Goal: Information Seeking & Learning: Check status

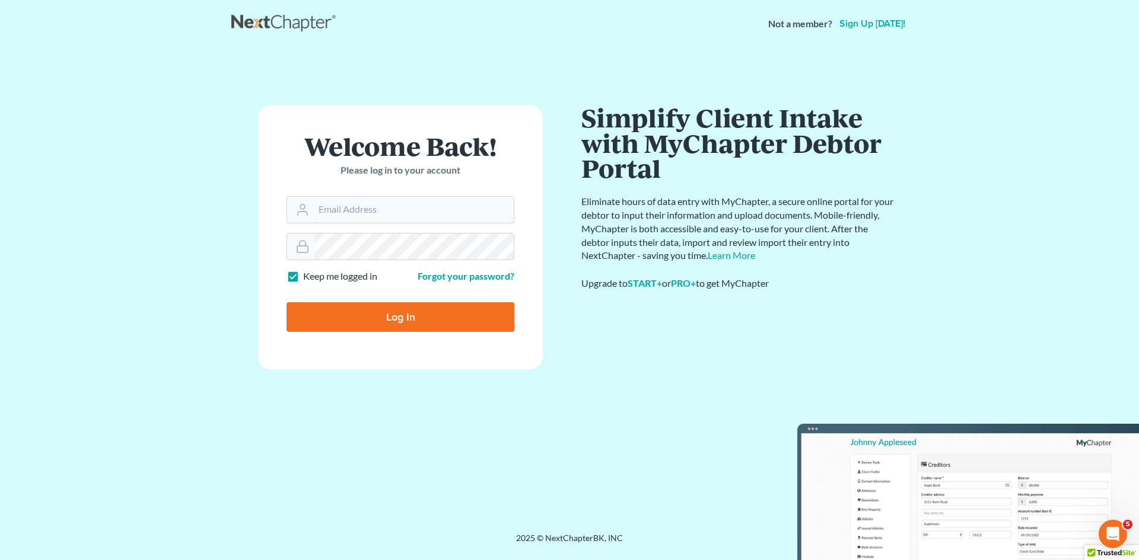
type input "[EMAIL_ADDRESS][DOMAIN_NAME]"
click at [396, 321] on input "Log In" at bounding box center [400, 317] width 228 height 30
type input "Thinking..."
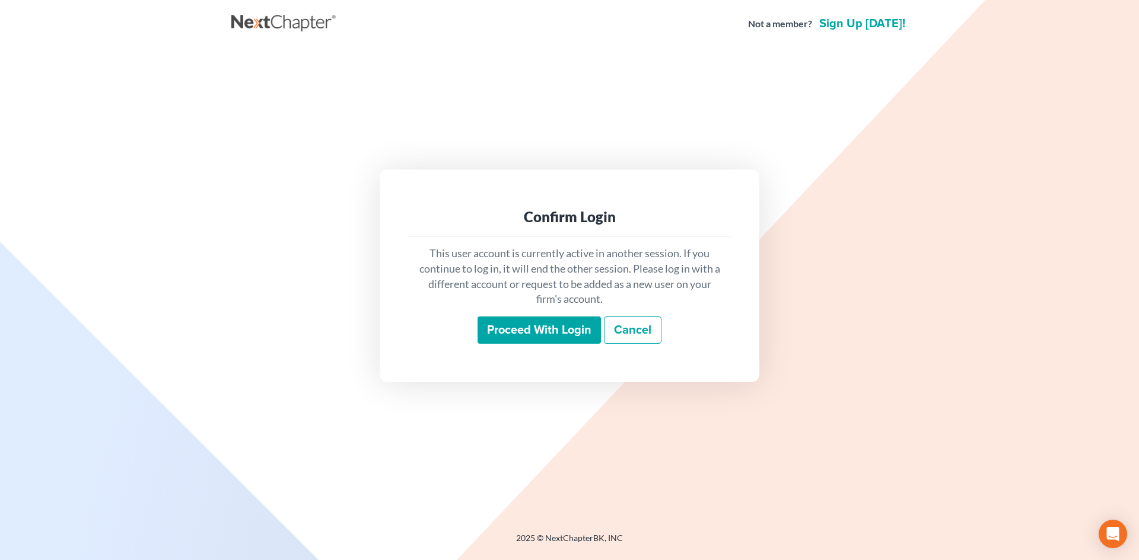
click at [495, 326] on input "Proceed with login" at bounding box center [538, 330] width 123 height 27
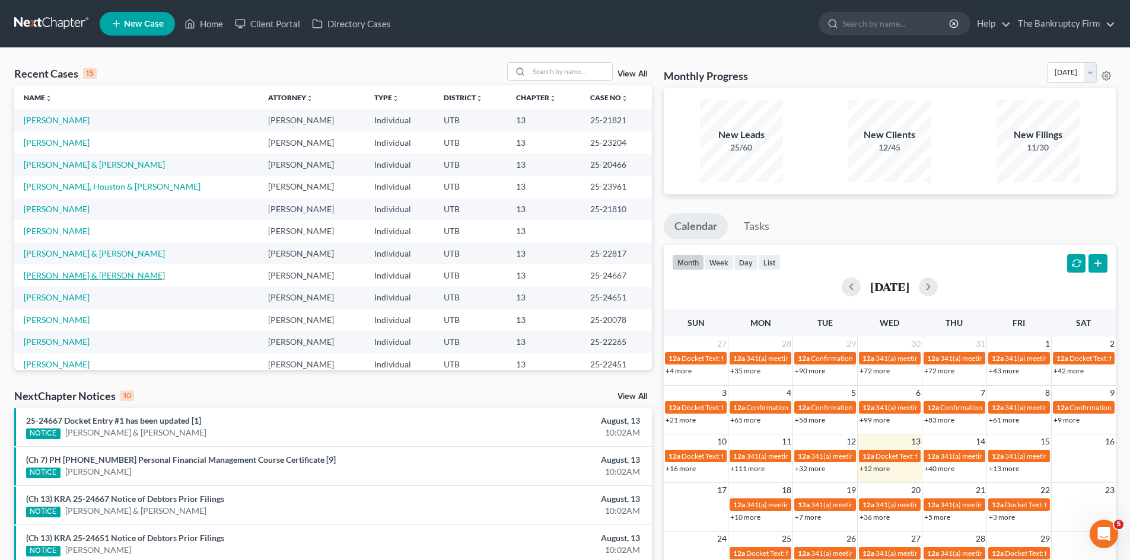
click at [107, 279] on link "Hoskisson, Brian & Jennifer" at bounding box center [94, 275] width 141 height 10
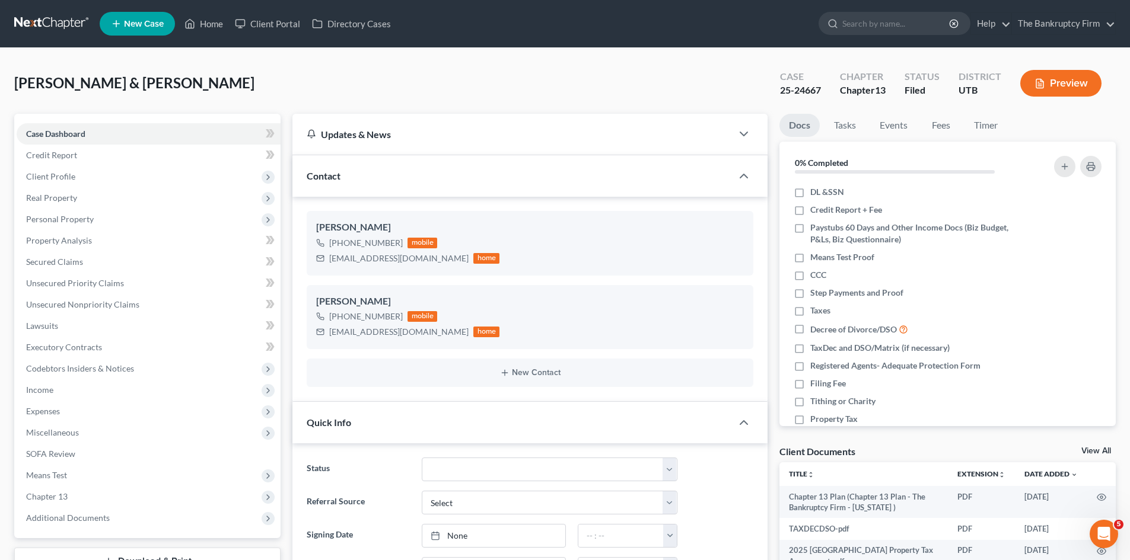
scroll to position [136, 0]
click at [56, 520] on span "Additional Documents" at bounding box center [68, 518] width 84 height 10
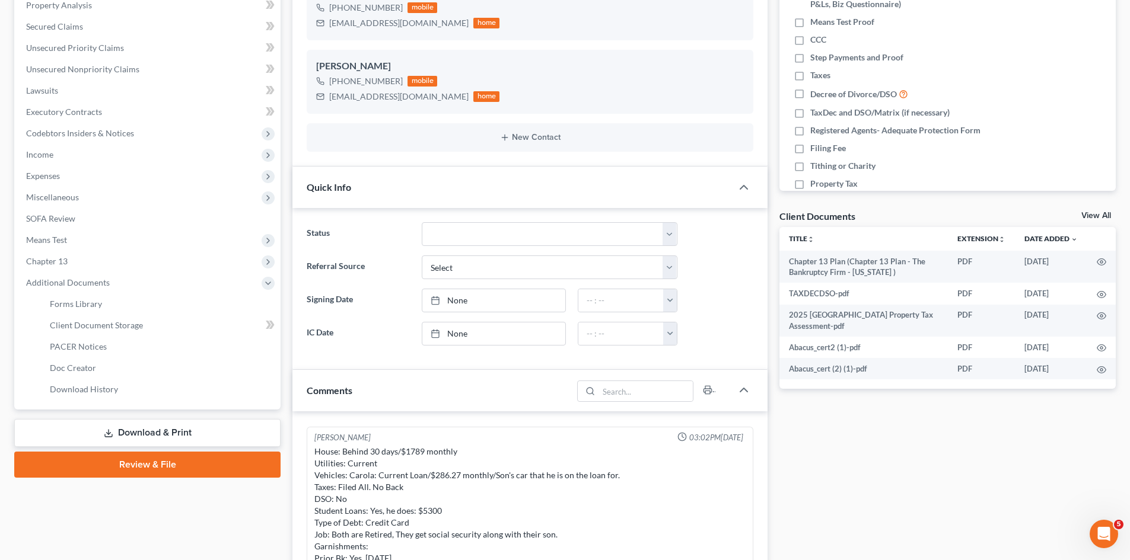
scroll to position [237, 0]
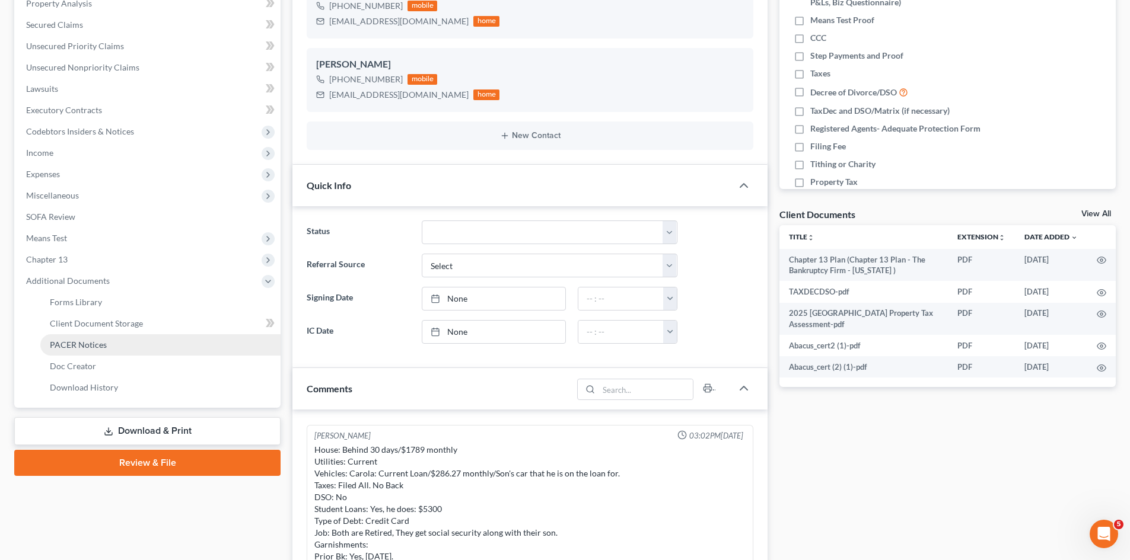
click at [119, 349] on link "PACER Notices" at bounding box center [160, 345] width 240 height 21
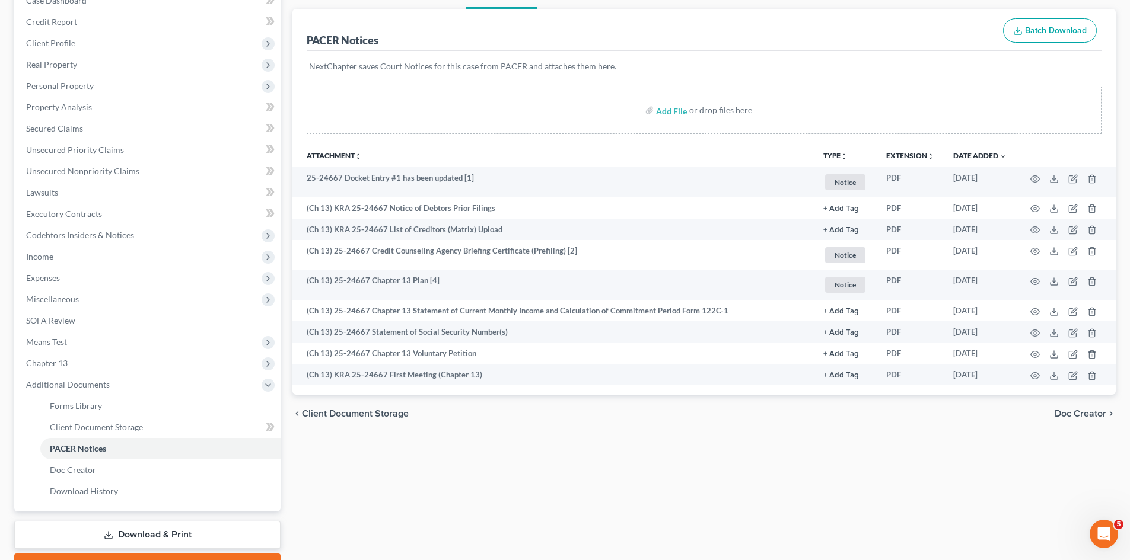
scroll to position [198, 0]
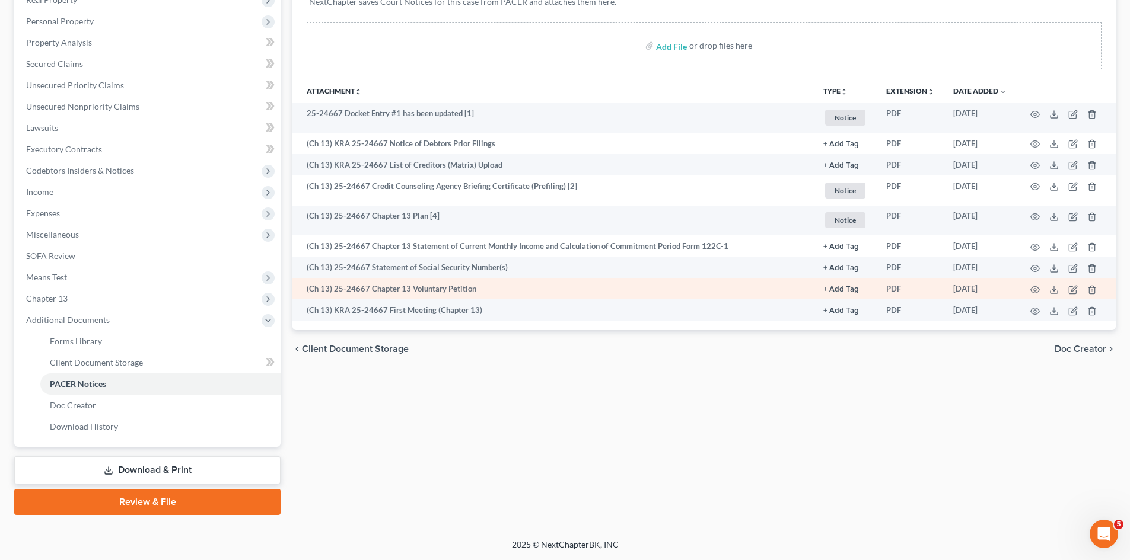
click at [1036, 295] on td at bounding box center [1066, 288] width 100 height 21
click at [1033, 285] on icon "button" at bounding box center [1034, 289] width 9 height 9
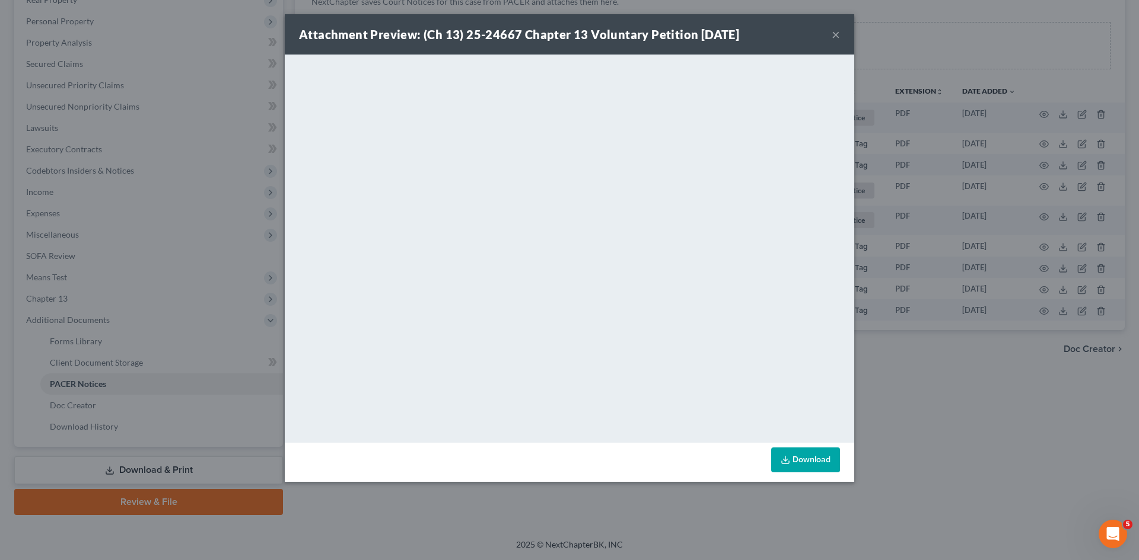
click at [833, 42] on button "×" at bounding box center [836, 34] width 8 height 14
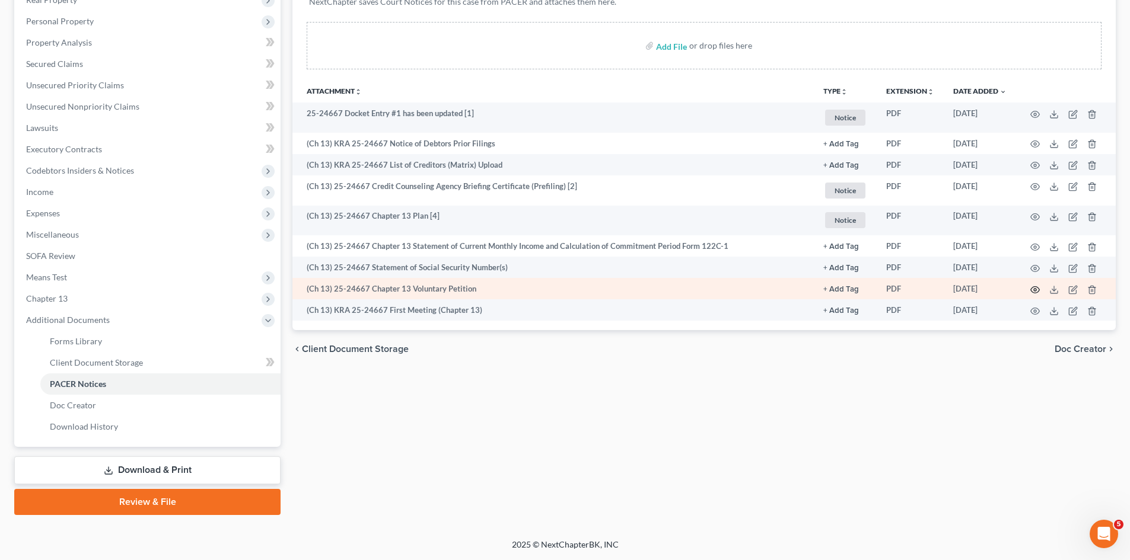
click at [1035, 292] on icon "button" at bounding box center [1034, 289] width 9 height 9
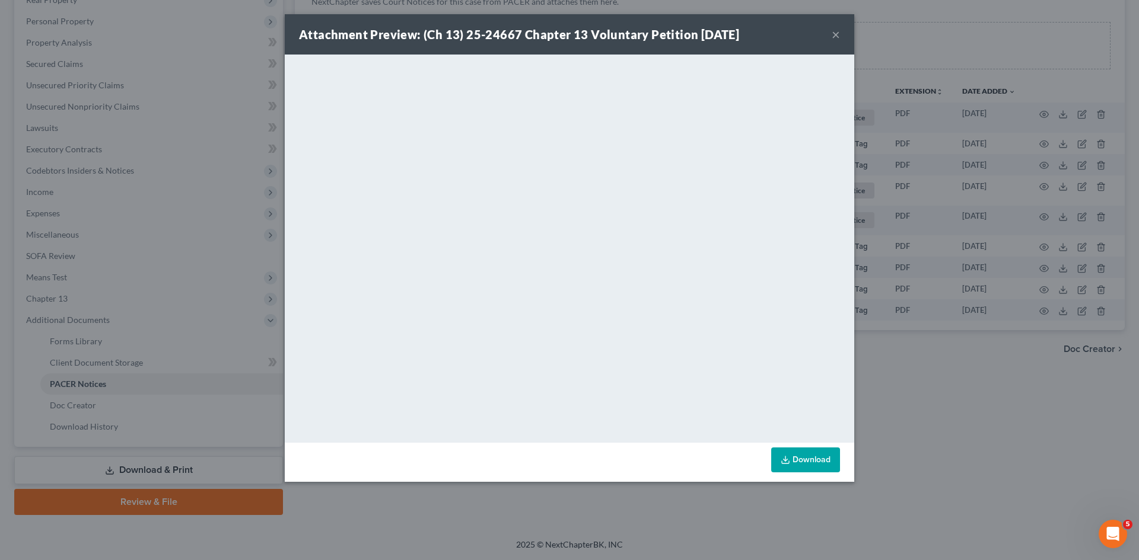
click at [832, 32] on button "×" at bounding box center [836, 34] width 8 height 14
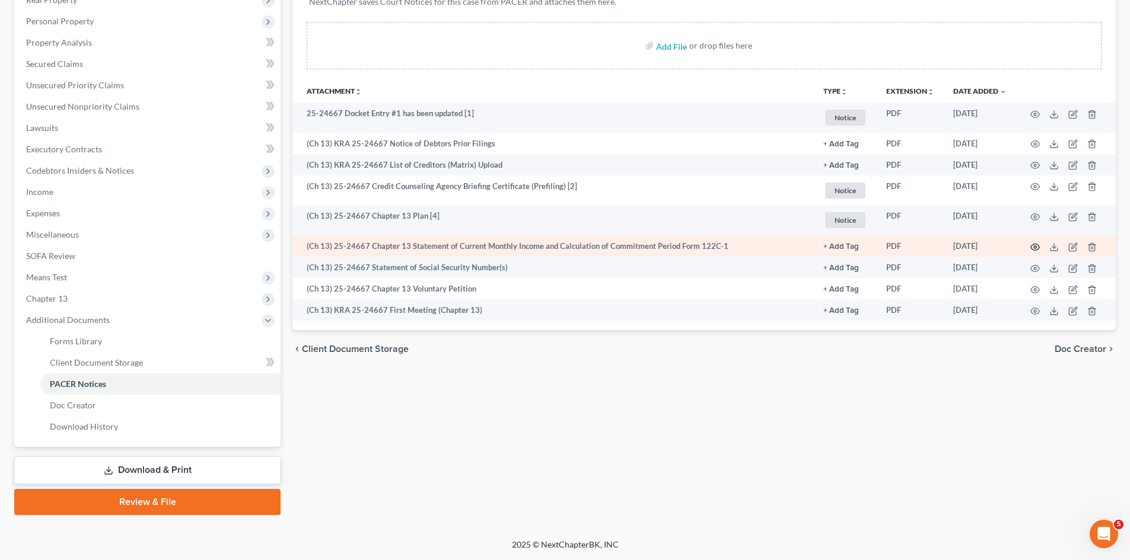
click at [1034, 246] on circle "button" at bounding box center [1035, 247] width 2 height 2
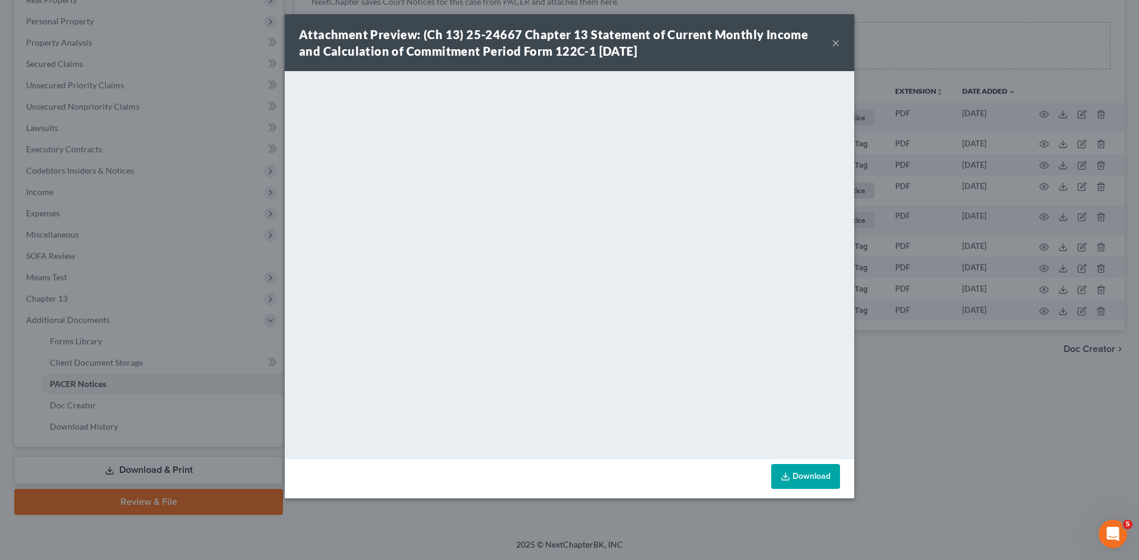
click at [830, 42] on div "Attachment Preview: (Ch 13) 25-24667 Chapter 13 Statement of Current Monthly In…" at bounding box center [565, 42] width 533 height 33
click at [834, 41] on button "×" at bounding box center [836, 43] width 8 height 14
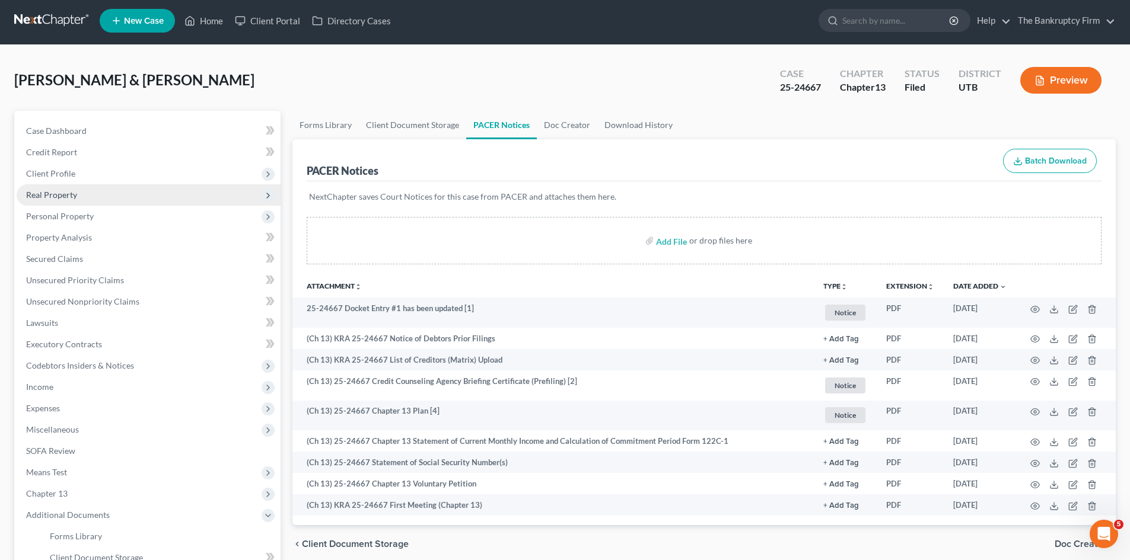
scroll to position [0, 0]
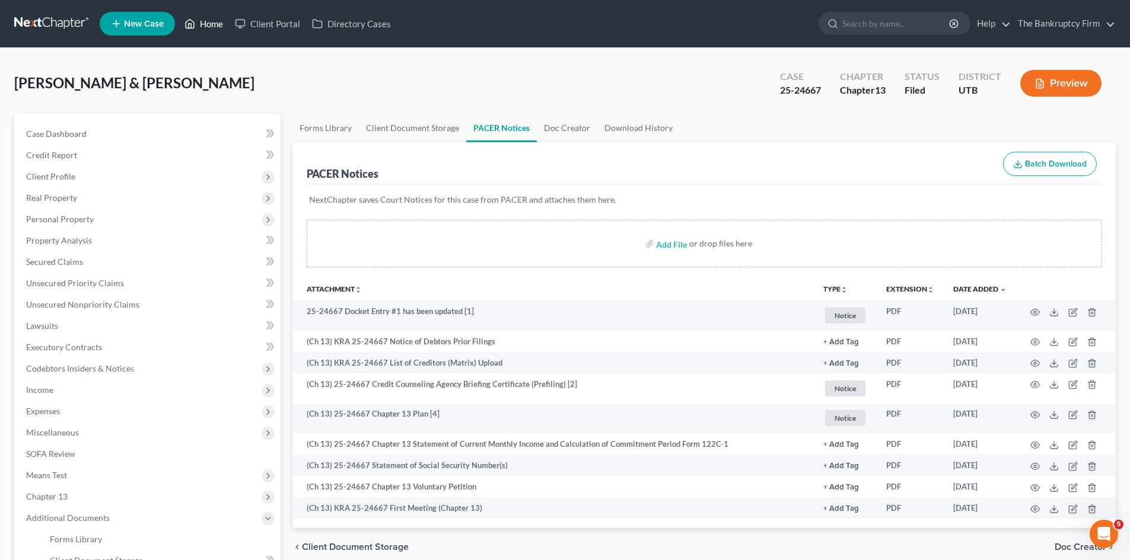
click at [209, 23] on link "Home" at bounding box center [204, 23] width 50 height 21
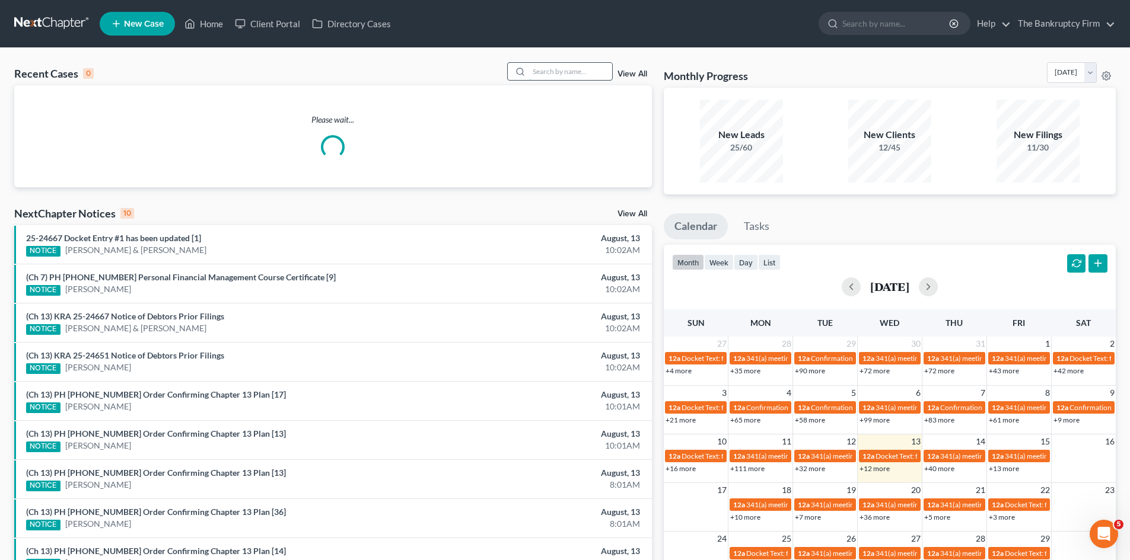
click at [541, 71] on input "search" at bounding box center [570, 71] width 83 height 17
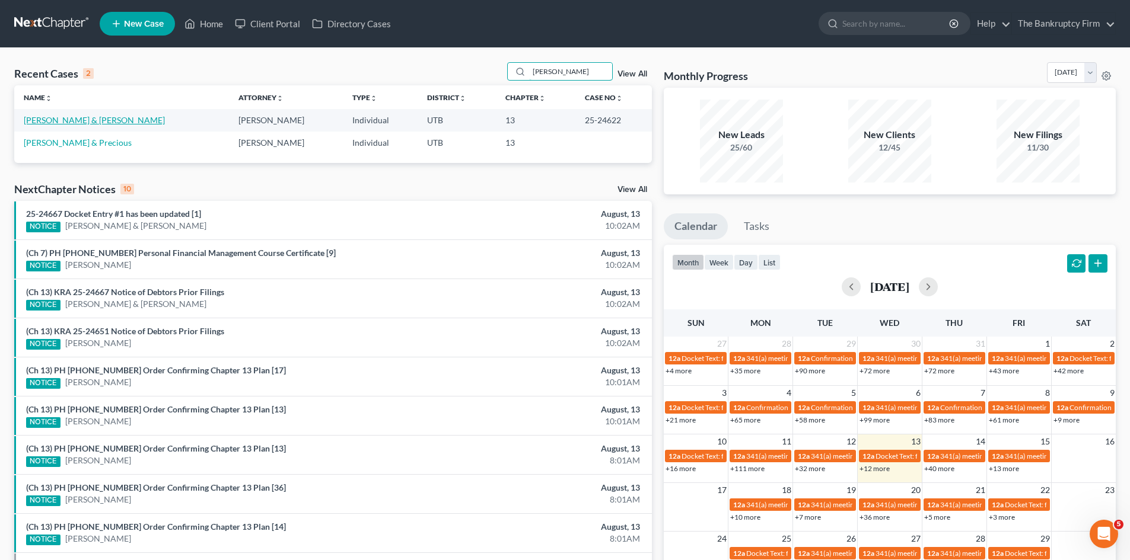
type input "Everett"
click at [75, 123] on link "Everett, Dustin & Tiffany" at bounding box center [94, 120] width 141 height 10
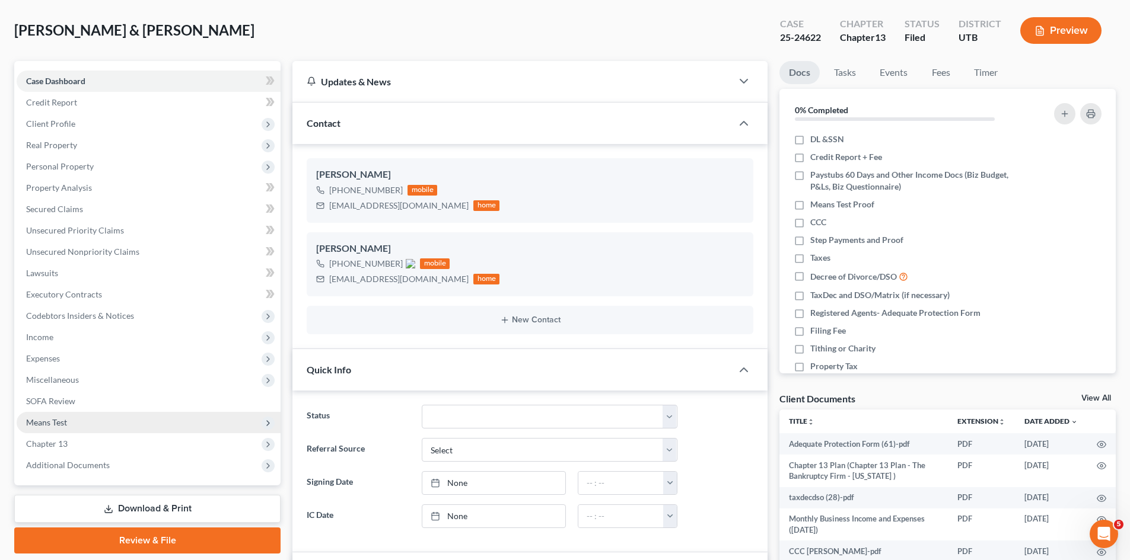
scroll to position [119, 0]
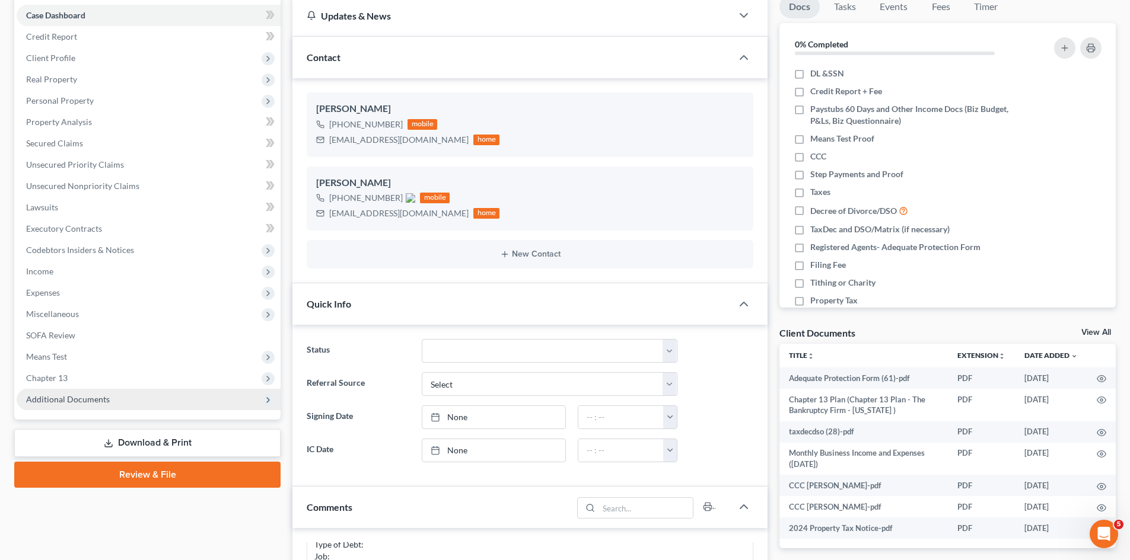
click at [184, 406] on span "Additional Documents" at bounding box center [149, 399] width 264 height 21
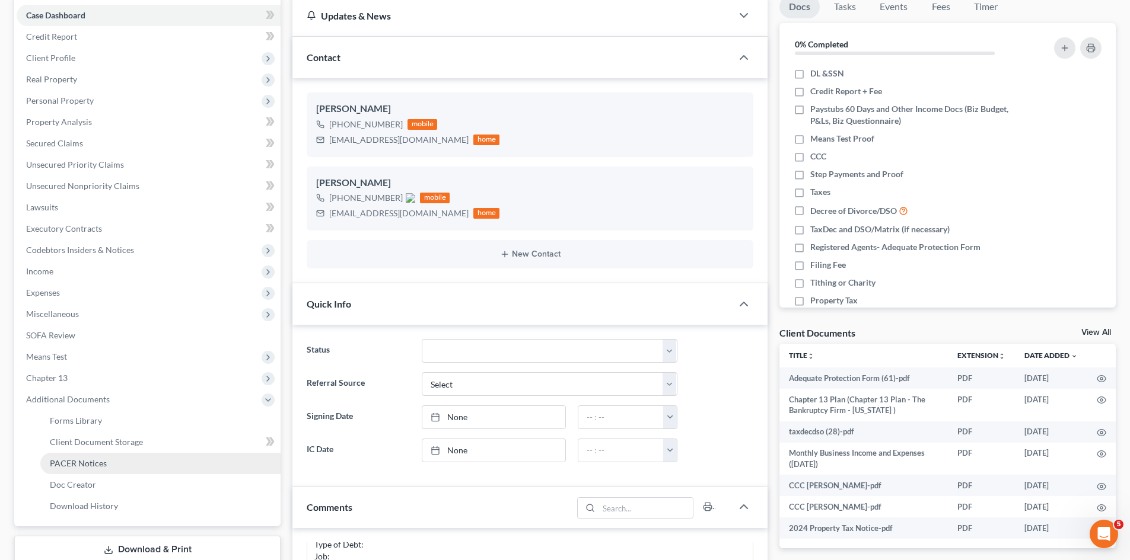
click at [149, 459] on link "PACER Notices" at bounding box center [160, 463] width 240 height 21
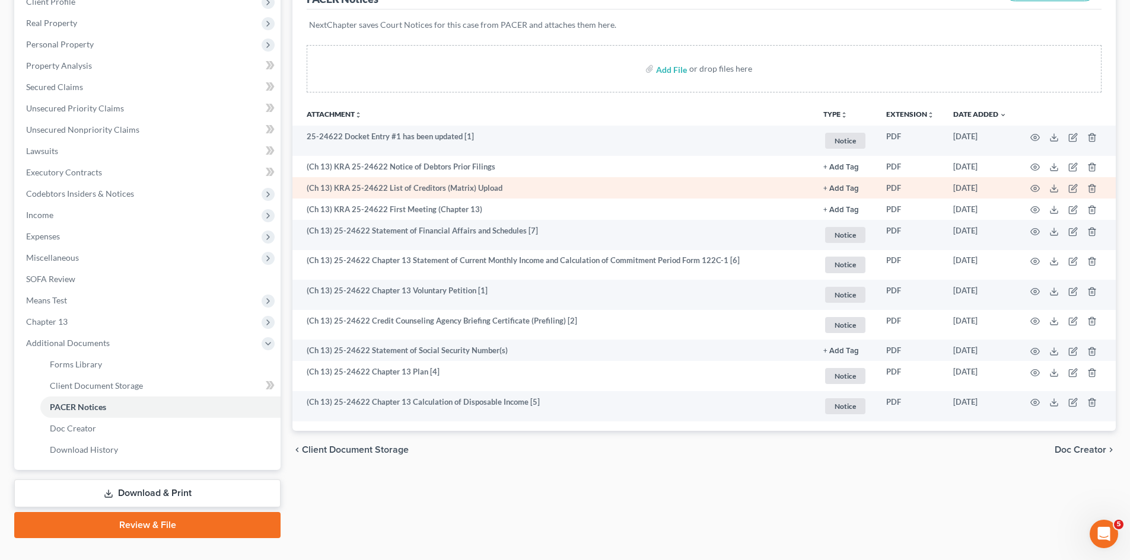
scroll to position [178, 0]
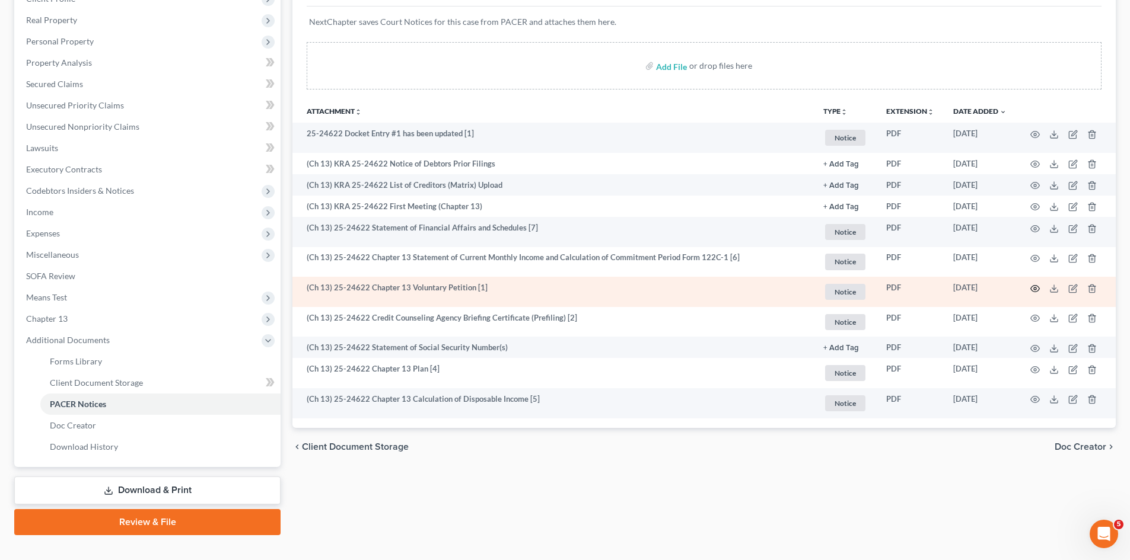
click at [1033, 284] on icon "button" at bounding box center [1034, 288] width 9 height 9
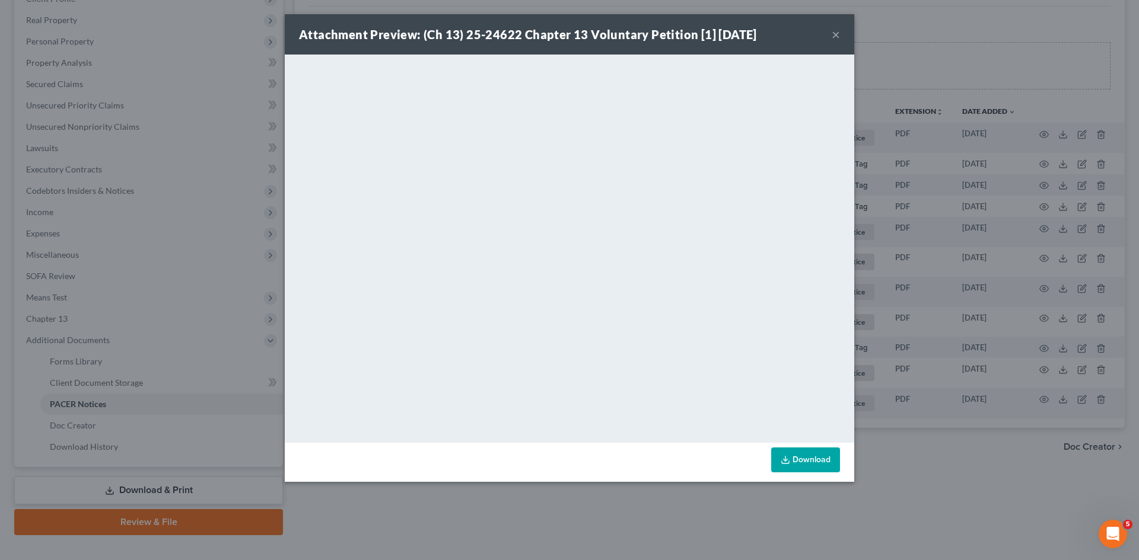
click at [832, 30] on button "×" at bounding box center [836, 34] width 8 height 14
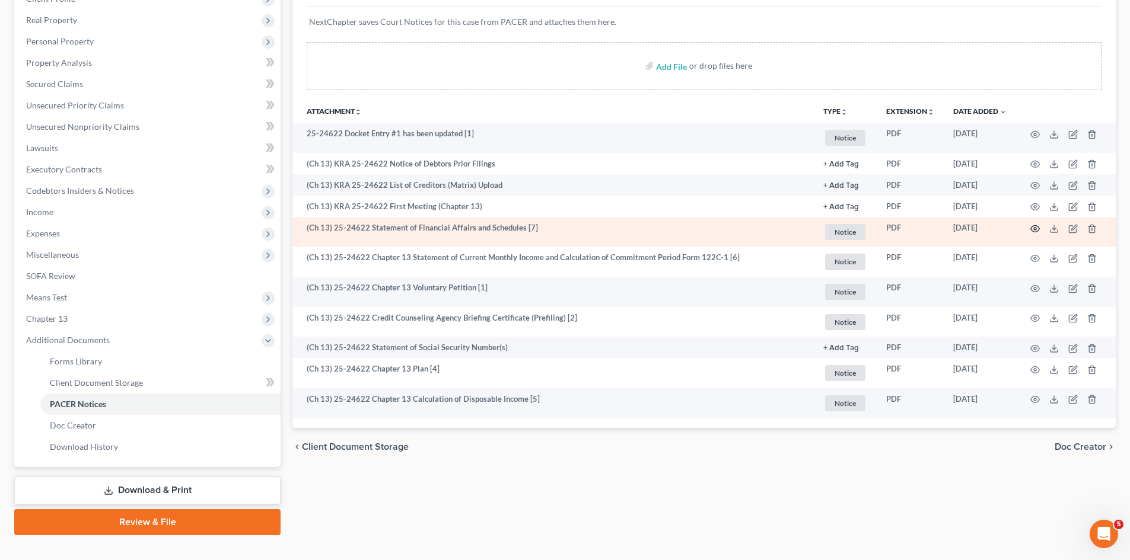
click at [1032, 231] on icon "button" at bounding box center [1035, 228] width 9 height 7
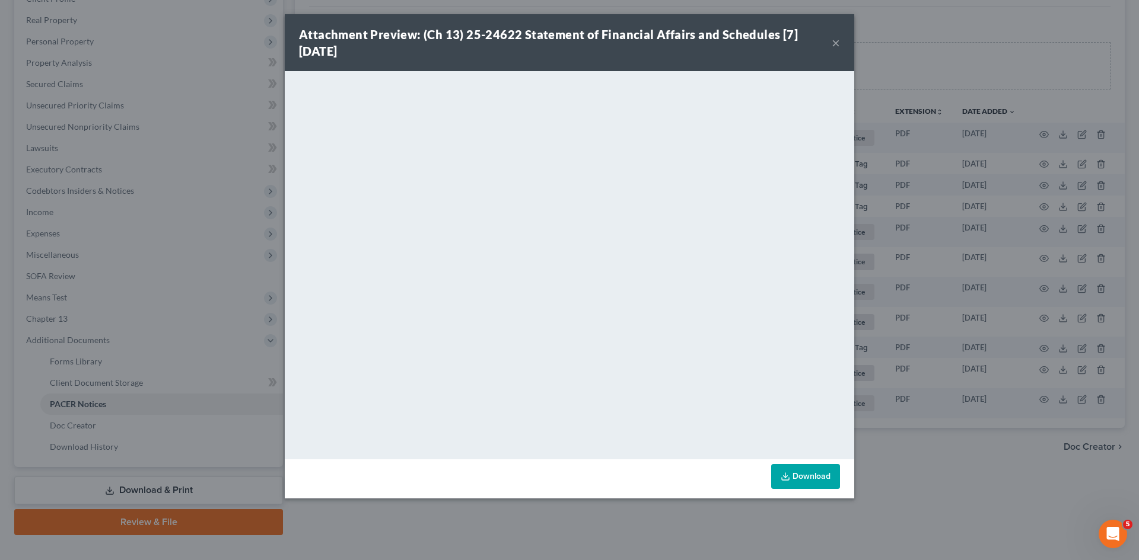
click at [838, 41] on button "×" at bounding box center [836, 43] width 8 height 14
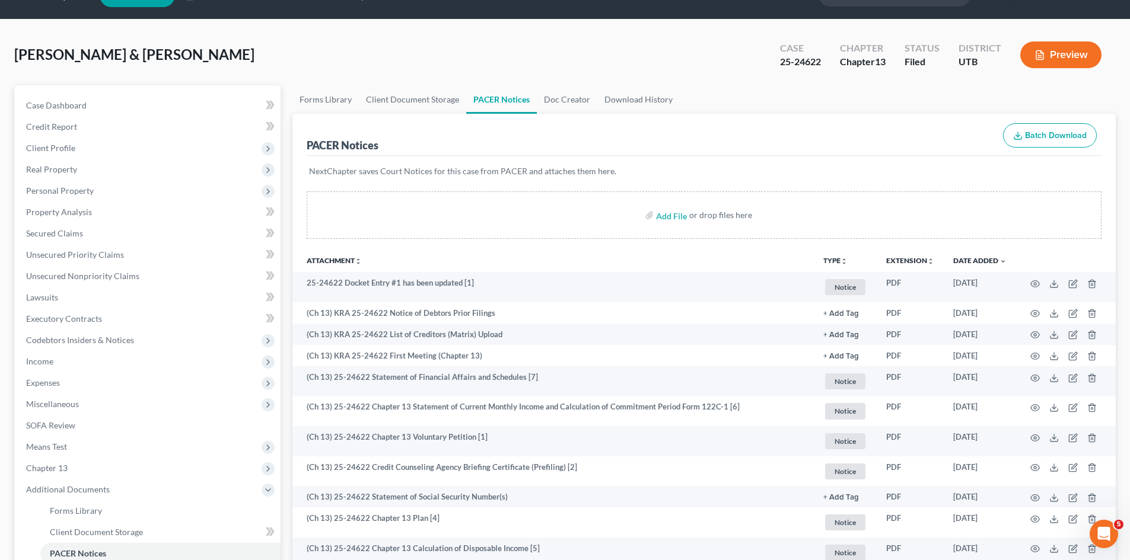
scroll to position [0, 0]
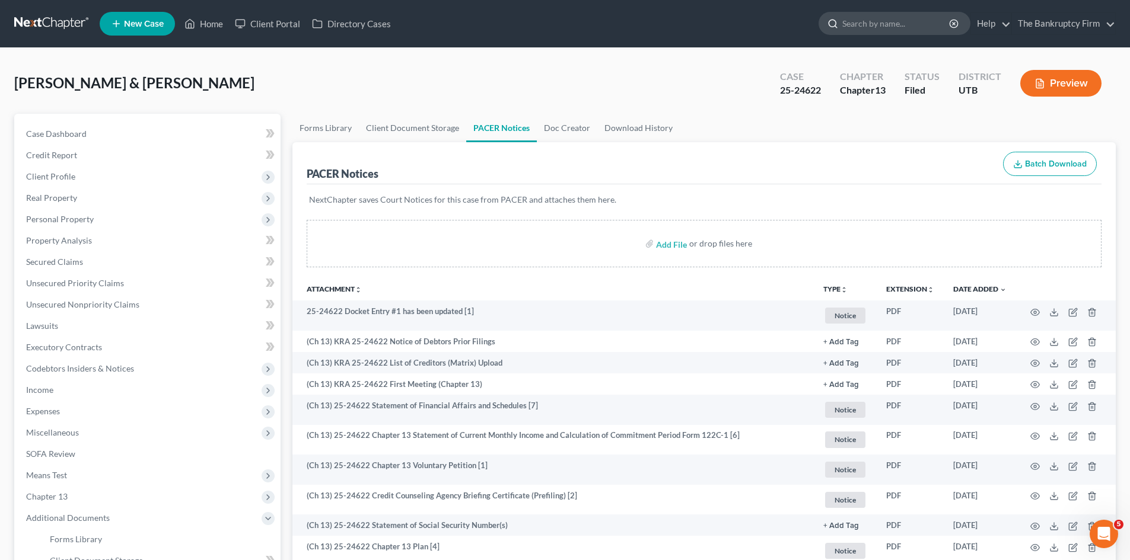
click at [875, 14] on input "search" at bounding box center [896, 23] width 109 height 22
type input "baur"
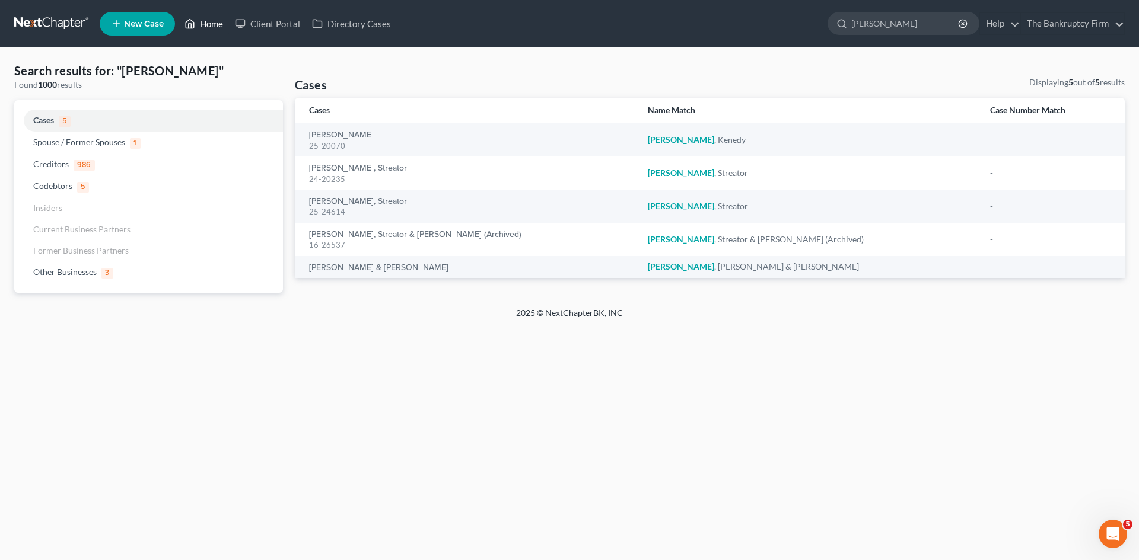
click at [212, 17] on link "Home" at bounding box center [204, 23] width 50 height 21
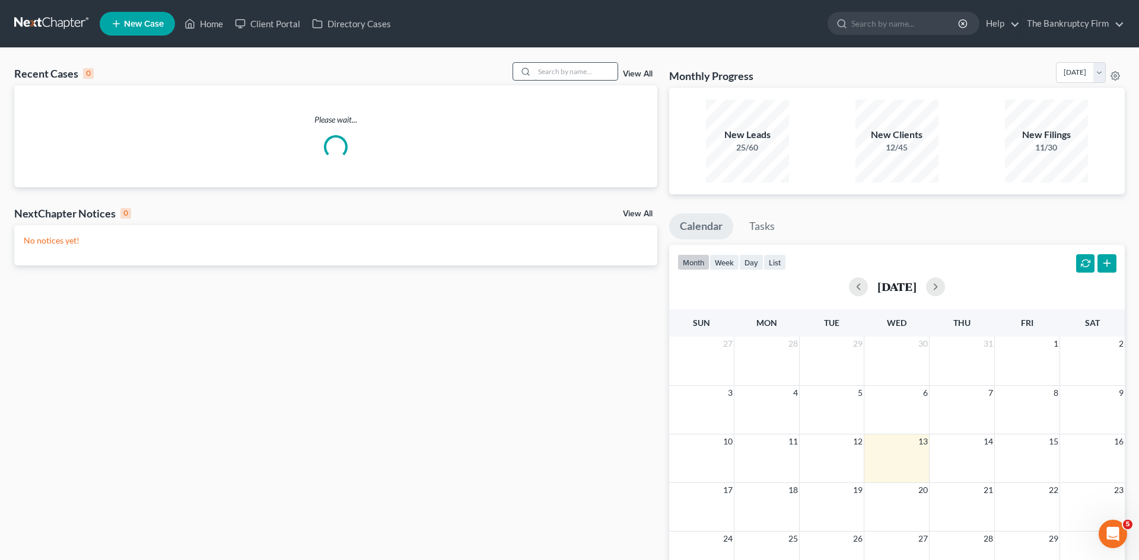
click at [571, 74] on input "search" at bounding box center [575, 71] width 83 height 17
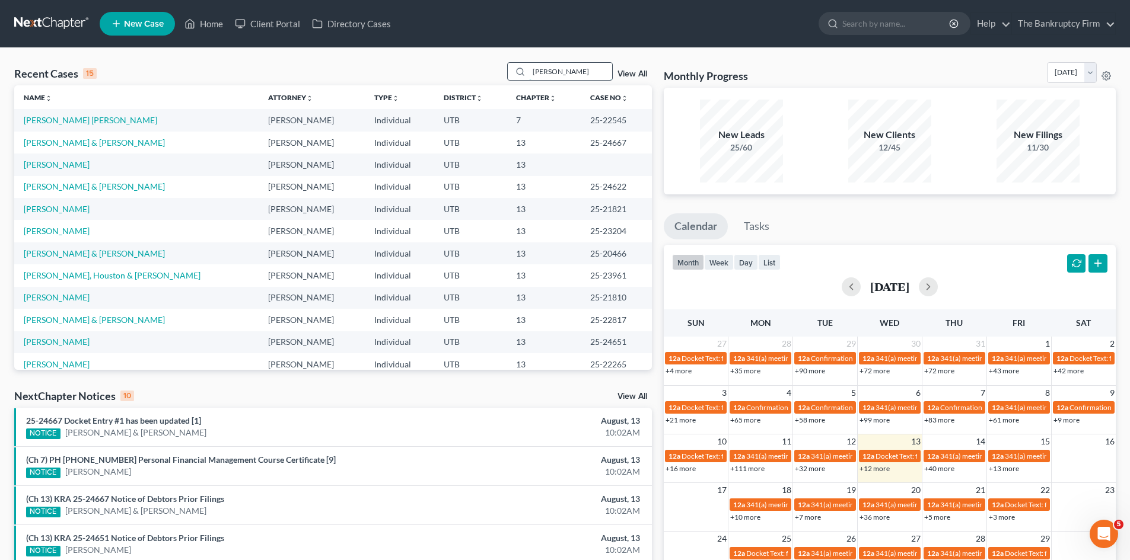
type input "baur"
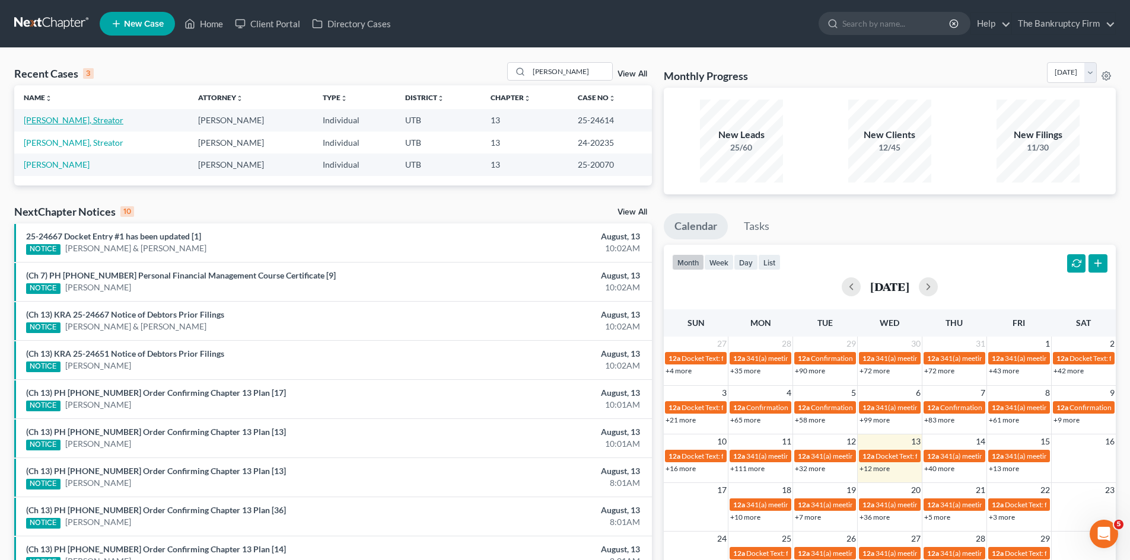
click at [52, 115] on link "Baur, Streator" at bounding box center [74, 120] width 100 height 10
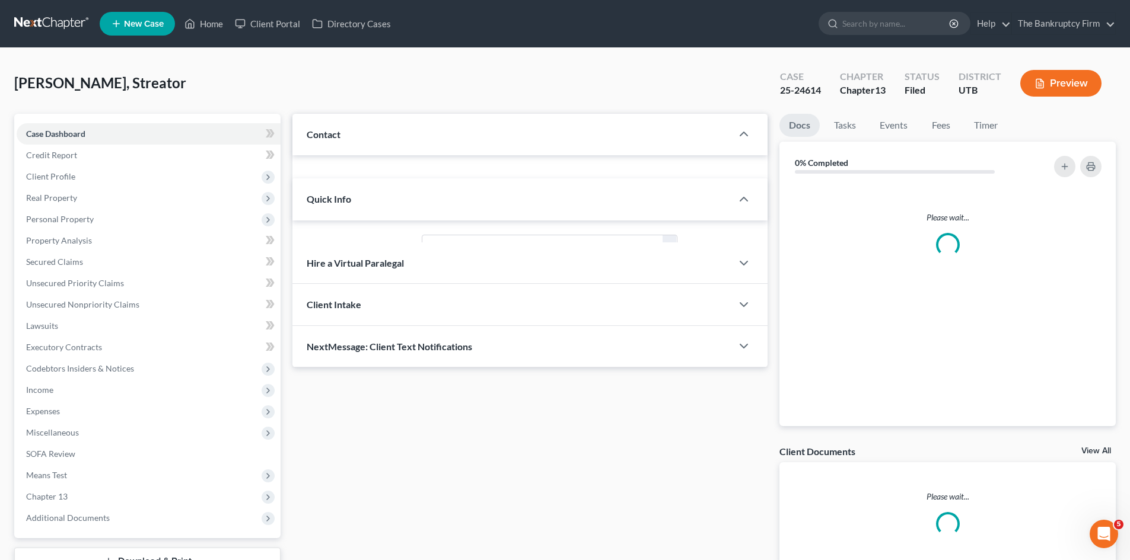
click at [61, 123] on link "Case Dashboard" at bounding box center [149, 133] width 264 height 21
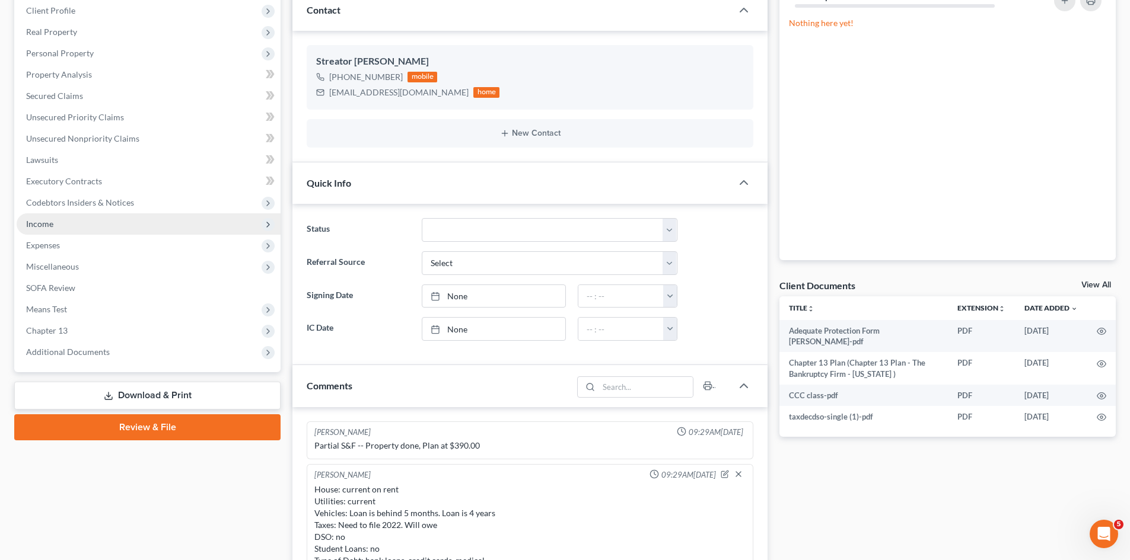
scroll to position [178, 0]
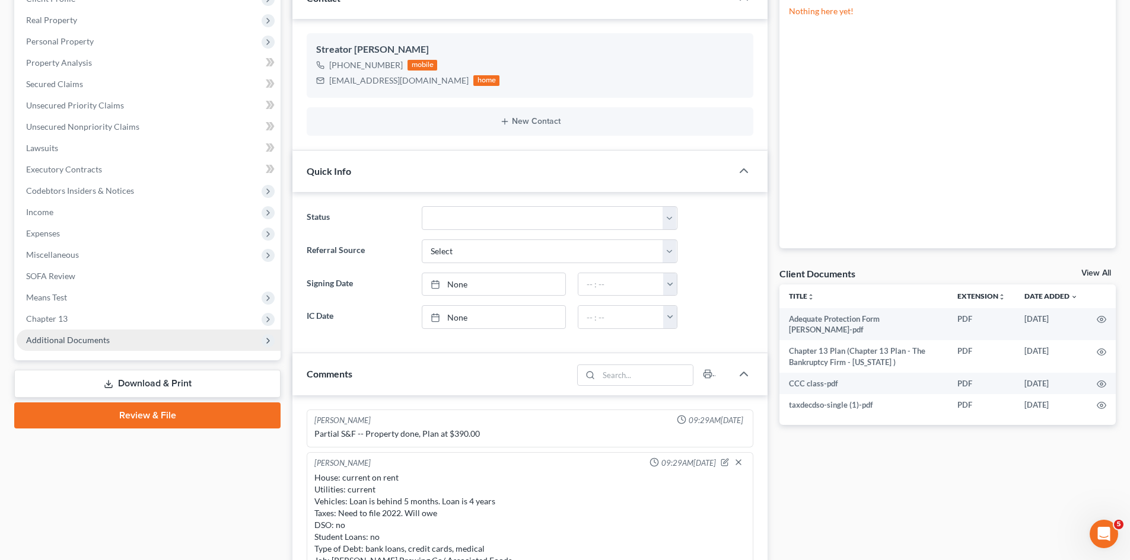
click at [113, 339] on span "Additional Documents" at bounding box center [149, 340] width 264 height 21
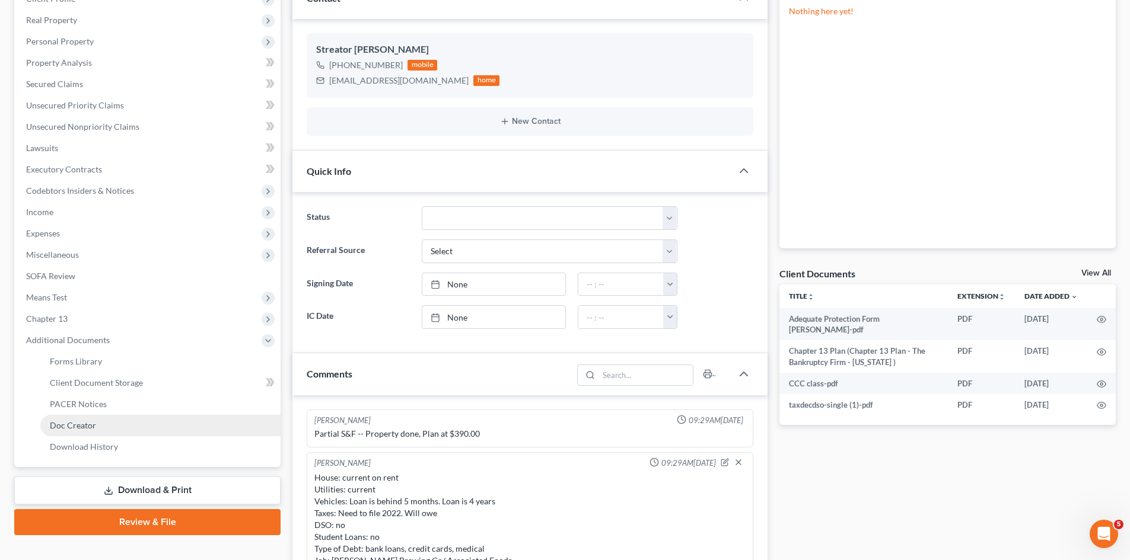
click at [109, 424] on link "Doc Creator" at bounding box center [160, 425] width 240 height 21
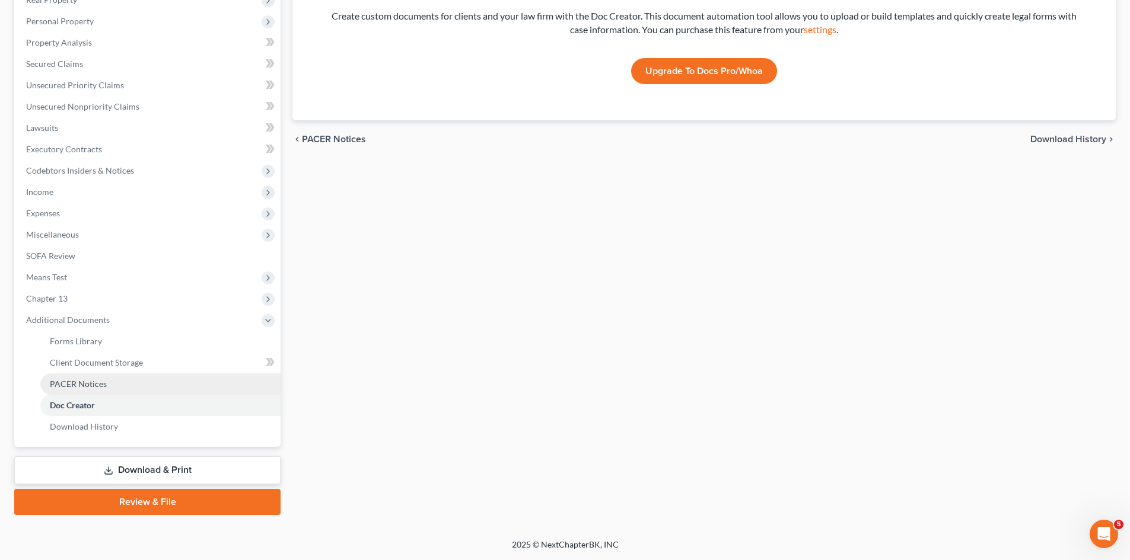
click at [132, 381] on link "PACER Notices" at bounding box center [160, 384] width 240 height 21
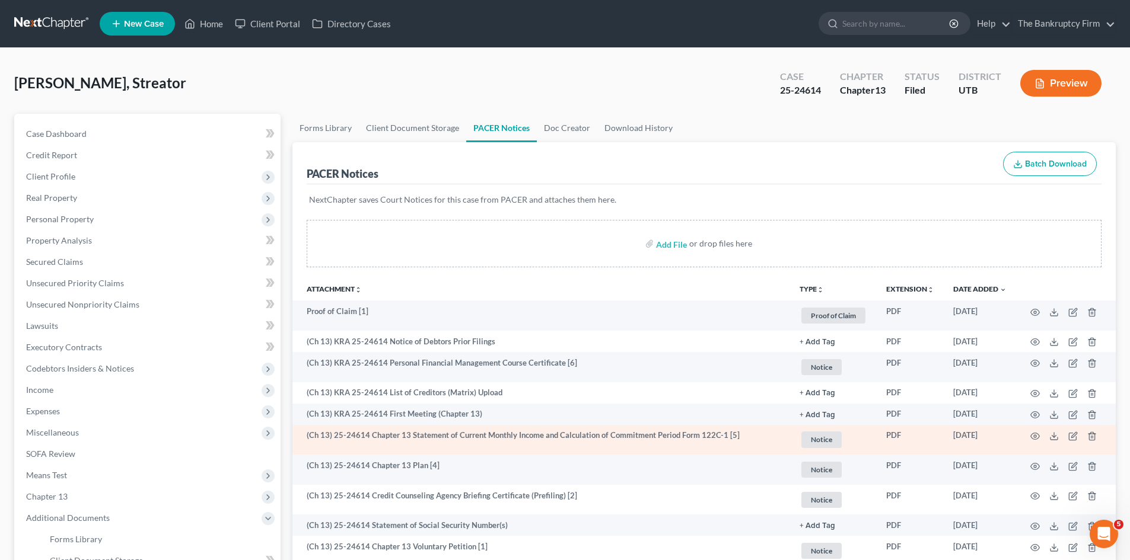
scroll to position [59, 0]
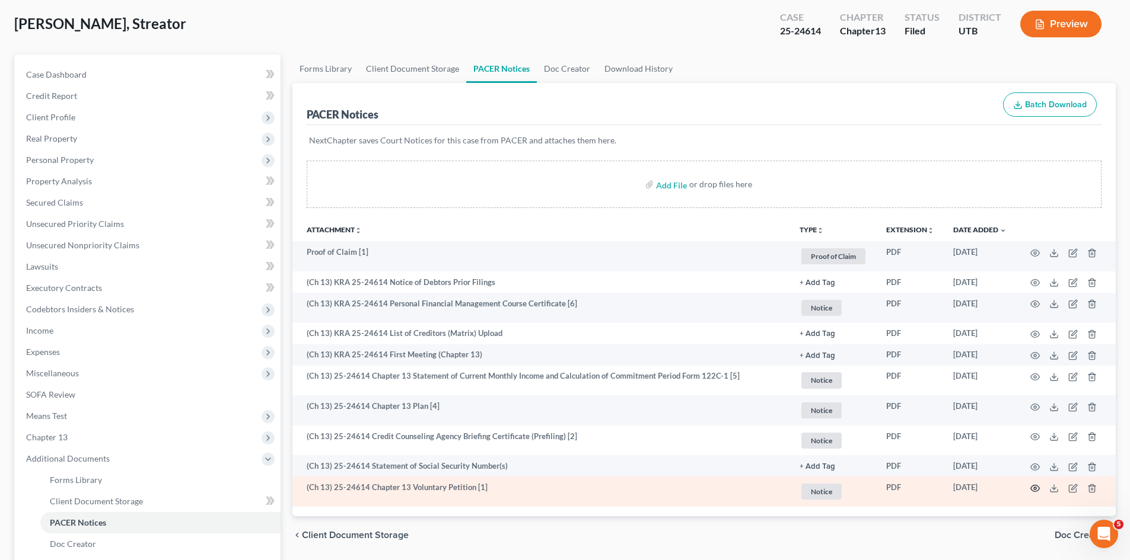
click at [1037, 491] on icon "button" at bounding box center [1035, 488] width 9 height 7
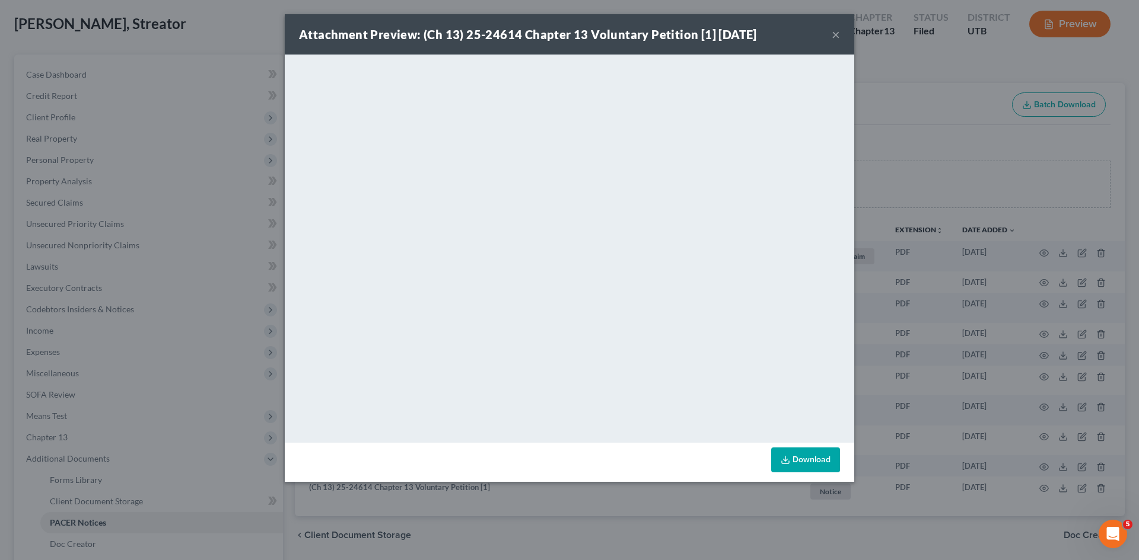
click at [838, 31] on button "×" at bounding box center [836, 34] width 8 height 14
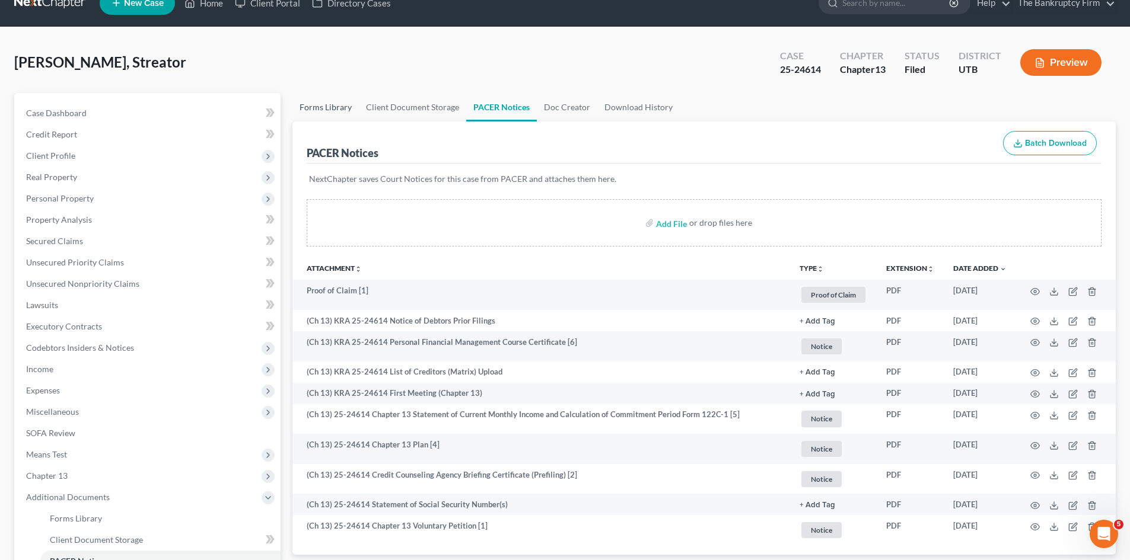
scroll to position [0, 0]
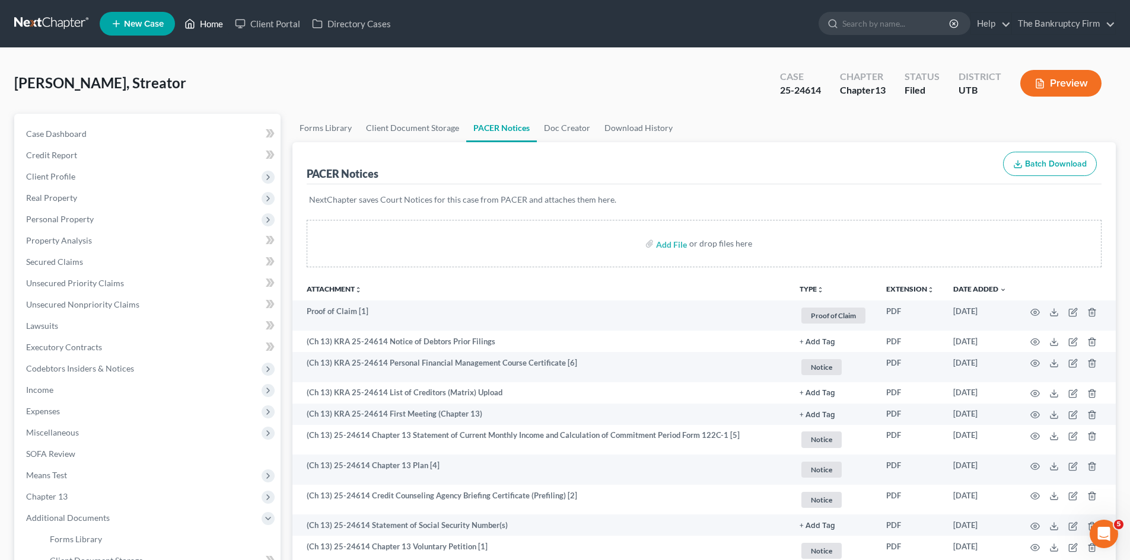
click at [199, 21] on link "Home" at bounding box center [204, 23] width 50 height 21
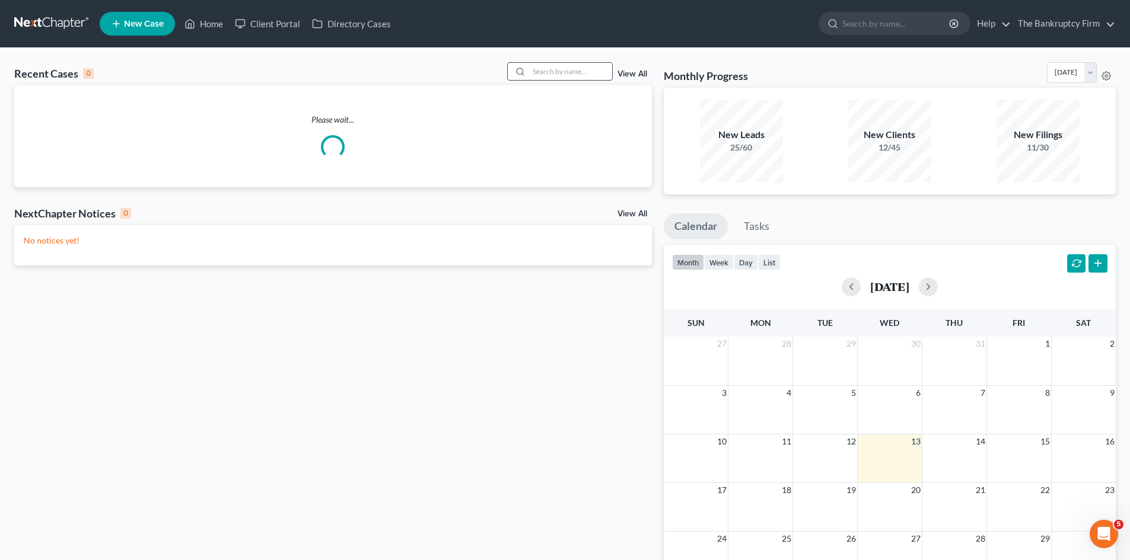
click at [587, 74] on input "search" at bounding box center [570, 71] width 83 height 17
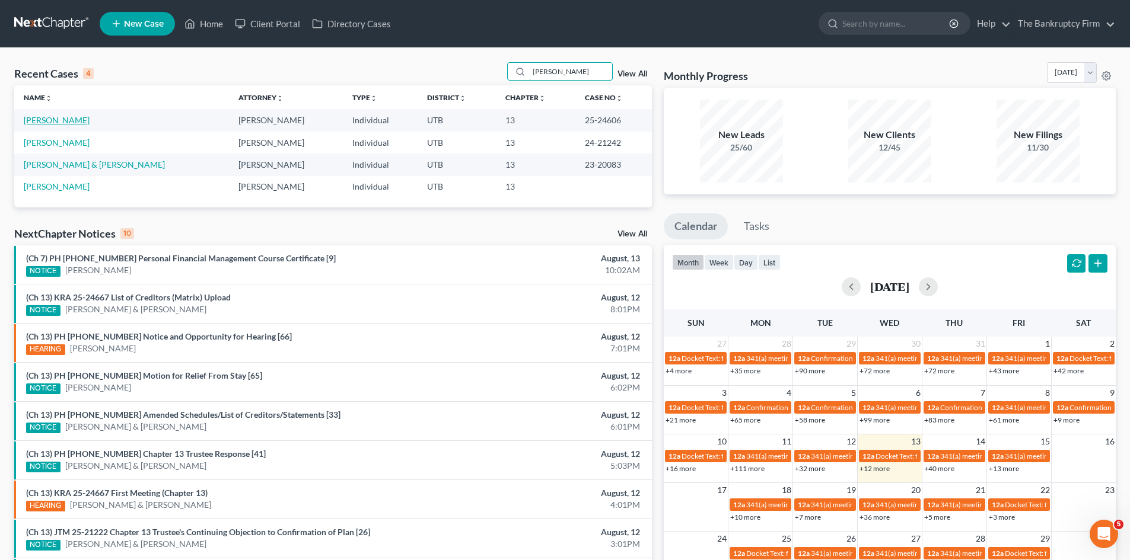
type input "mckee"
click at [63, 124] on link "Mckee, Jason" at bounding box center [57, 120] width 66 height 10
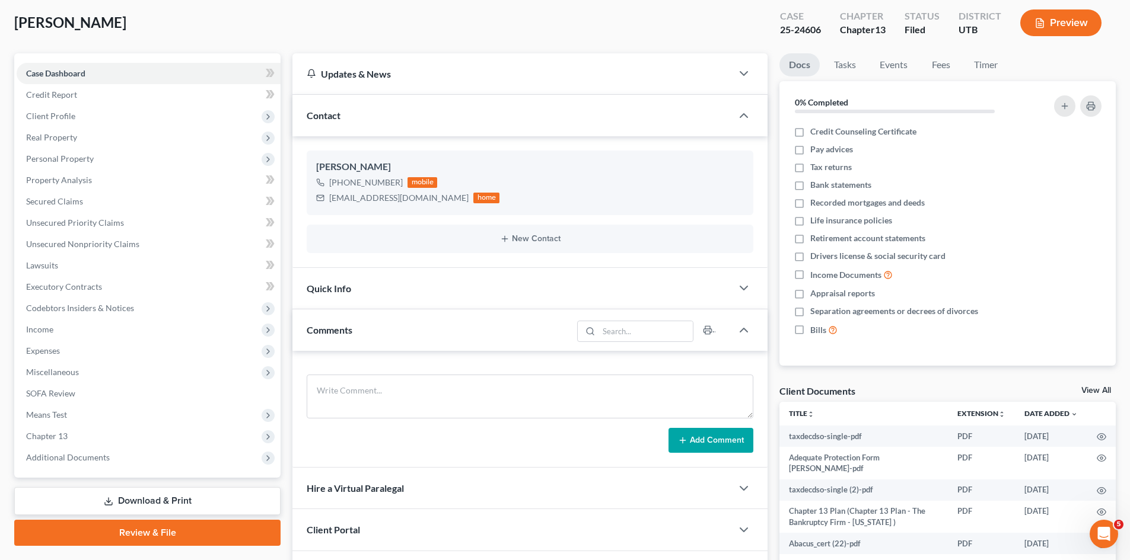
scroll to position [119, 0]
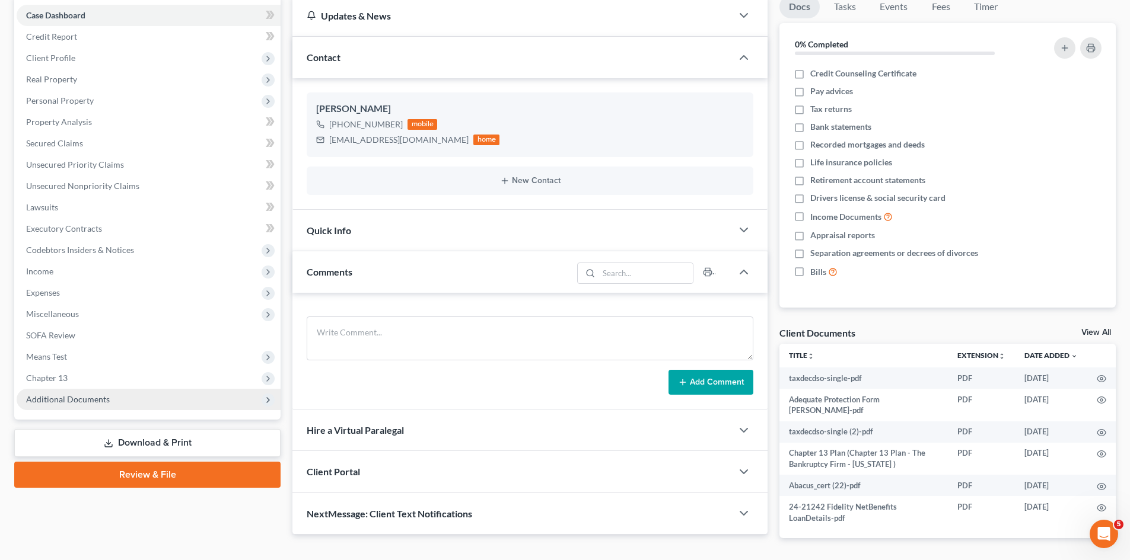
click at [91, 409] on span "Additional Documents" at bounding box center [149, 399] width 264 height 21
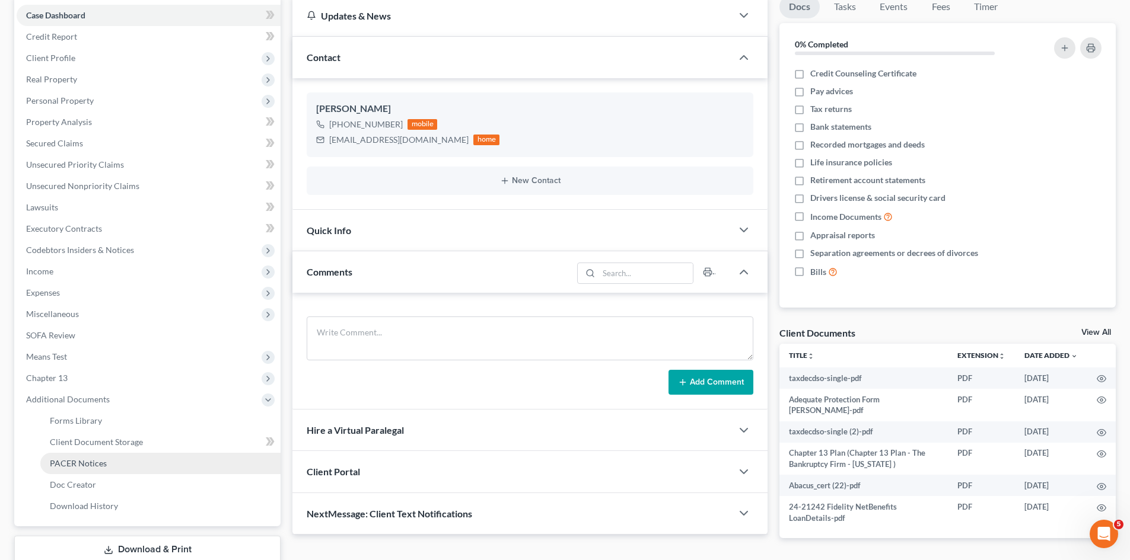
click at [117, 461] on link "PACER Notices" at bounding box center [160, 463] width 240 height 21
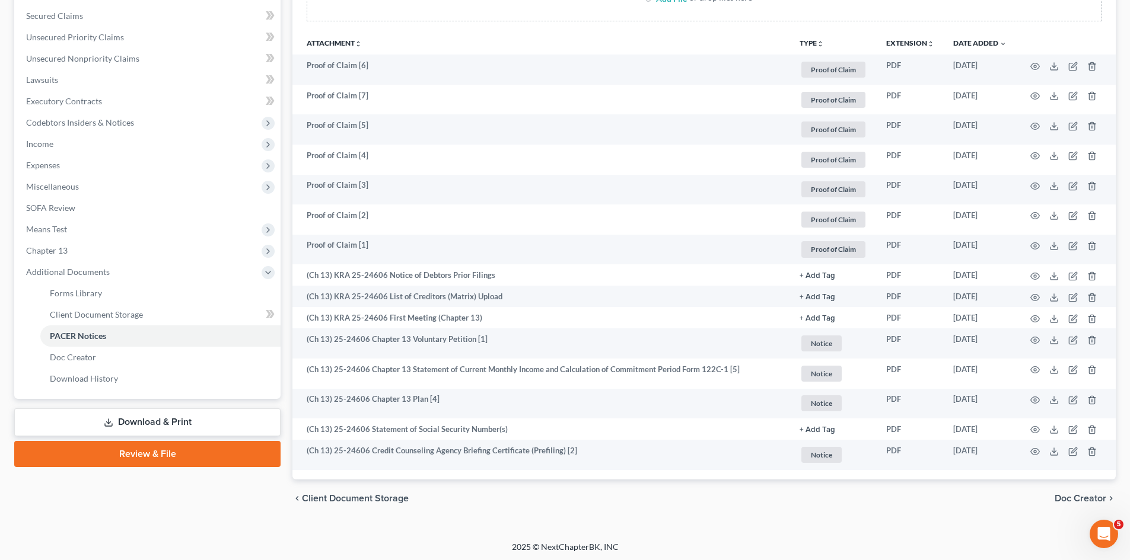
scroll to position [249, 0]
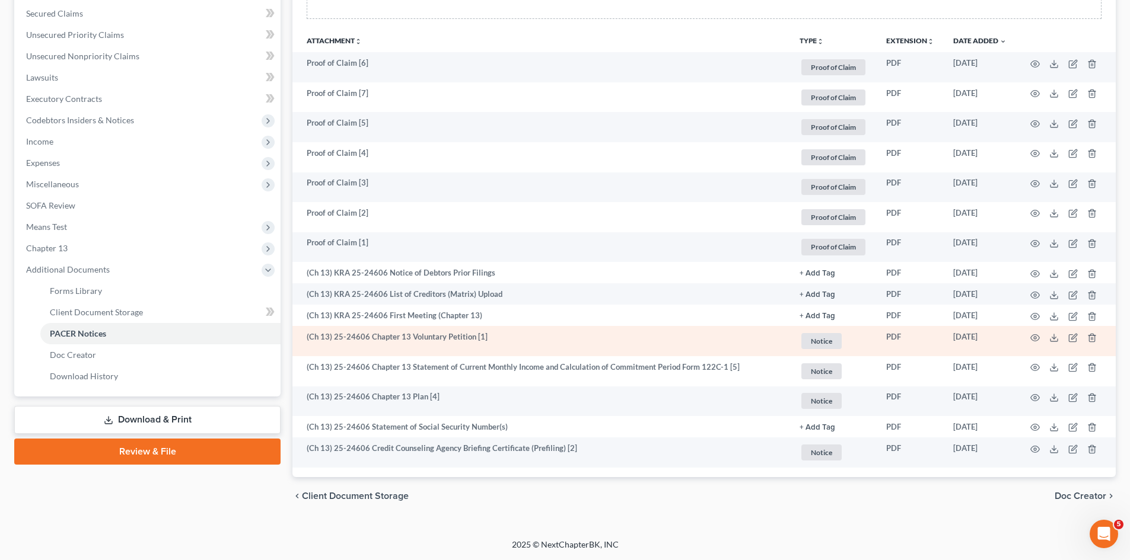
click at [1028, 335] on td at bounding box center [1066, 341] width 100 height 30
click at [1033, 339] on icon "button" at bounding box center [1034, 337] width 9 height 9
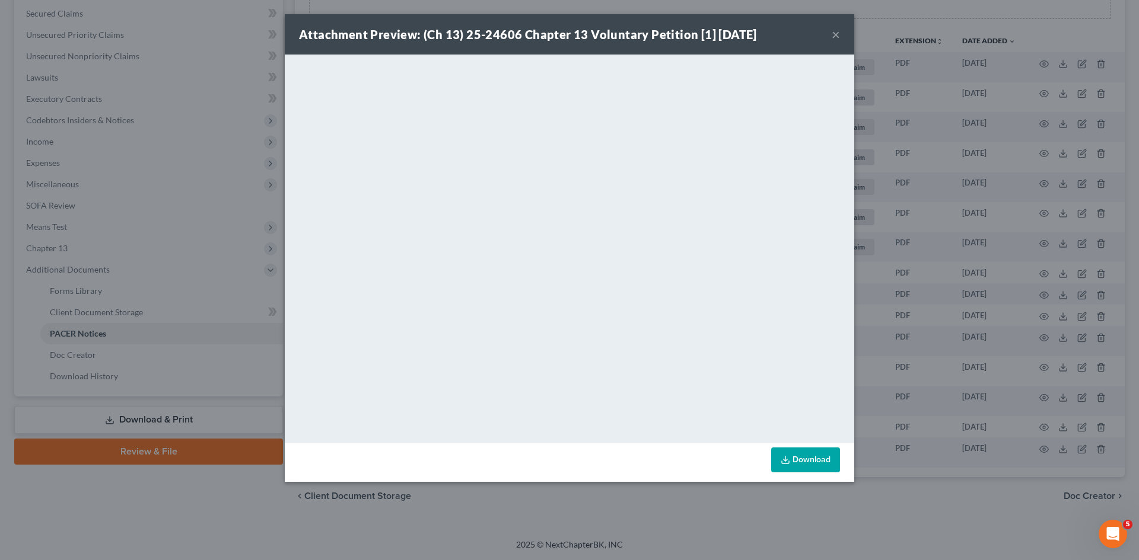
click at [833, 34] on button "×" at bounding box center [836, 34] width 8 height 14
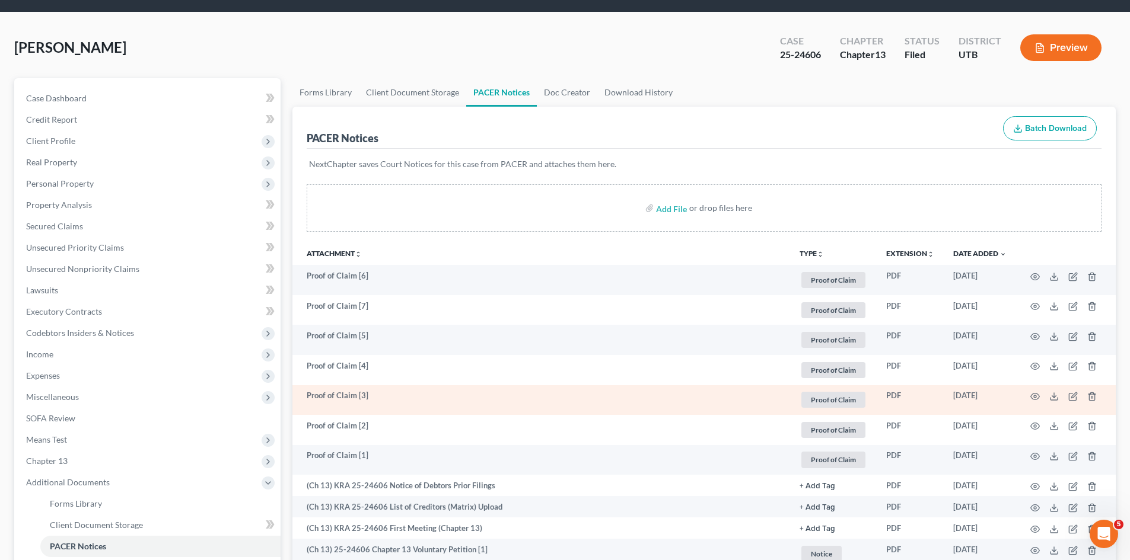
scroll to position [0, 0]
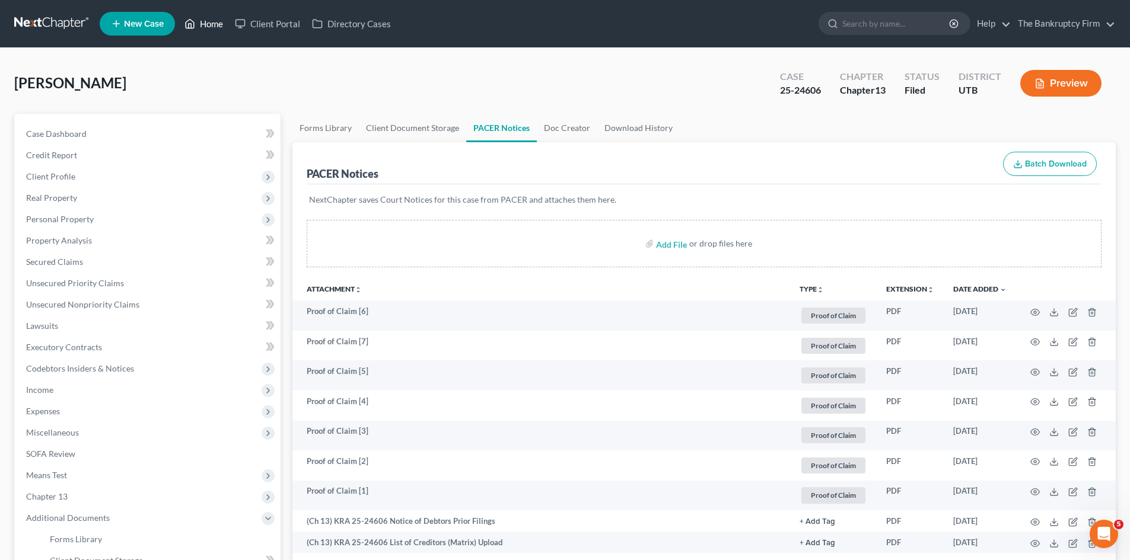
click at [208, 20] on link "Home" at bounding box center [204, 23] width 50 height 21
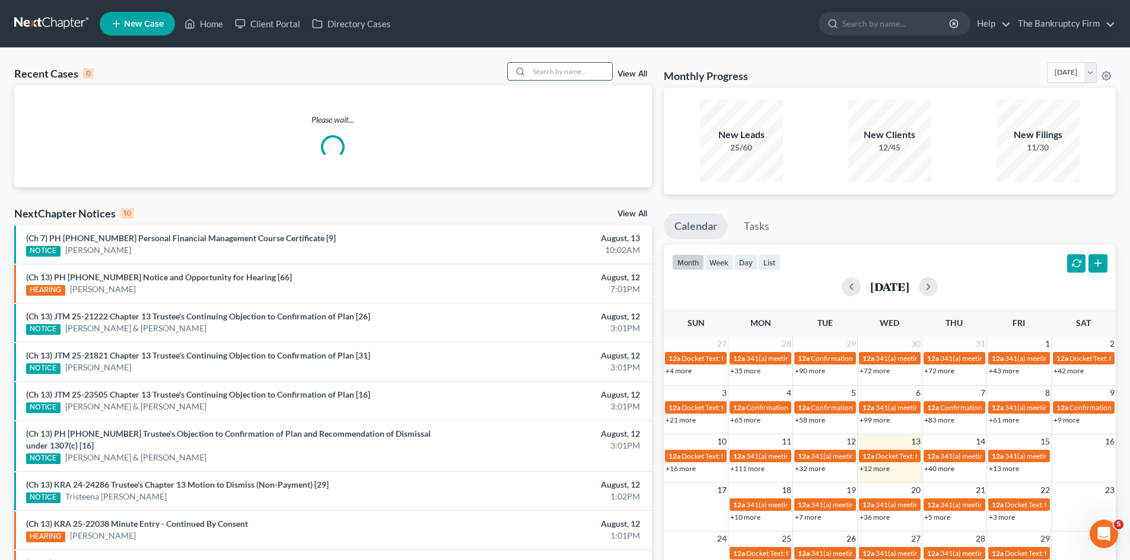
click at [549, 71] on input "search" at bounding box center [570, 71] width 83 height 17
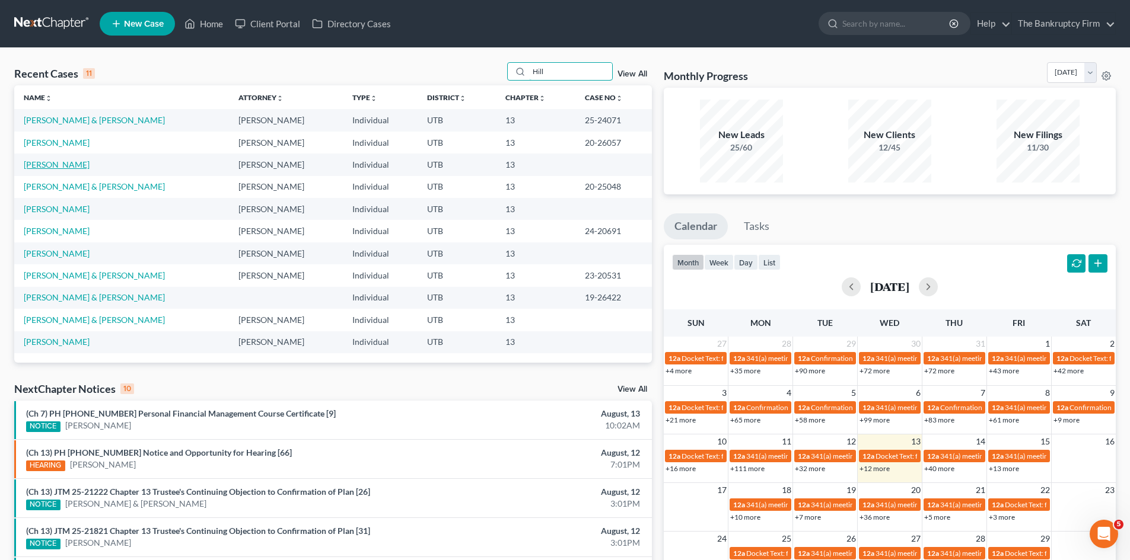
type input "Hill"
click at [48, 161] on link "Hill, Averi" at bounding box center [57, 165] width 66 height 10
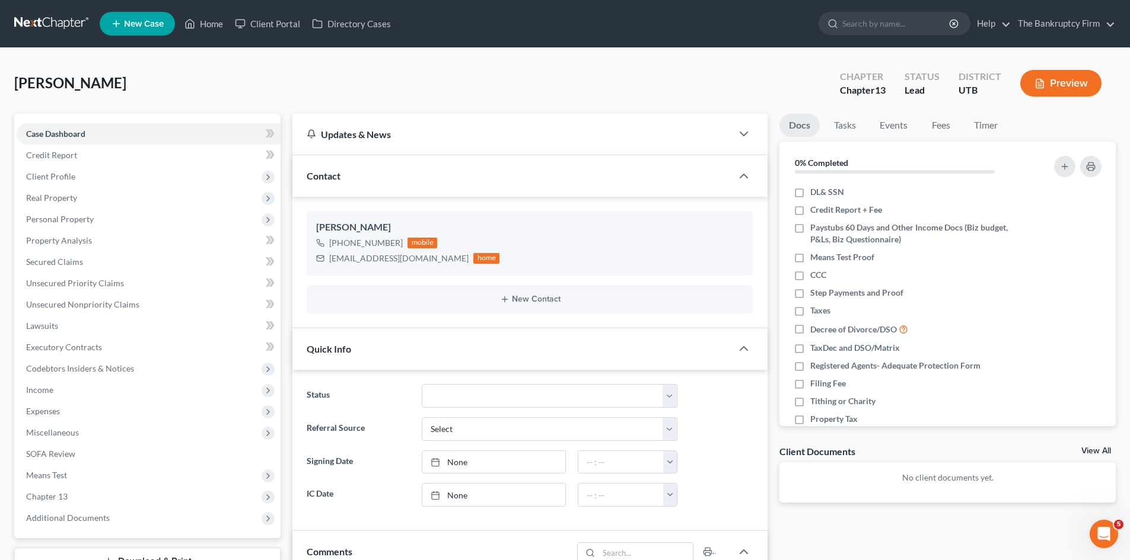
scroll to position [93, 0]
click at [193, 22] on icon at bounding box center [190, 24] width 8 height 9
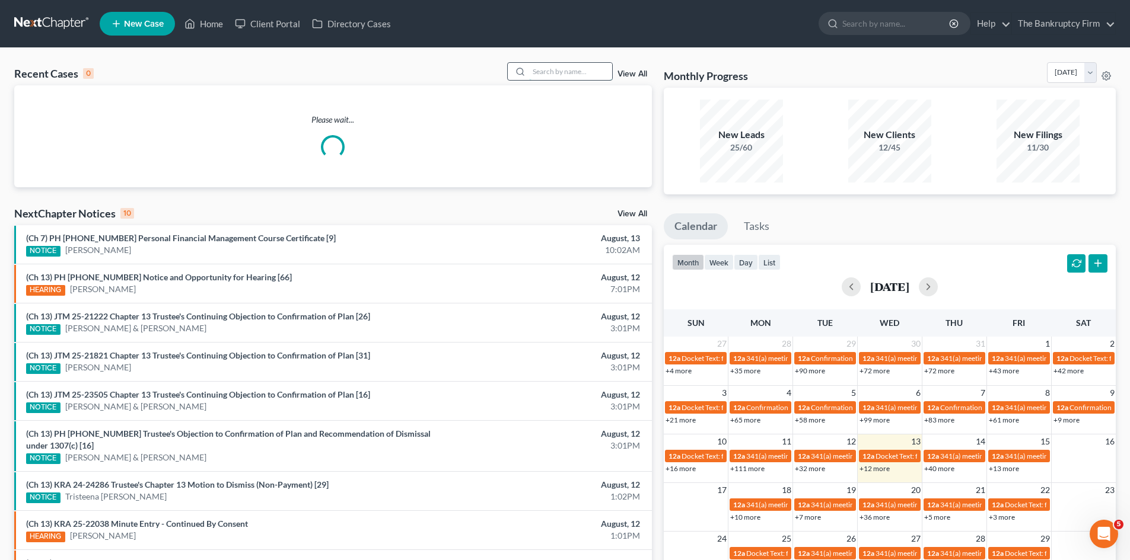
click at [544, 68] on input "search" at bounding box center [570, 71] width 83 height 17
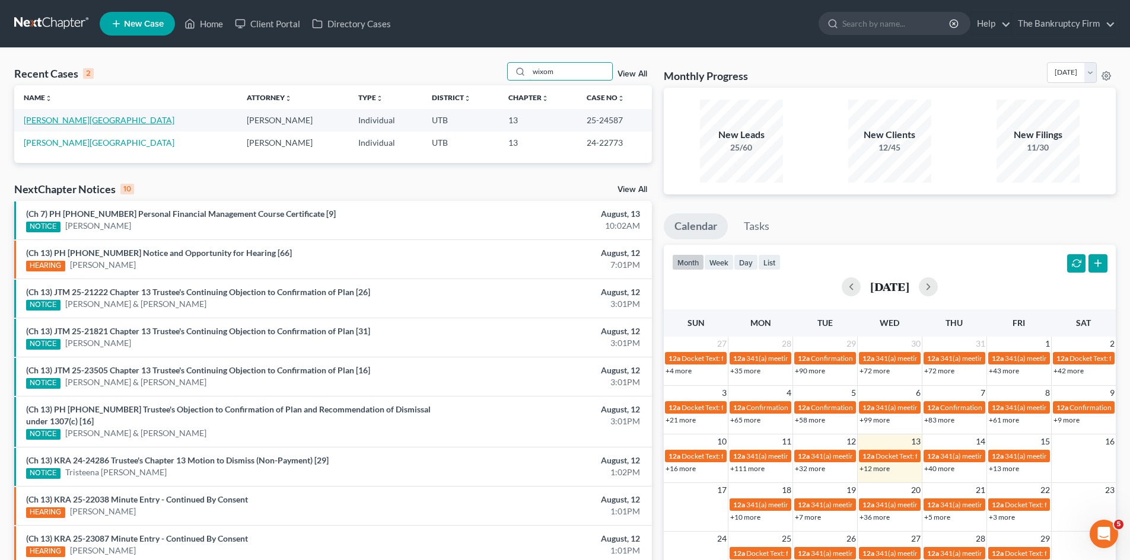
type input "wixom"
click at [45, 117] on link "Wixom, Chad" at bounding box center [99, 120] width 151 height 10
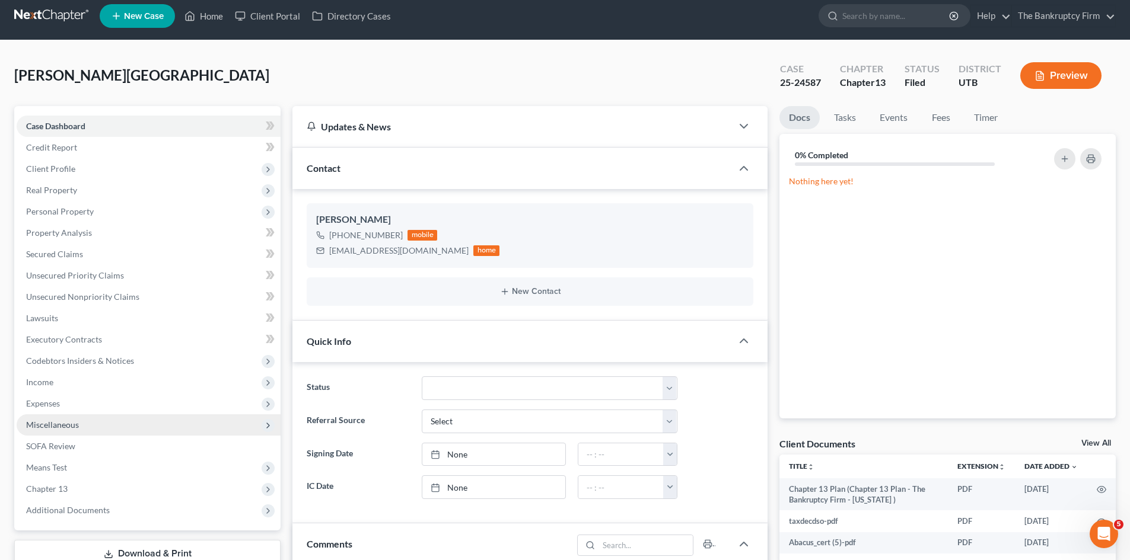
scroll to position [59, 0]
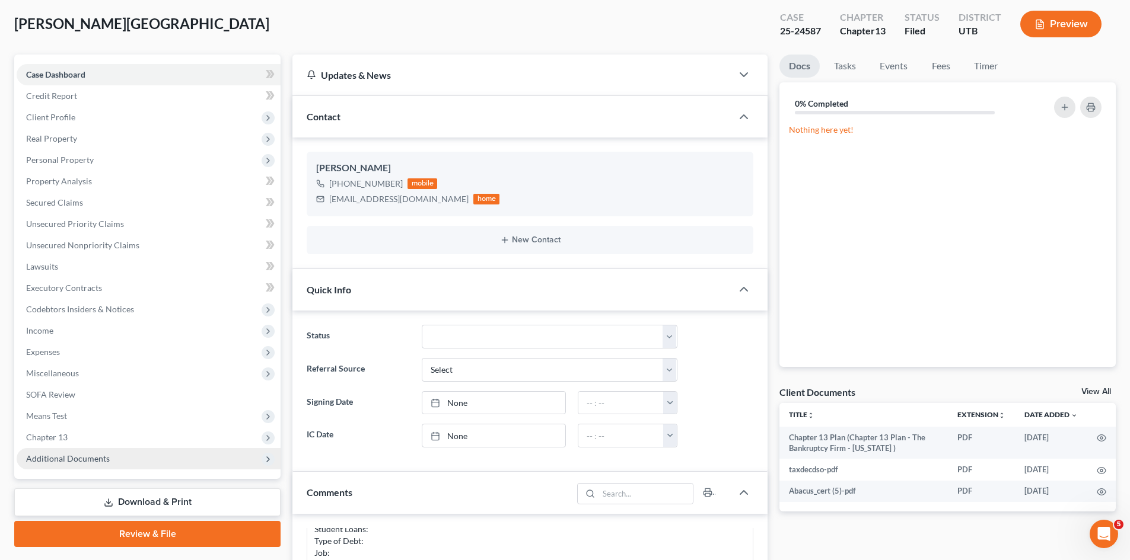
click at [187, 452] on span "Additional Documents" at bounding box center [149, 458] width 264 height 21
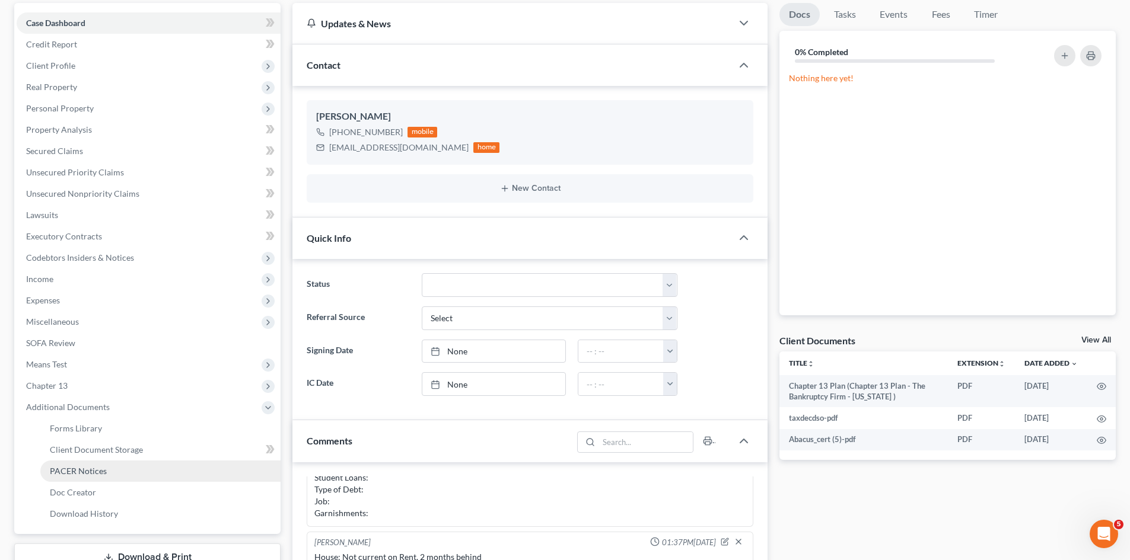
scroll to position [119, 0]
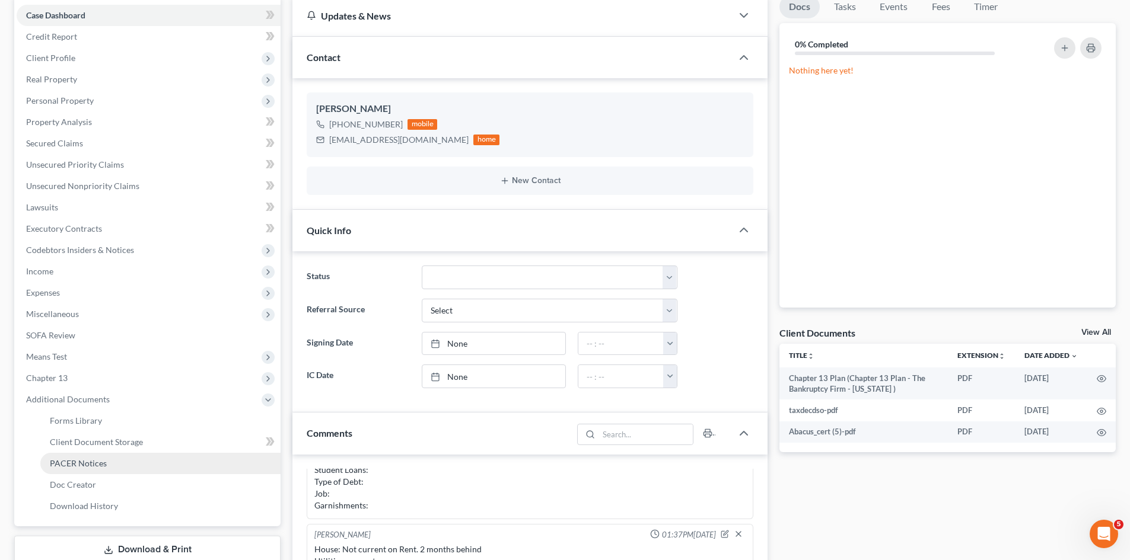
click at [149, 462] on link "PACER Notices" at bounding box center [160, 463] width 240 height 21
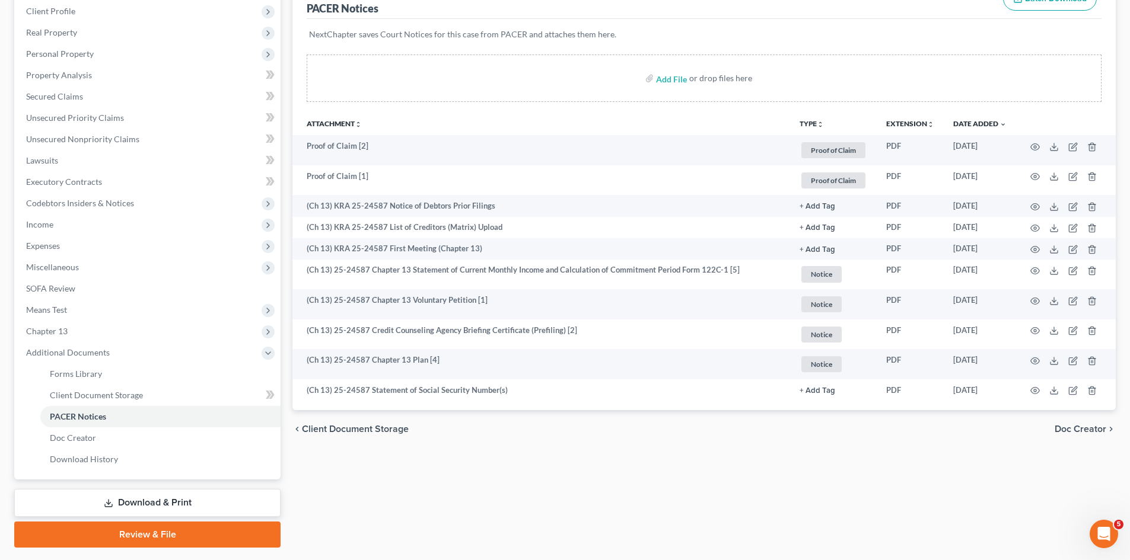
scroll to position [198, 0]
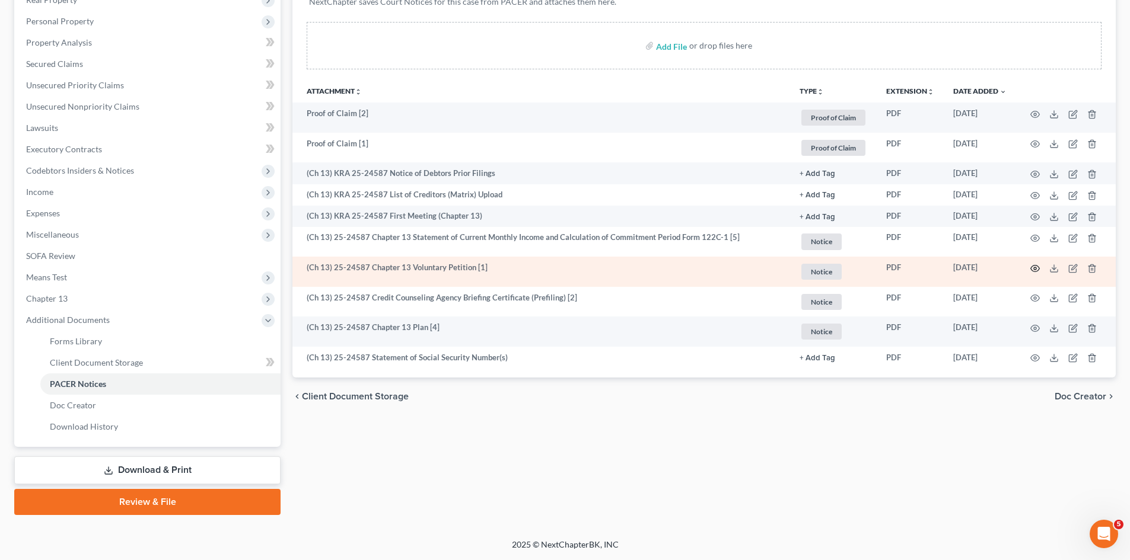
click at [1035, 272] on icon "button" at bounding box center [1034, 268] width 9 height 9
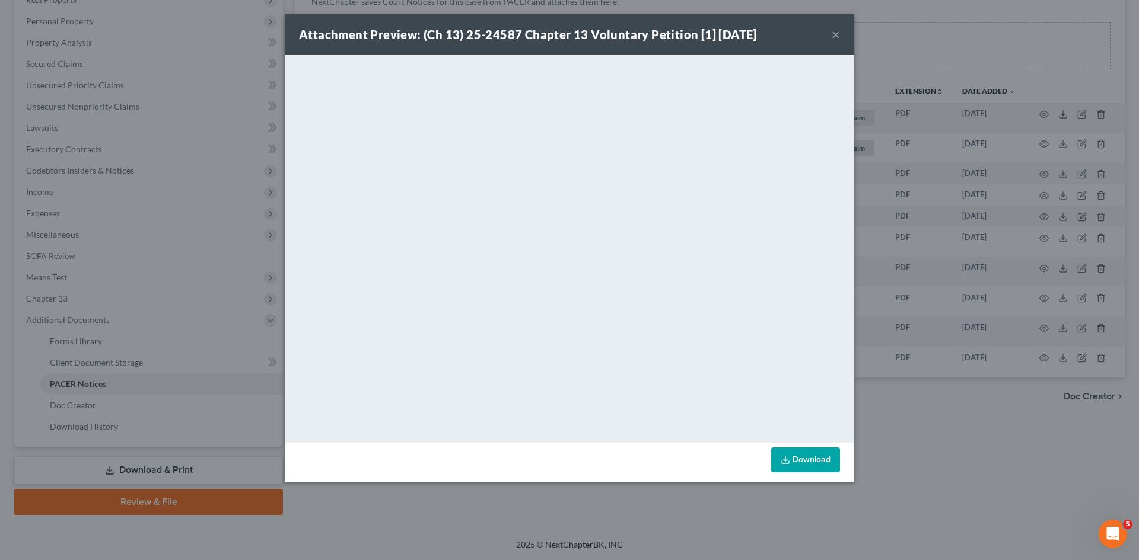
click at [833, 30] on button "×" at bounding box center [836, 34] width 8 height 14
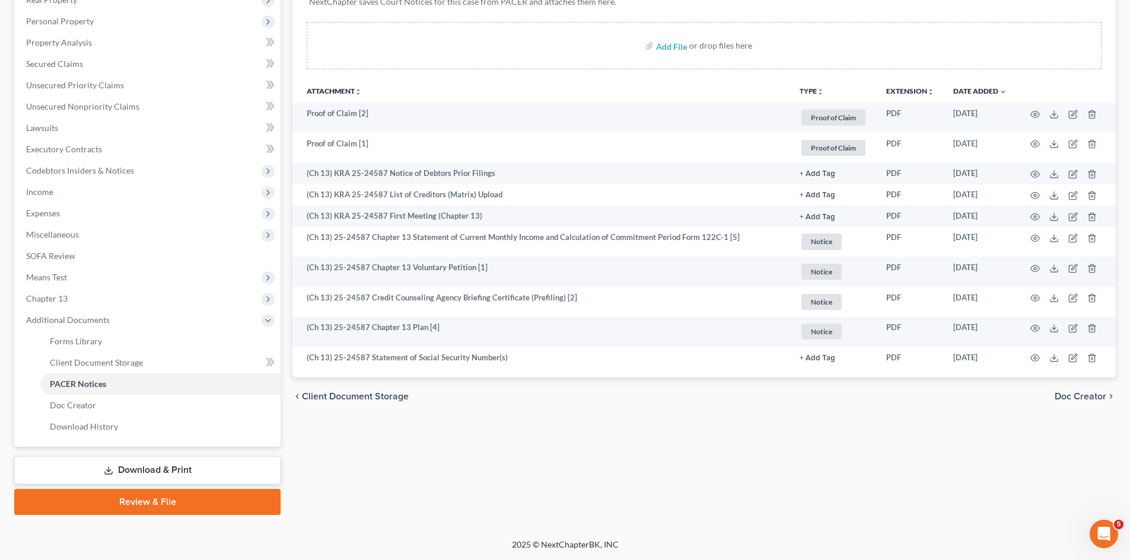
scroll to position [0, 0]
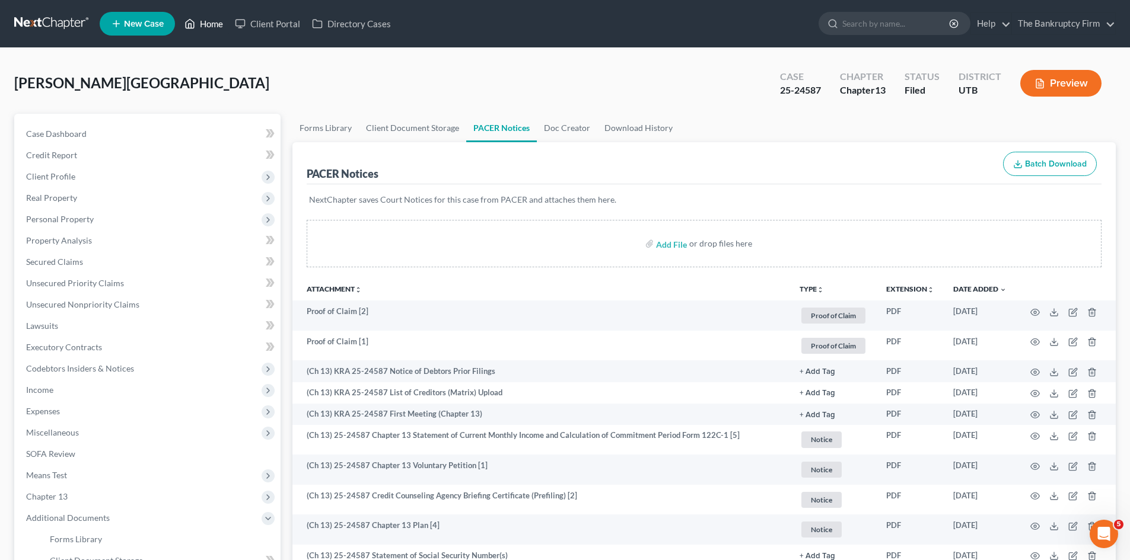
click at [207, 21] on link "Home" at bounding box center [204, 23] width 50 height 21
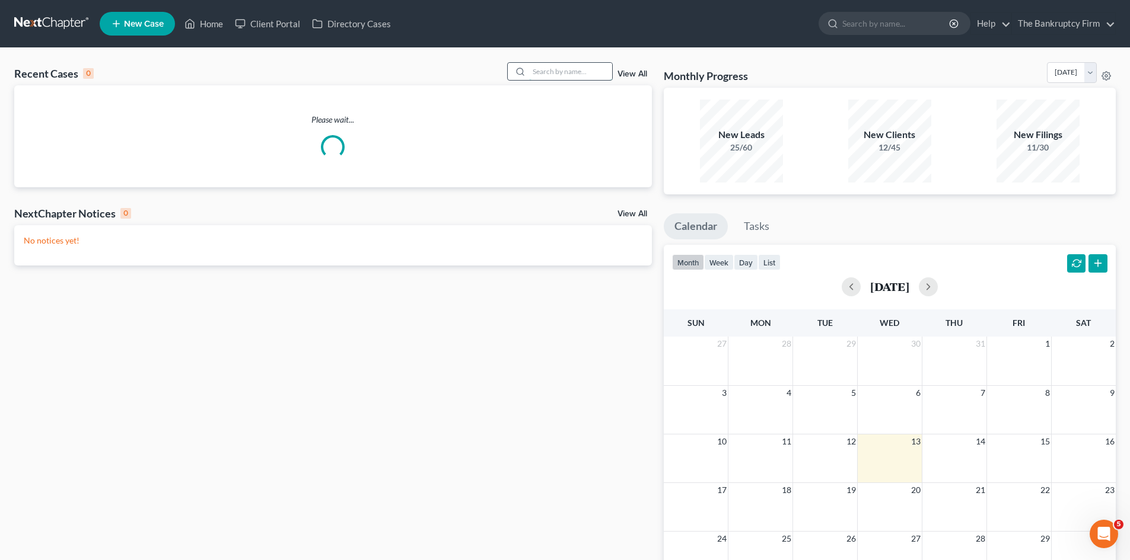
click at [562, 77] on input "search" at bounding box center [570, 71] width 83 height 17
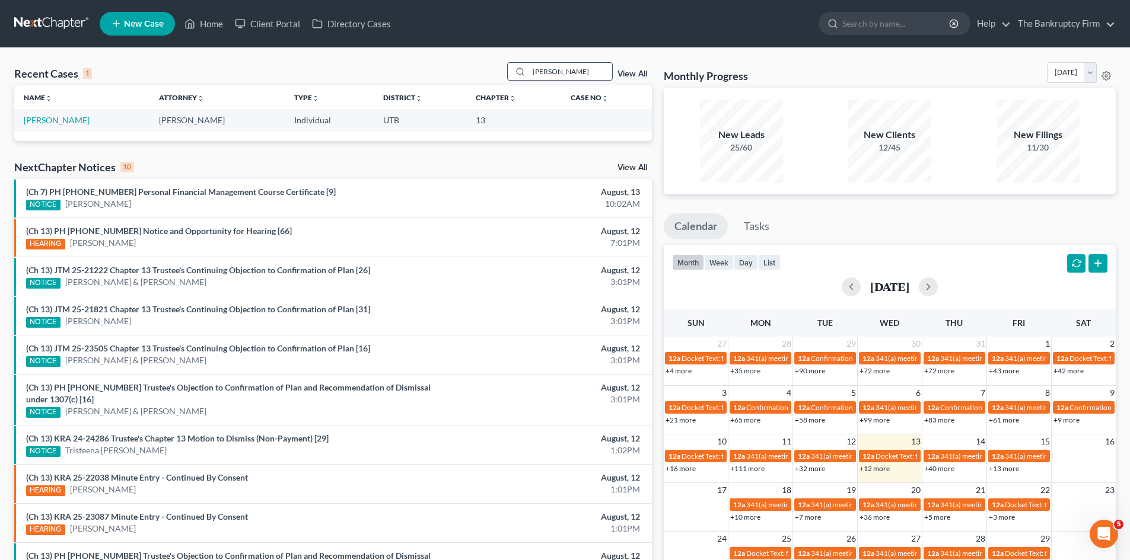
click at [548, 74] on input "Jenson" at bounding box center [570, 71] width 83 height 17
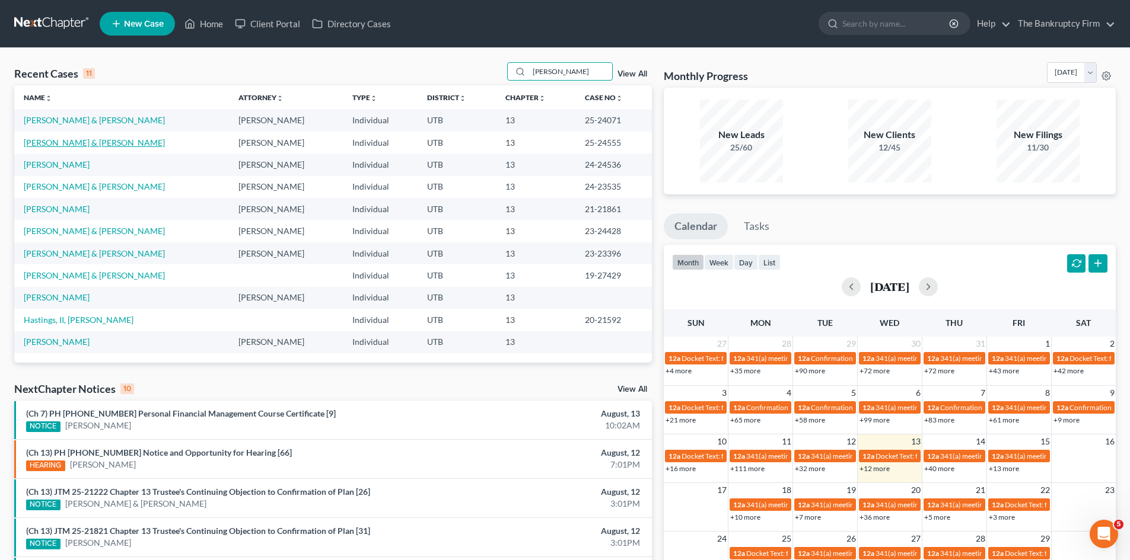
type input "Douglas"
click at [69, 140] on link "Douglas, Michael & Tiffany" at bounding box center [94, 143] width 141 height 10
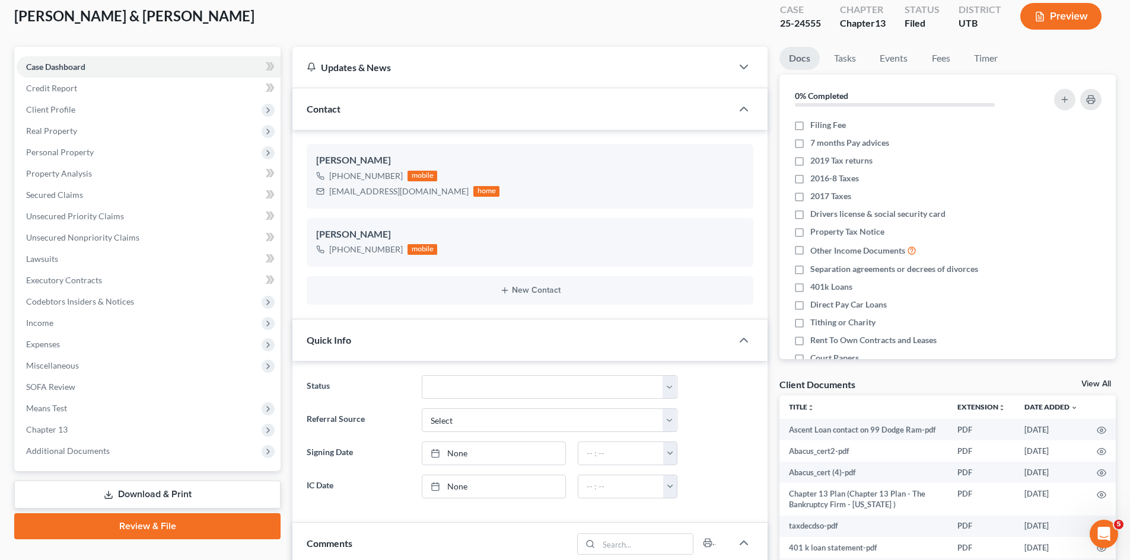
scroll to position [59, 0]
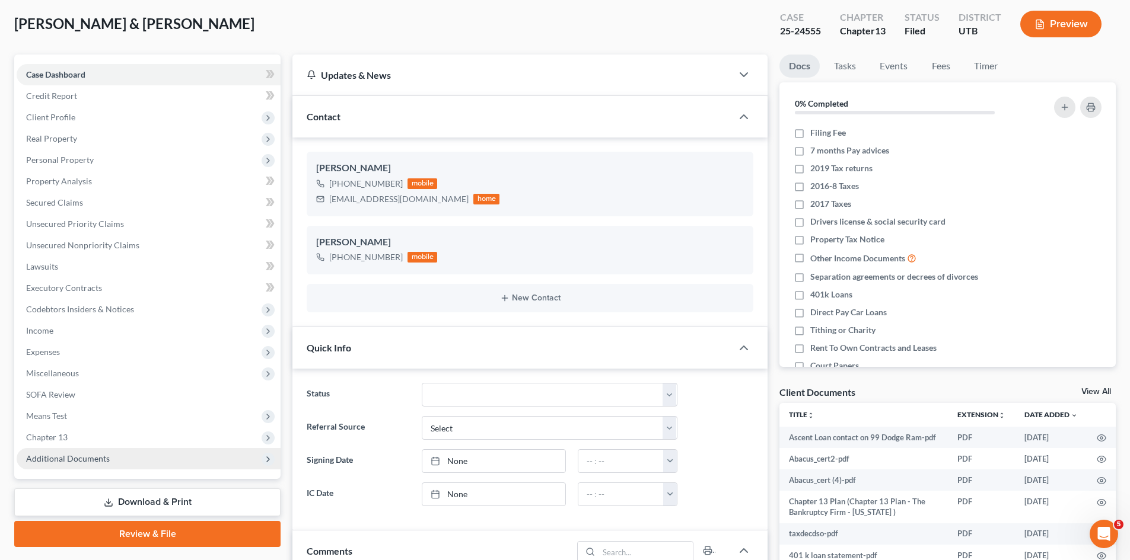
click at [111, 455] on span "Additional Documents" at bounding box center [149, 458] width 264 height 21
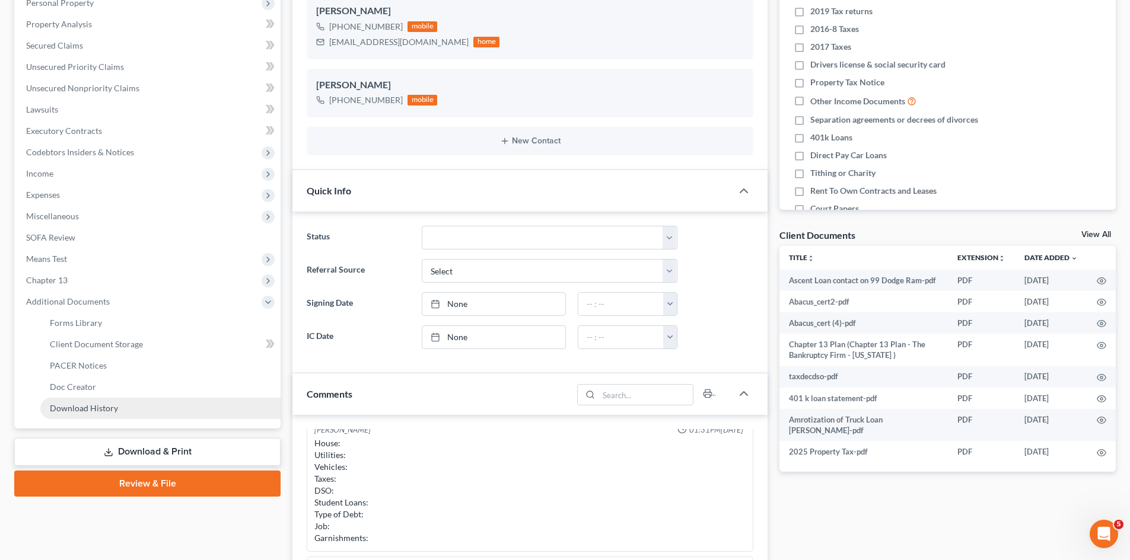
scroll to position [237, 0]
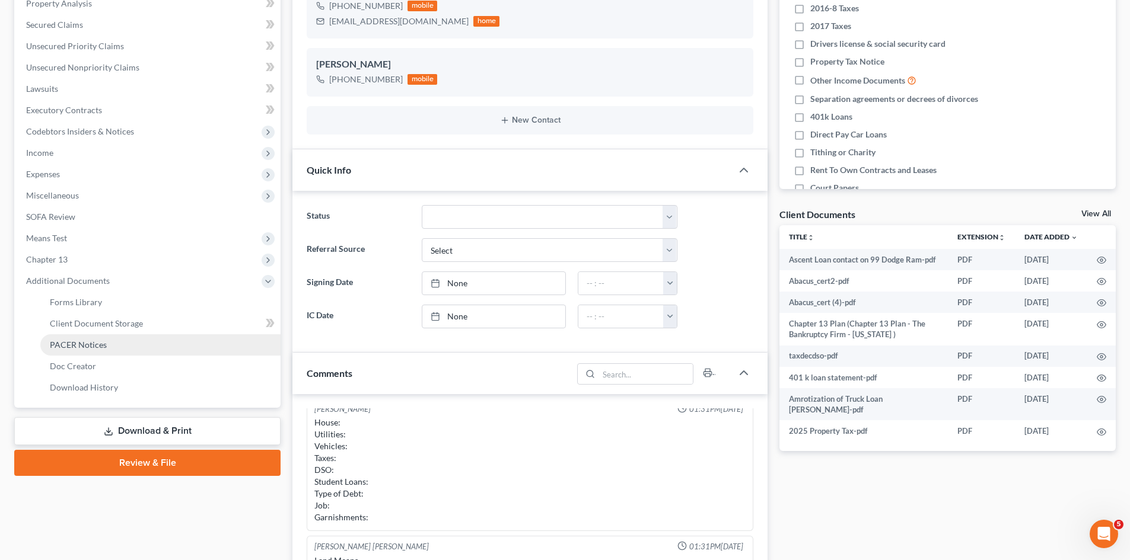
click at [100, 345] on span "PACER Notices" at bounding box center [78, 345] width 57 height 10
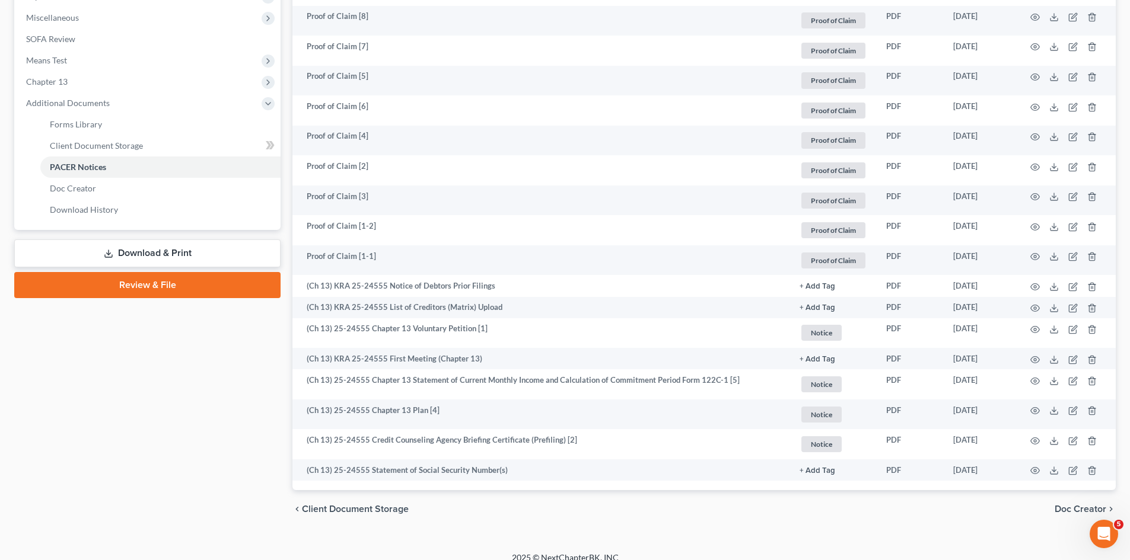
scroll to position [428, 0]
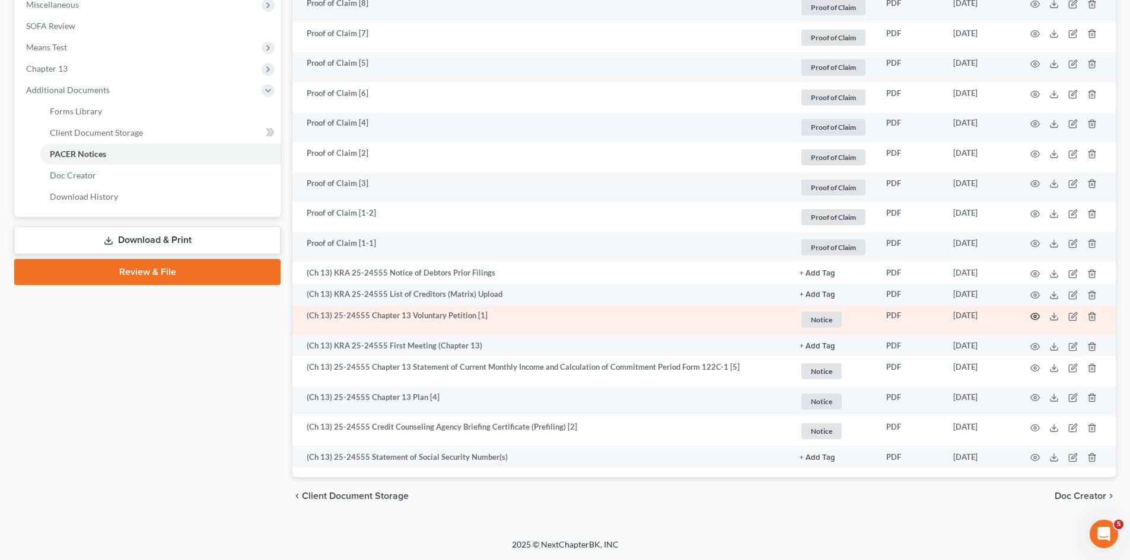
click at [1039, 318] on icon "button" at bounding box center [1034, 316] width 9 height 9
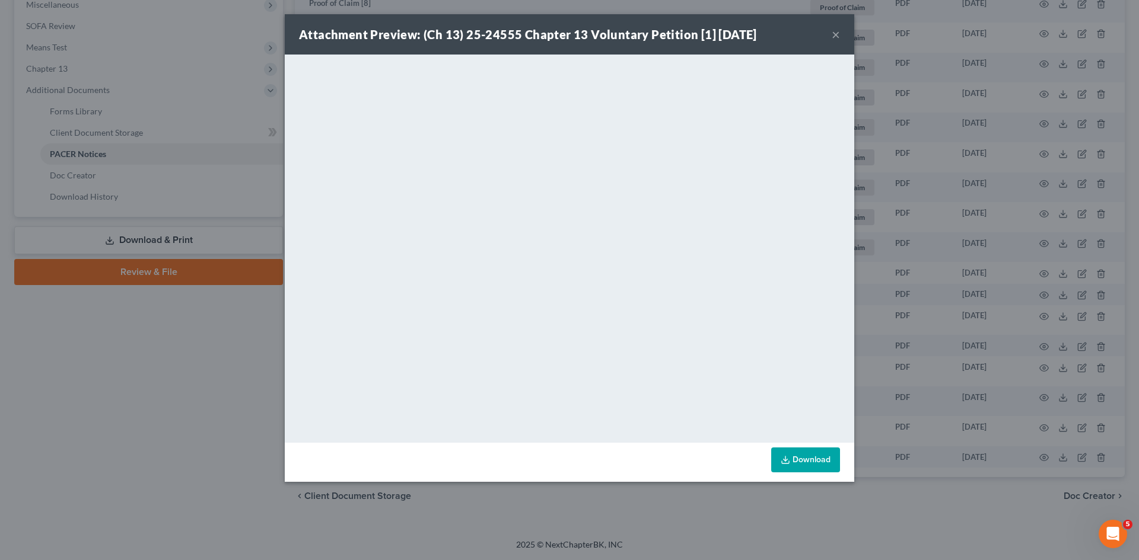
click at [837, 31] on button "×" at bounding box center [836, 34] width 8 height 14
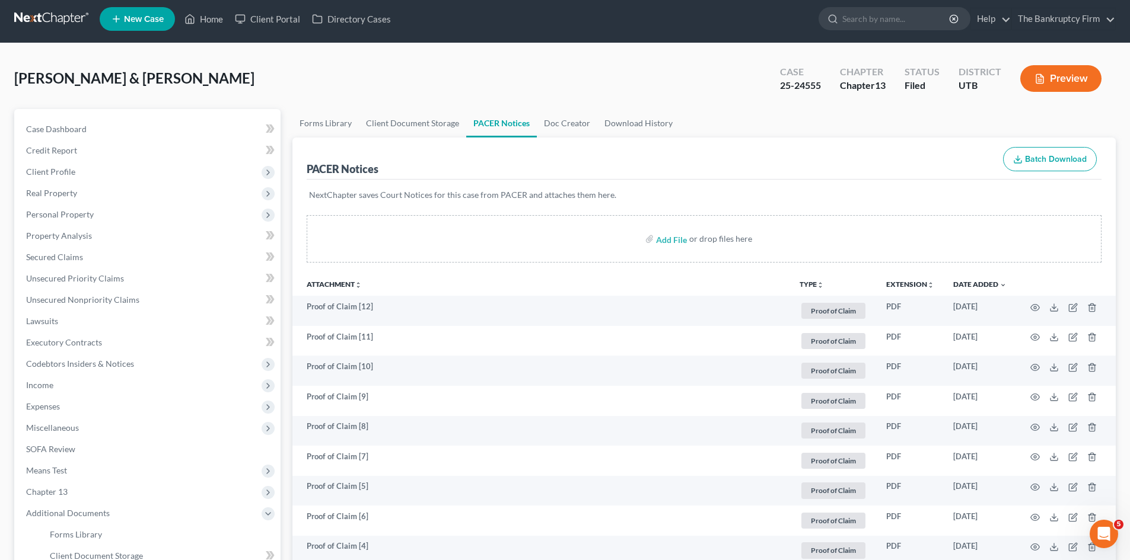
scroll to position [0, 0]
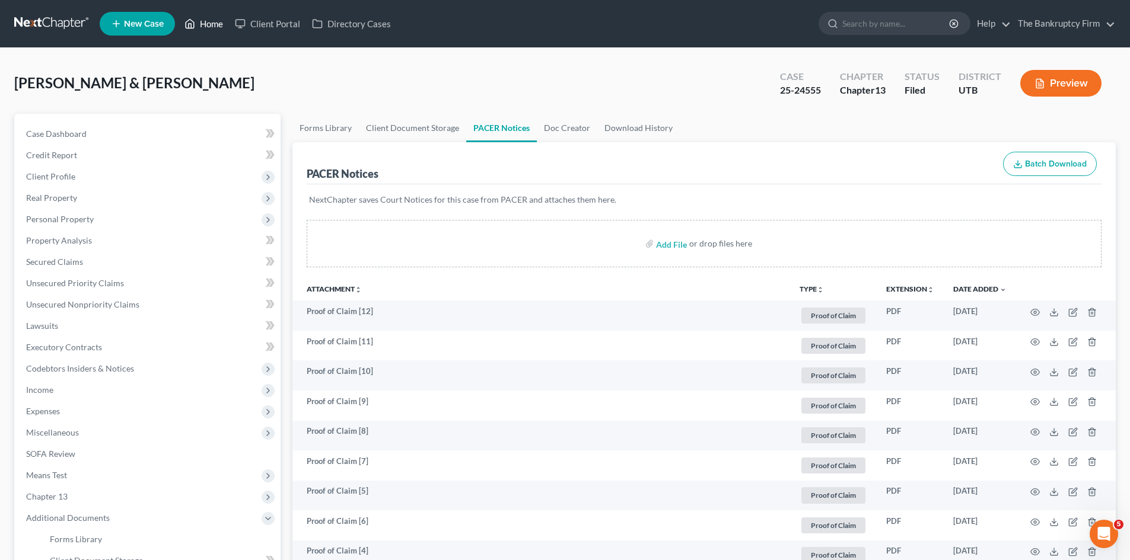
click at [222, 24] on link "Home" at bounding box center [204, 23] width 50 height 21
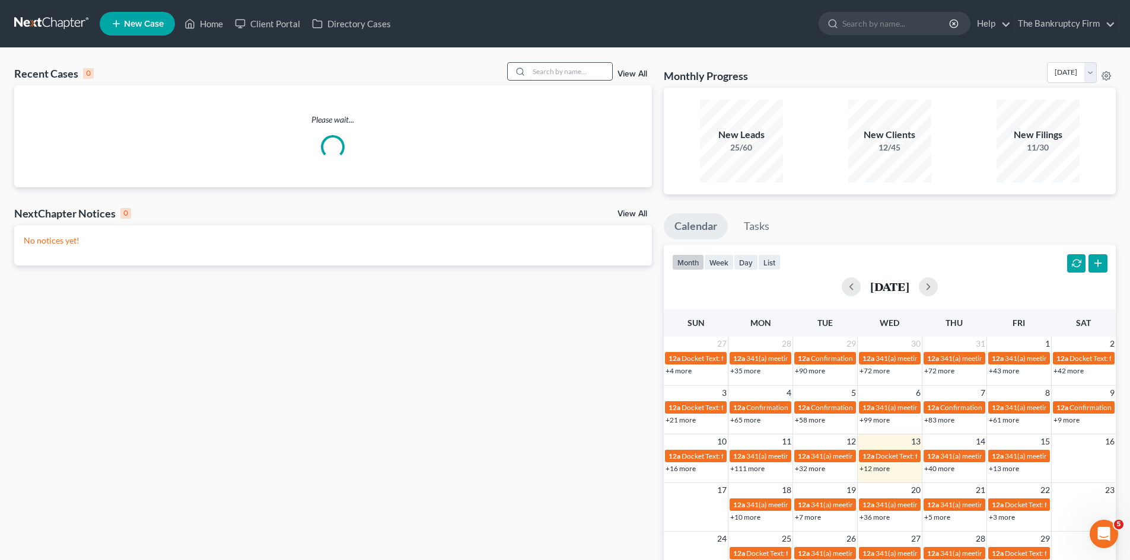
click at [563, 74] on input "search" at bounding box center [570, 71] width 83 height 17
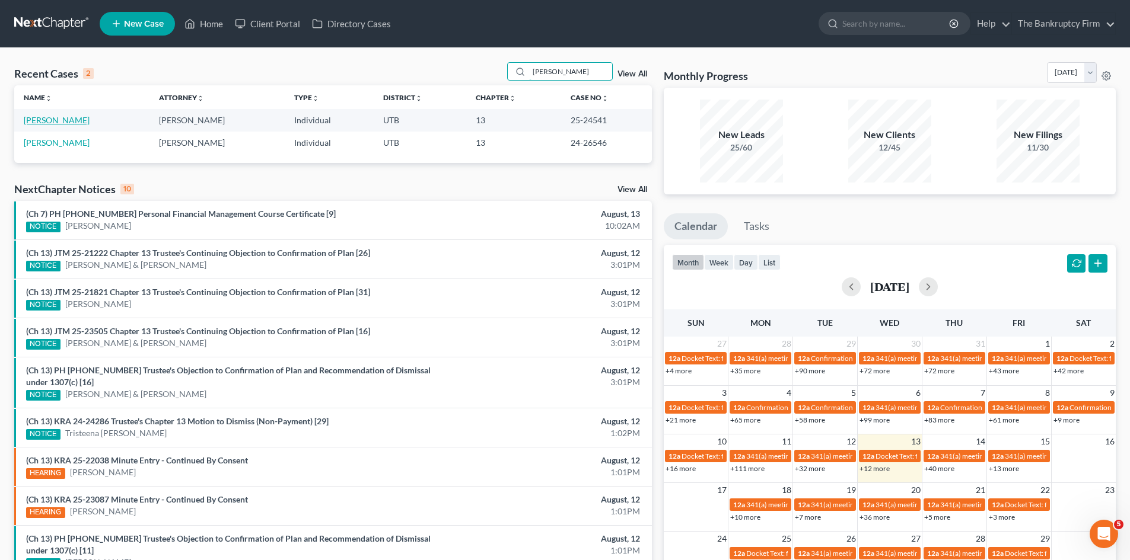
type input "snider"
click at [52, 125] on link "Snider, Walter" at bounding box center [57, 120] width 66 height 10
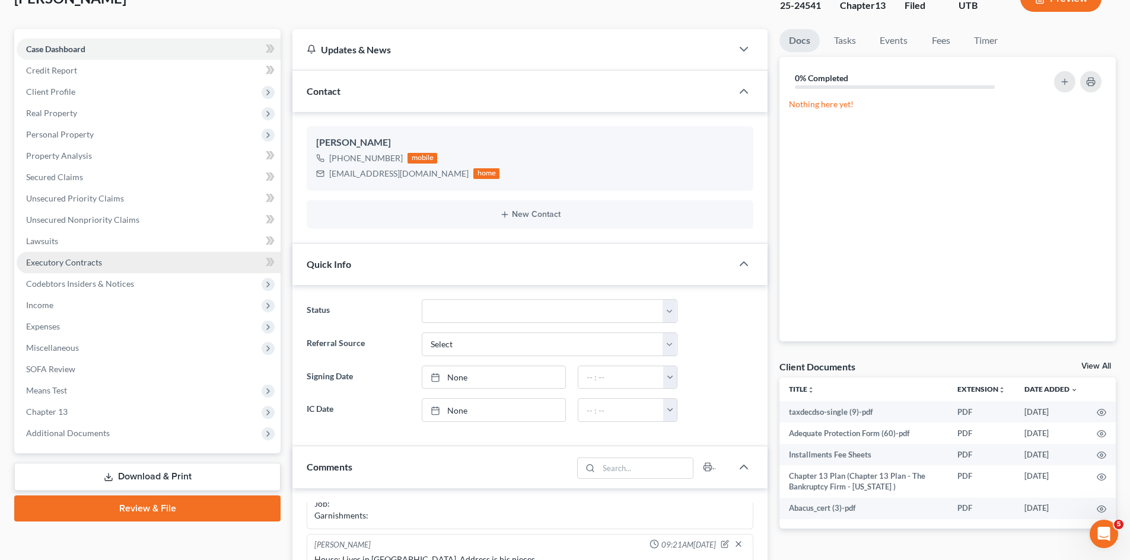
scroll to position [297, 0]
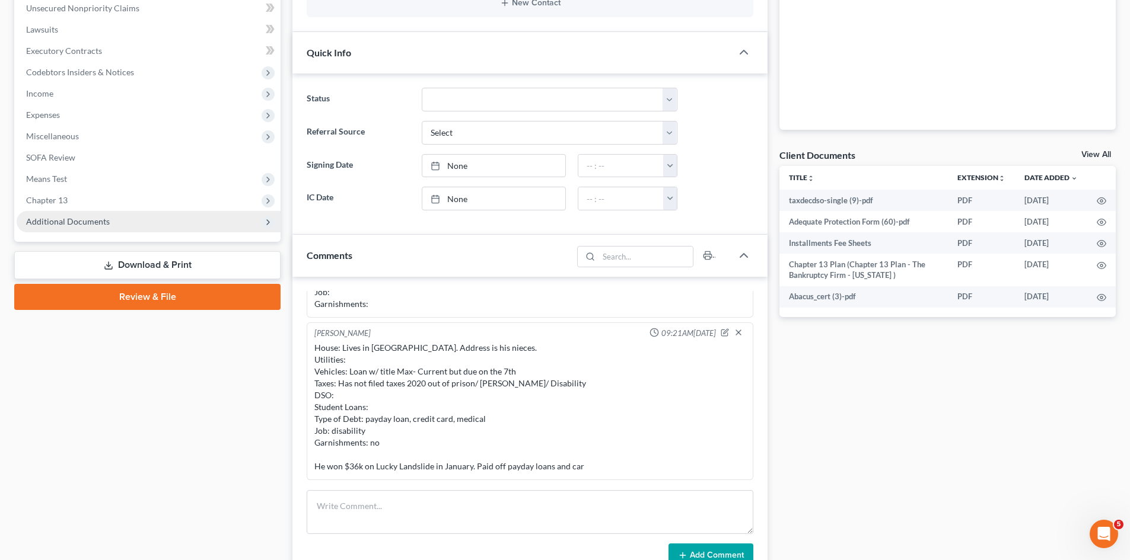
click at [118, 228] on span "Additional Documents" at bounding box center [149, 221] width 264 height 21
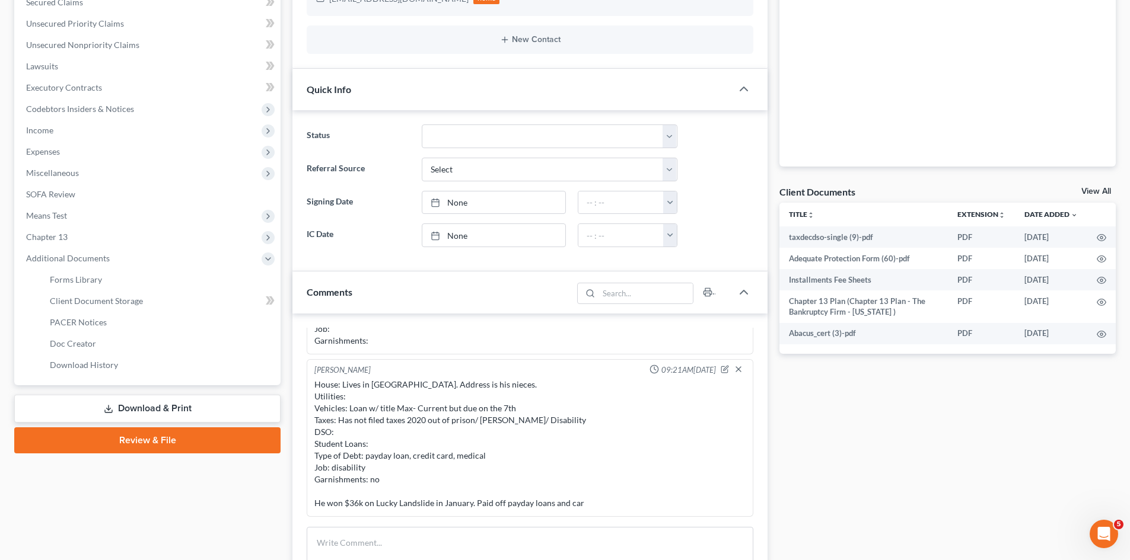
scroll to position [356, 0]
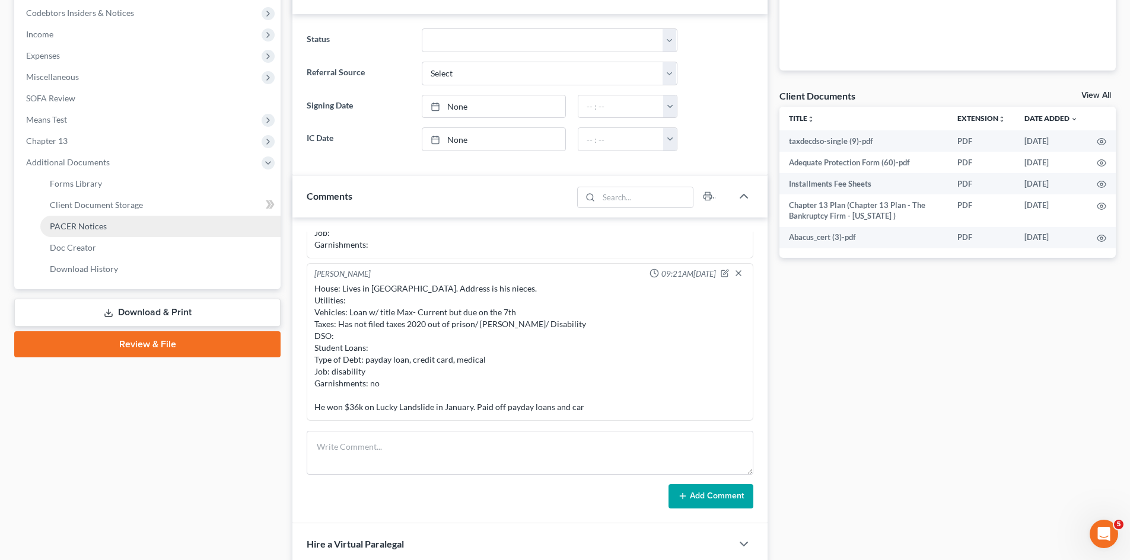
click at [84, 222] on span "PACER Notices" at bounding box center [78, 226] width 57 height 10
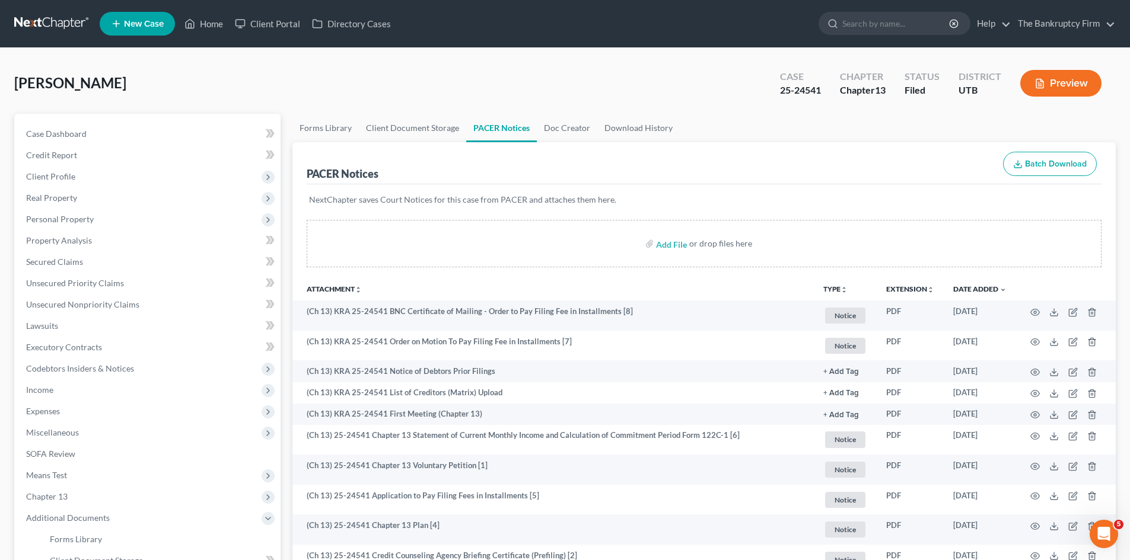
scroll to position [198, 0]
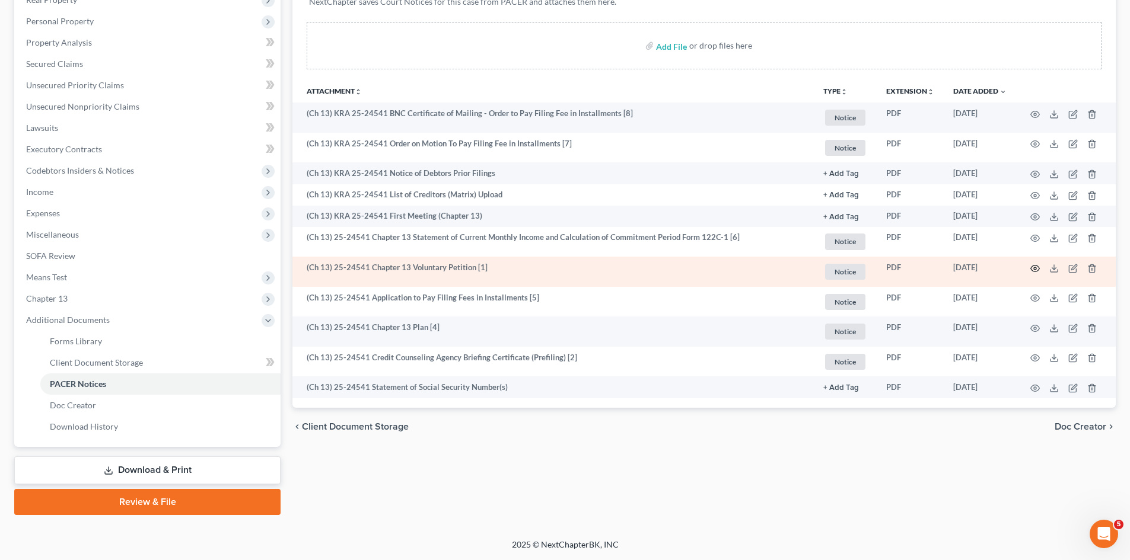
click at [1035, 269] on icon "button" at bounding box center [1034, 268] width 9 height 9
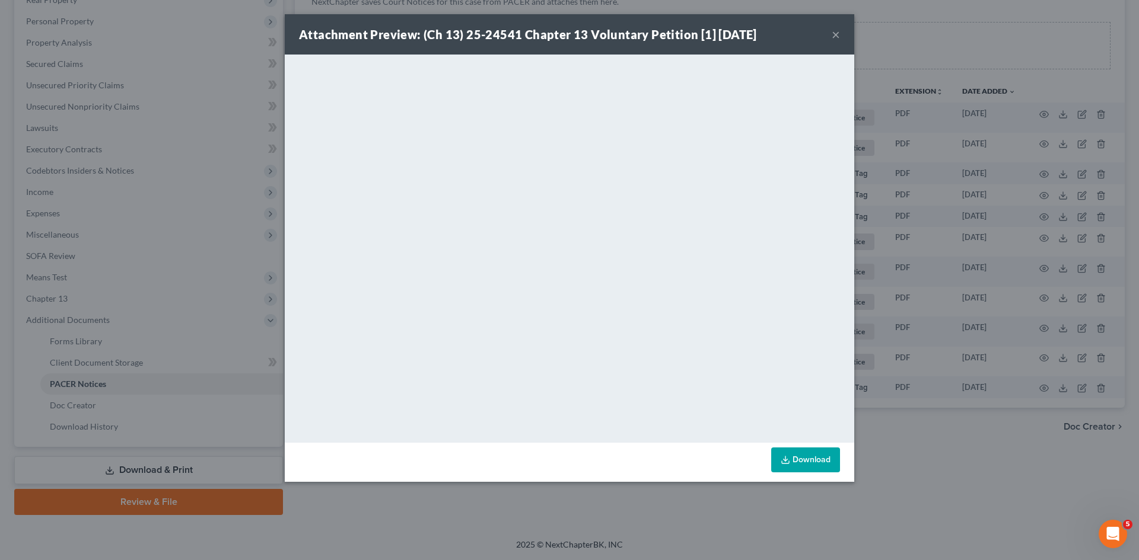
click at [813, 461] on link "Download" at bounding box center [805, 460] width 69 height 25
click at [835, 27] on button "×" at bounding box center [836, 34] width 8 height 14
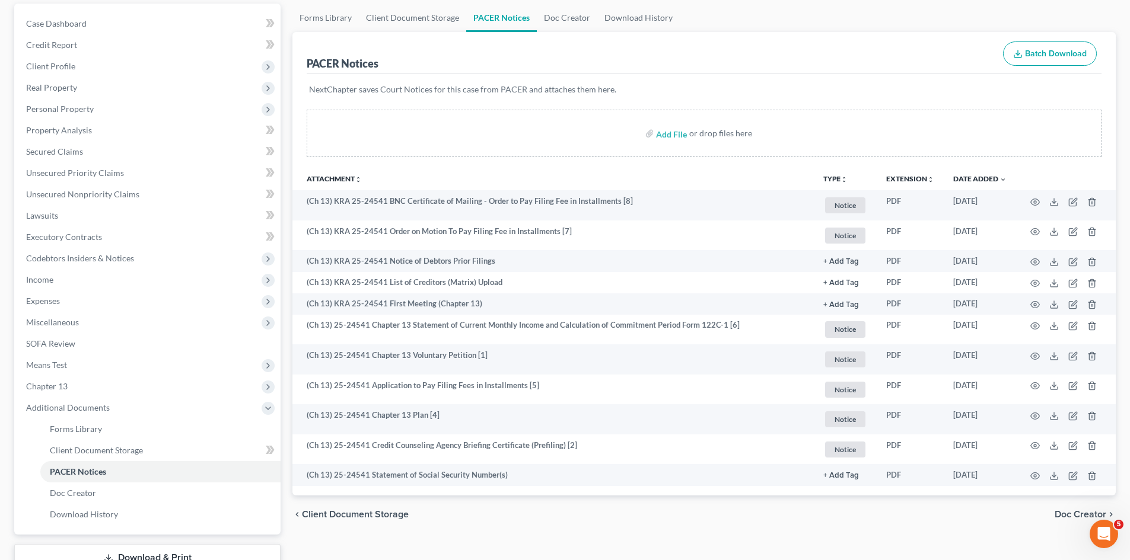
scroll to position [0, 0]
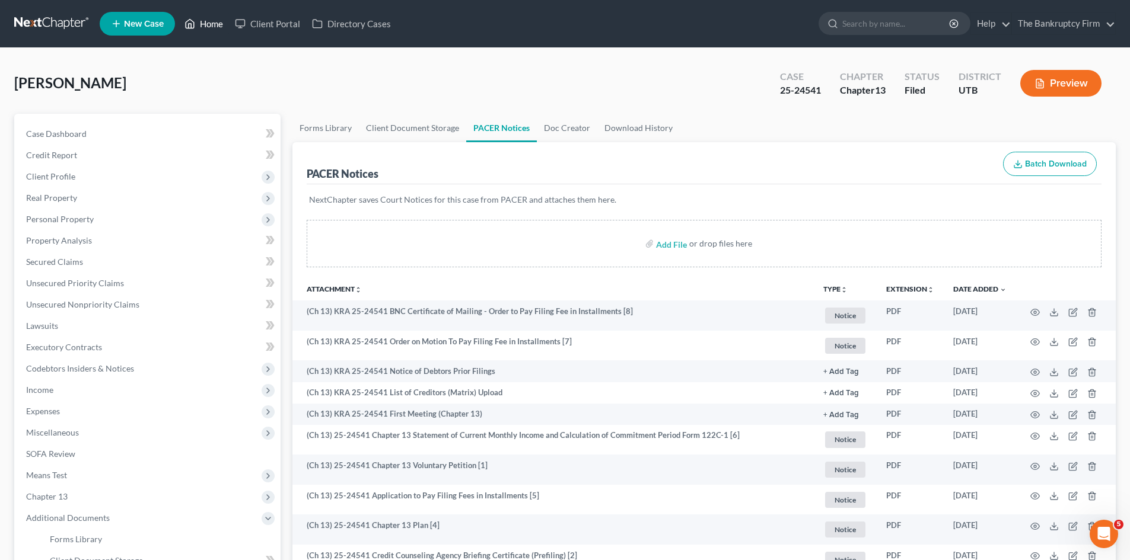
click at [200, 22] on link "Home" at bounding box center [204, 23] width 50 height 21
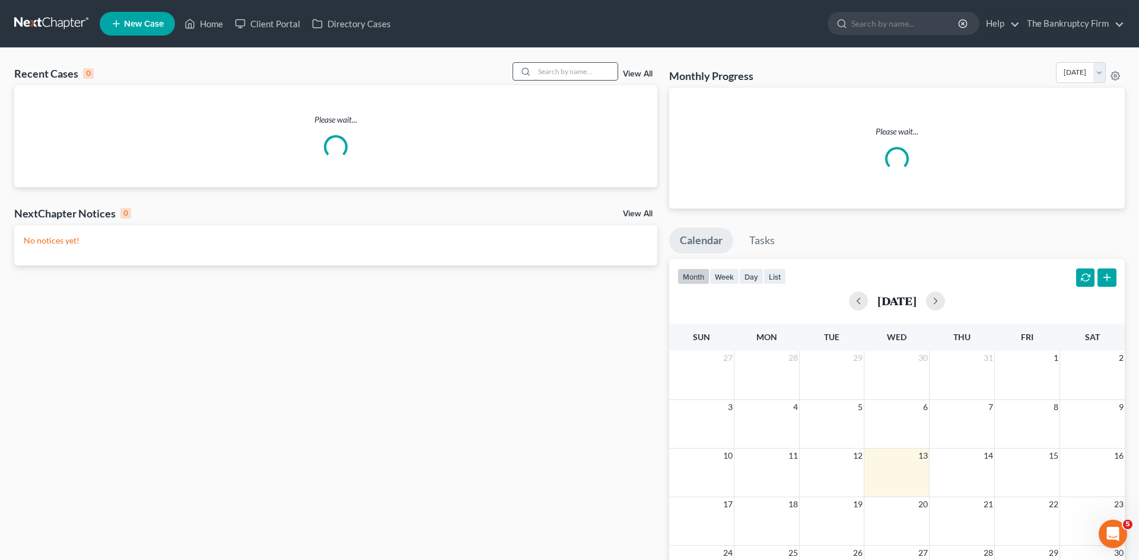
click at [566, 74] on input "search" at bounding box center [575, 71] width 83 height 17
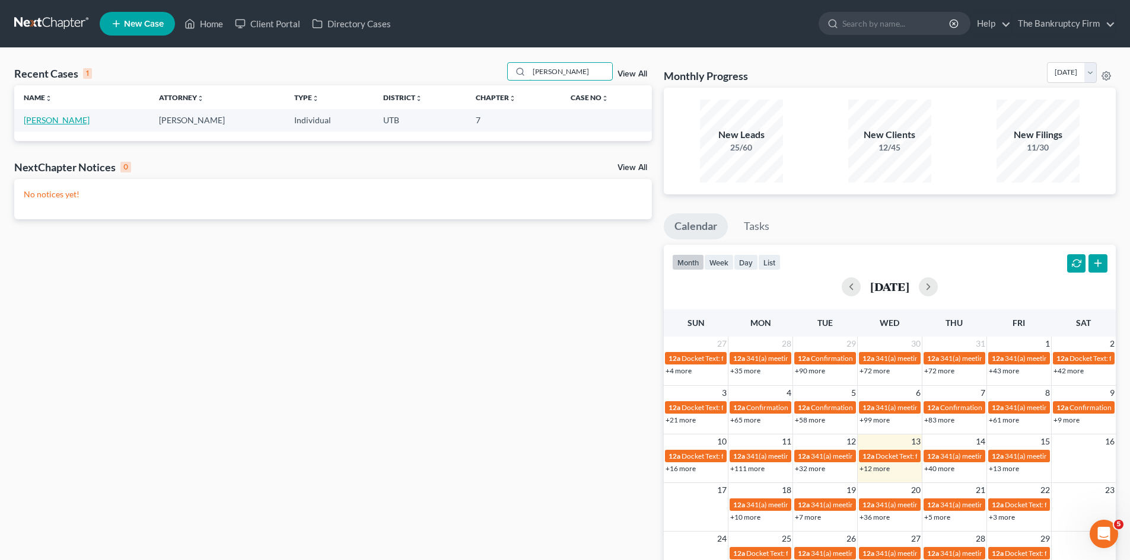
type input "mendez"
click at [78, 120] on link "Mendez, Eduardo" at bounding box center [57, 120] width 66 height 10
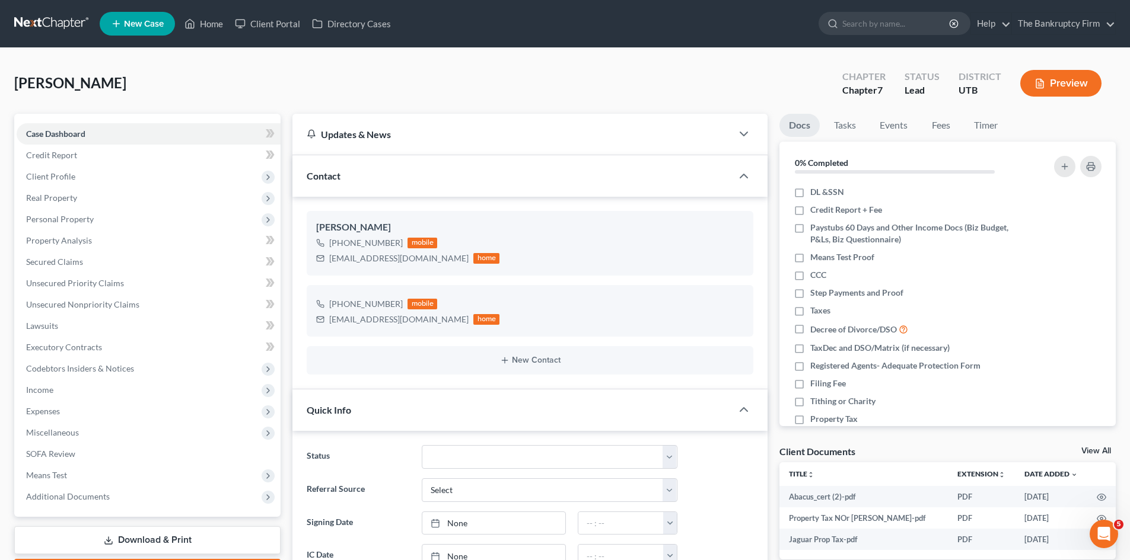
scroll to position [94, 0]
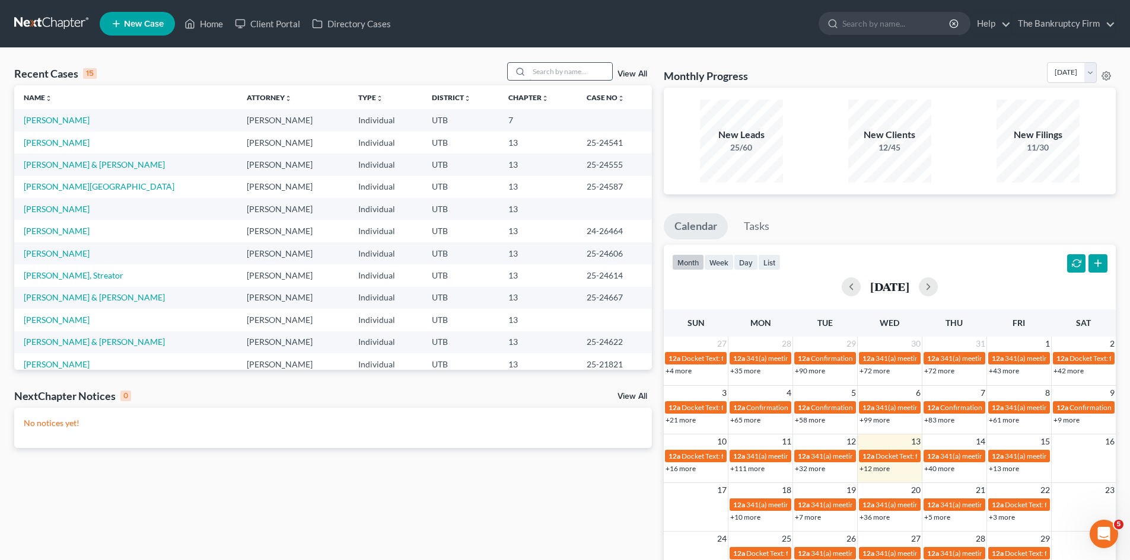
click at [565, 72] on input "search" at bounding box center [570, 71] width 83 height 17
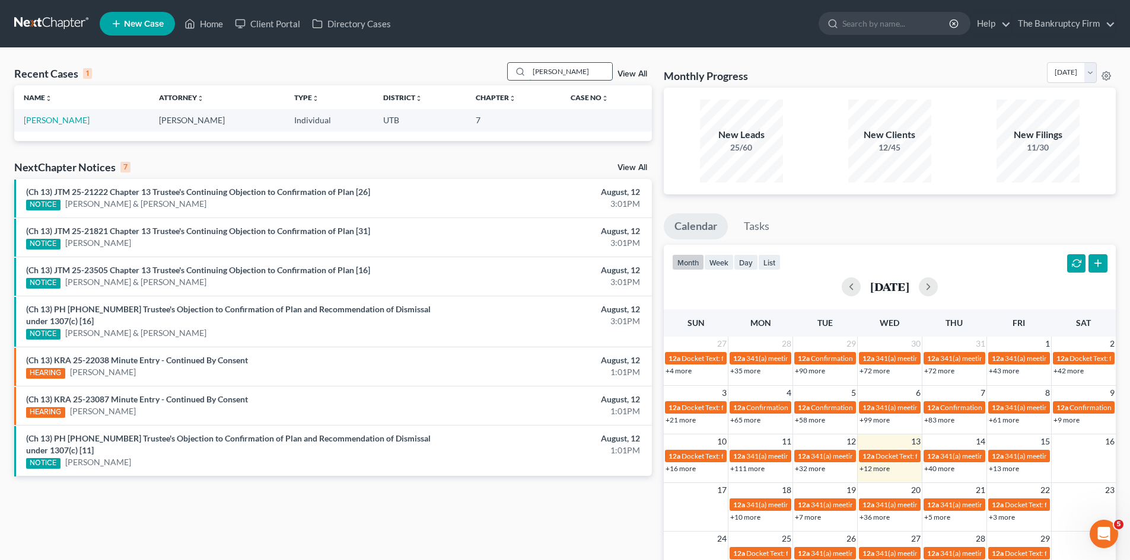
click at [560, 75] on input "mendez" at bounding box center [570, 71] width 83 height 17
click at [588, 70] on input "housely" at bounding box center [570, 71] width 83 height 17
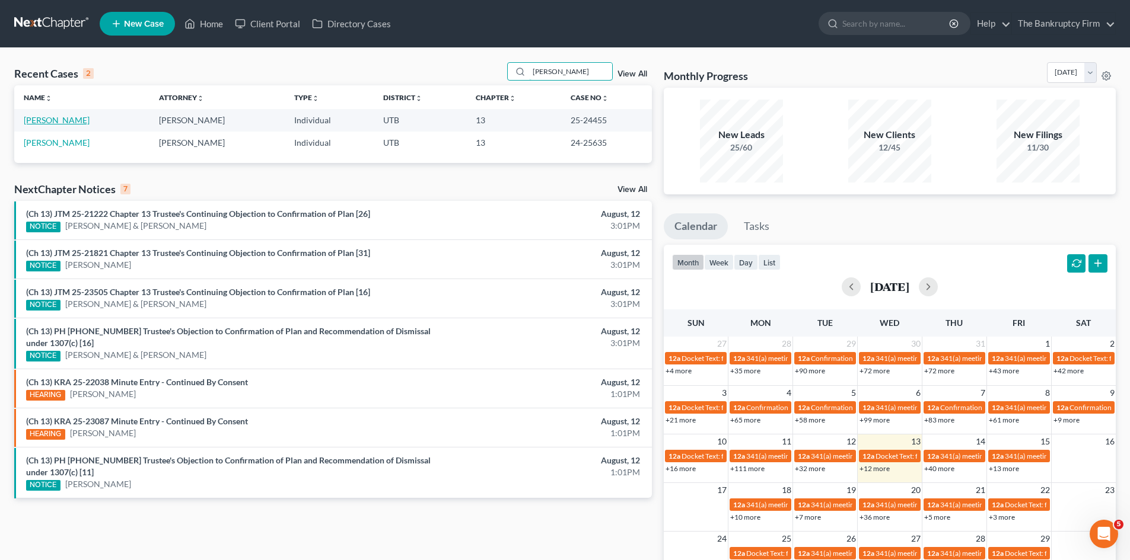
type input "catrina"
click at [59, 120] on link "Housley, Catrina" at bounding box center [57, 120] width 66 height 10
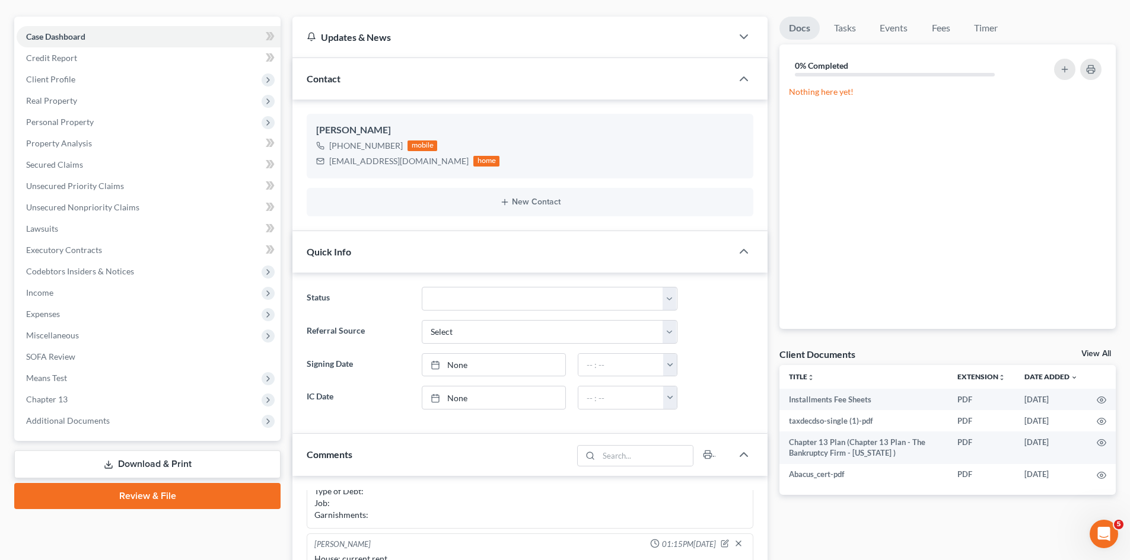
scroll to position [178, 0]
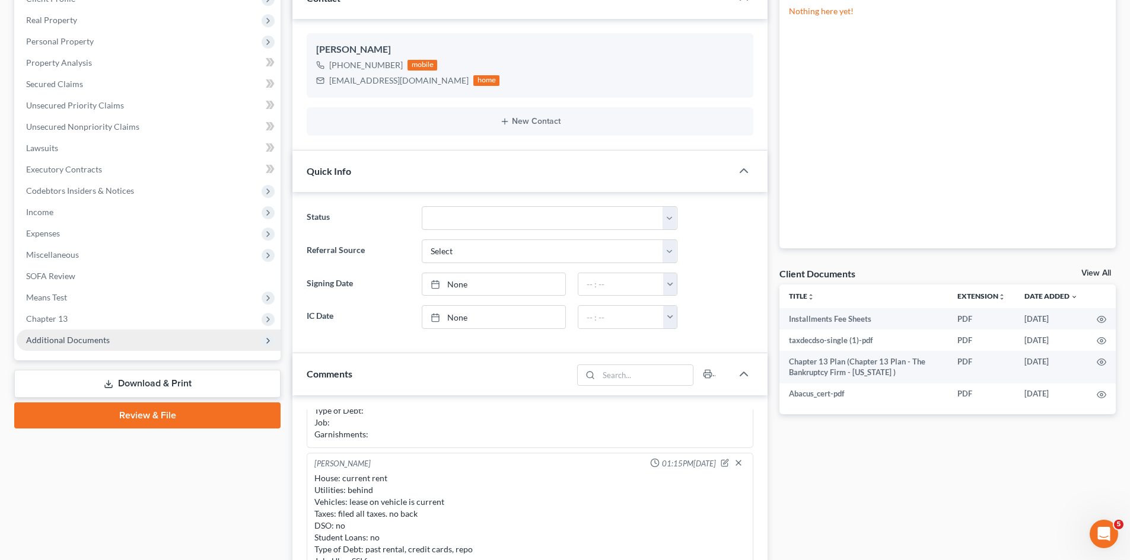
click at [161, 350] on span "Additional Documents" at bounding box center [149, 340] width 264 height 21
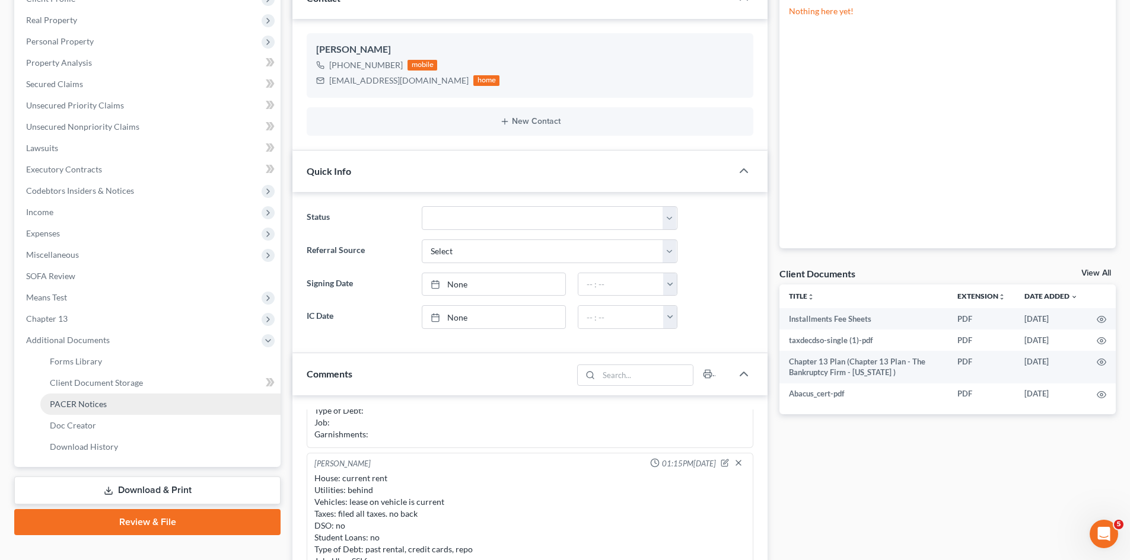
click at [89, 407] on span "PACER Notices" at bounding box center [78, 404] width 57 height 10
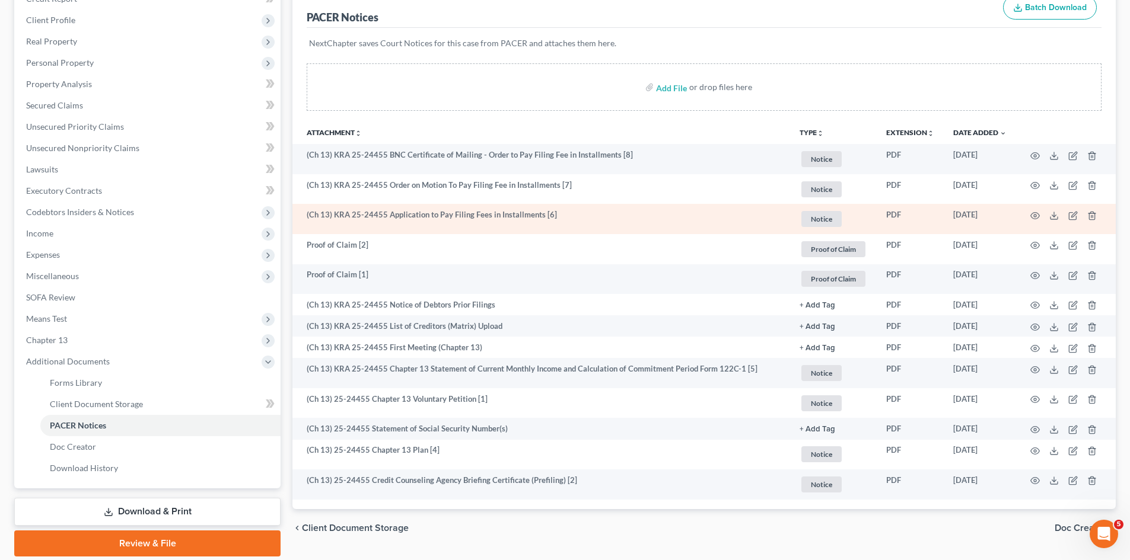
scroll to position [178, 0]
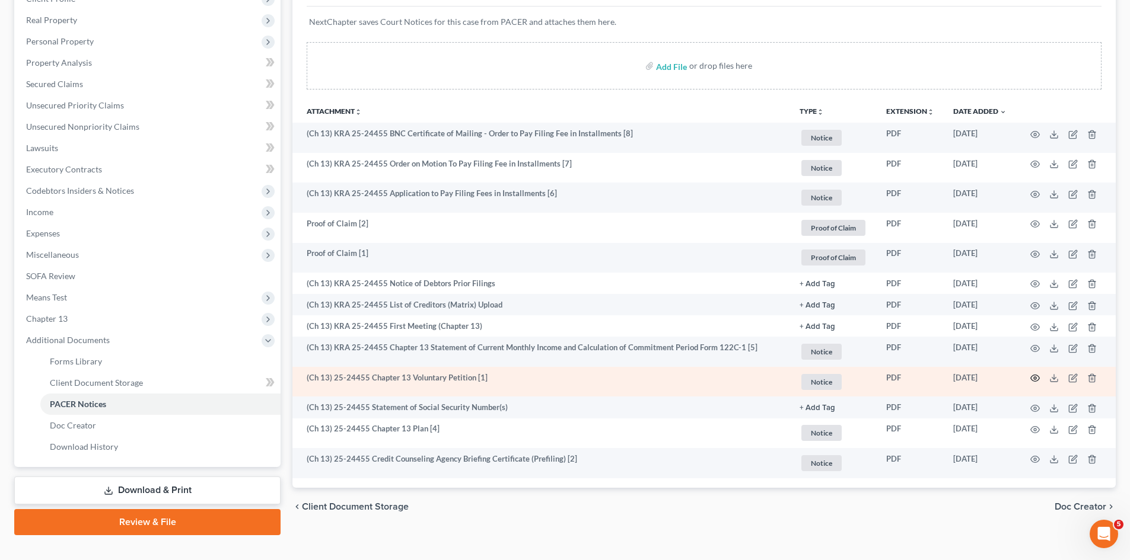
click at [1030, 377] on icon "button" at bounding box center [1034, 378] width 9 height 9
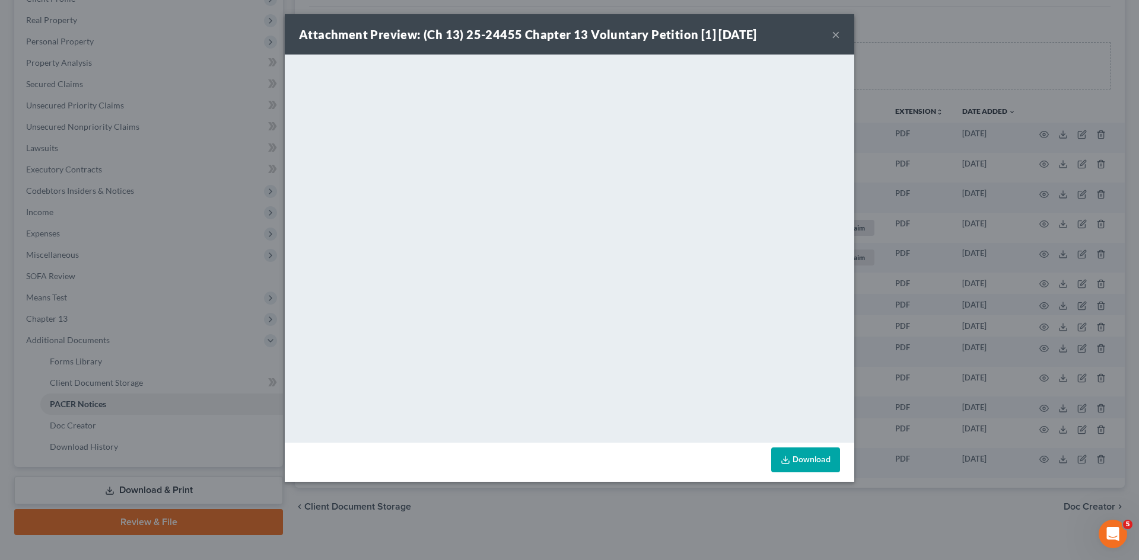
click at [835, 40] on button "×" at bounding box center [836, 34] width 8 height 14
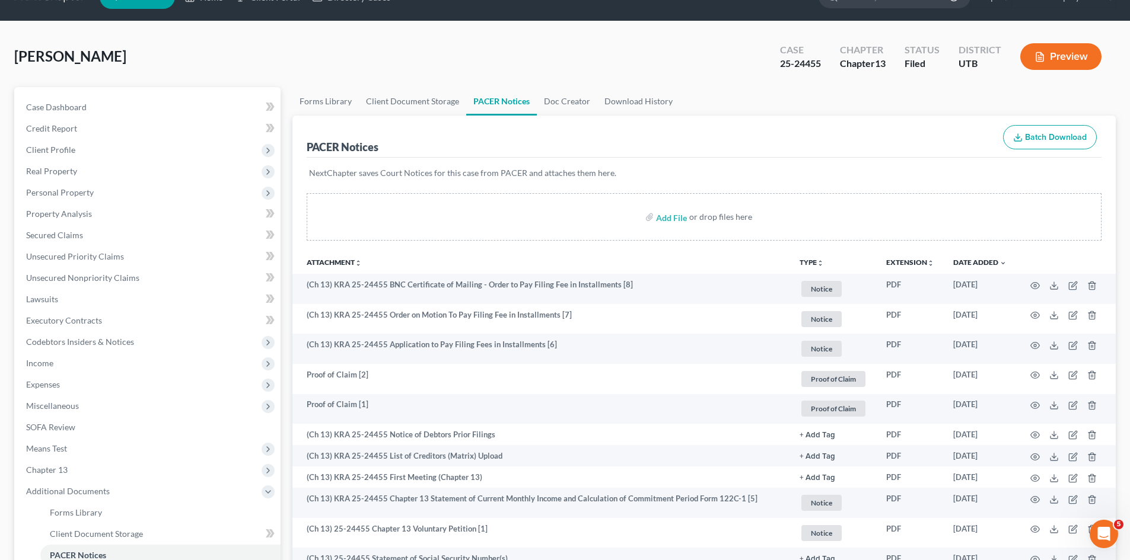
scroll to position [0, 0]
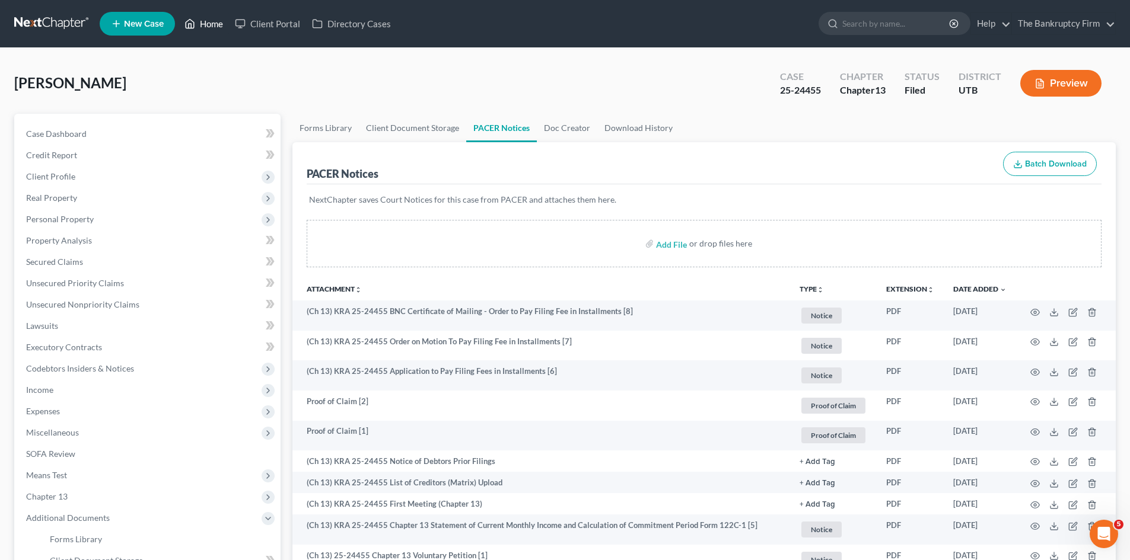
click at [212, 30] on link "Home" at bounding box center [204, 23] width 50 height 21
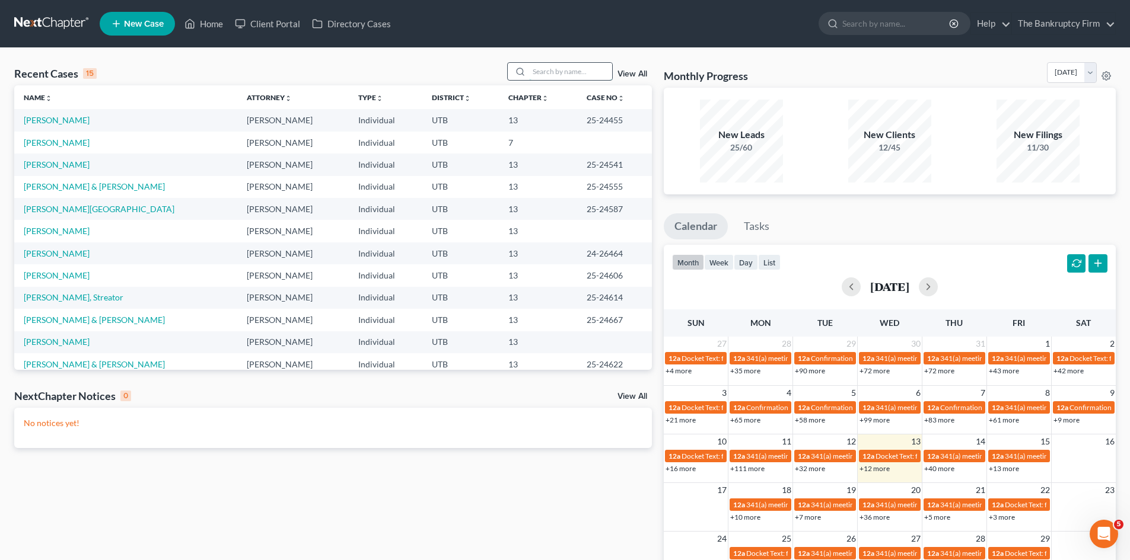
click at [562, 70] on input "search" at bounding box center [570, 71] width 83 height 17
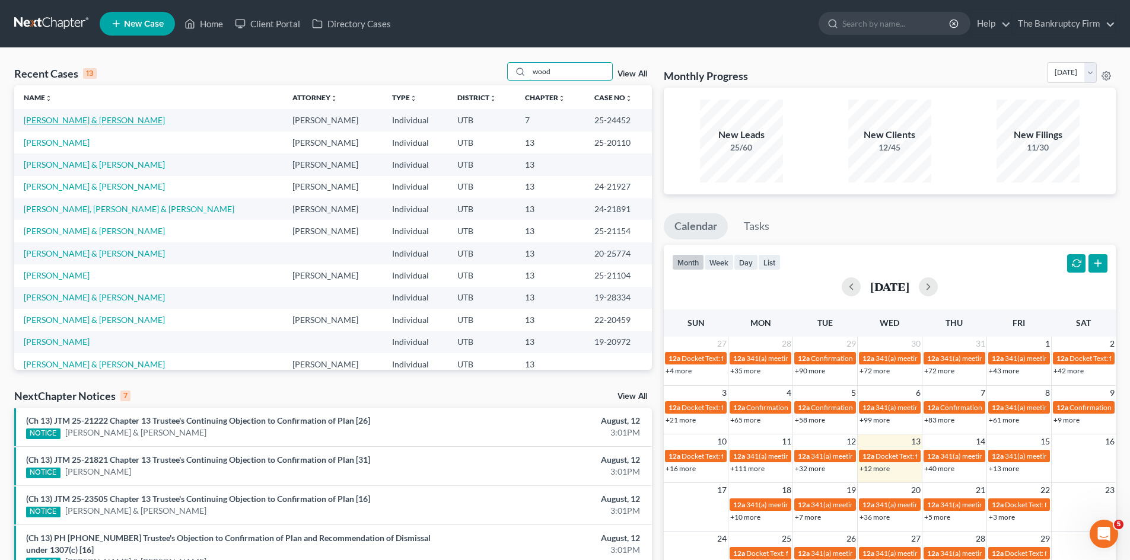
type input "wood"
click at [85, 116] on link "Wood, Jennifer & Joseph" at bounding box center [94, 120] width 141 height 10
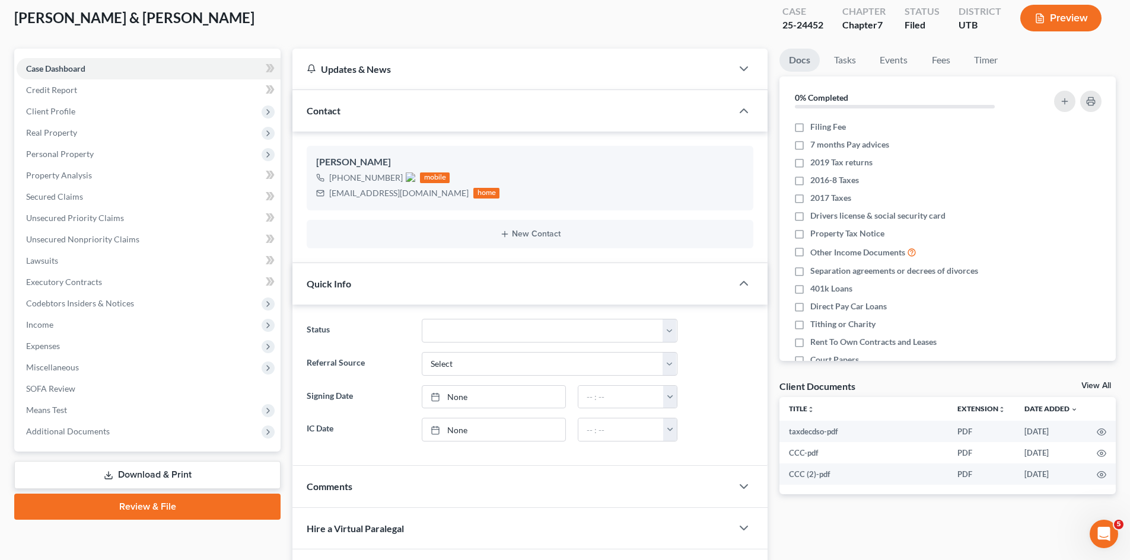
scroll to position [119, 0]
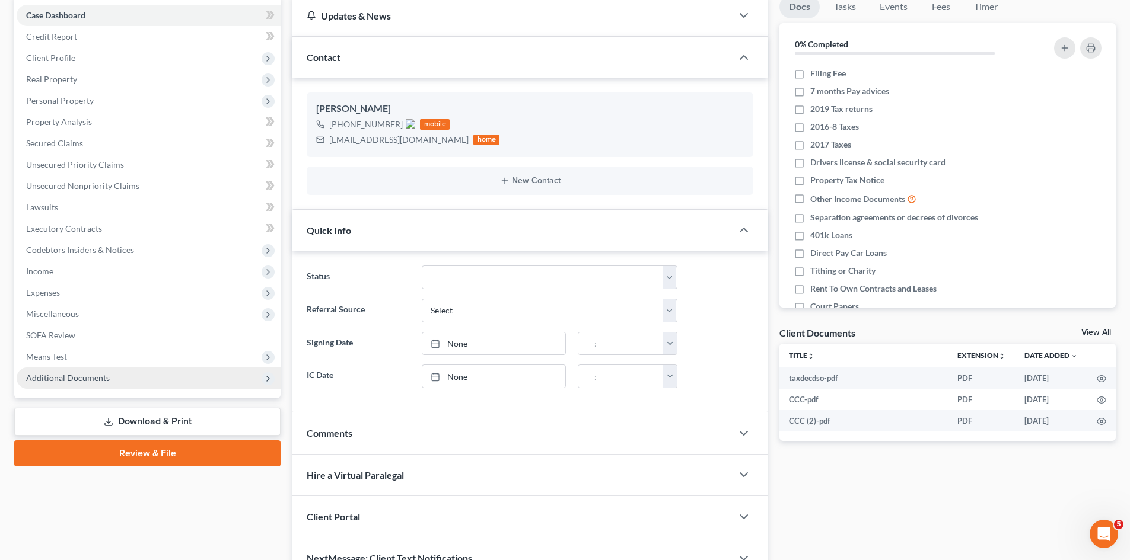
click at [110, 377] on span "Additional Documents" at bounding box center [149, 378] width 264 height 21
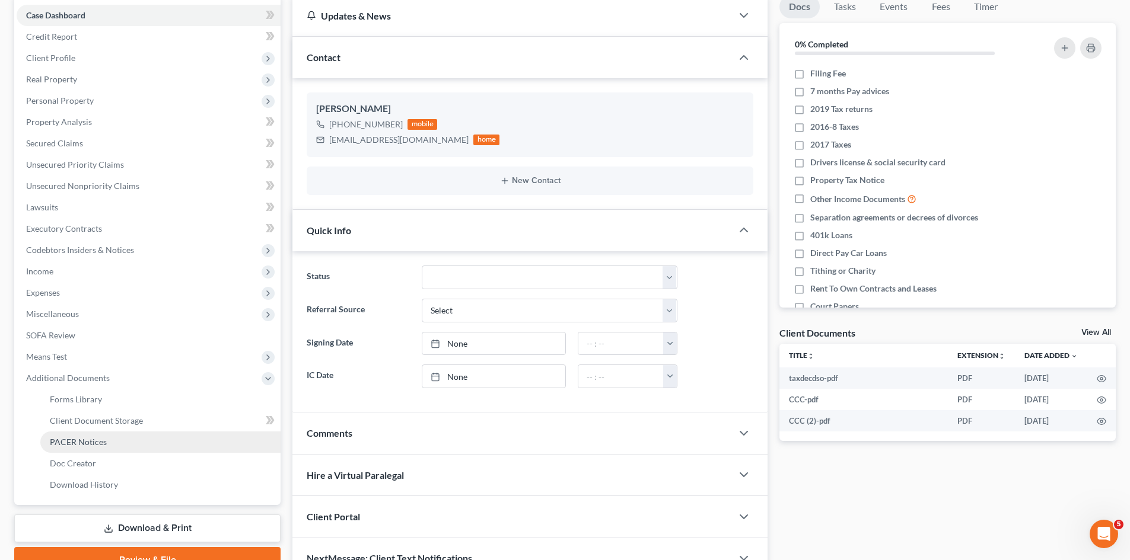
click at [103, 437] on span "PACER Notices" at bounding box center [78, 442] width 57 height 10
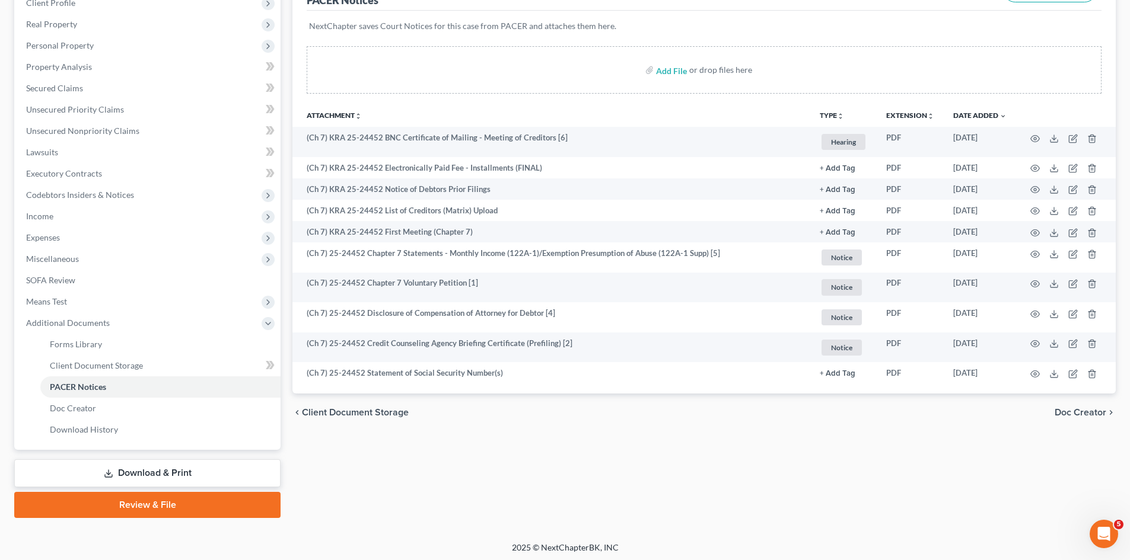
scroll to position [177, 0]
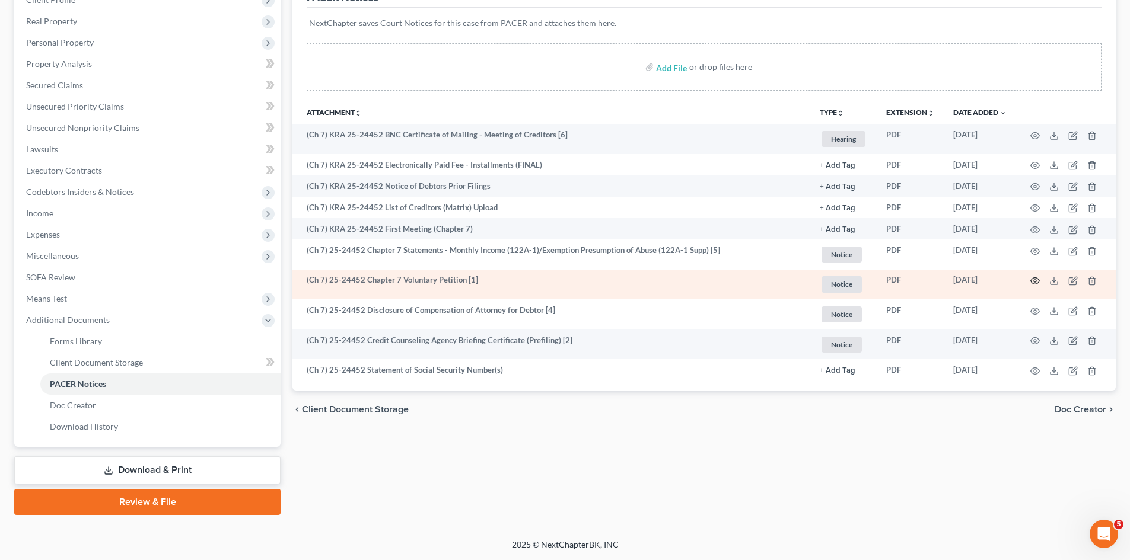
click at [1031, 279] on icon "button" at bounding box center [1034, 280] width 9 height 9
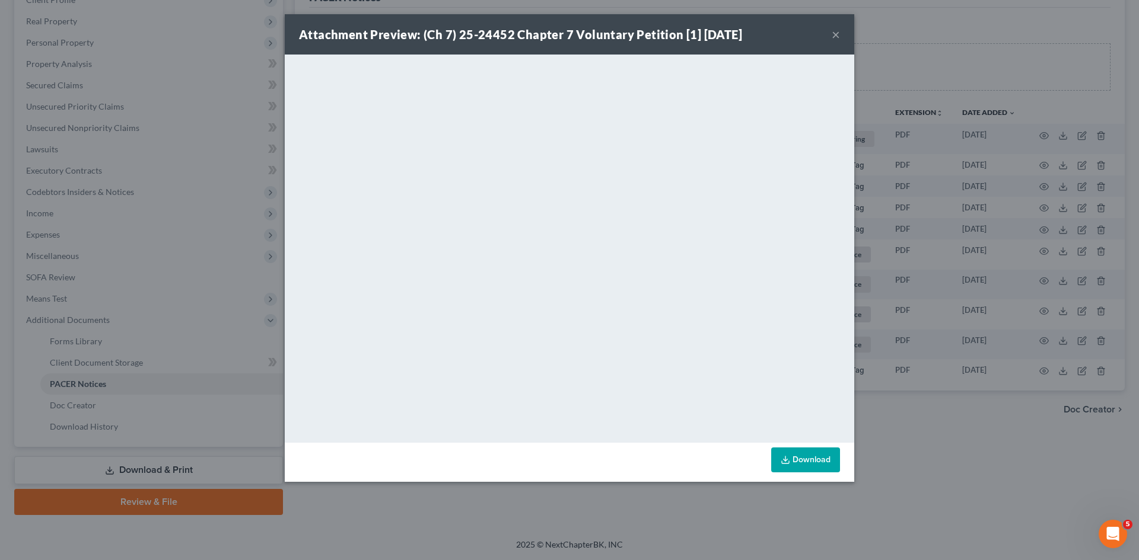
click at [834, 33] on button "×" at bounding box center [836, 34] width 8 height 14
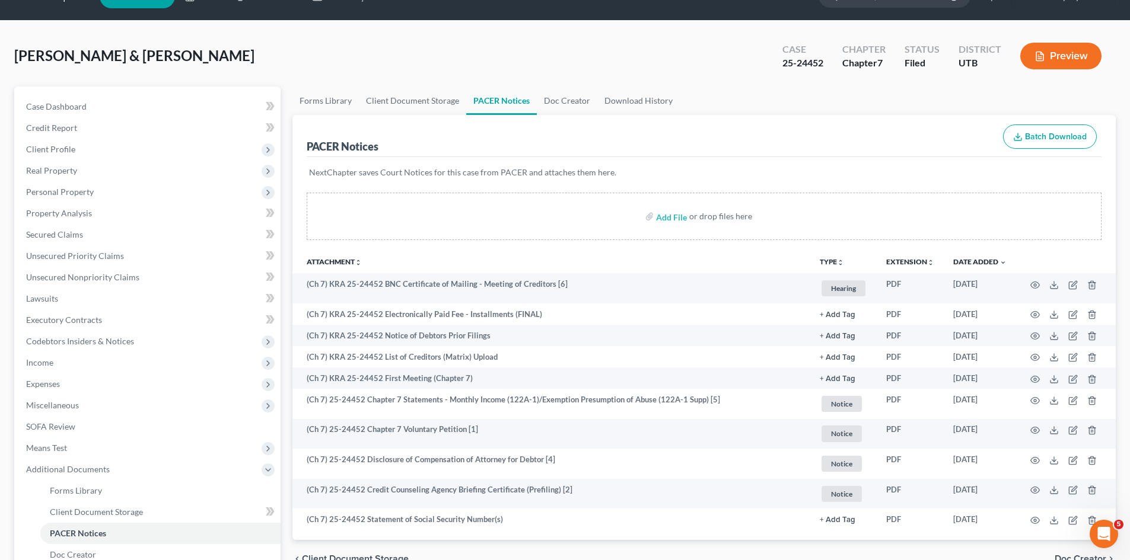
scroll to position [0, 0]
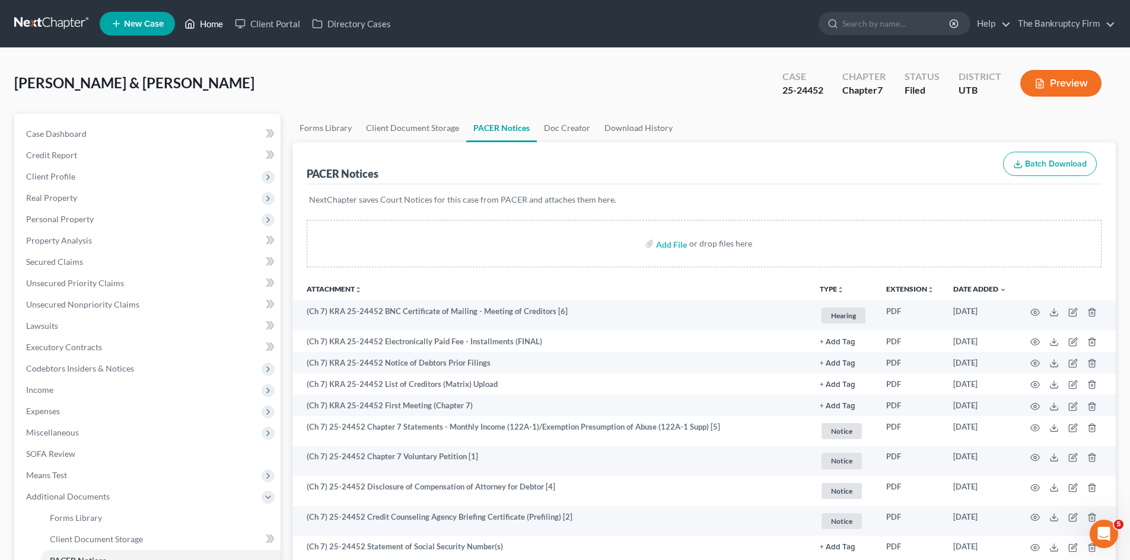
click at [210, 26] on link "Home" at bounding box center [204, 23] width 50 height 21
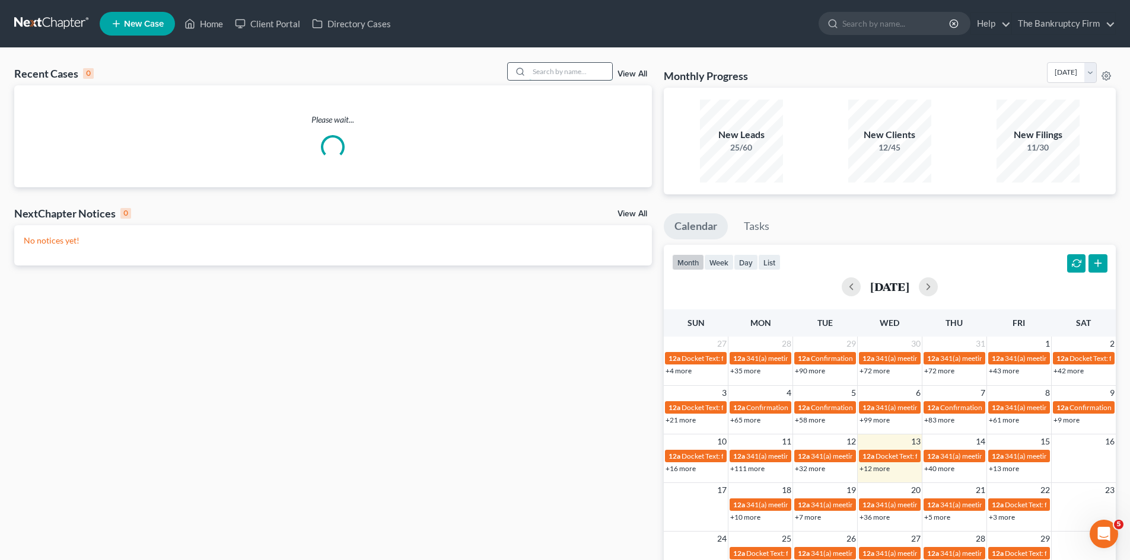
click at [569, 70] on input "search" at bounding box center [570, 71] width 83 height 17
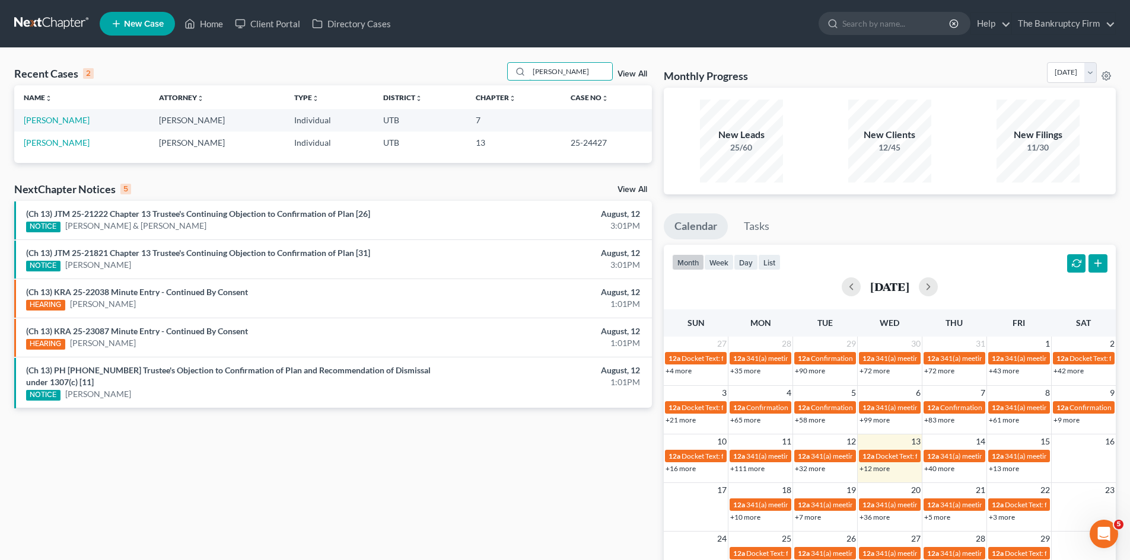
type input "burton"
click at [56, 141] on link "Burton, Marcus" at bounding box center [57, 143] width 66 height 10
select select "3"
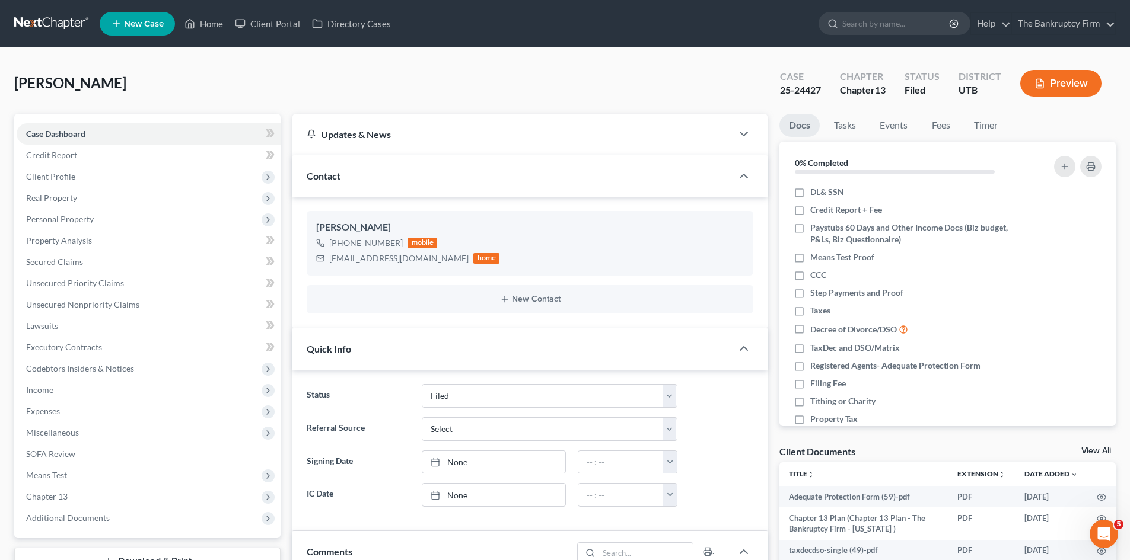
scroll to position [94, 0]
click at [122, 514] on span "Additional Documents" at bounding box center [149, 518] width 264 height 21
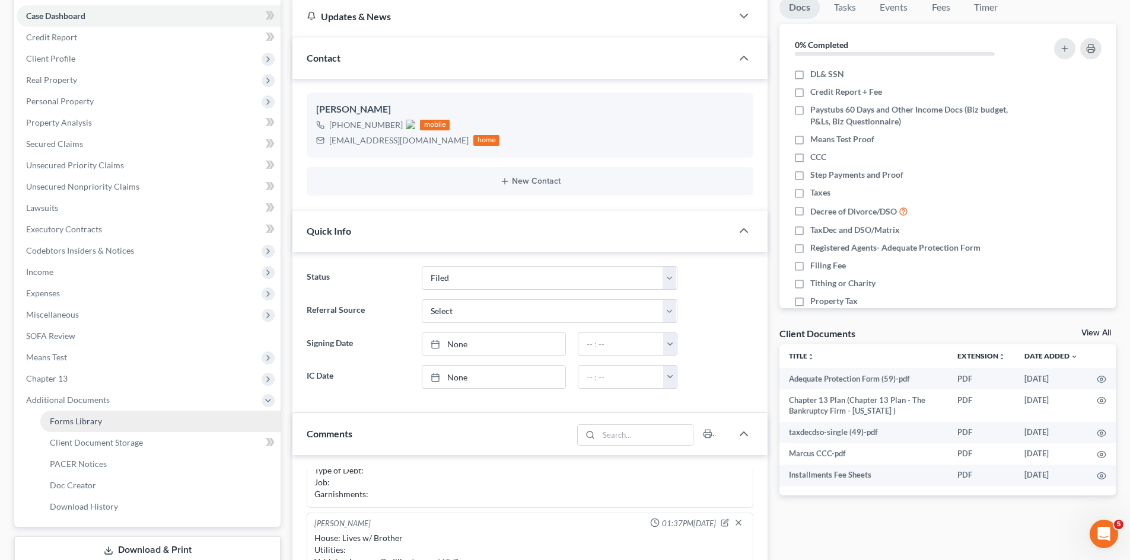
scroll to position [119, 0]
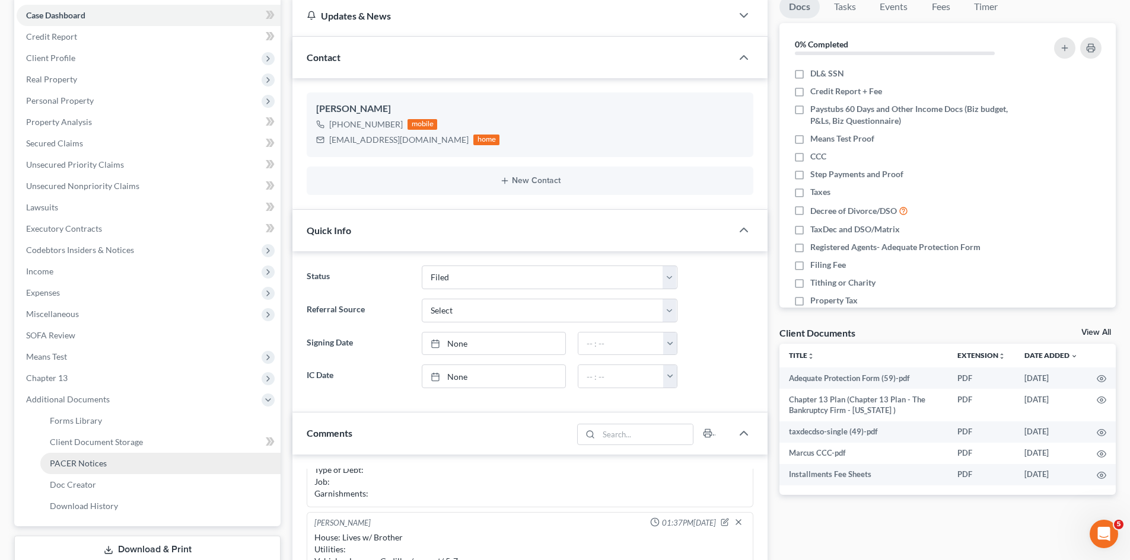
click at [137, 458] on link "PACER Notices" at bounding box center [160, 463] width 240 height 21
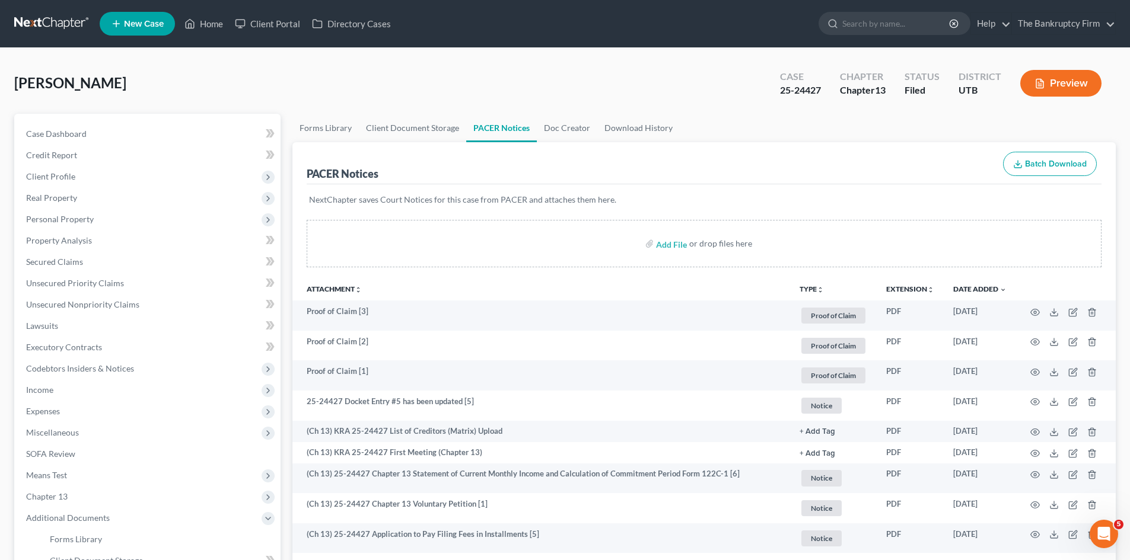
scroll to position [198, 0]
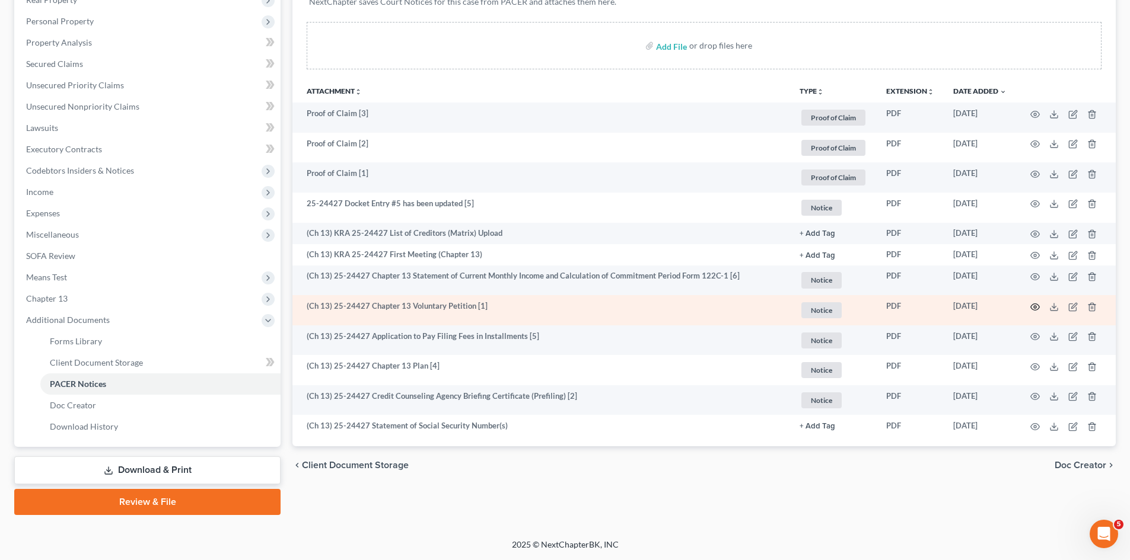
click at [1035, 306] on circle "button" at bounding box center [1035, 307] width 2 height 2
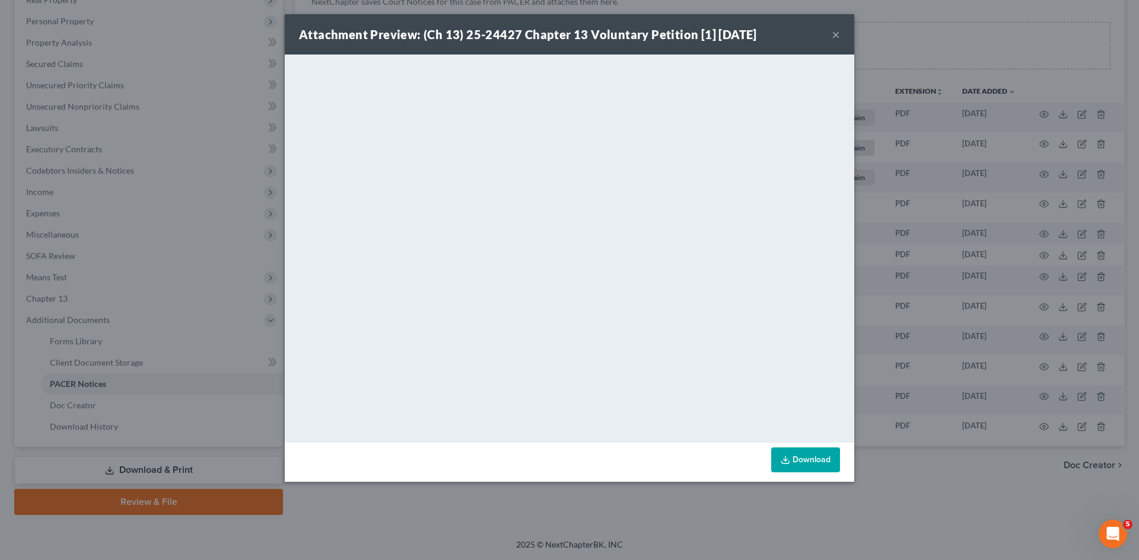
click at [836, 31] on button "×" at bounding box center [836, 34] width 8 height 14
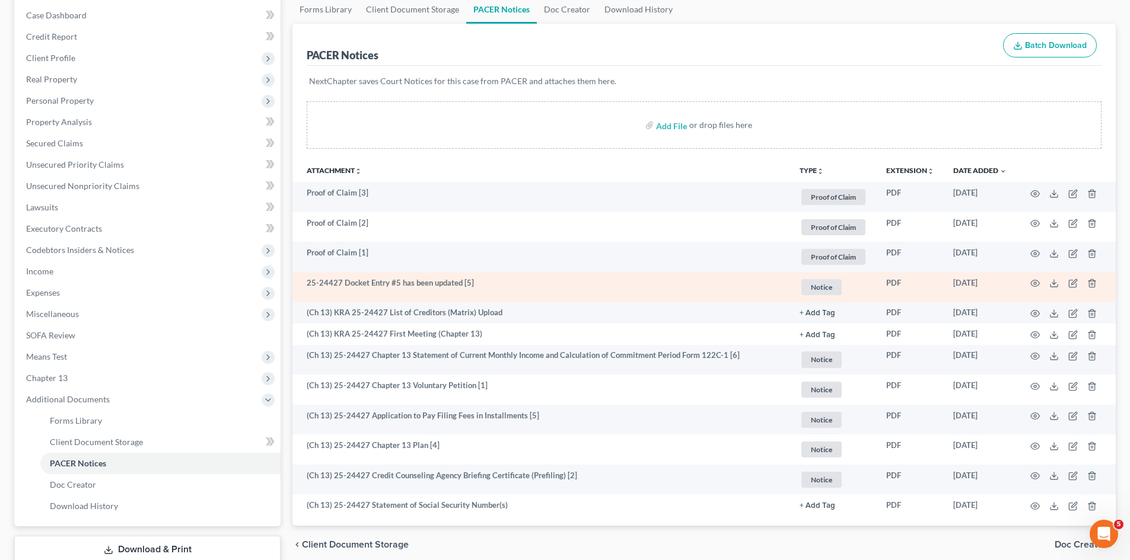
scroll to position [0, 0]
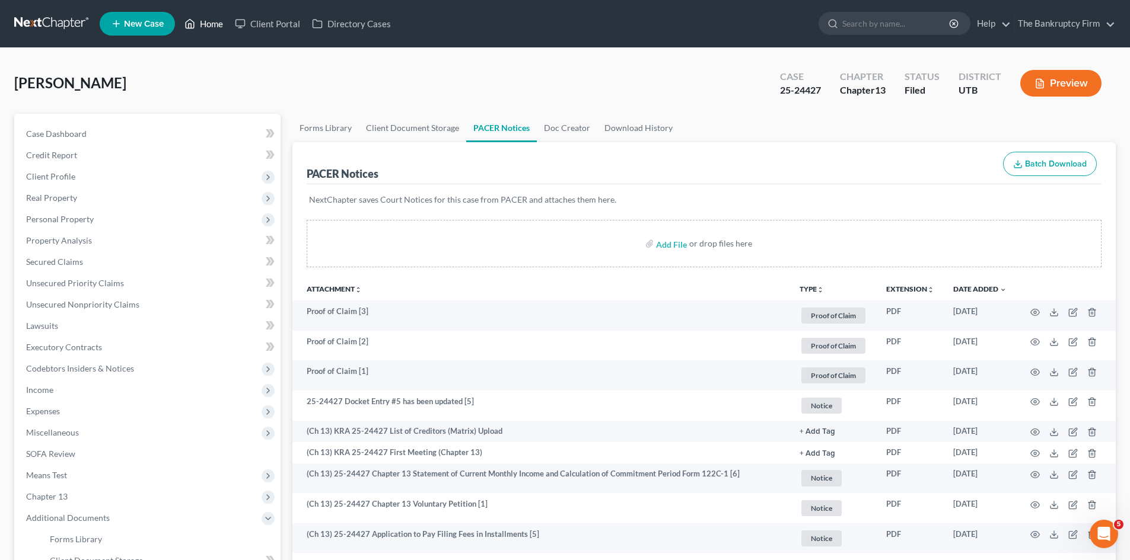
click at [205, 30] on link "Home" at bounding box center [204, 23] width 50 height 21
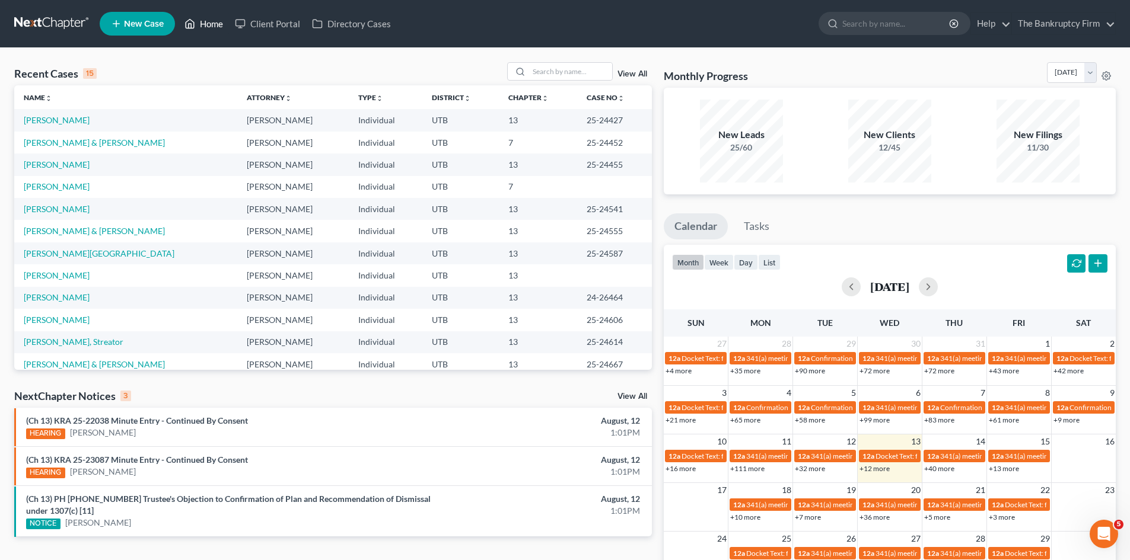
click at [221, 32] on link "Home" at bounding box center [204, 23] width 50 height 21
click at [577, 68] on input "search" at bounding box center [570, 71] width 83 height 17
type input "Morris"
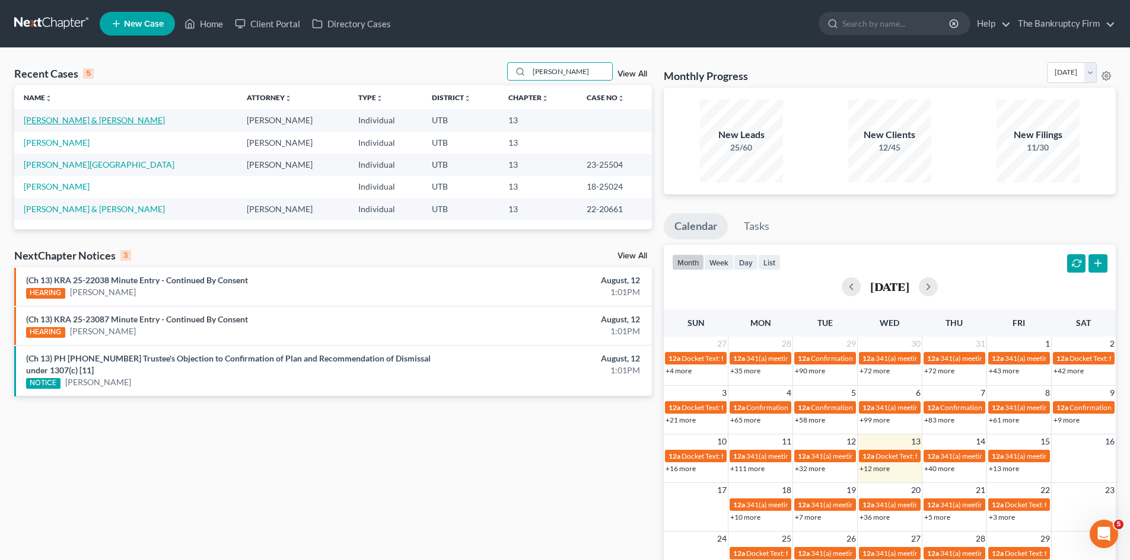
click at [112, 122] on link "Morris, David & Lowell, Samantha" at bounding box center [94, 120] width 141 height 10
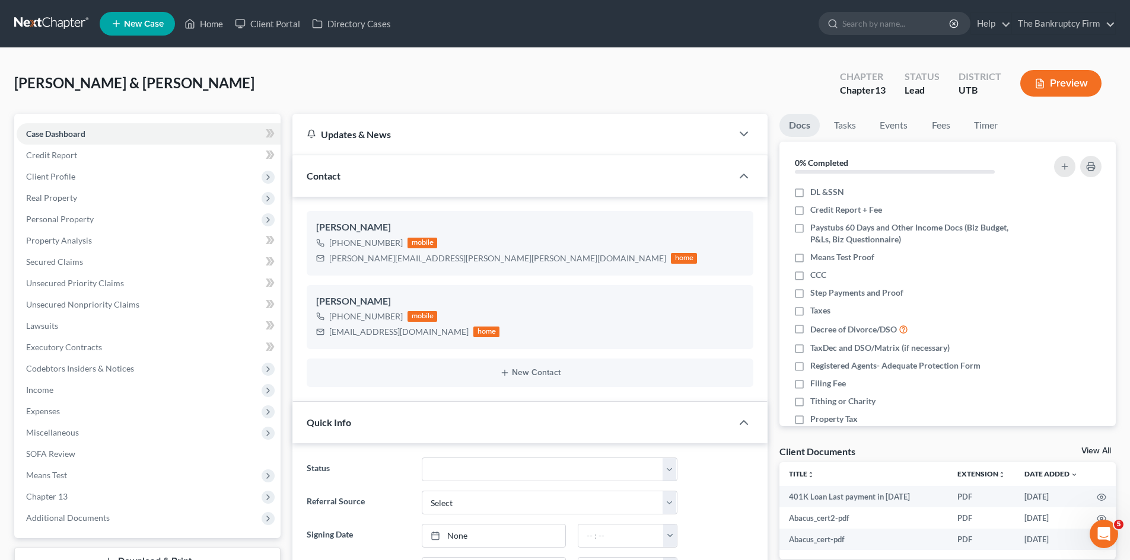
scroll to position [46, 0]
click at [203, 15] on link "Home" at bounding box center [204, 23] width 50 height 21
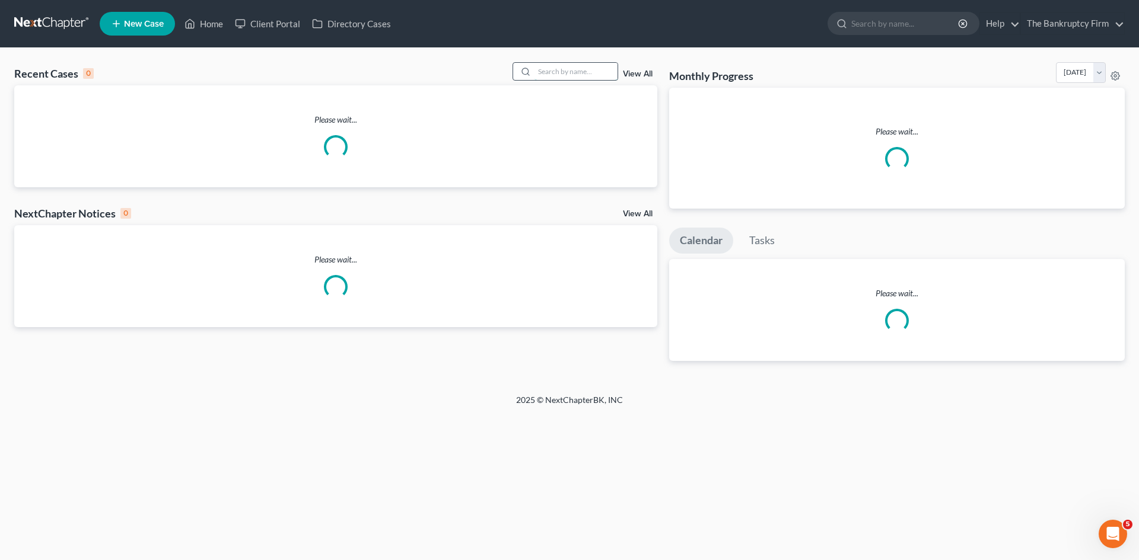
click at [545, 73] on input "search" at bounding box center [575, 71] width 83 height 17
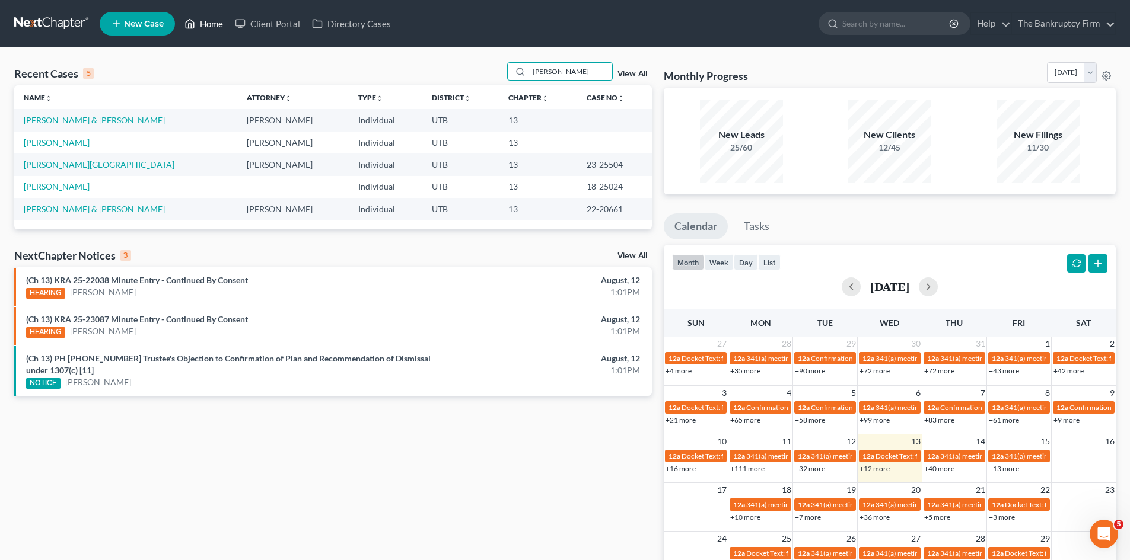
click at [214, 28] on link "Home" at bounding box center [204, 23] width 50 height 21
click at [566, 71] on input "Morris" at bounding box center [570, 71] width 83 height 17
type input "Mcqueen"
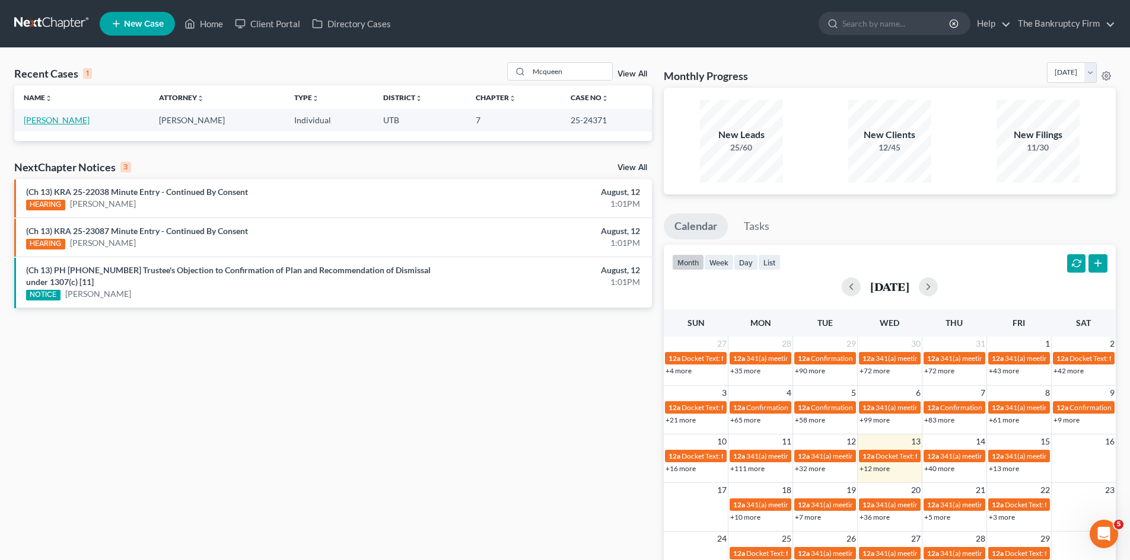
click at [56, 118] on link "McQueen, Aubre" at bounding box center [57, 120] width 66 height 10
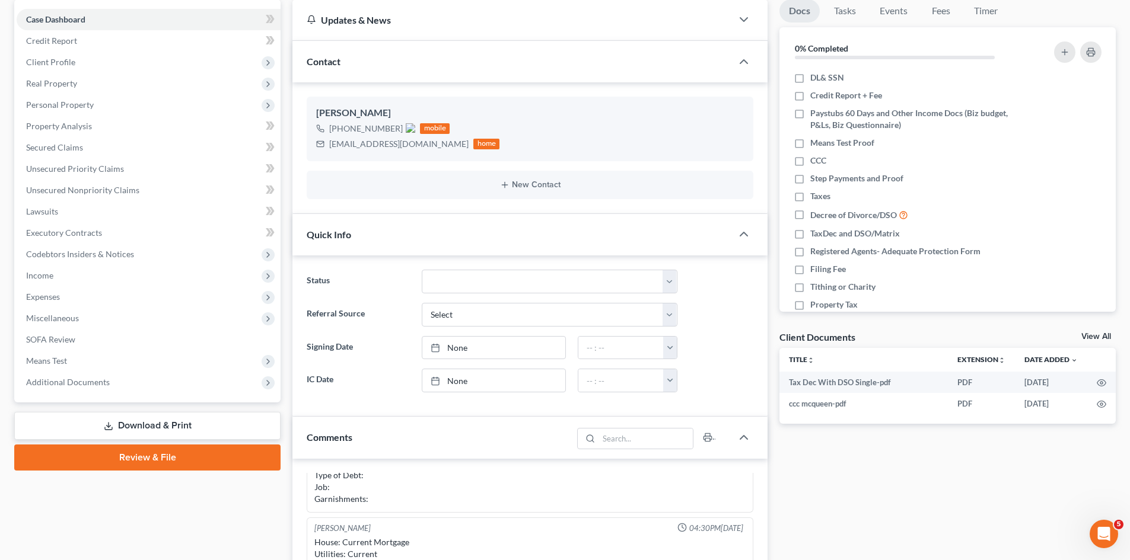
scroll to position [119, 0]
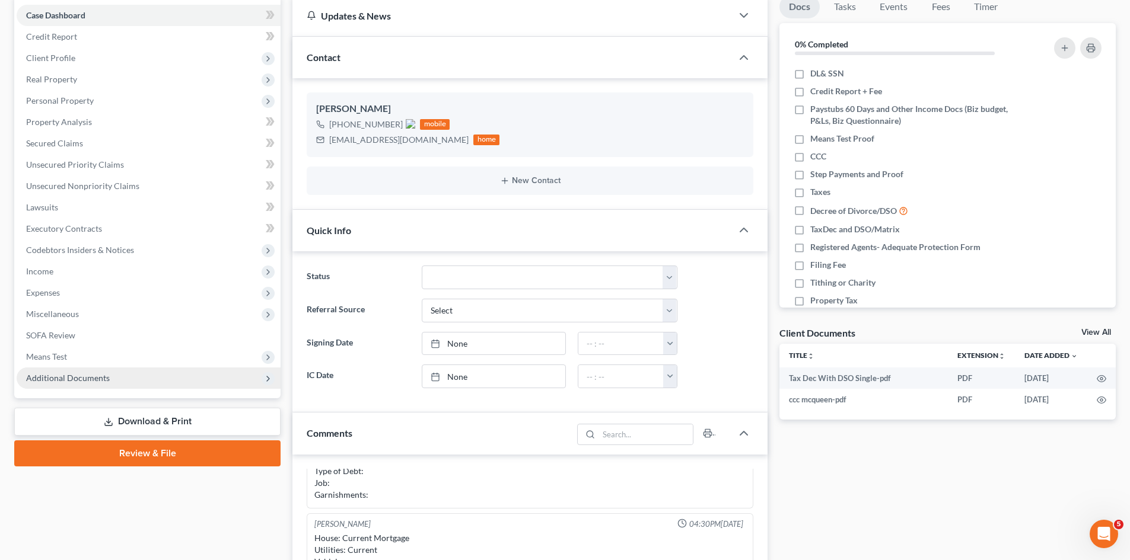
click at [114, 374] on span "Additional Documents" at bounding box center [149, 378] width 264 height 21
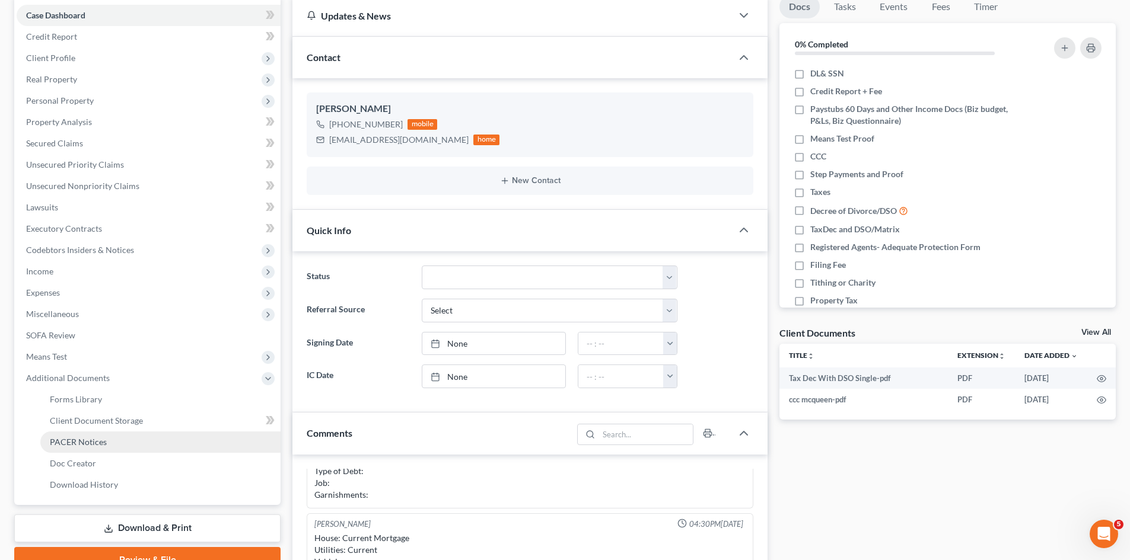
click at [116, 444] on link "PACER Notices" at bounding box center [160, 442] width 240 height 21
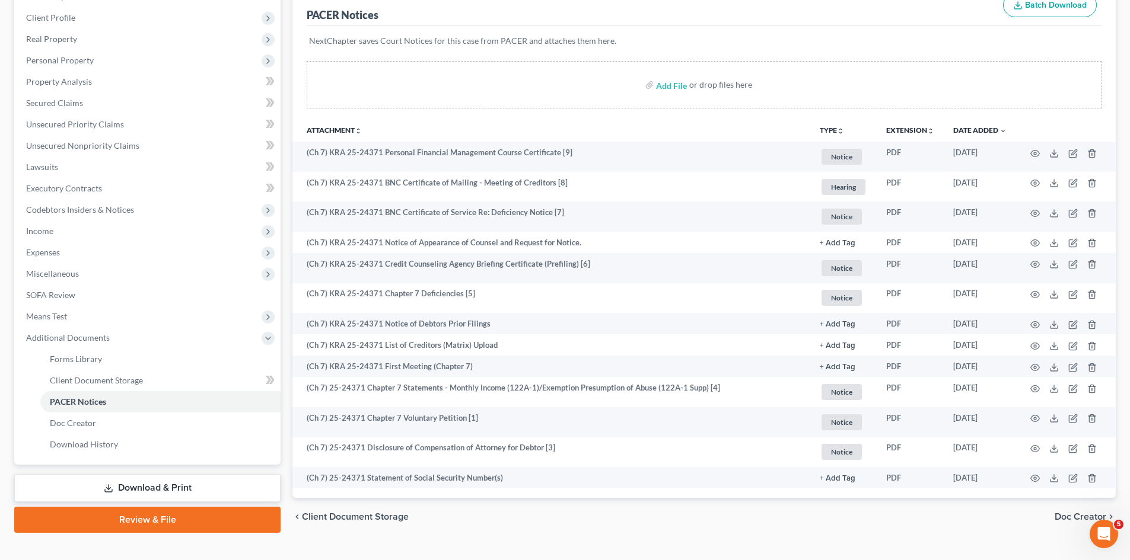
scroll to position [180, 0]
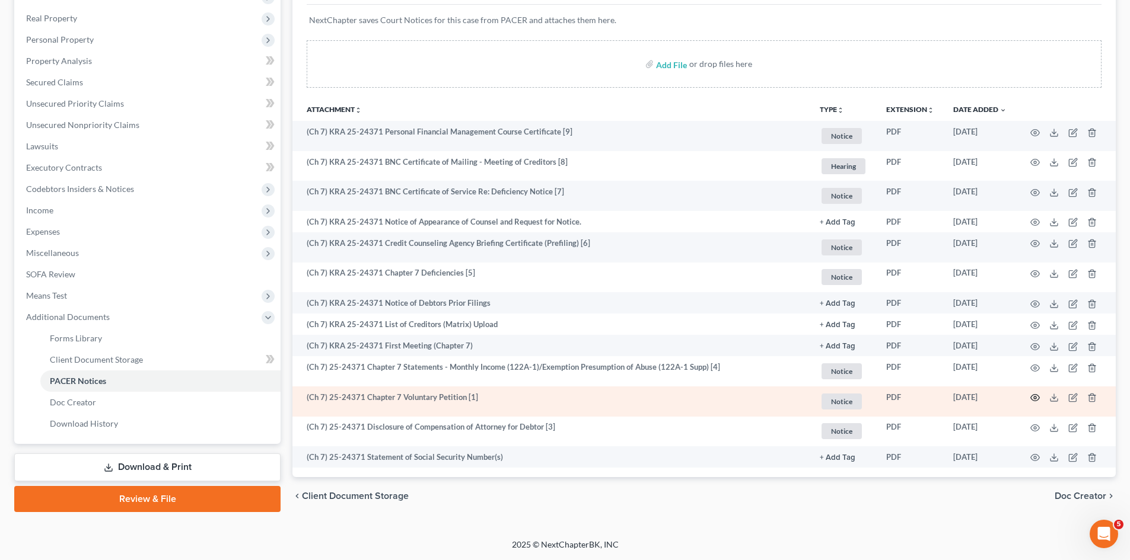
click at [1035, 397] on circle "button" at bounding box center [1035, 398] width 2 height 2
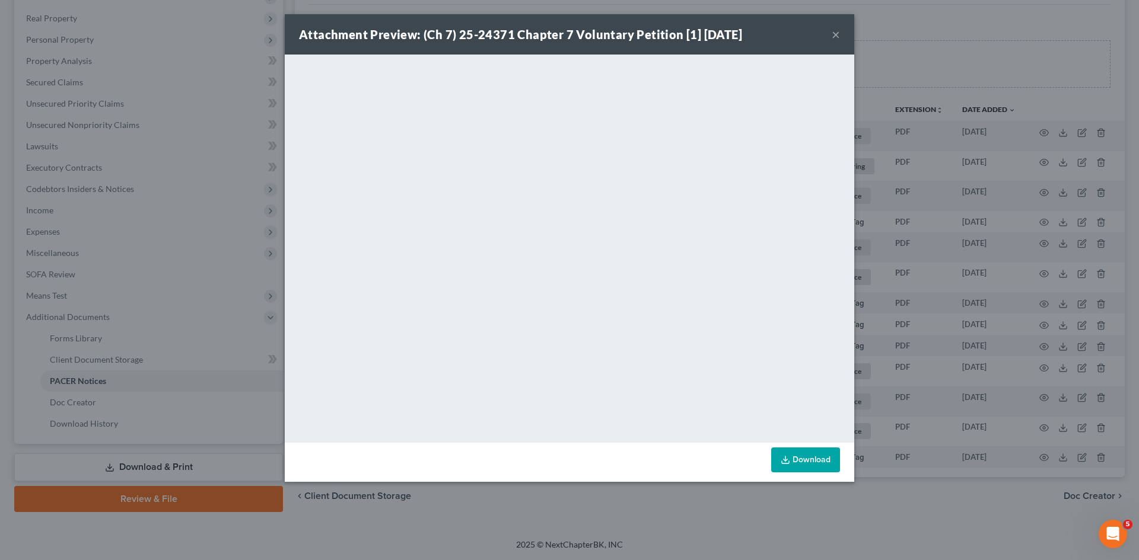
click at [836, 27] on button "×" at bounding box center [836, 34] width 8 height 14
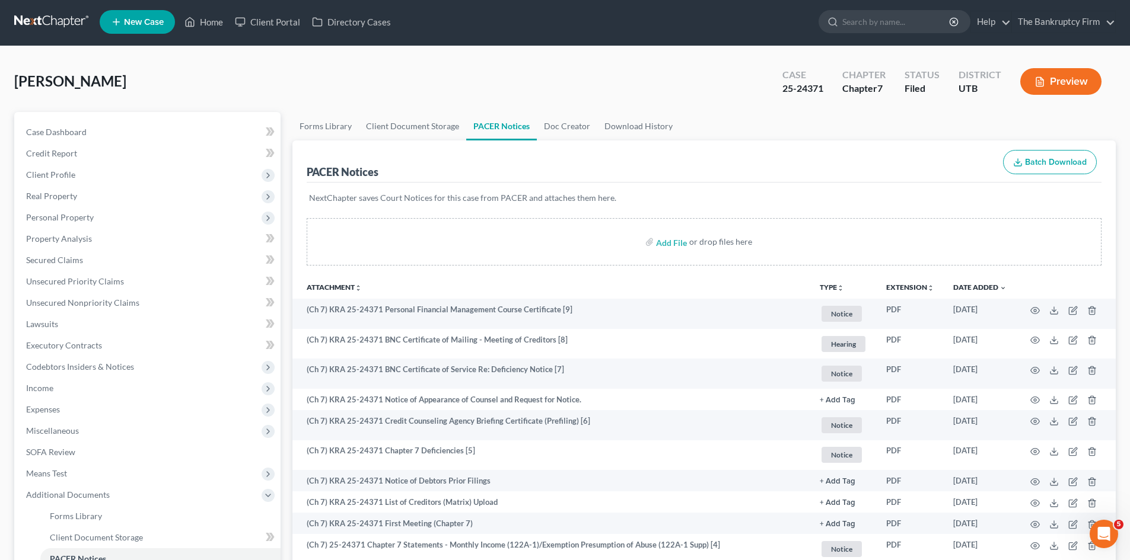
scroll to position [0, 0]
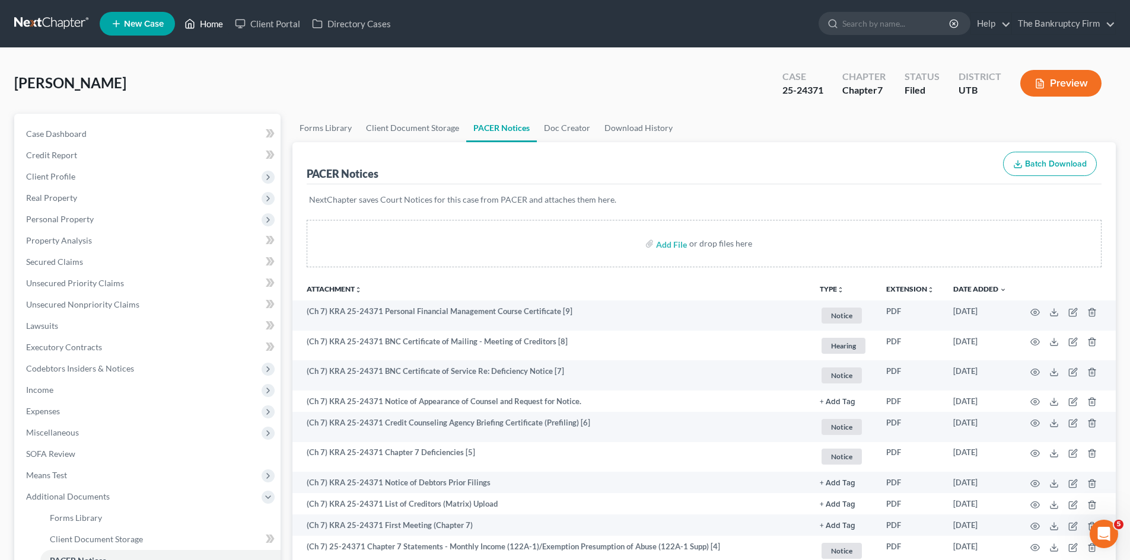
click at [221, 23] on link "Home" at bounding box center [204, 23] width 50 height 21
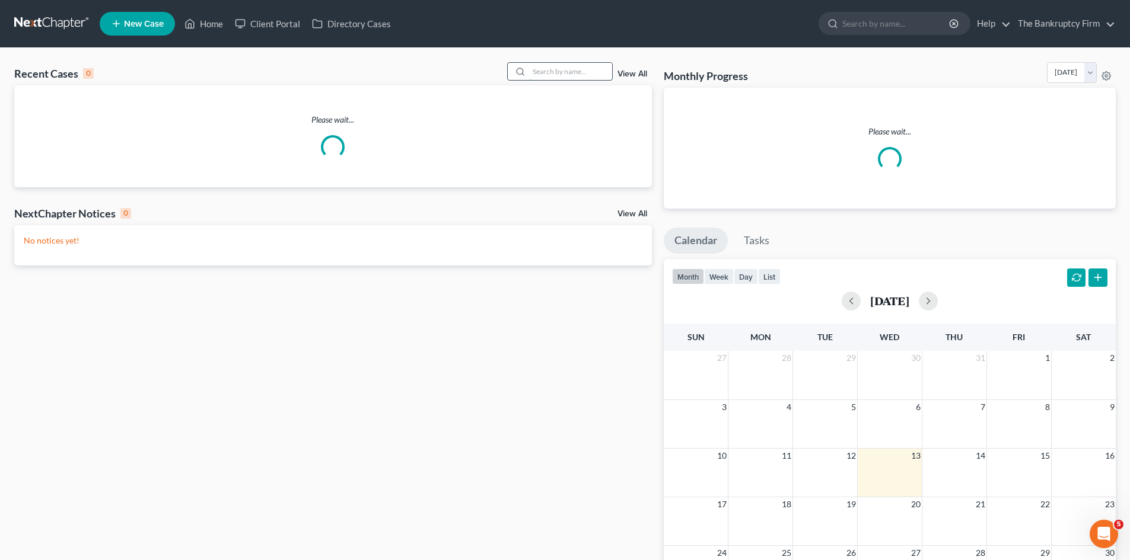
click at [560, 72] on input "search" at bounding box center [570, 71] width 83 height 17
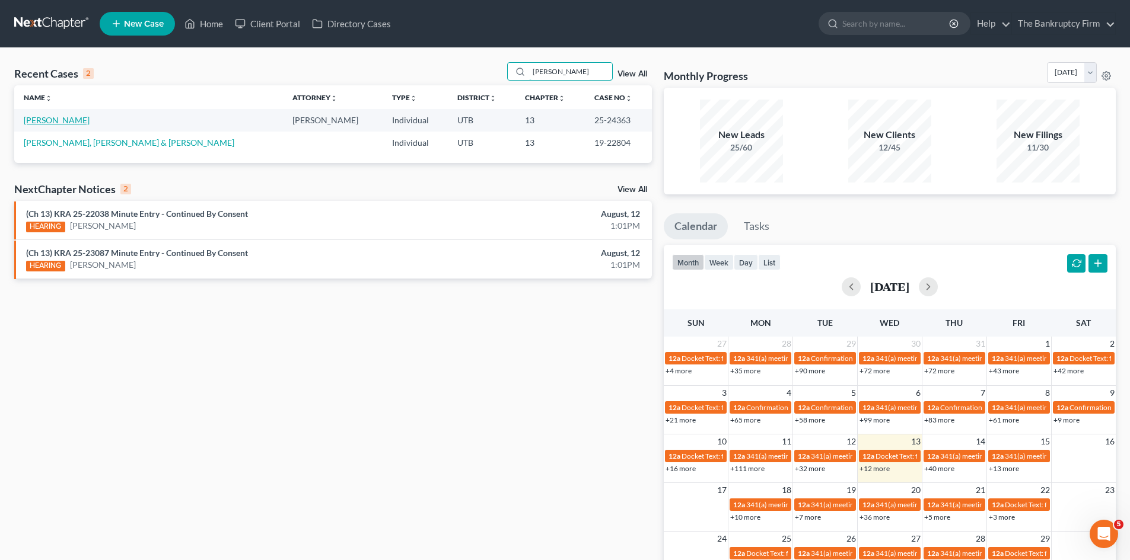
type input "Santos"
click at [75, 125] on link "Santos, Celestina" at bounding box center [57, 120] width 66 height 10
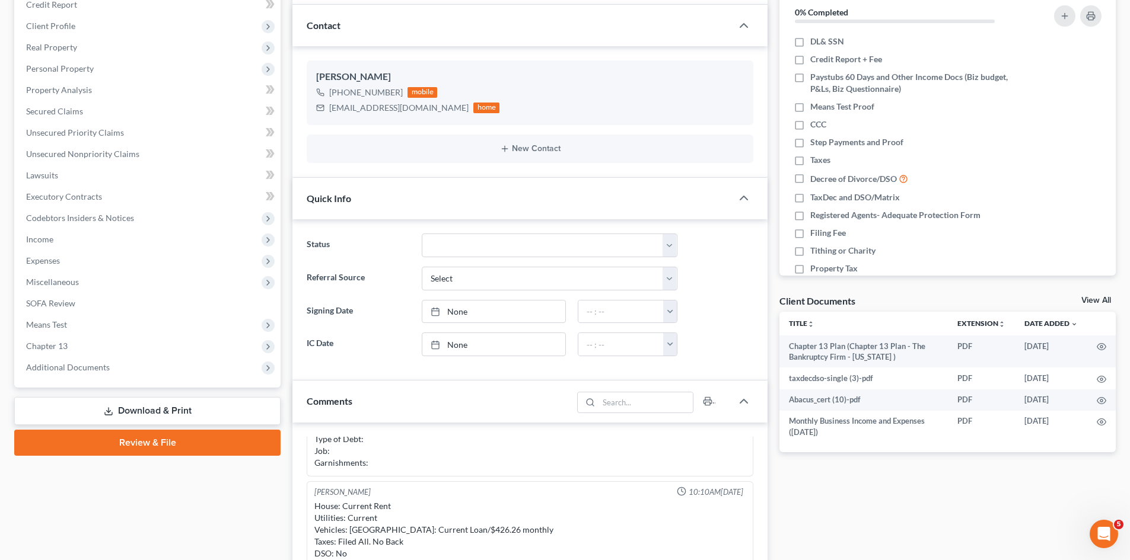
scroll to position [297, 0]
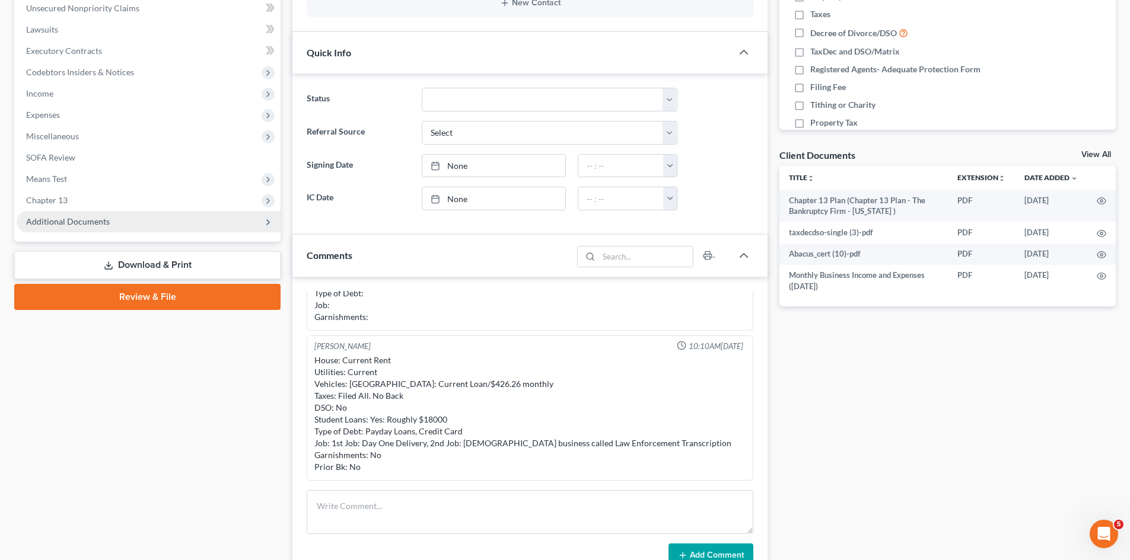
click at [78, 215] on span "Additional Documents" at bounding box center [149, 221] width 264 height 21
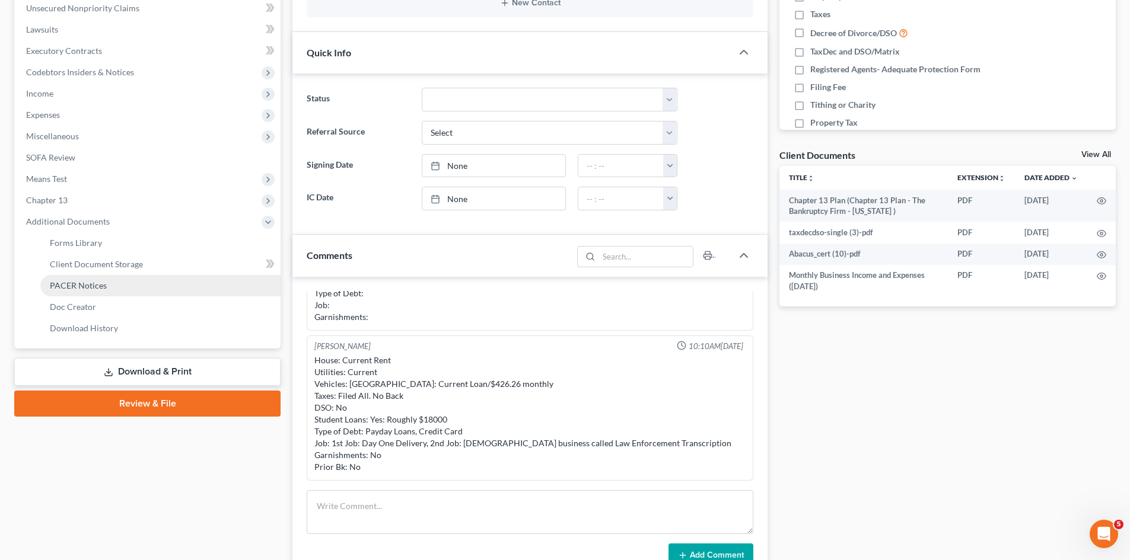
click at [109, 281] on link "PACER Notices" at bounding box center [160, 285] width 240 height 21
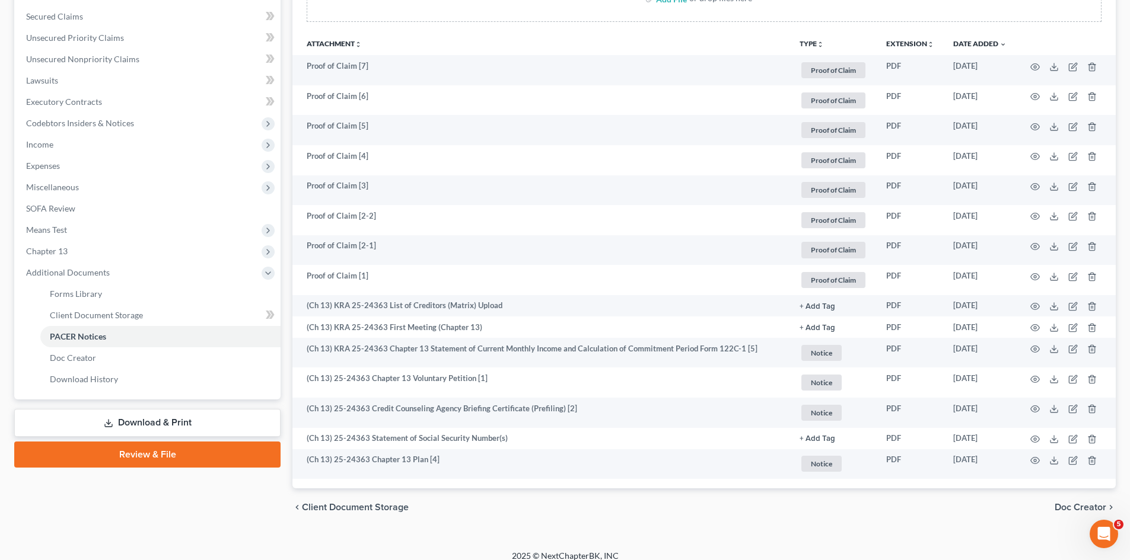
scroll to position [257, 0]
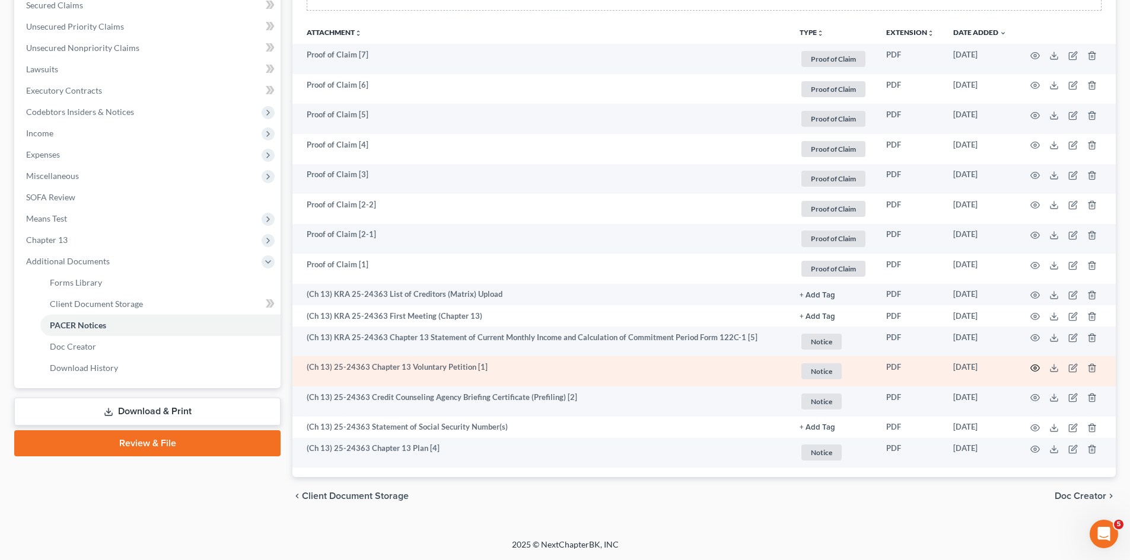
click at [1033, 370] on icon "button" at bounding box center [1034, 368] width 9 height 9
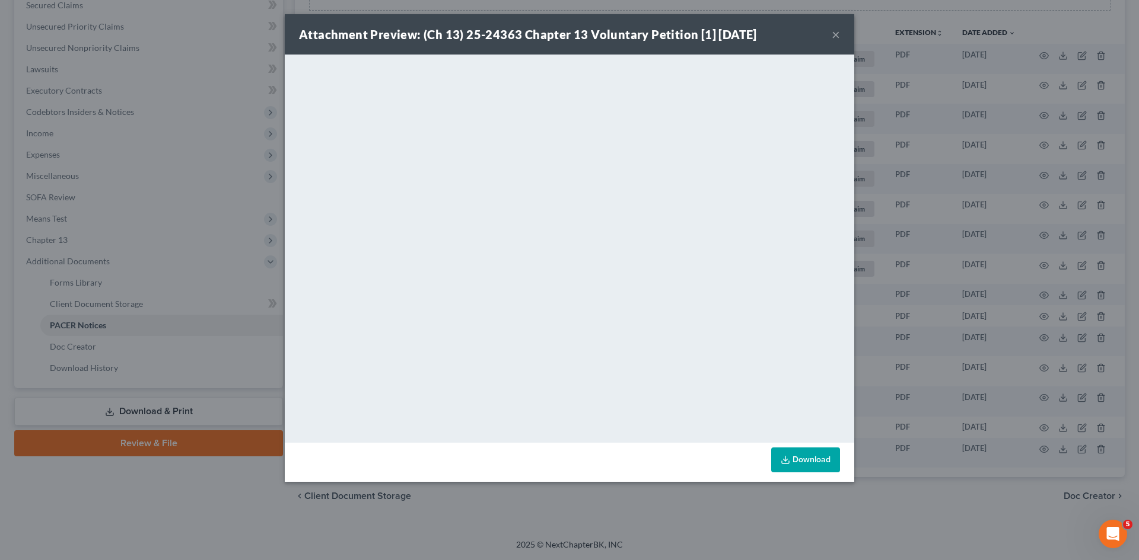
click at [838, 31] on button "×" at bounding box center [836, 34] width 8 height 14
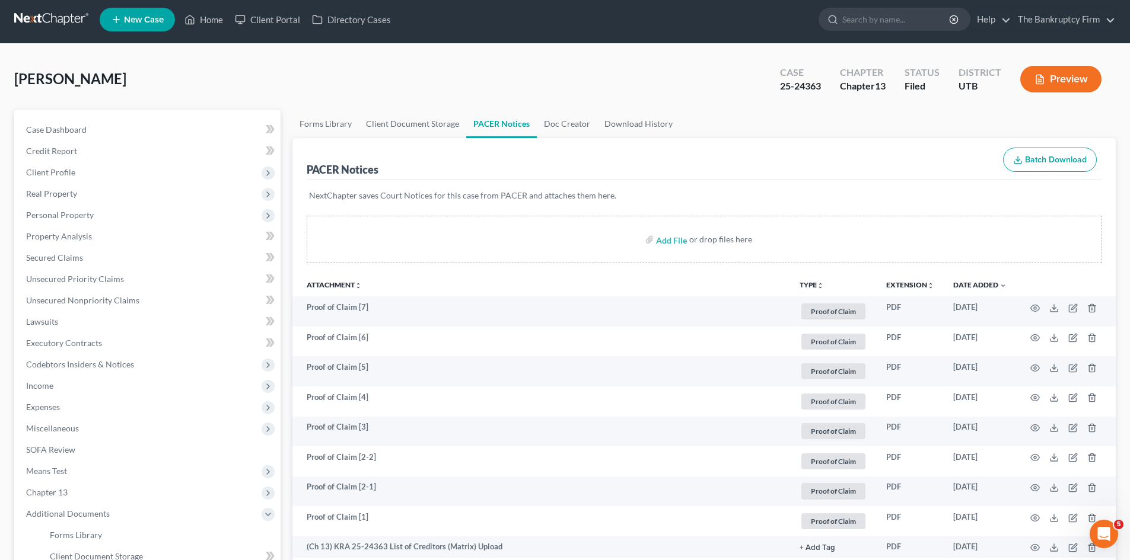
scroll to position [0, 0]
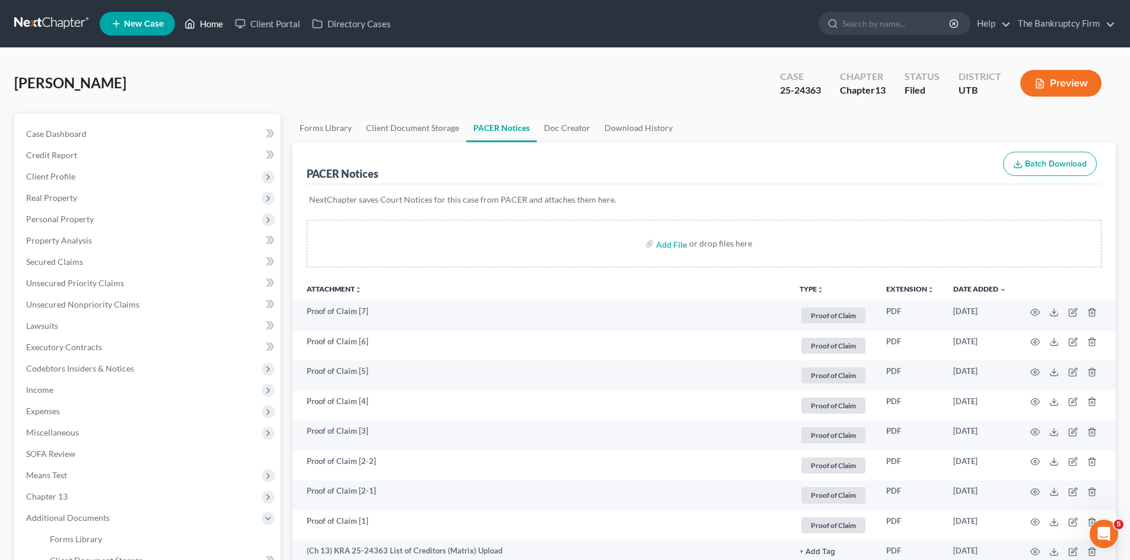
click at [195, 27] on icon at bounding box center [190, 24] width 8 height 9
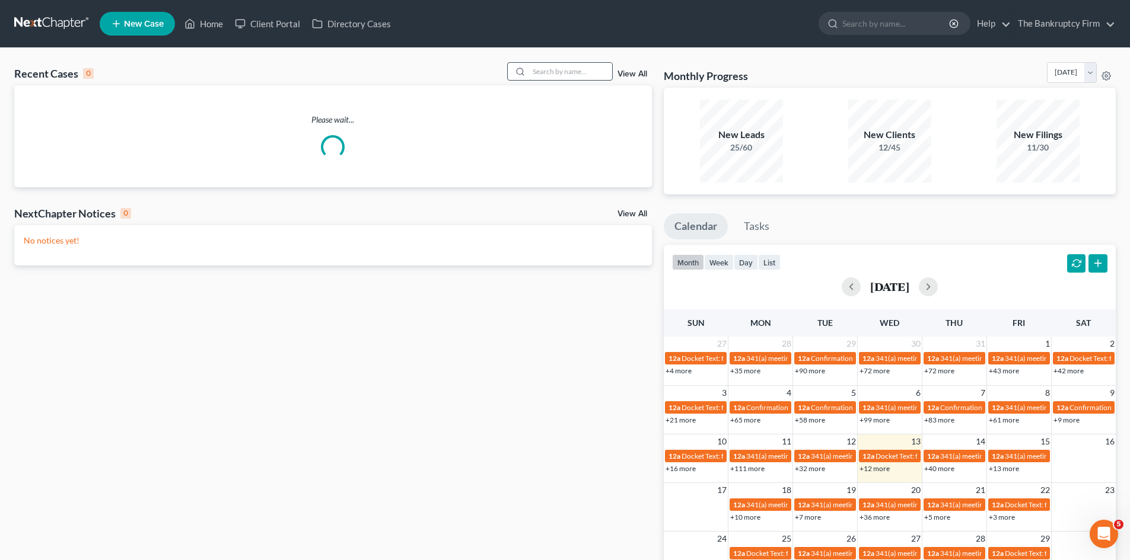
click at [558, 66] on input "search" at bounding box center [570, 71] width 83 height 17
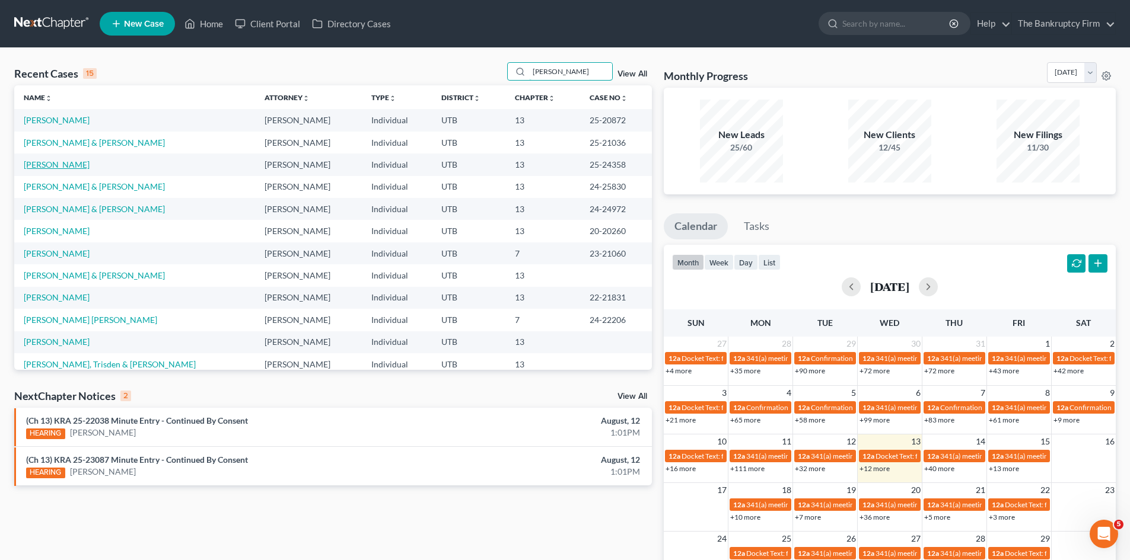
type input "Martin"
click at [62, 166] on link "Martin, Alyssa" at bounding box center [57, 165] width 66 height 10
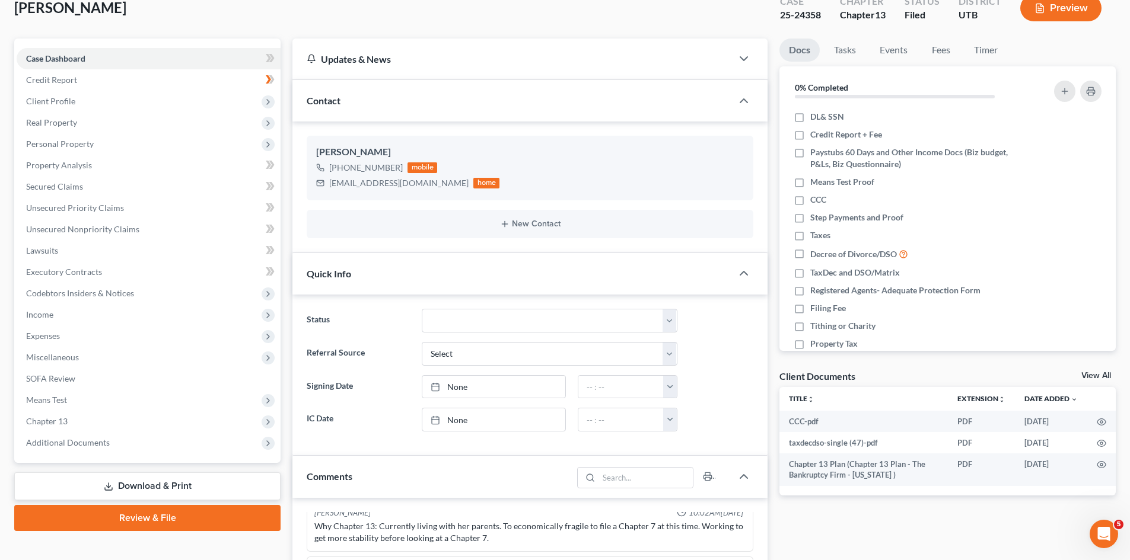
scroll to position [119, 0]
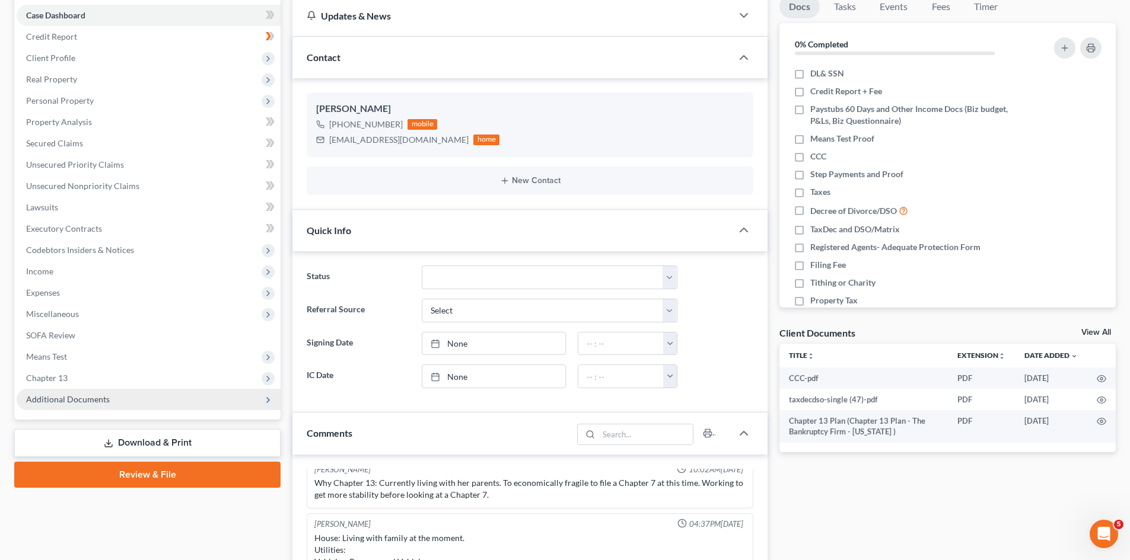
click at [149, 403] on span "Additional Documents" at bounding box center [149, 399] width 264 height 21
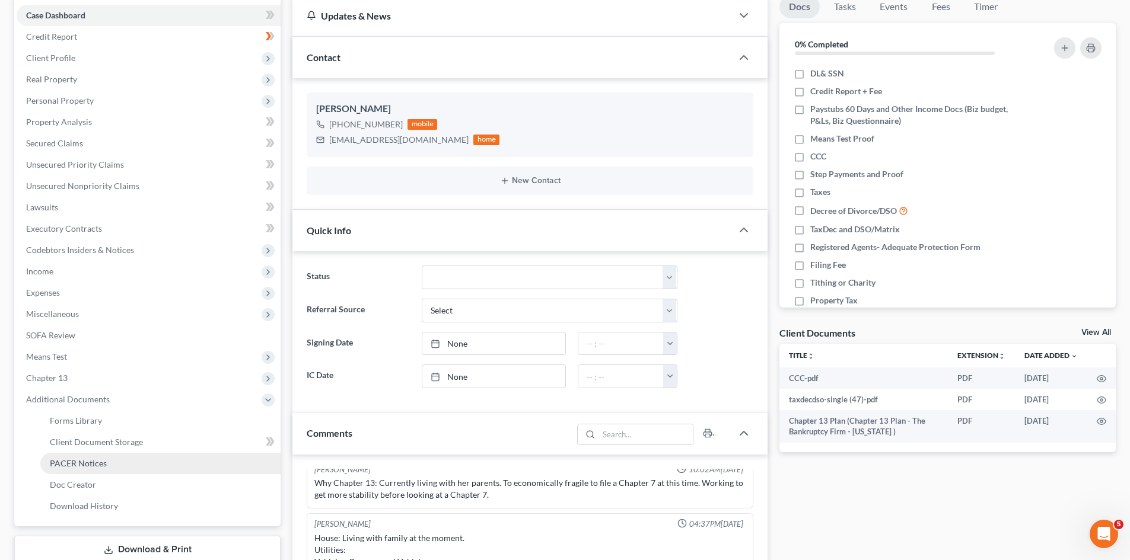
click at [107, 457] on link "PACER Notices" at bounding box center [160, 463] width 240 height 21
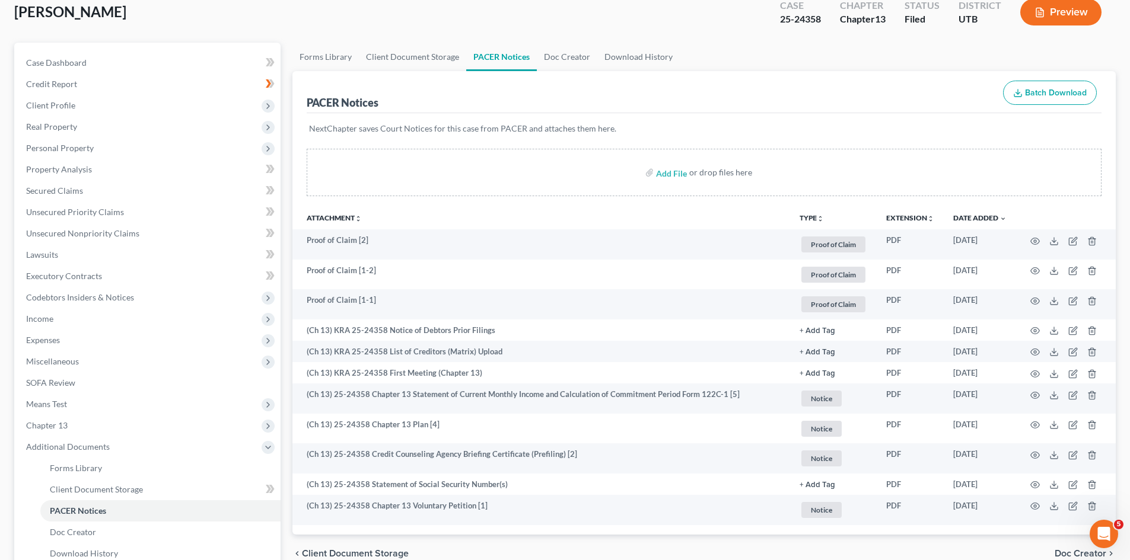
scroll to position [198, 0]
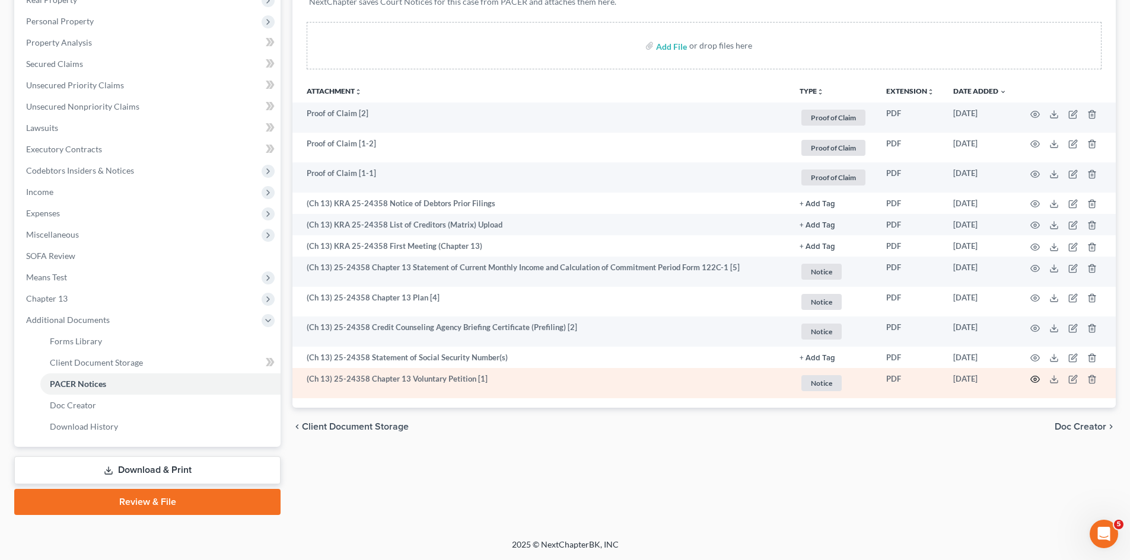
click at [1035, 377] on icon "button" at bounding box center [1034, 379] width 9 height 9
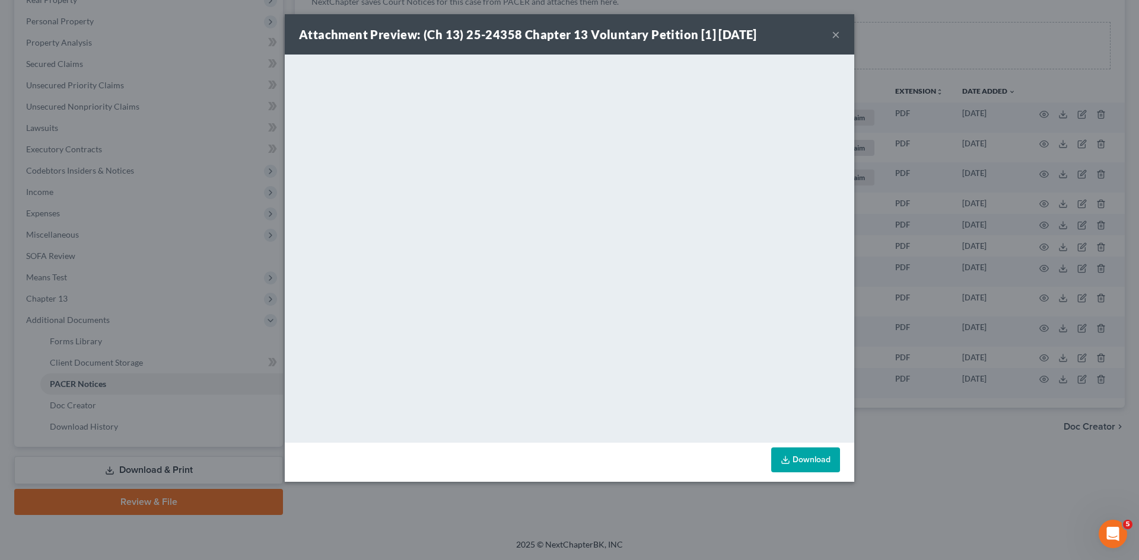
click at [834, 34] on button "×" at bounding box center [836, 34] width 8 height 14
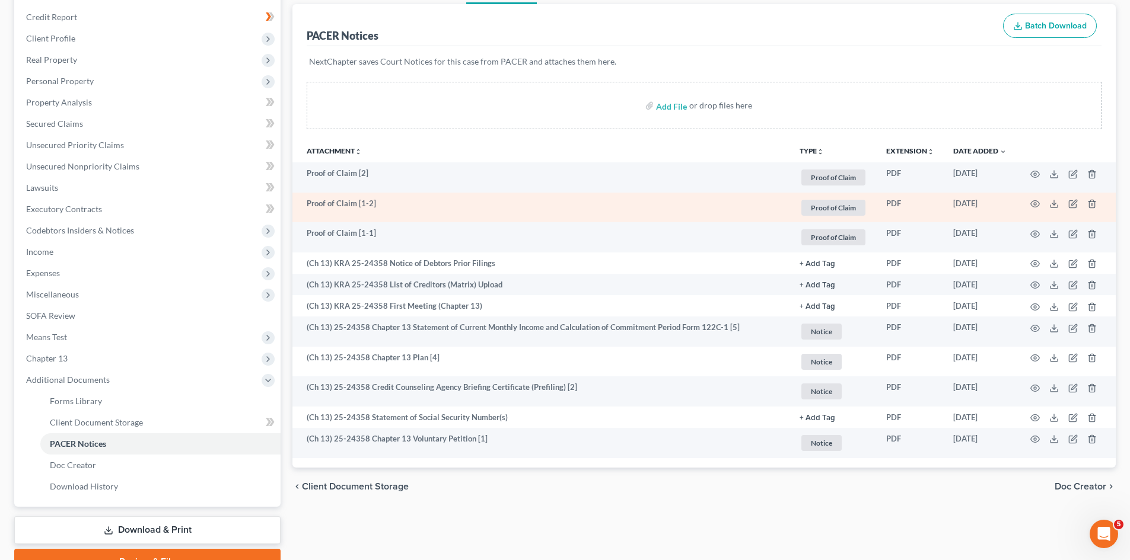
scroll to position [0, 0]
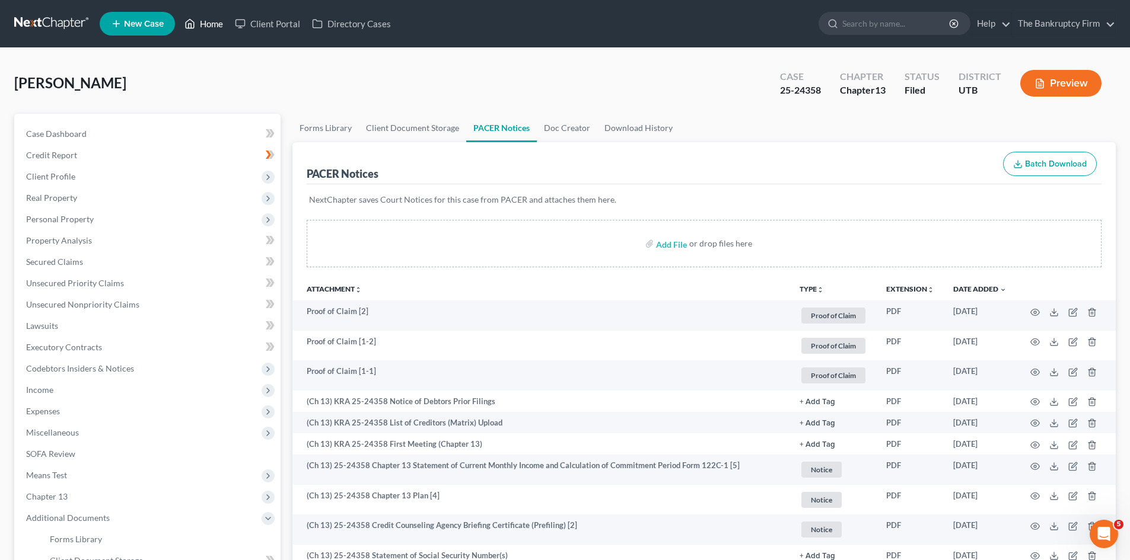
click at [188, 23] on icon at bounding box center [189, 24] width 11 height 14
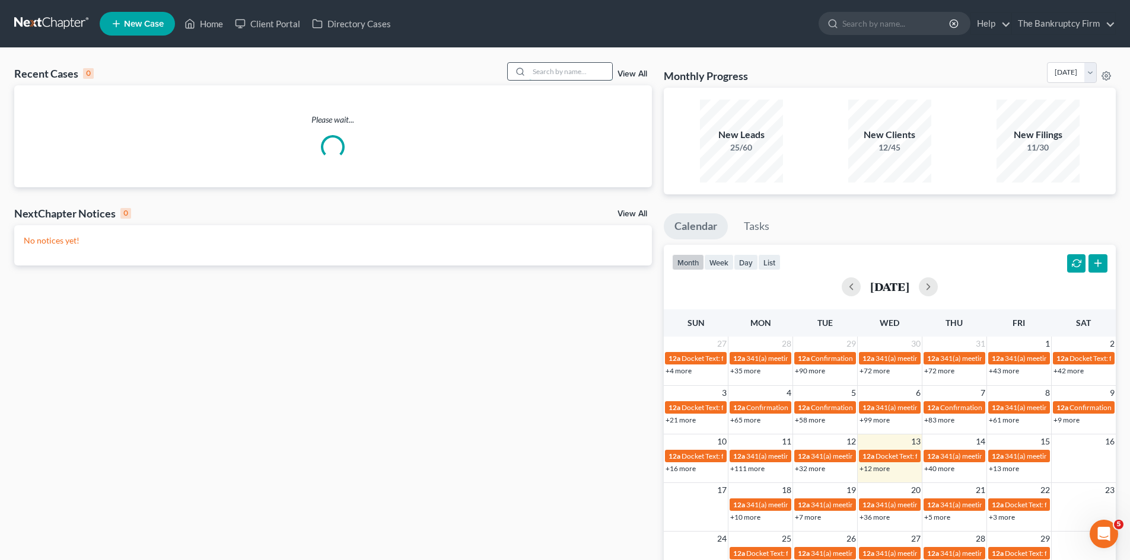
click at [560, 75] on input "search" at bounding box center [570, 71] width 83 height 17
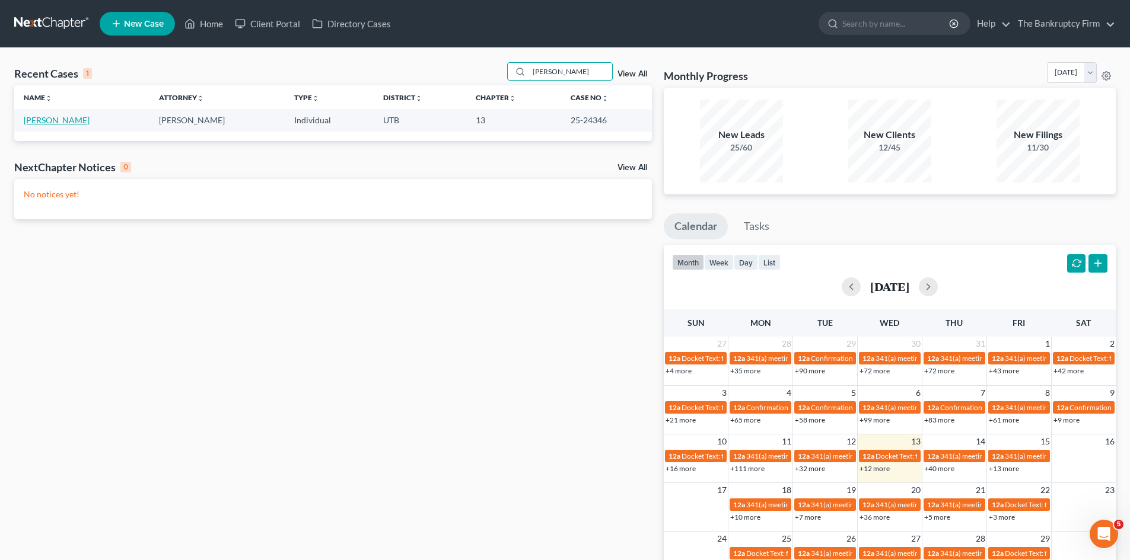
type input "Ferguson"
click at [79, 121] on link "Ferguson, Christopher" at bounding box center [57, 120] width 66 height 10
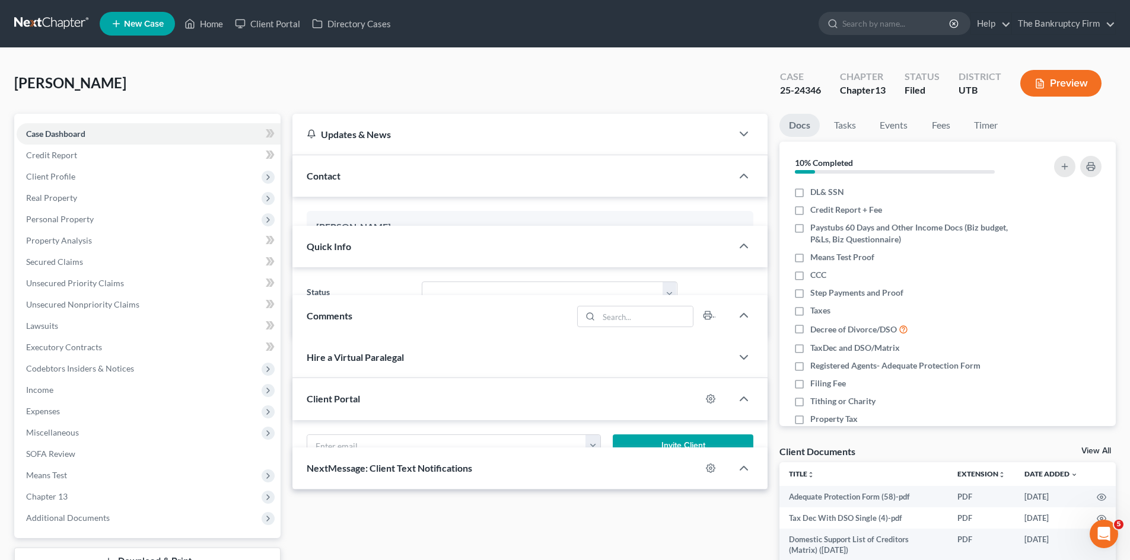
scroll to position [117, 0]
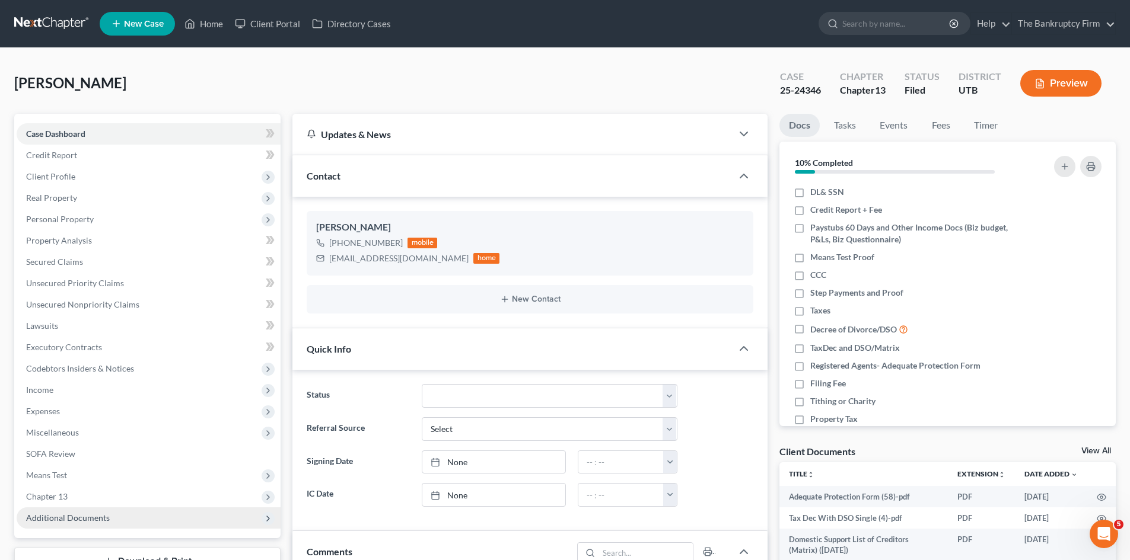
click at [147, 523] on span "Additional Documents" at bounding box center [149, 518] width 264 height 21
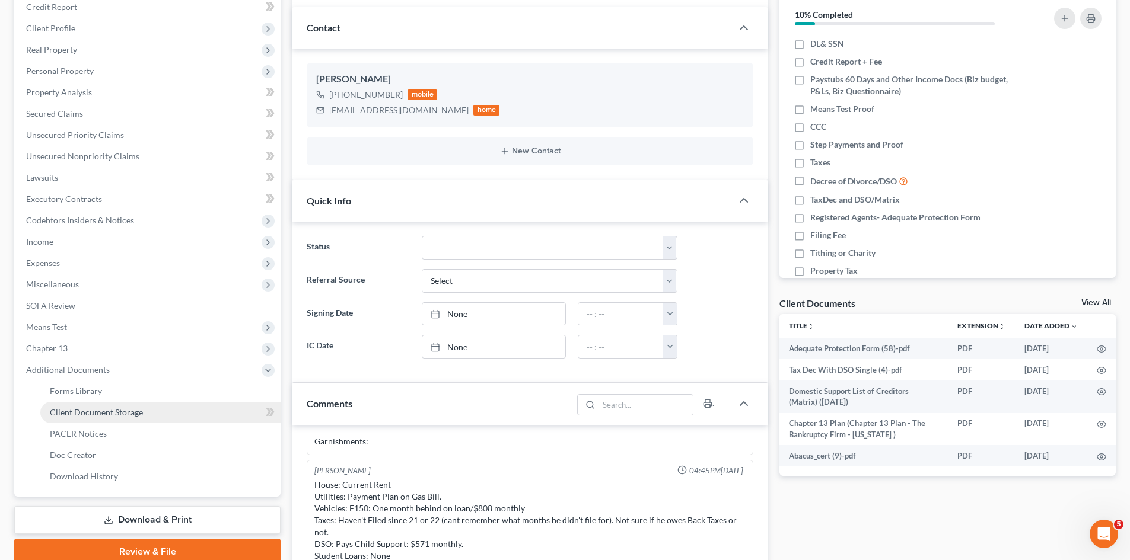
scroll to position [178, 0]
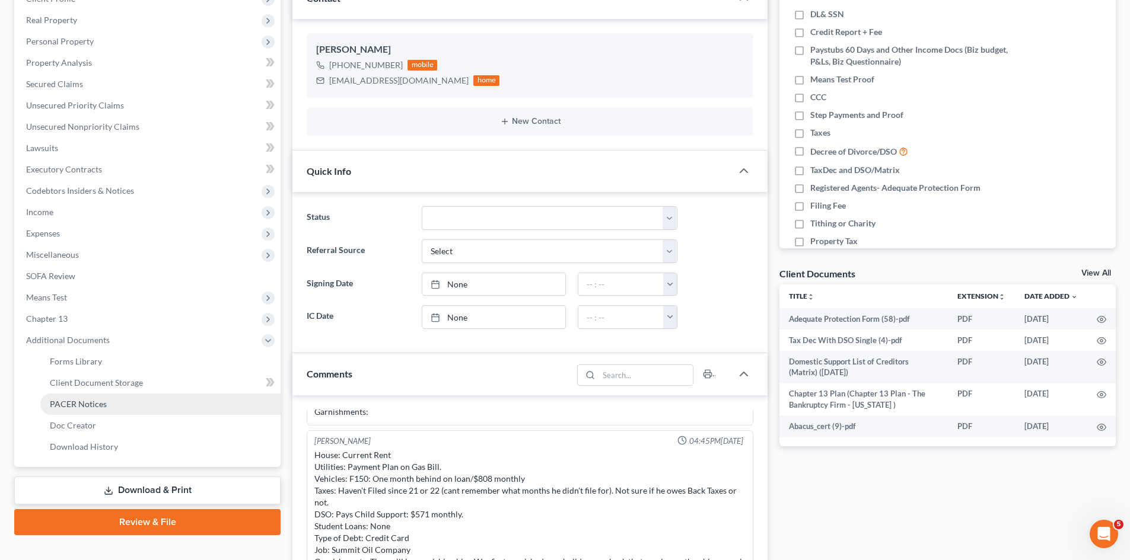
click at [107, 400] on link "PACER Notices" at bounding box center [160, 404] width 240 height 21
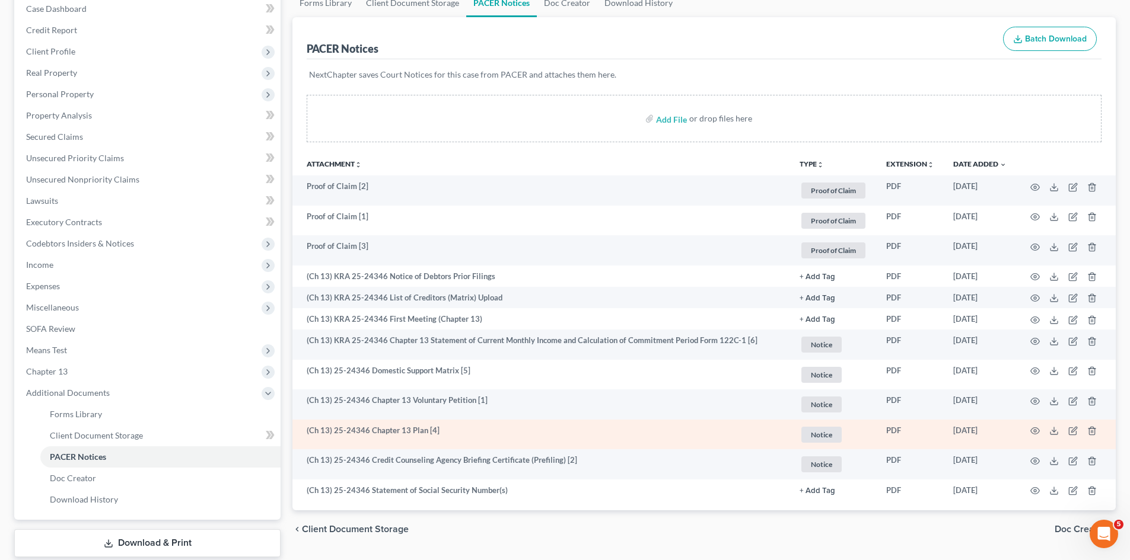
scroll to position [198, 0]
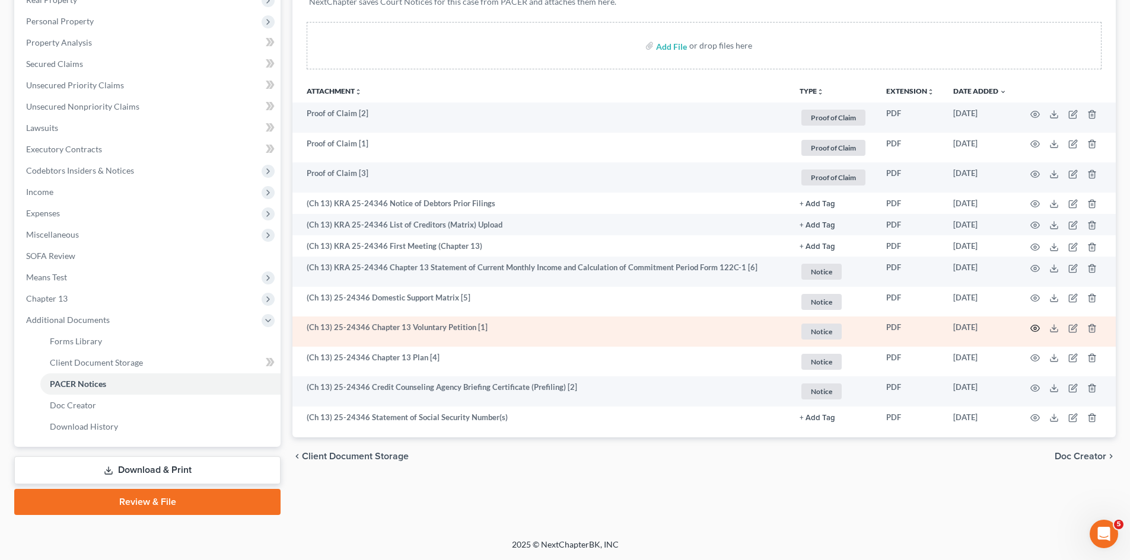
click at [1039, 330] on icon "button" at bounding box center [1035, 328] width 9 height 7
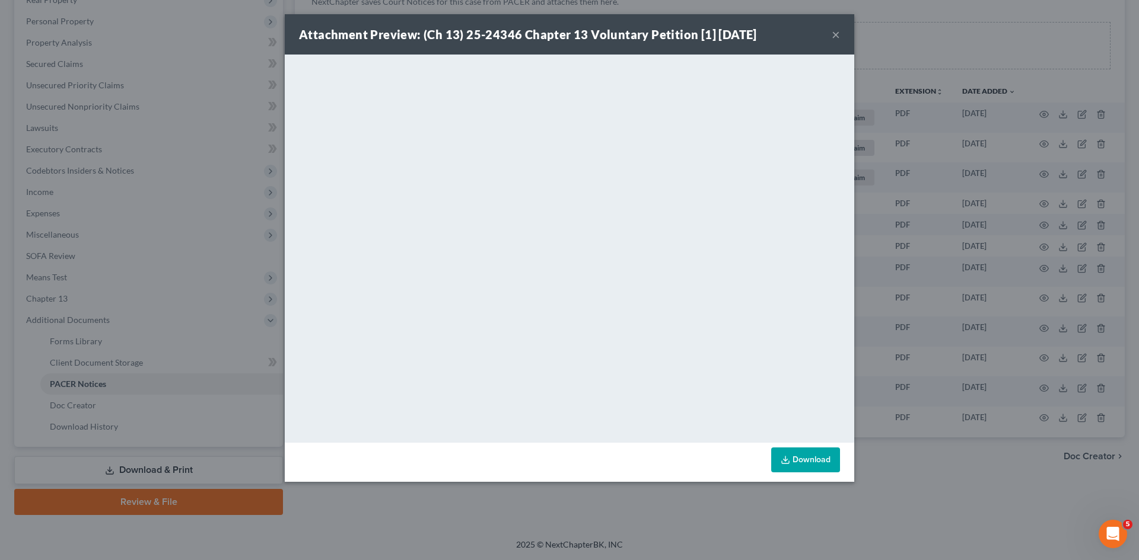
click at [837, 33] on button "×" at bounding box center [836, 34] width 8 height 14
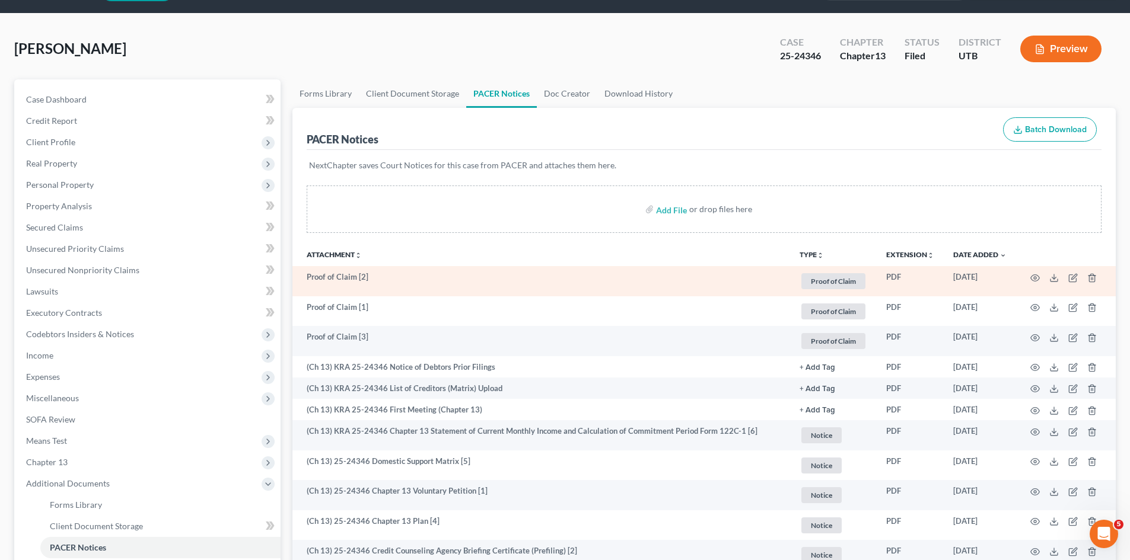
scroll to position [0, 0]
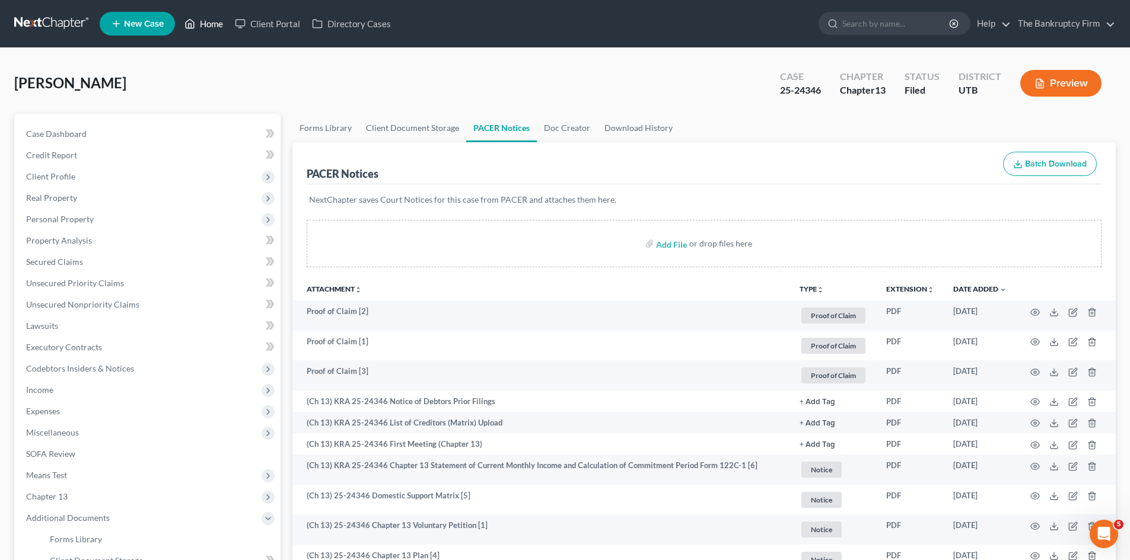
click at [193, 23] on icon at bounding box center [189, 24] width 11 height 14
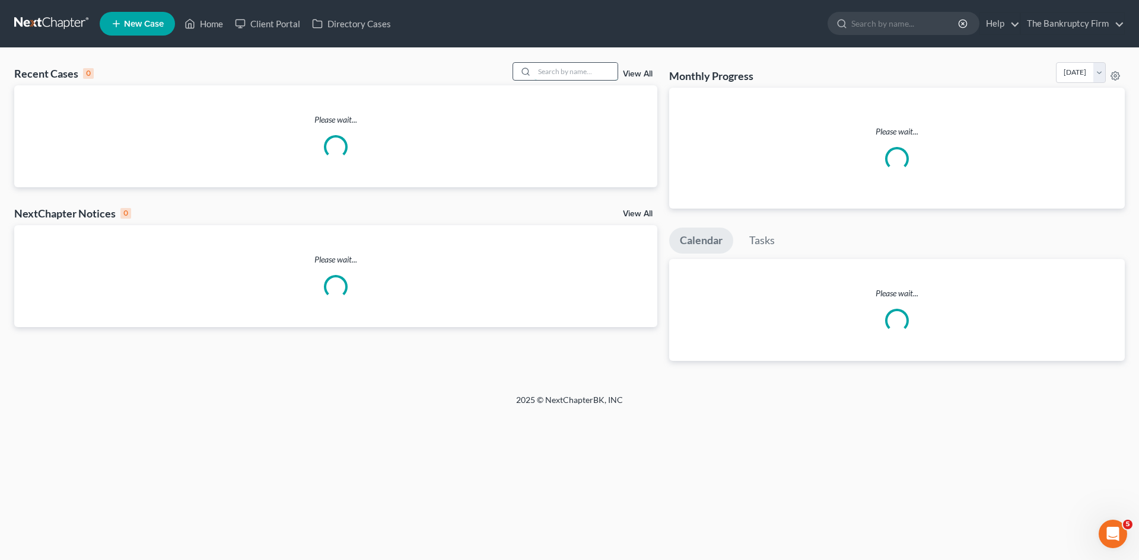
click at [559, 67] on input "search" at bounding box center [575, 71] width 83 height 17
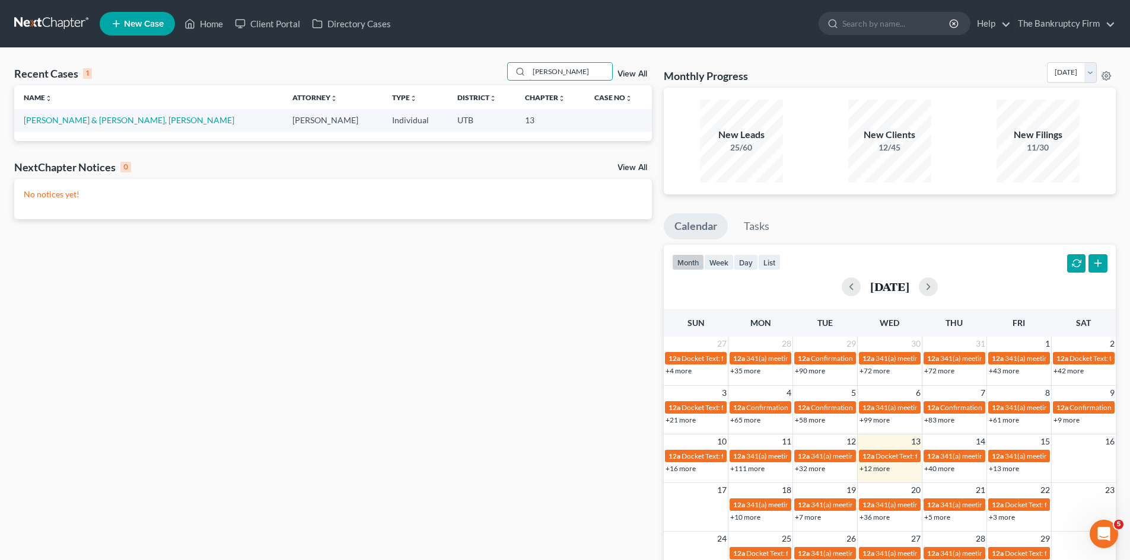
type input "McCune"
click at [115, 121] on link "McCune, Haley & Allen, Connor" at bounding box center [129, 120] width 211 height 10
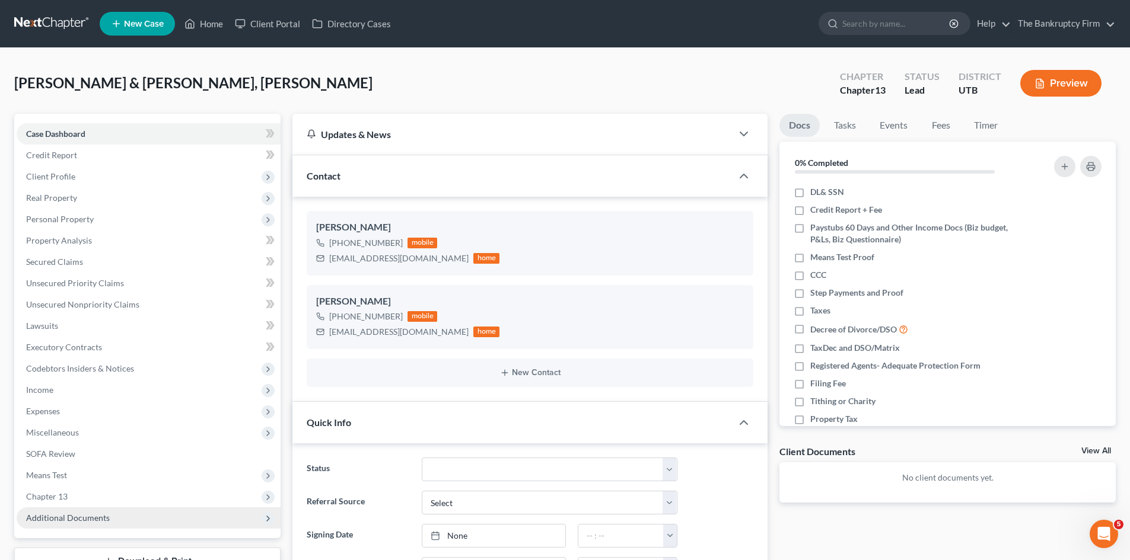
click at [130, 524] on span "Additional Documents" at bounding box center [149, 518] width 264 height 21
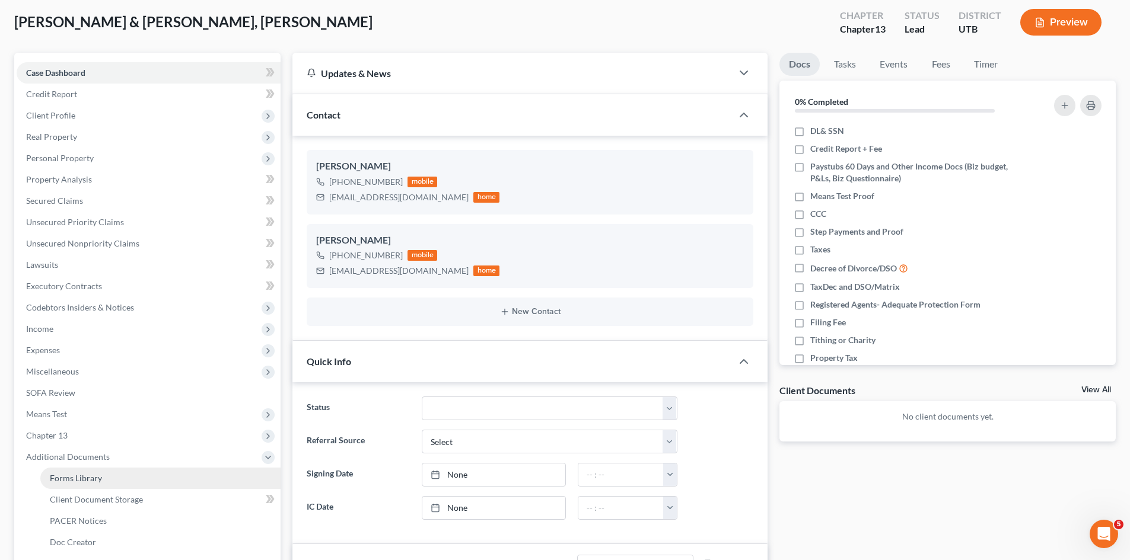
scroll to position [119, 0]
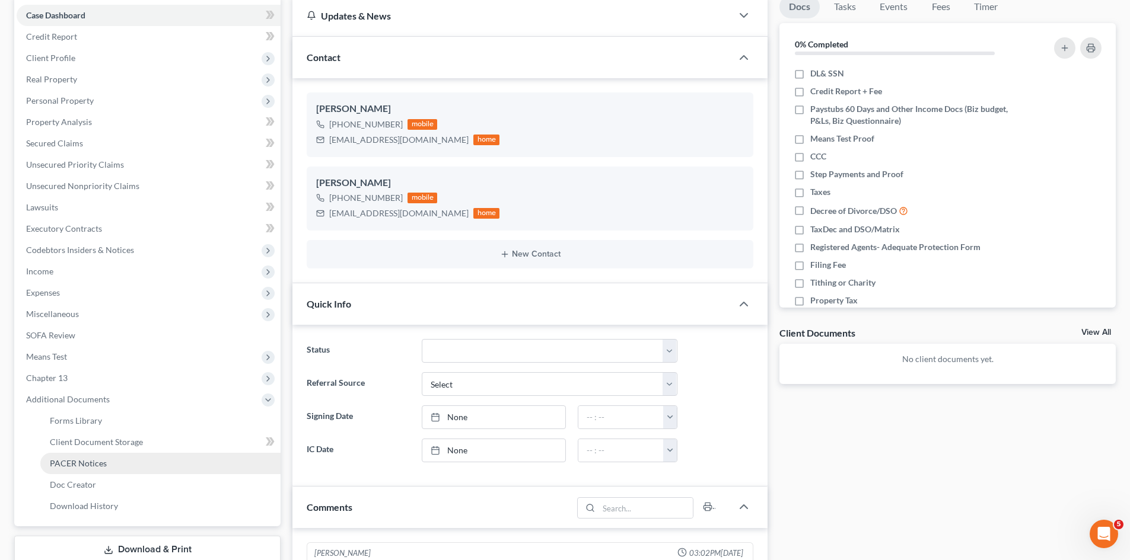
click at [113, 460] on link "PACER Notices" at bounding box center [160, 463] width 240 height 21
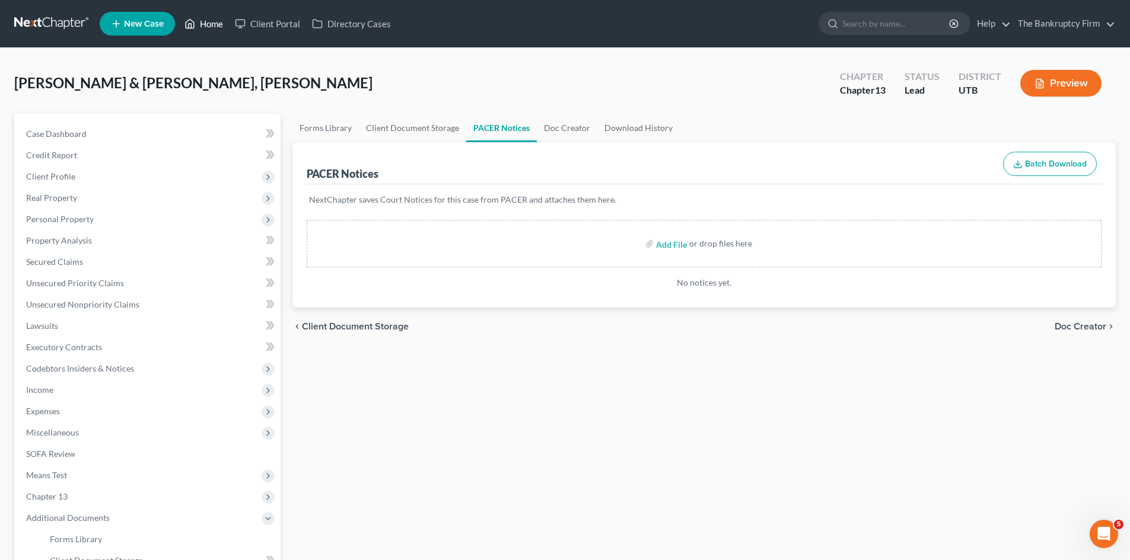
click at [199, 26] on link "Home" at bounding box center [204, 23] width 50 height 21
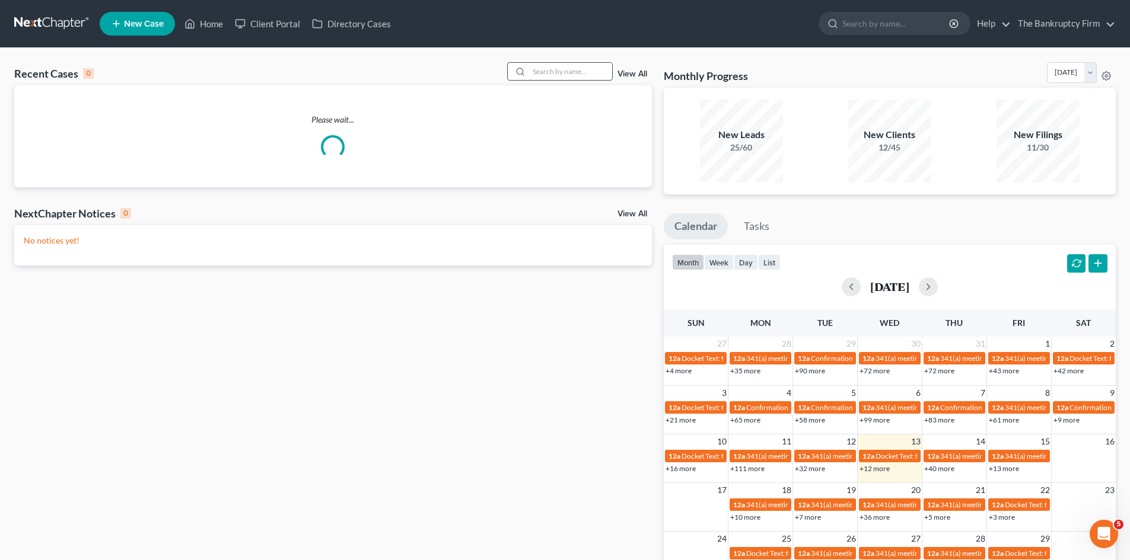
click at [571, 68] on input "search" at bounding box center [570, 71] width 83 height 17
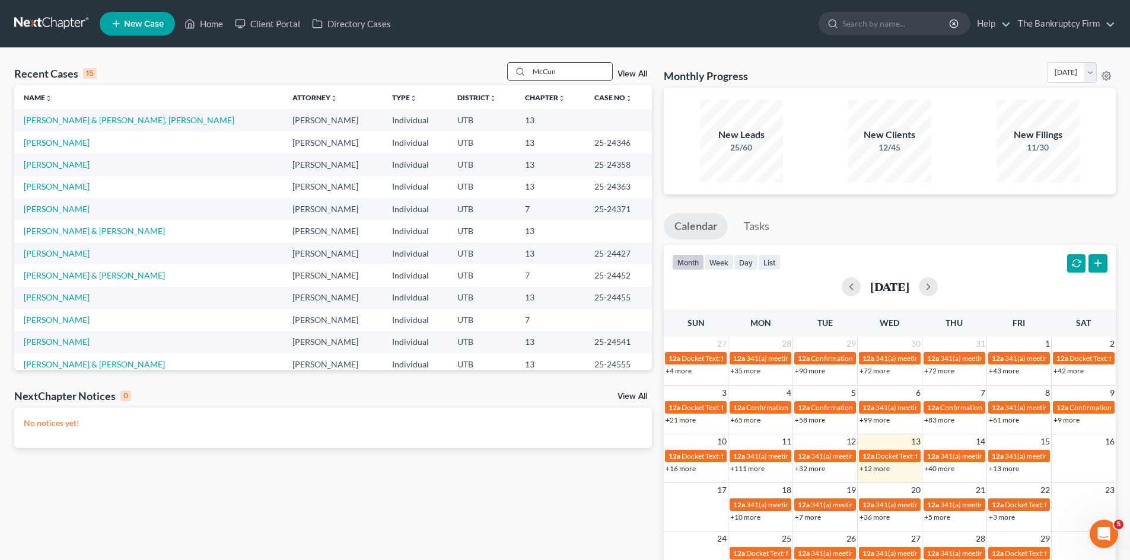
type input "McCune"
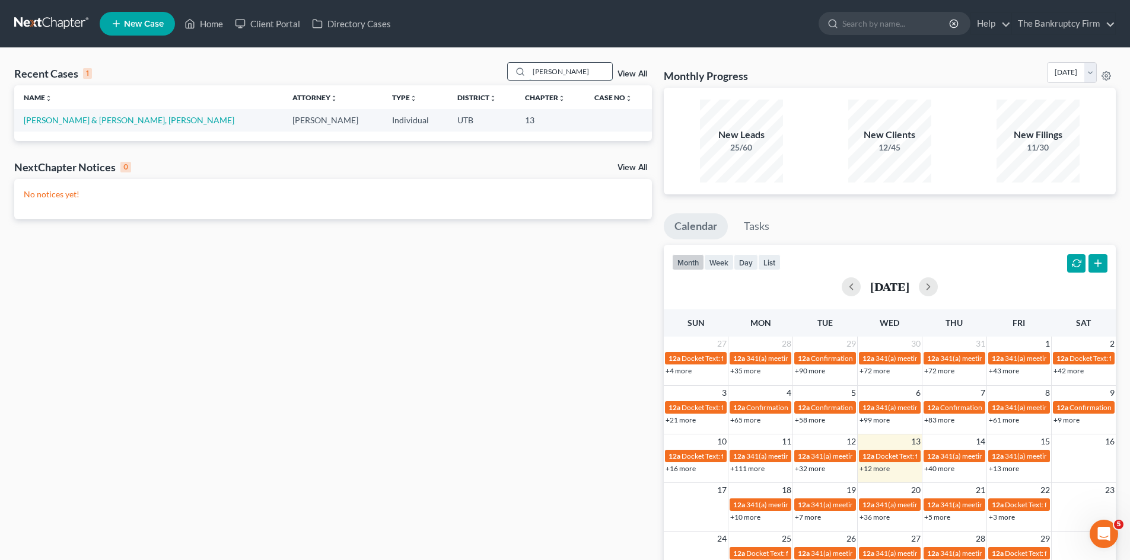
click at [574, 70] on input "McCune" at bounding box center [570, 71] width 83 height 17
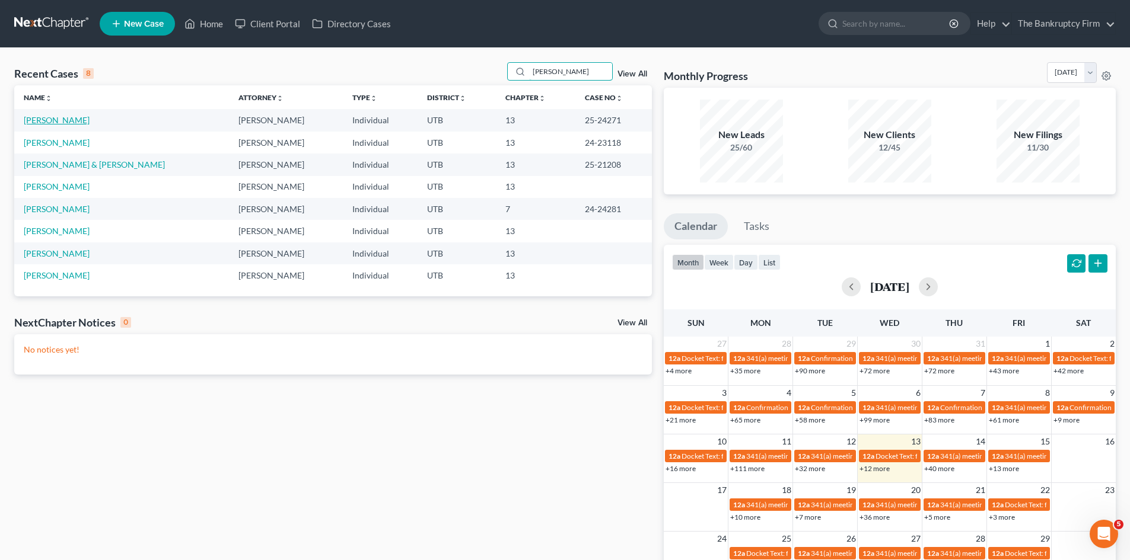
type input "Hansen"
click at [90, 125] on link "Hansen, Christopher" at bounding box center [57, 120] width 66 height 10
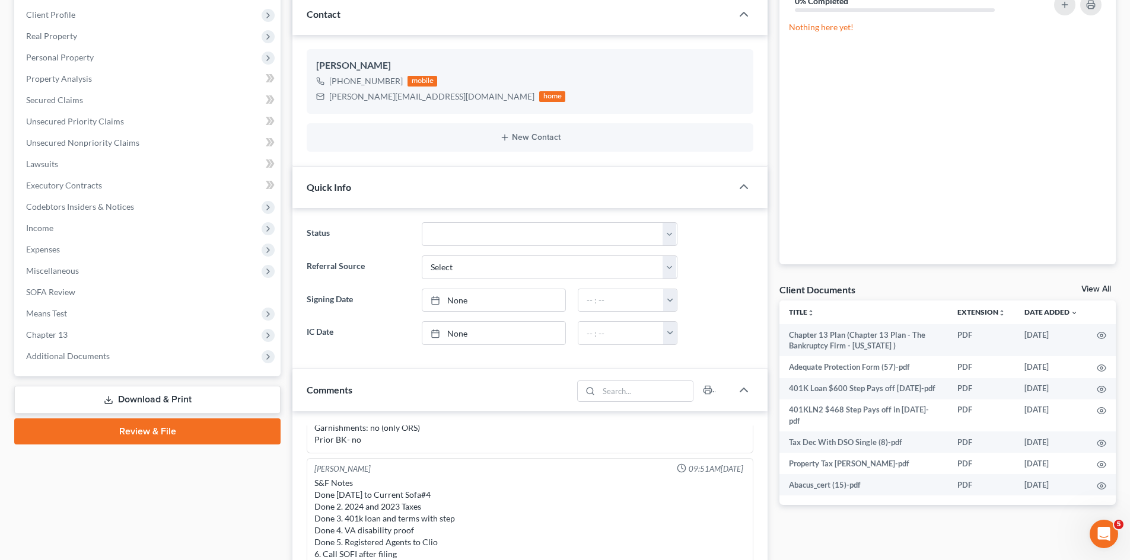
scroll to position [178, 0]
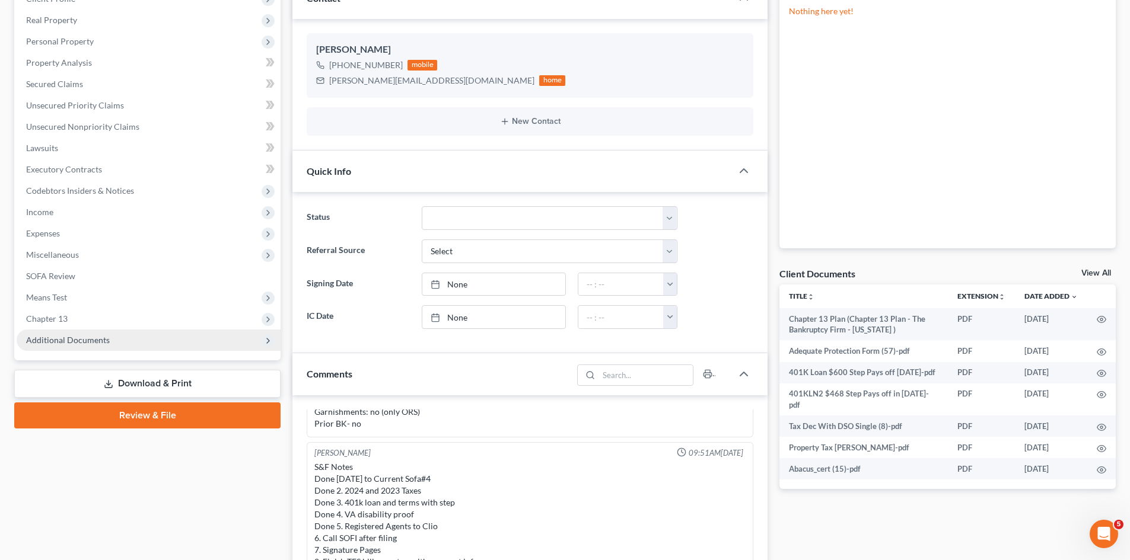
click at [125, 336] on span "Additional Documents" at bounding box center [149, 340] width 264 height 21
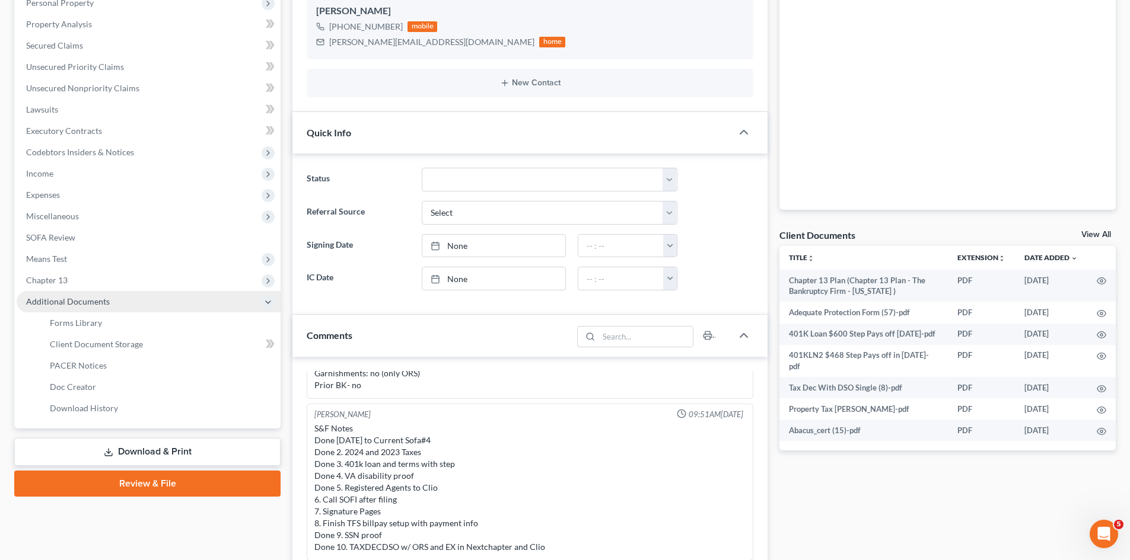
scroll to position [237, 0]
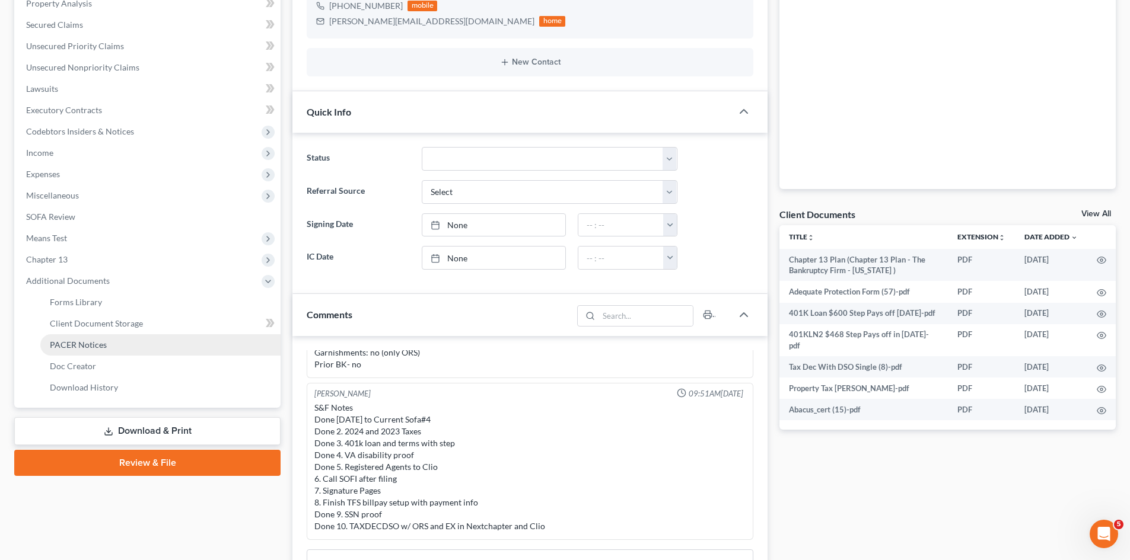
click at [115, 352] on link "PACER Notices" at bounding box center [160, 345] width 240 height 21
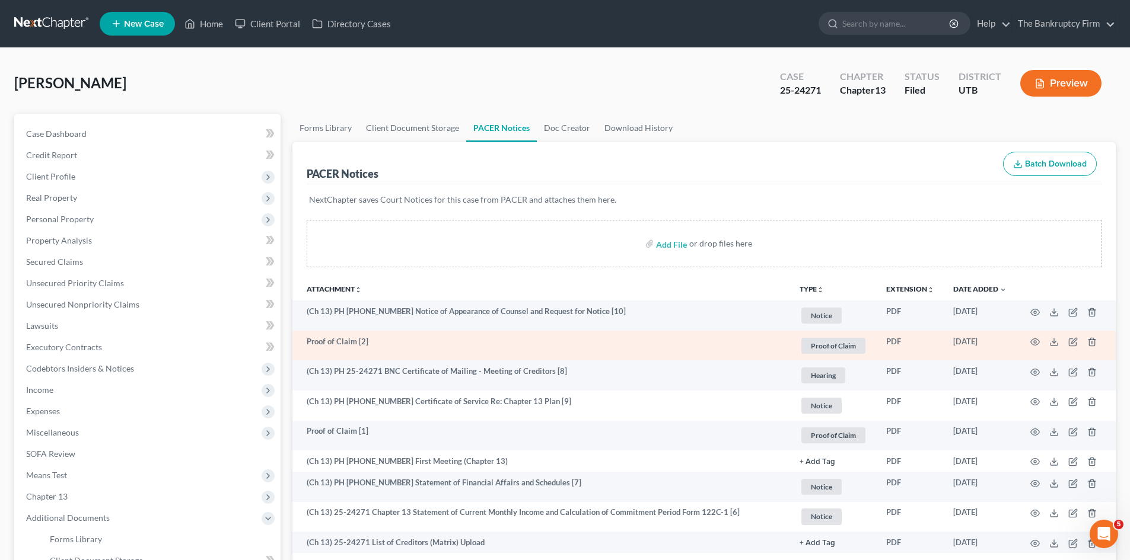
scroll to position [227, 0]
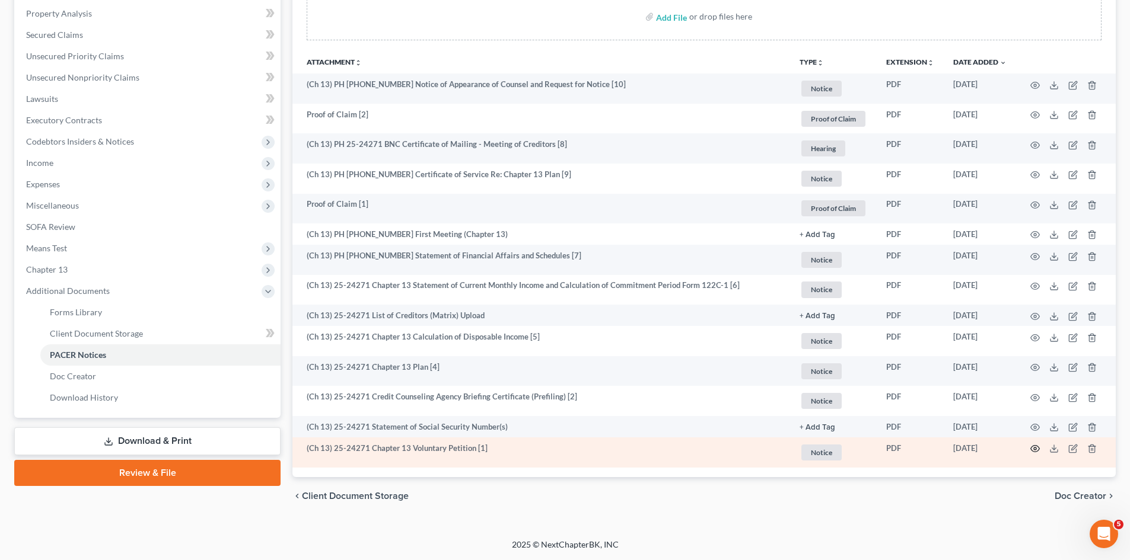
click at [1037, 451] on icon "button" at bounding box center [1034, 448] width 9 height 9
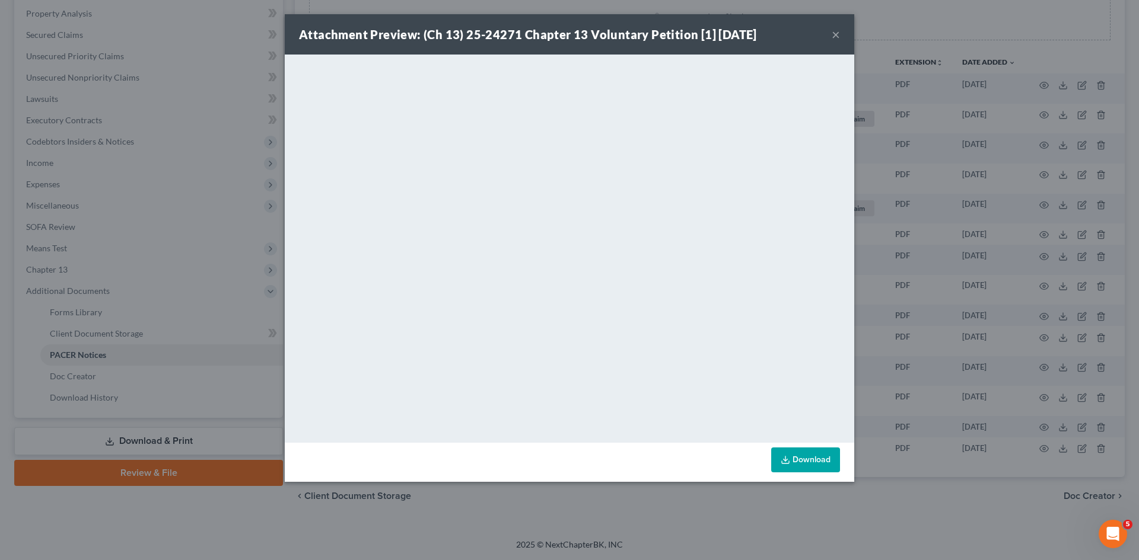
click at [837, 34] on button "×" at bounding box center [836, 34] width 8 height 14
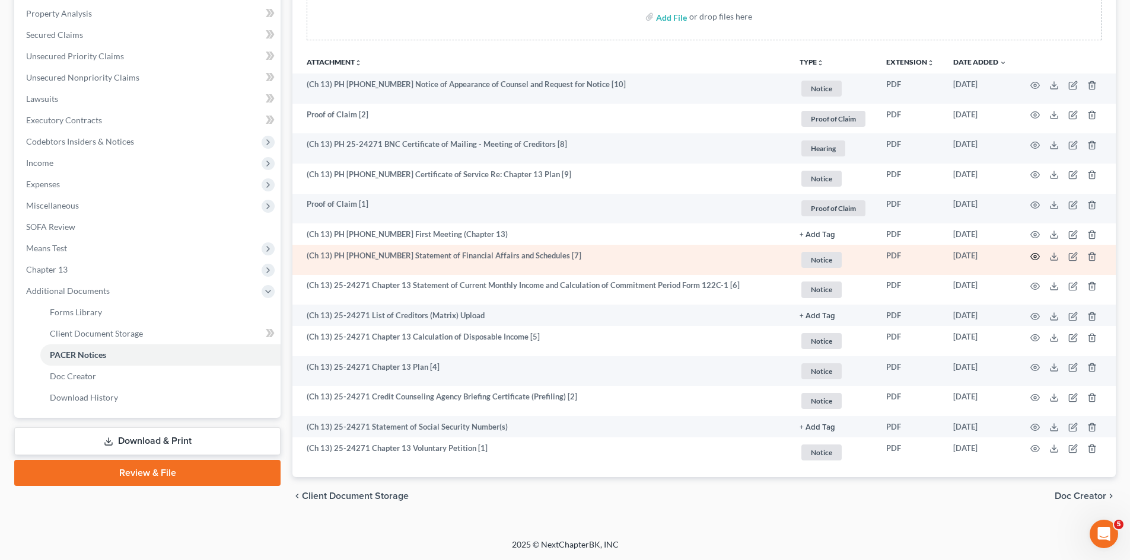
click at [1036, 257] on circle "button" at bounding box center [1035, 257] width 2 height 2
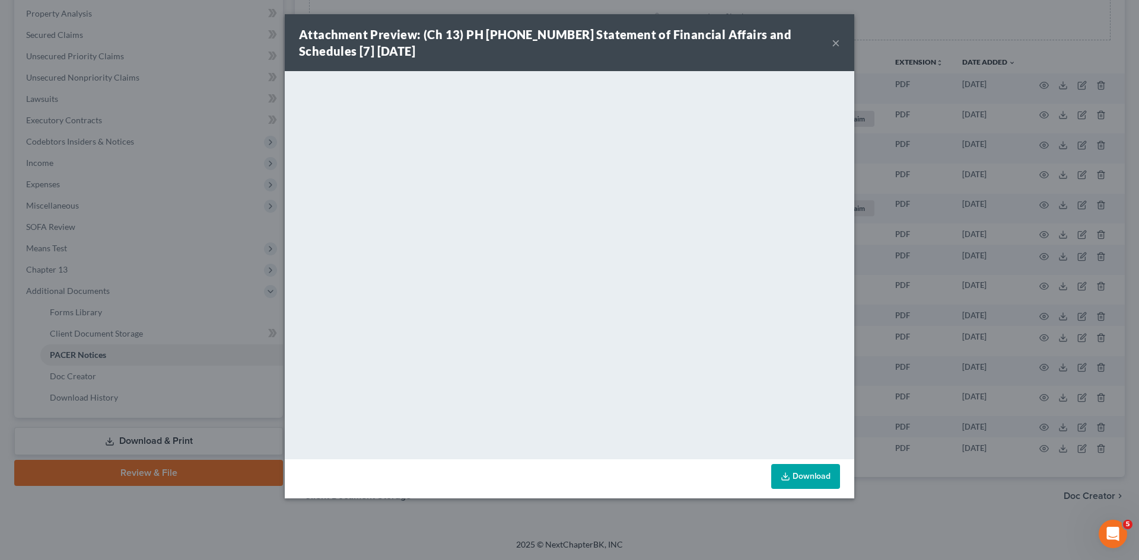
drag, startPoint x: 834, startPoint y: 44, endPoint x: 821, endPoint y: 46, distance: 13.8
click at [834, 44] on button "×" at bounding box center [836, 43] width 8 height 14
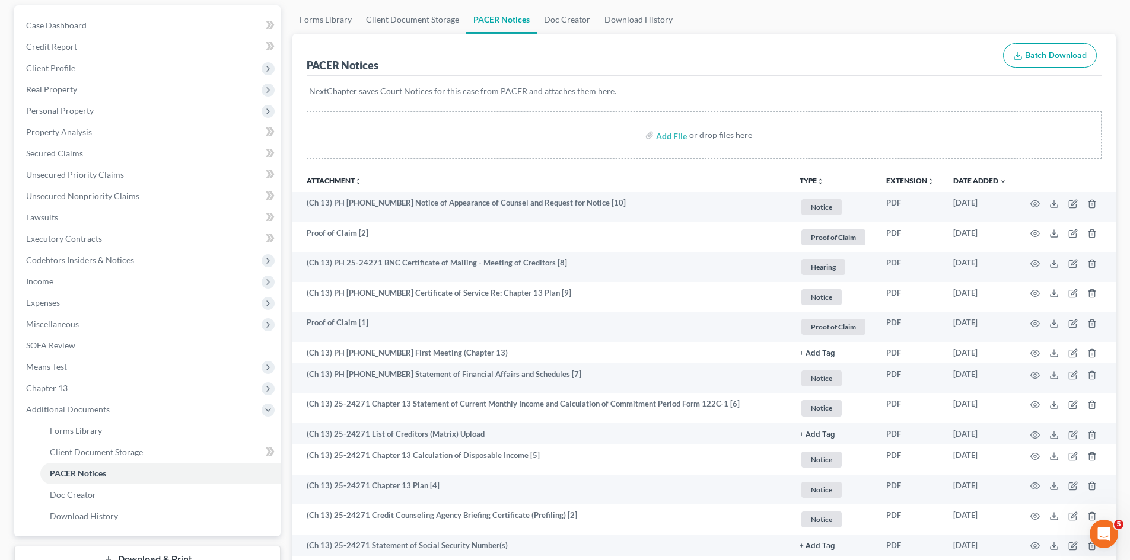
scroll to position [0, 0]
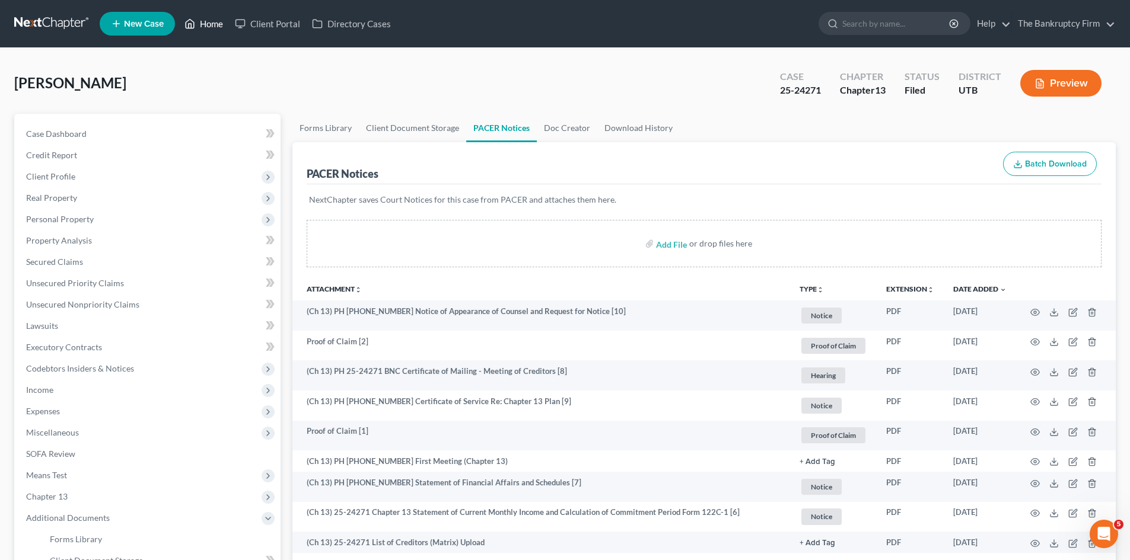
click at [206, 26] on link "Home" at bounding box center [204, 23] width 50 height 21
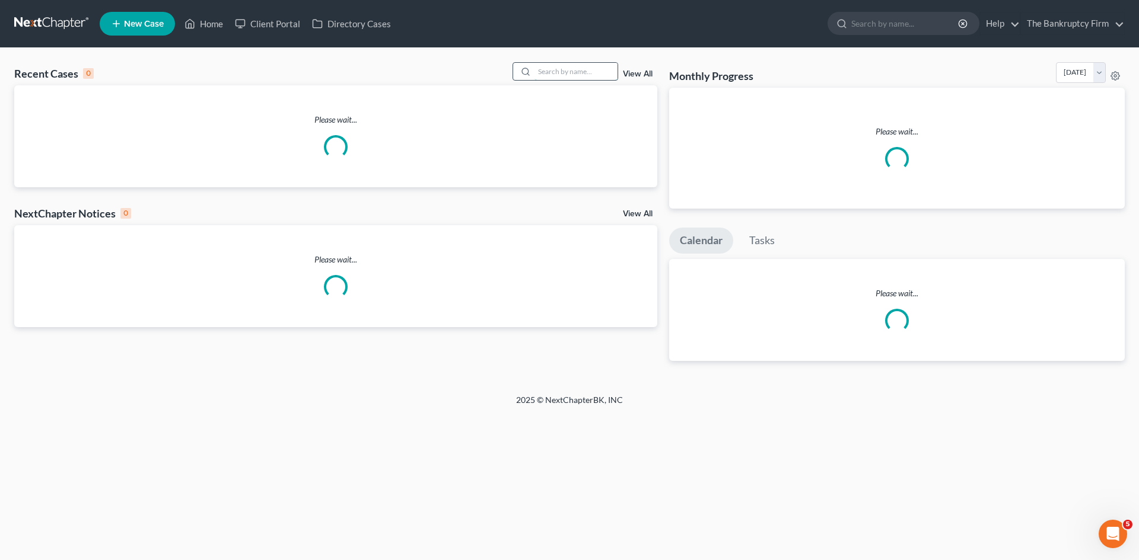
click at [578, 69] on input "search" at bounding box center [575, 71] width 83 height 17
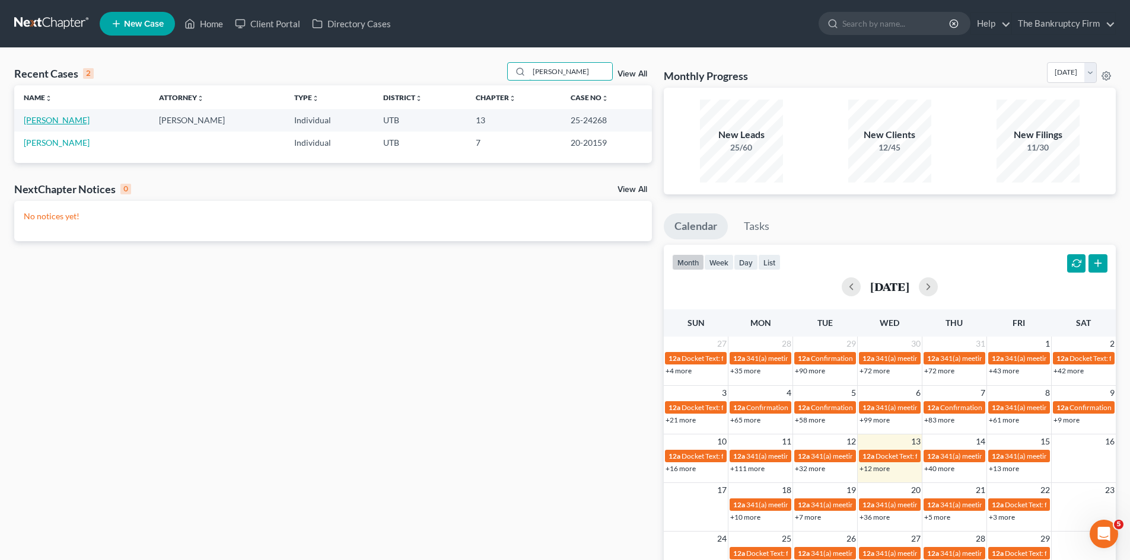
type input "Carlini"
click at [68, 120] on link "Carlini, Michelle" at bounding box center [57, 120] width 66 height 10
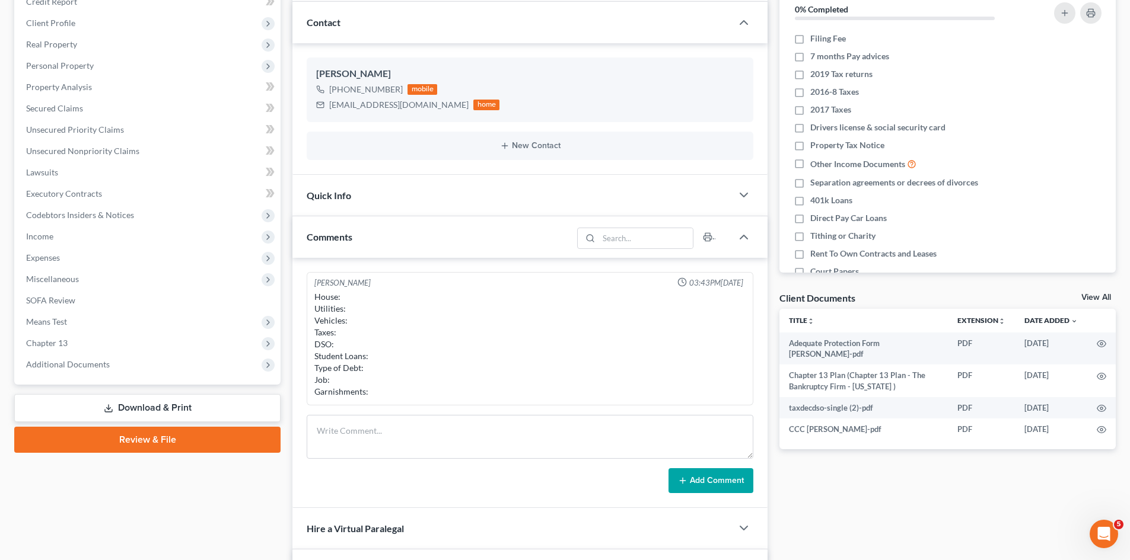
scroll to position [178, 0]
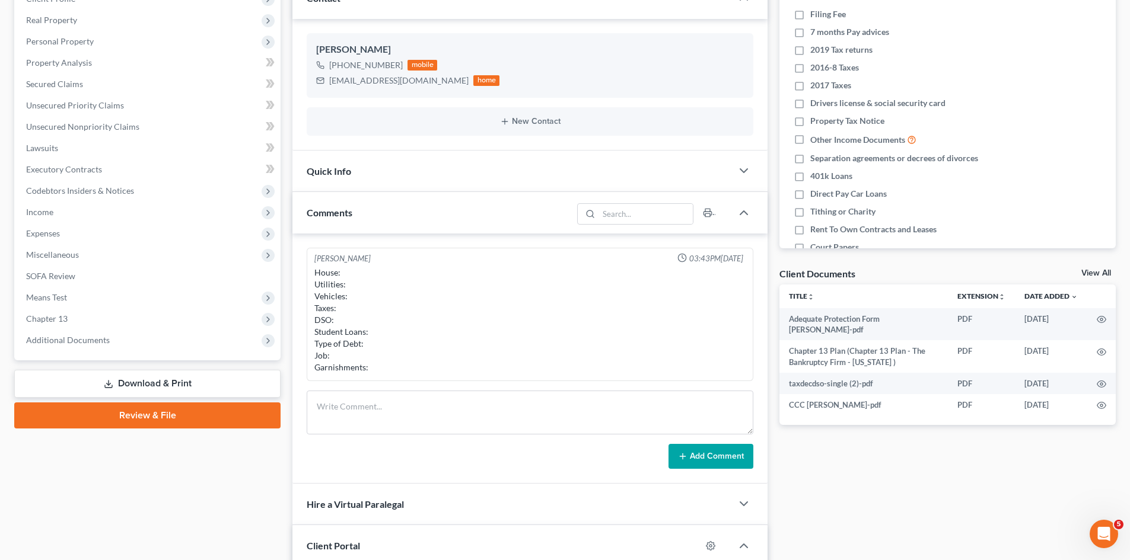
click at [142, 348] on span "Additional Documents" at bounding box center [149, 340] width 264 height 21
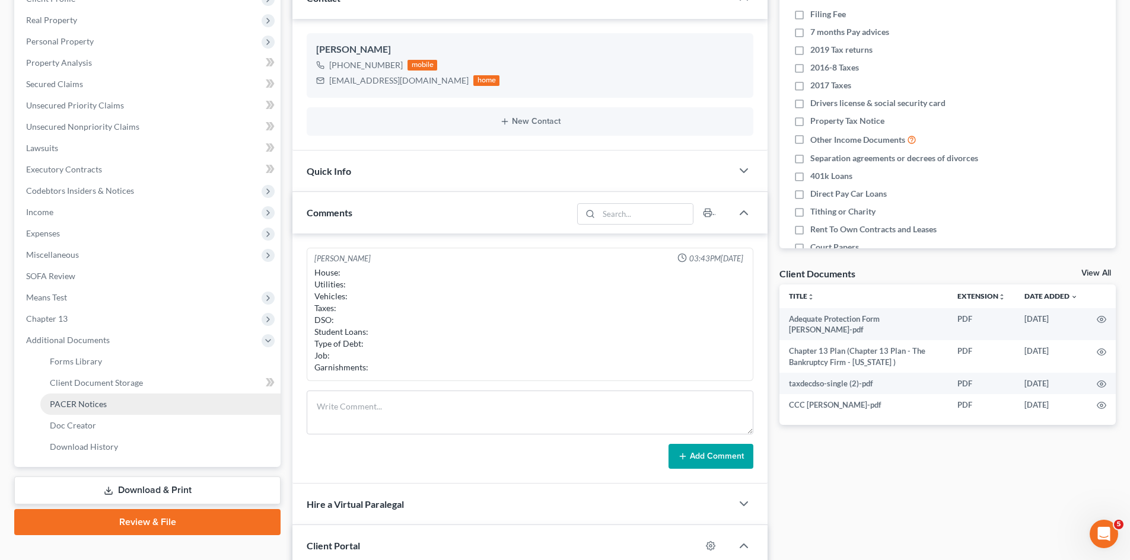
click at [155, 396] on link "PACER Notices" at bounding box center [160, 404] width 240 height 21
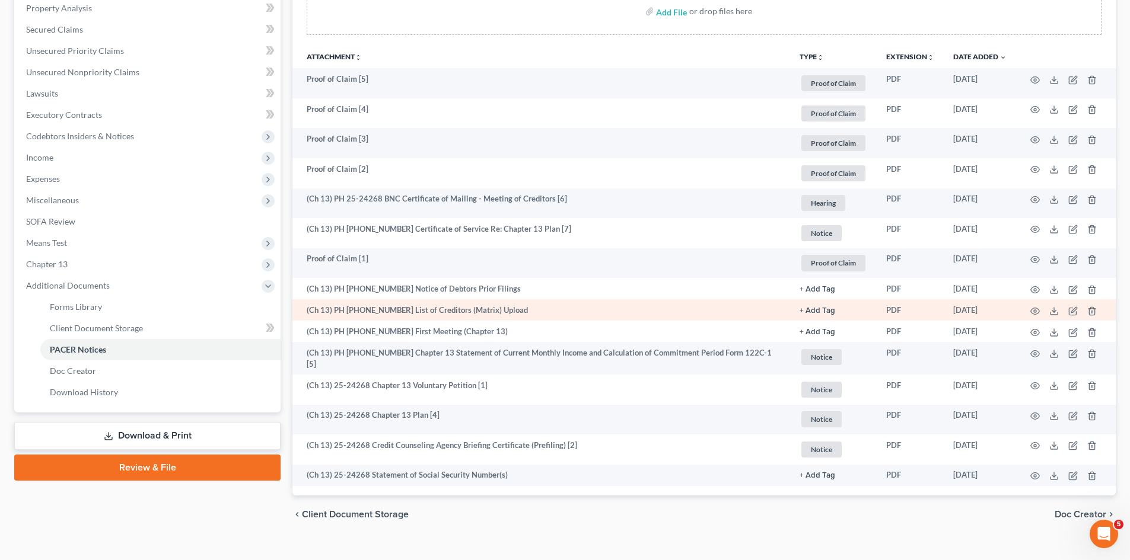
scroll to position [237, 0]
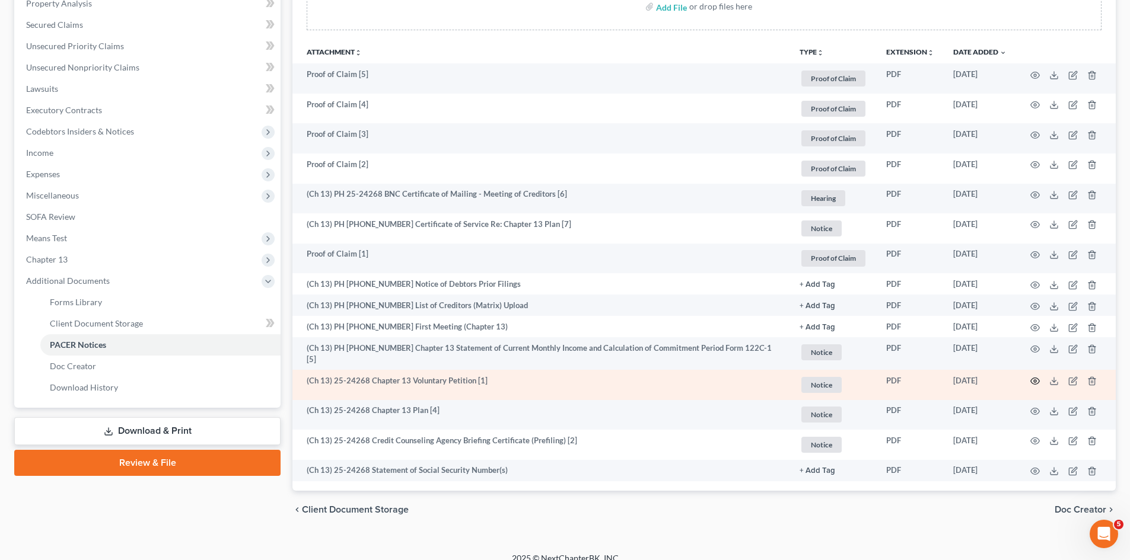
click at [1030, 378] on icon "button" at bounding box center [1034, 381] width 9 height 9
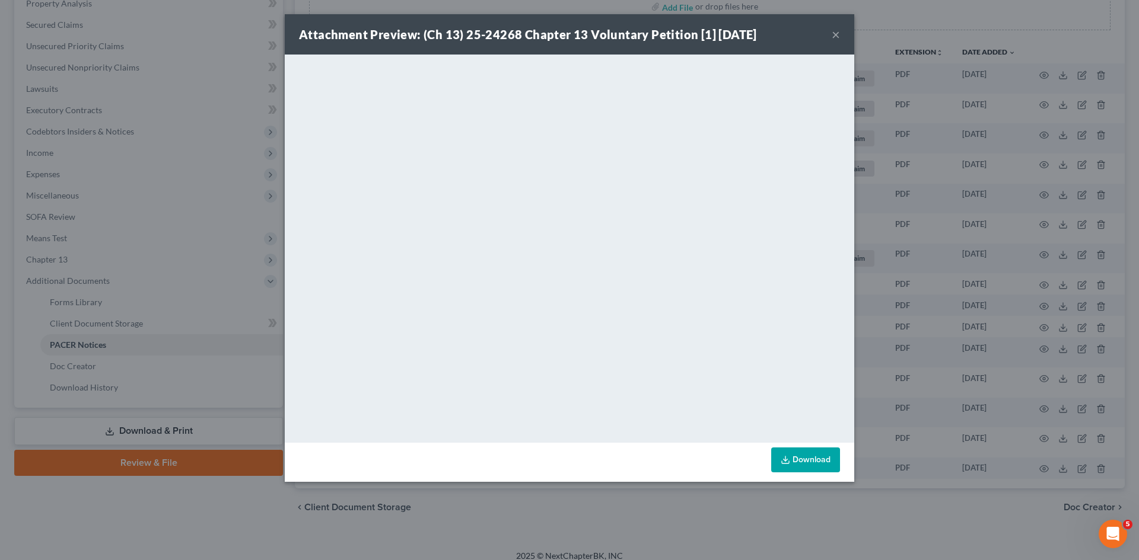
click at [830, 35] on div "Attachment Preview: (Ch 13) 25-24268 Chapter 13 Voluntary Petition [1] 07/25/20…" at bounding box center [569, 34] width 569 height 40
click at [837, 33] on button "×" at bounding box center [836, 34] width 8 height 14
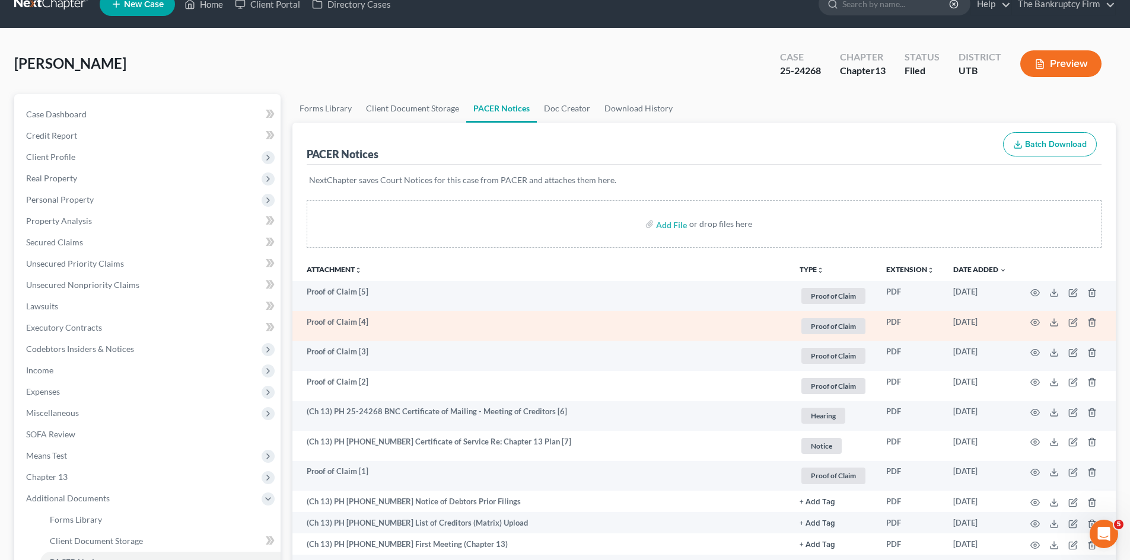
scroll to position [0, 0]
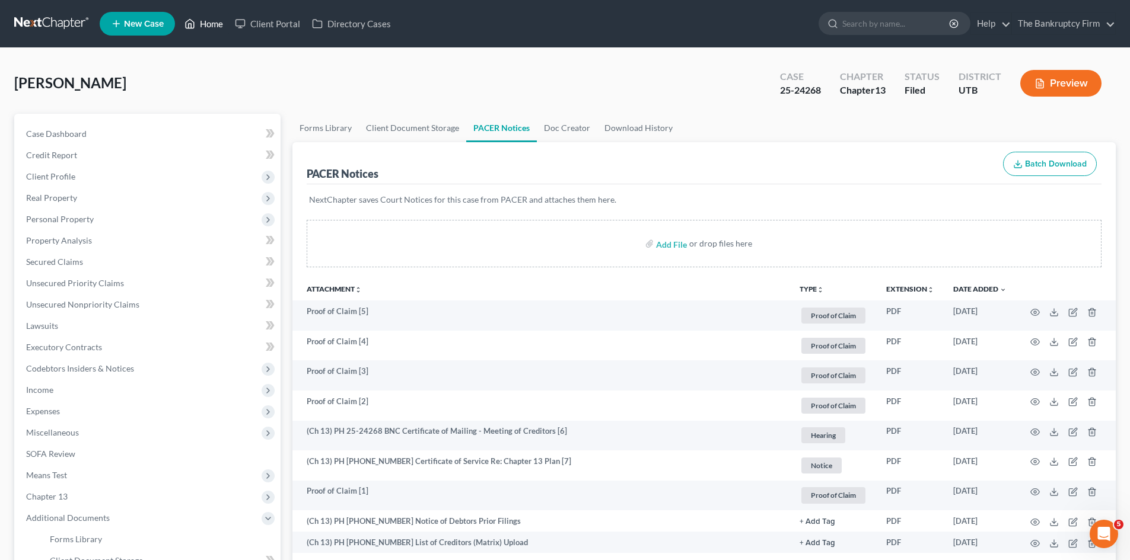
click at [191, 17] on link "Home" at bounding box center [204, 23] width 50 height 21
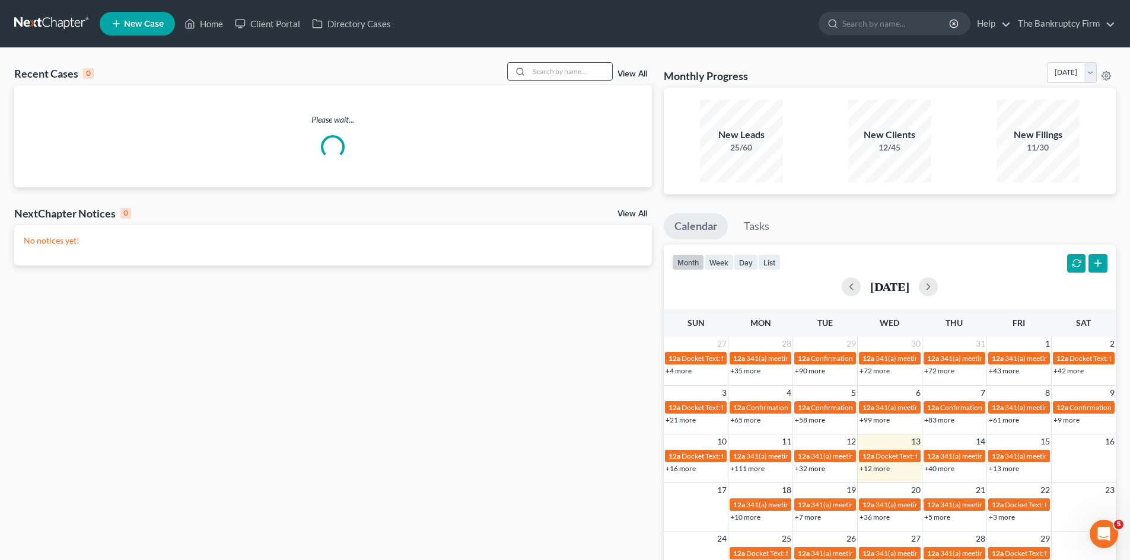
click at [565, 69] on input "search" at bounding box center [570, 71] width 83 height 17
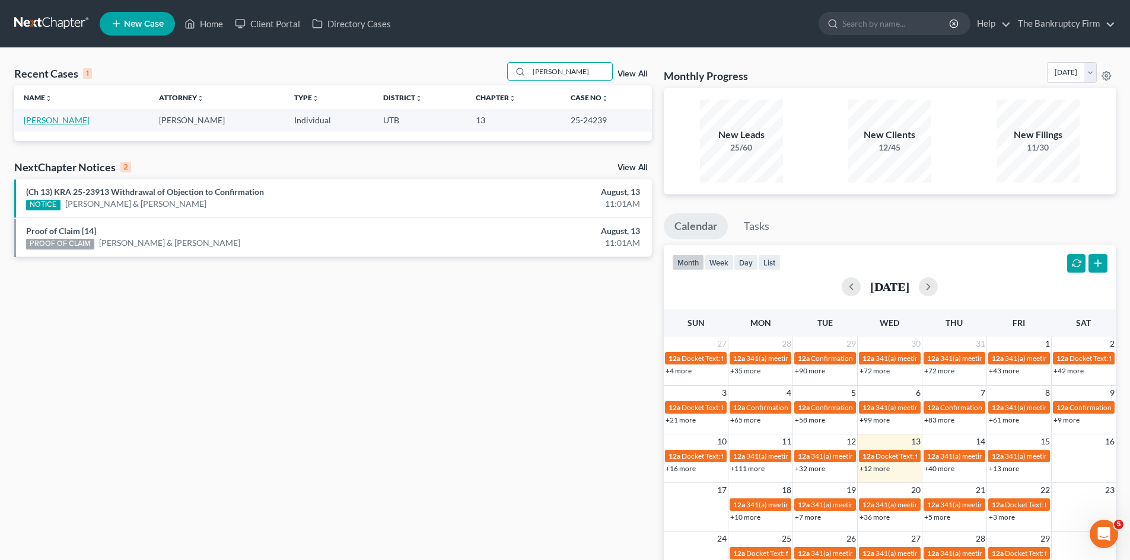
type input "Mccoy"
click at [49, 121] on link "McCoy, Brandi" at bounding box center [57, 120] width 66 height 10
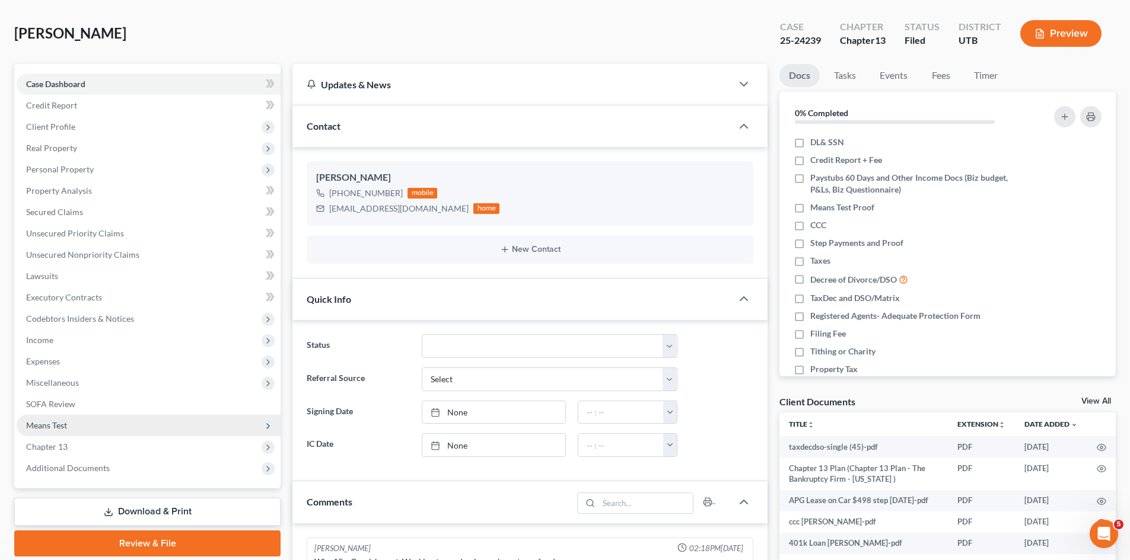
scroll to position [119, 0]
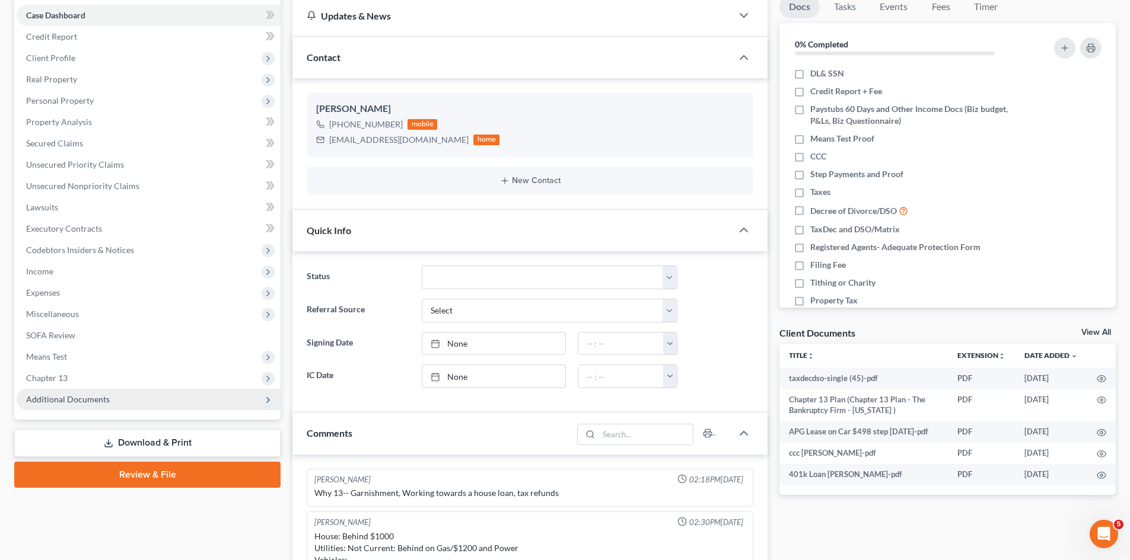
click at [121, 399] on span "Additional Documents" at bounding box center [149, 399] width 264 height 21
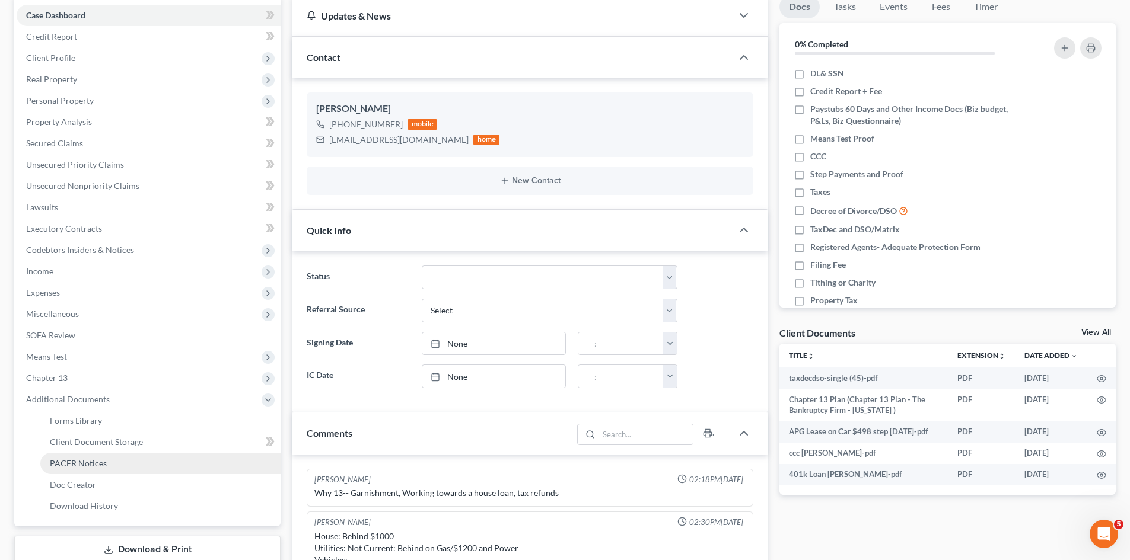
click at [123, 460] on link "PACER Notices" at bounding box center [160, 463] width 240 height 21
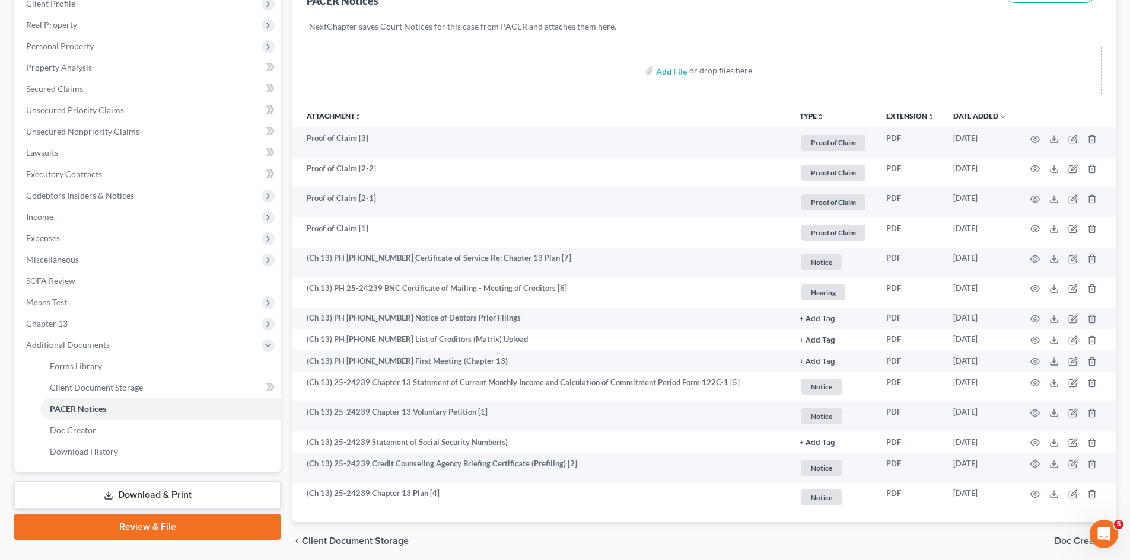
scroll to position [178, 0]
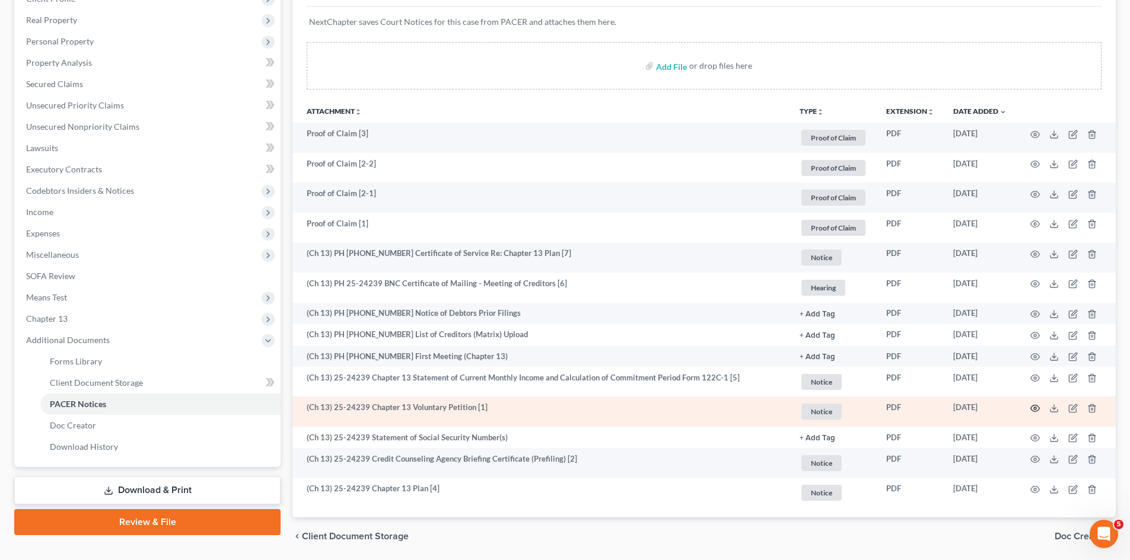
click at [1036, 409] on circle "button" at bounding box center [1035, 408] width 2 height 2
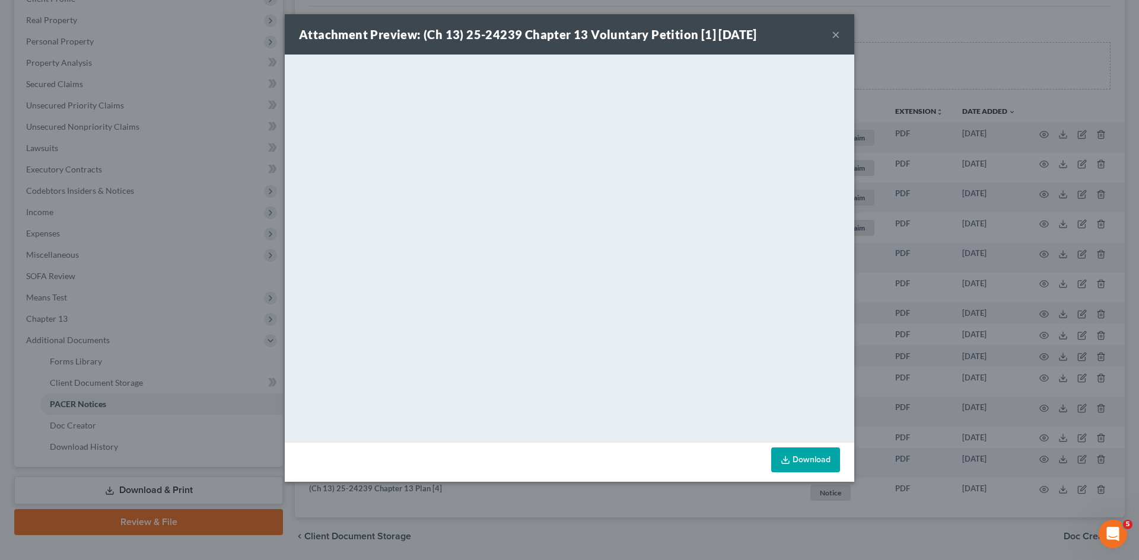
click at [835, 34] on button "×" at bounding box center [836, 34] width 8 height 14
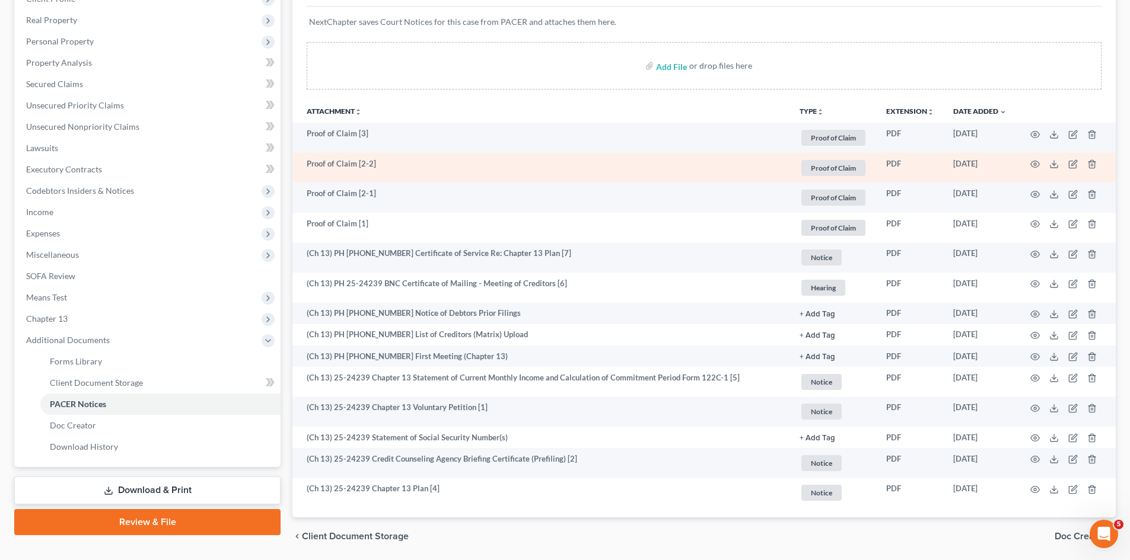
scroll to position [0, 0]
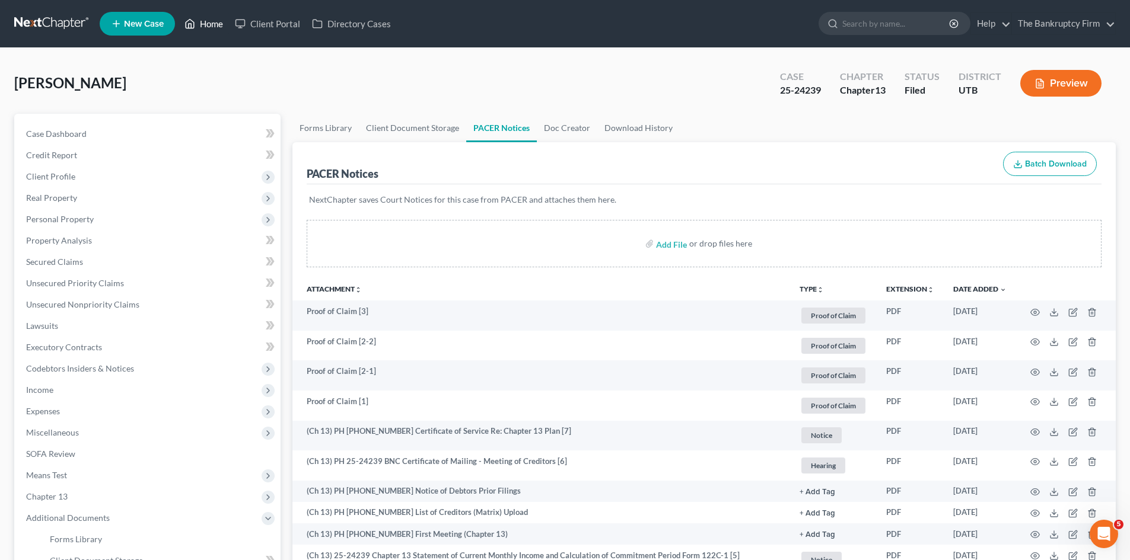
click at [218, 30] on link "Home" at bounding box center [204, 23] width 50 height 21
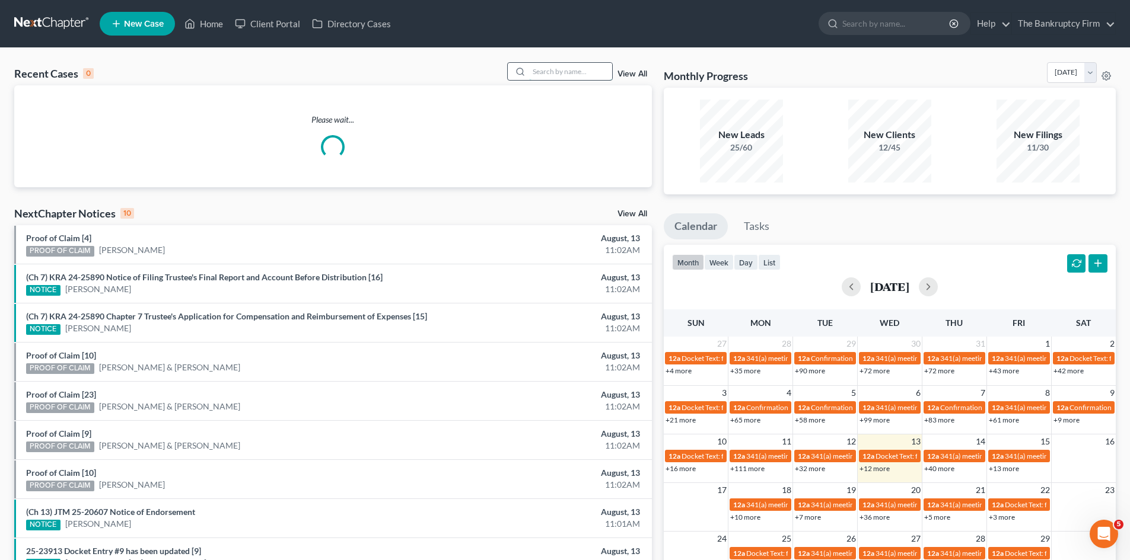
click at [559, 77] on input "search" at bounding box center [570, 71] width 83 height 17
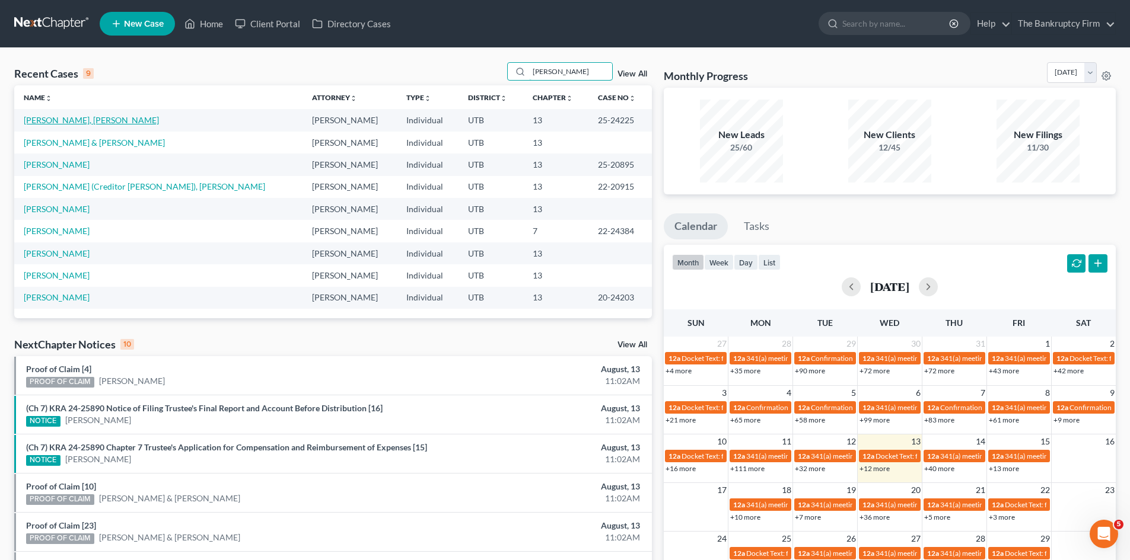
type input "Jones"
click at [56, 120] on link "Jones, Stratton" at bounding box center [91, 120] width 135 height 10
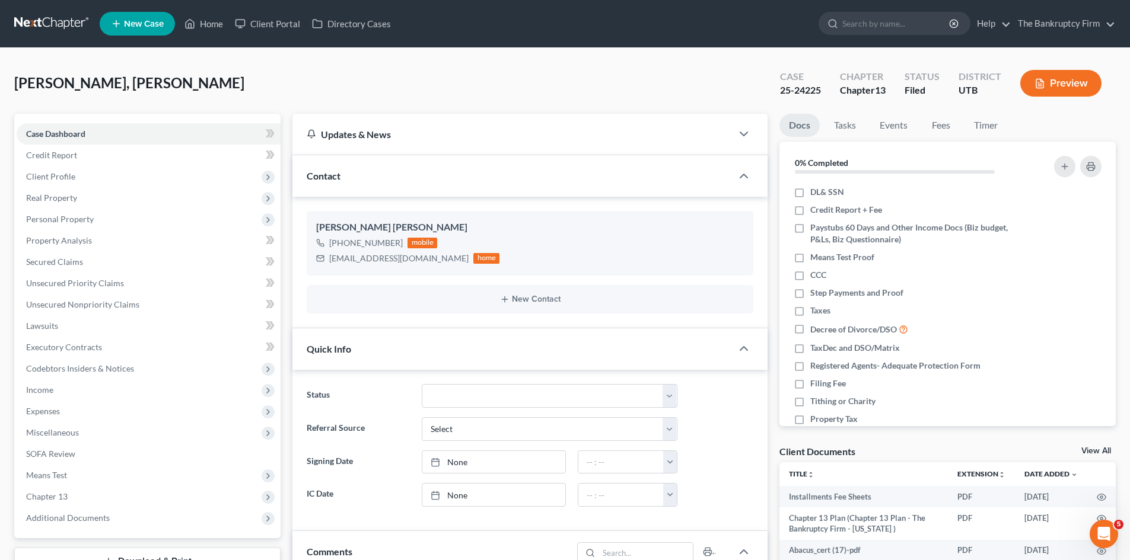
scroll to position [93, 0]
click at [195, 17] on icon at bounding box center [189, 24] width 11 height 14
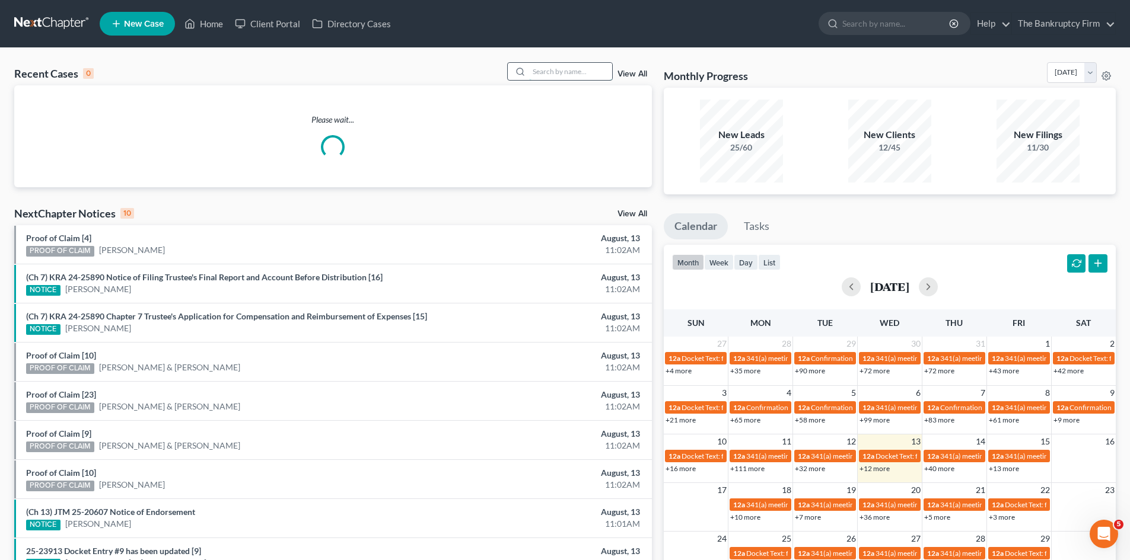
click at [568, 67] on input "search" at bounding box center [570, 71] width 83 height 17
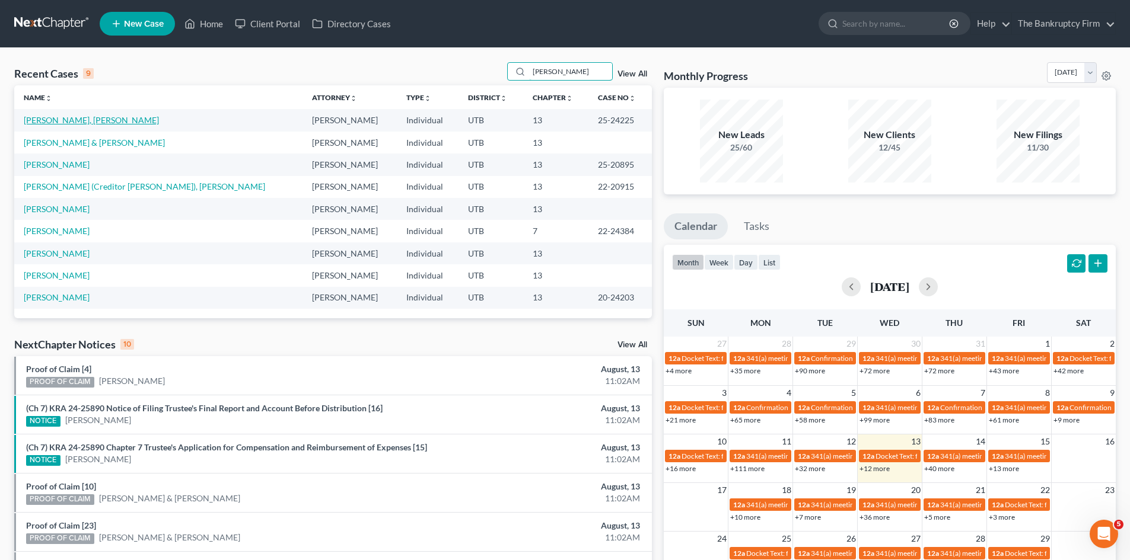
type input "Jones"
click at [55, 118] on link "Jones, Stratton" at bounding box center [91, 120] width 135 height 10
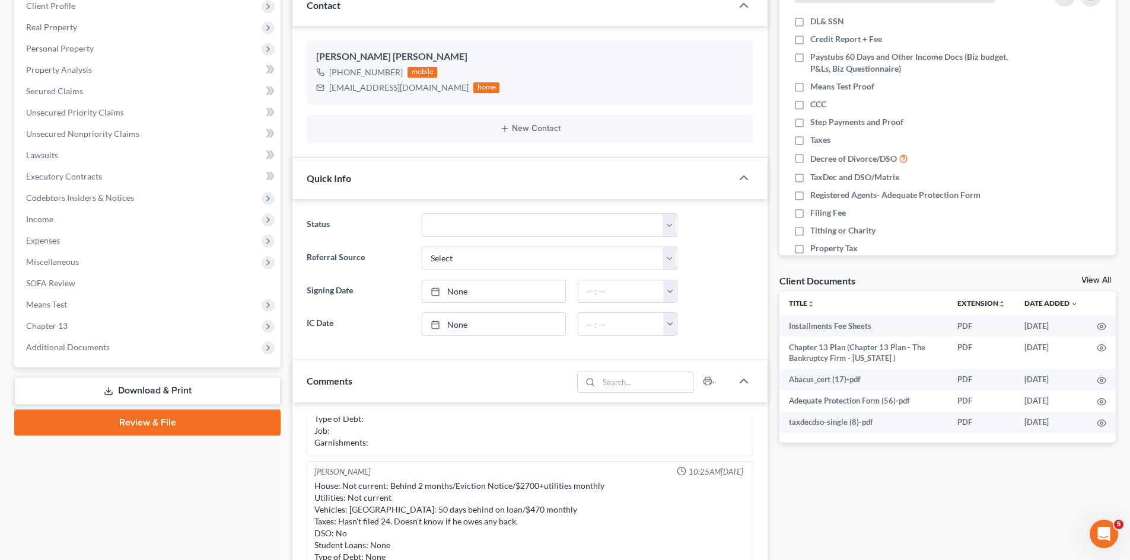
scroll to position [178, 0]
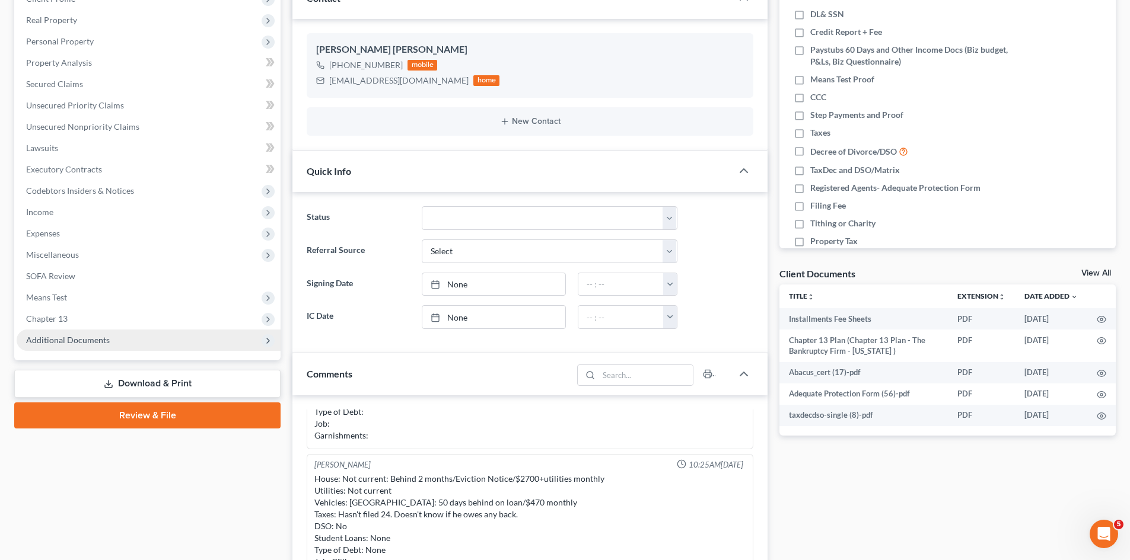
click at [137, 339] on span "Additional Documents" at bounding box center [149, 340] width 264 height 21
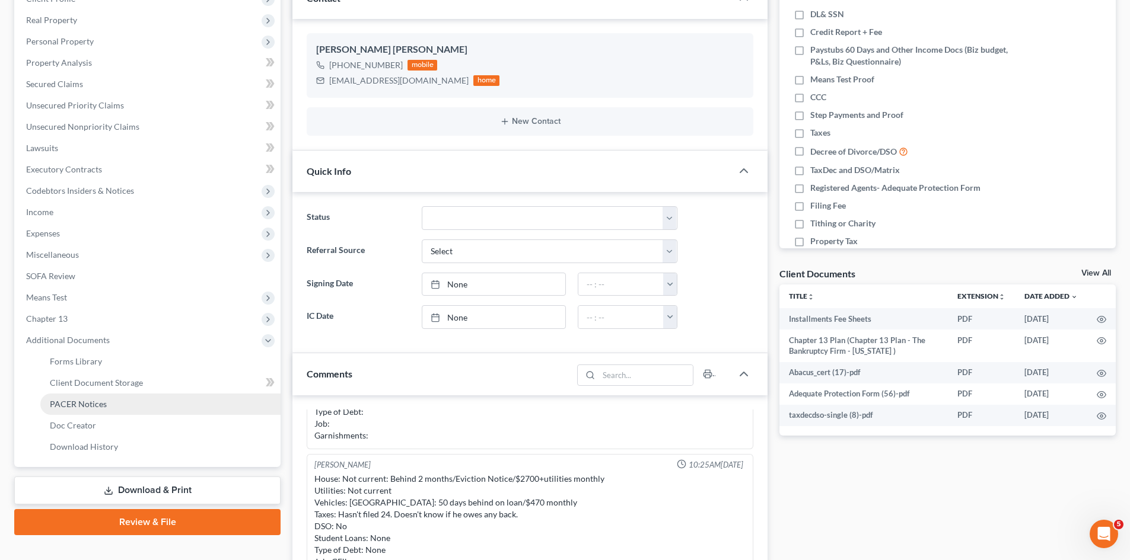
click at [74, 404] on span "PACER Notices" at bounding box center [78, 404] width 57 height 10
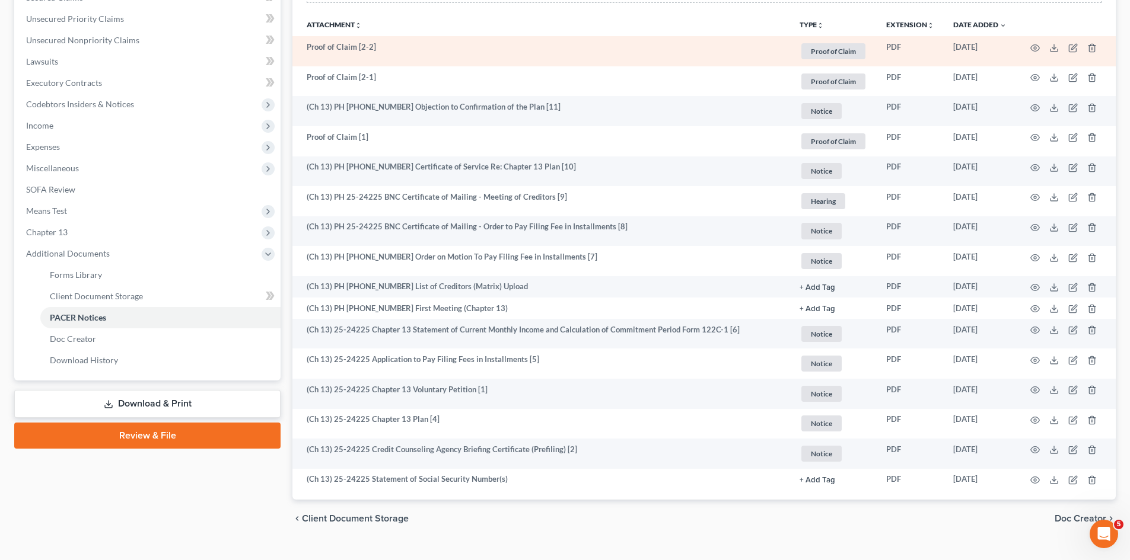
scroll to position [287, 0]
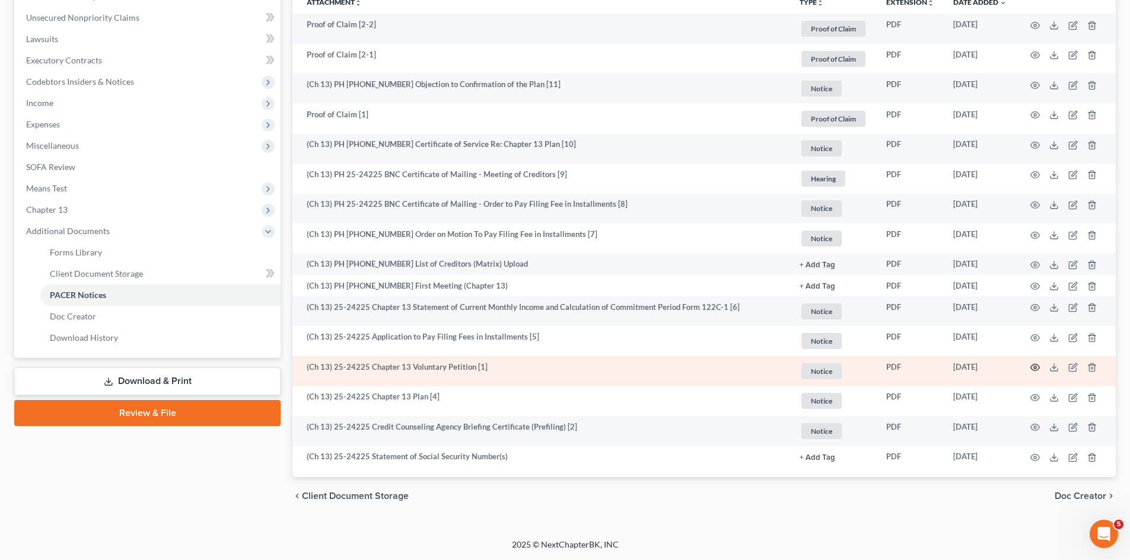
click at [1032, 367] on icon "button" at bounding box center [1034, 367] width 9 height 9
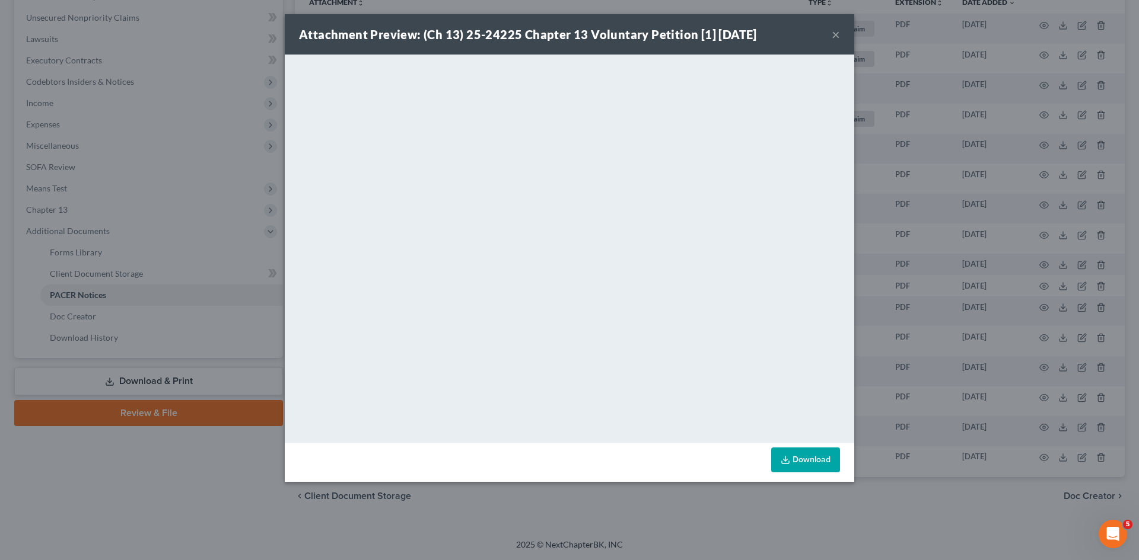
click at [834, 36] on button "×" at bounding box center [836, 34] width 8 height 14
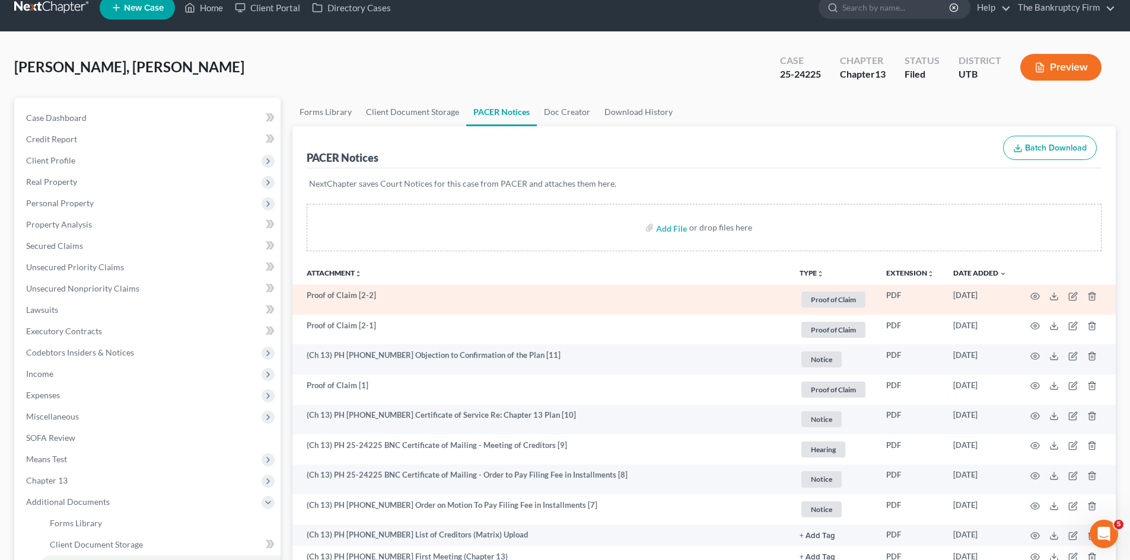
scroll to position [0, 0]
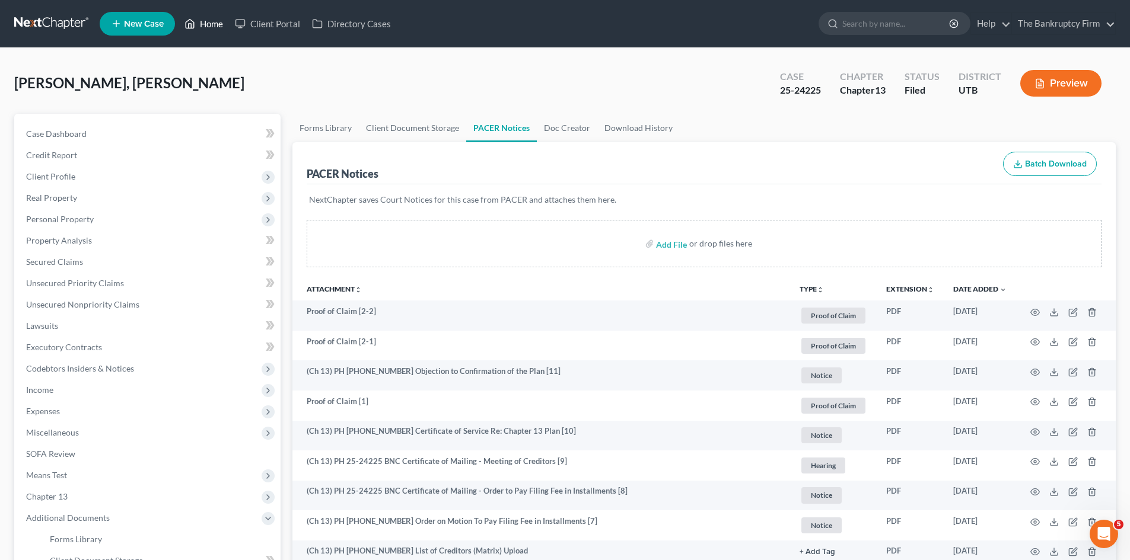
click at [192, 21] on icon at bounding box center [189, 24] width 11 height 14
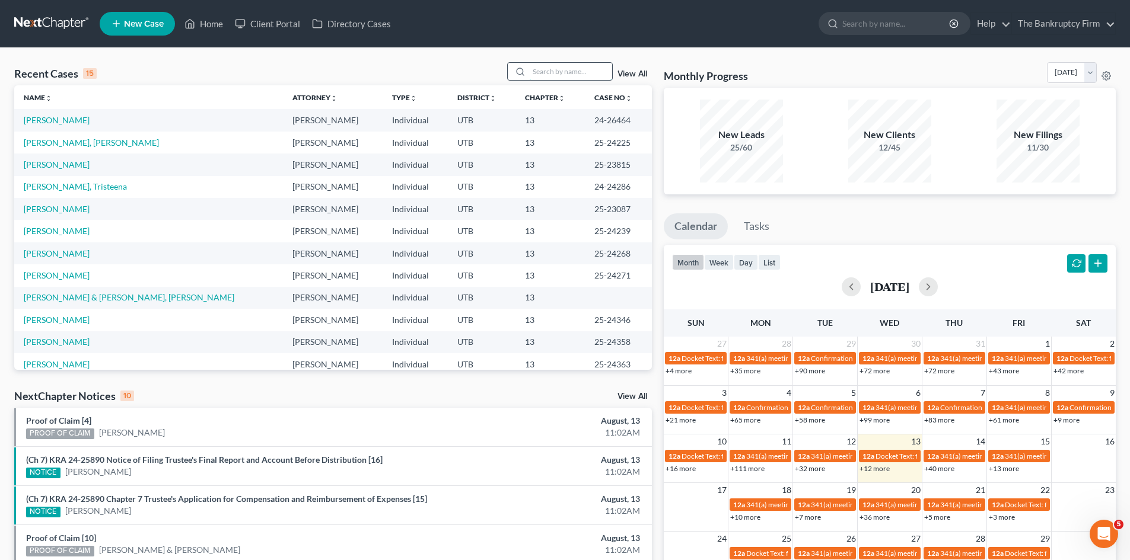
click at [563, 69] on input "search" at bounding box center [570, 71] width 83 height 17
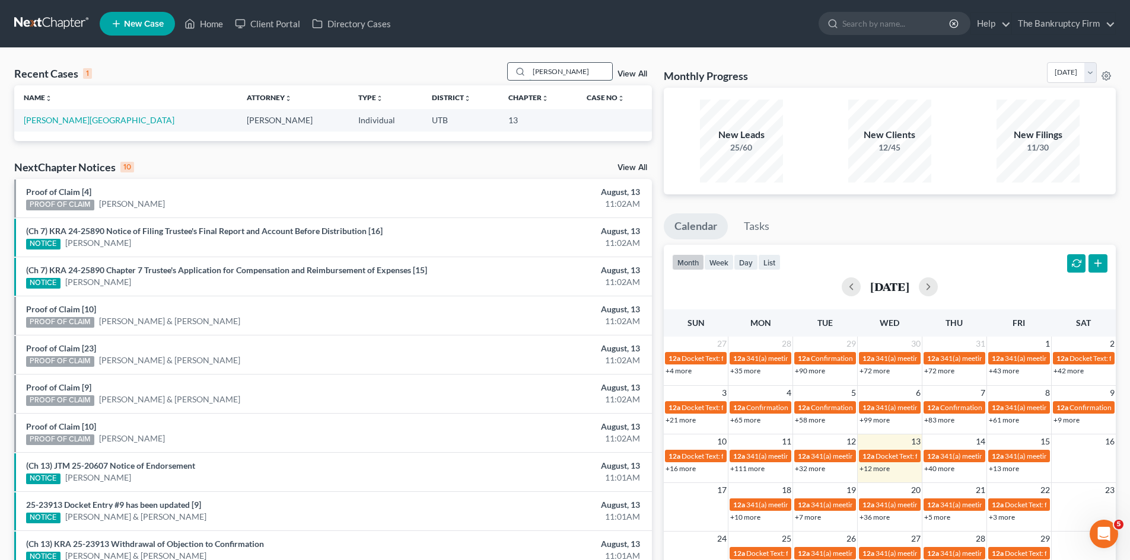
click at [543, 74] on input "skidmore" at bounding box center [570, 71] width 83 height 17
type input "hyllest"
click at [68, 116] on link "Hyllested, Erik" at bounding box center [57, 120] width 66 height 10
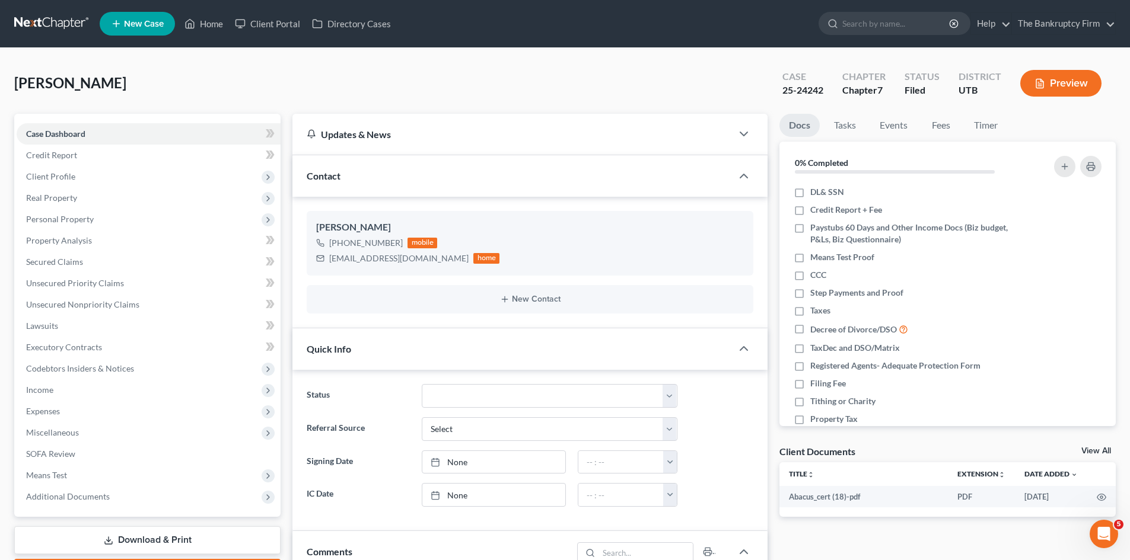
scroll to position [94, 0]
click at [198, 28] on link "Home" at bounding box center [204, 23] width 50 height 21
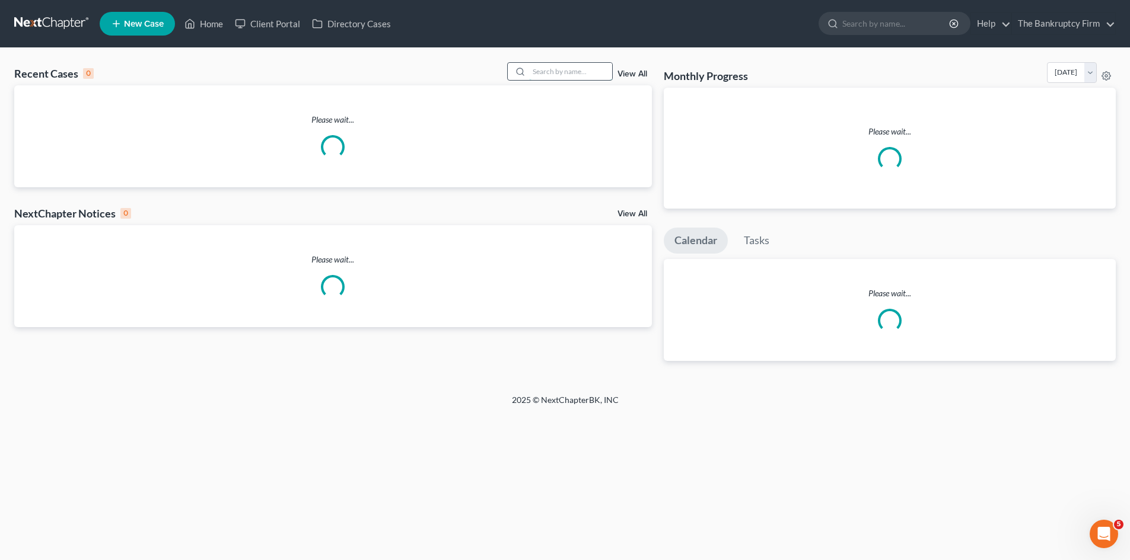
click at [571, 71] on input "search" at bounding box center [570, 71] width 83 height 17
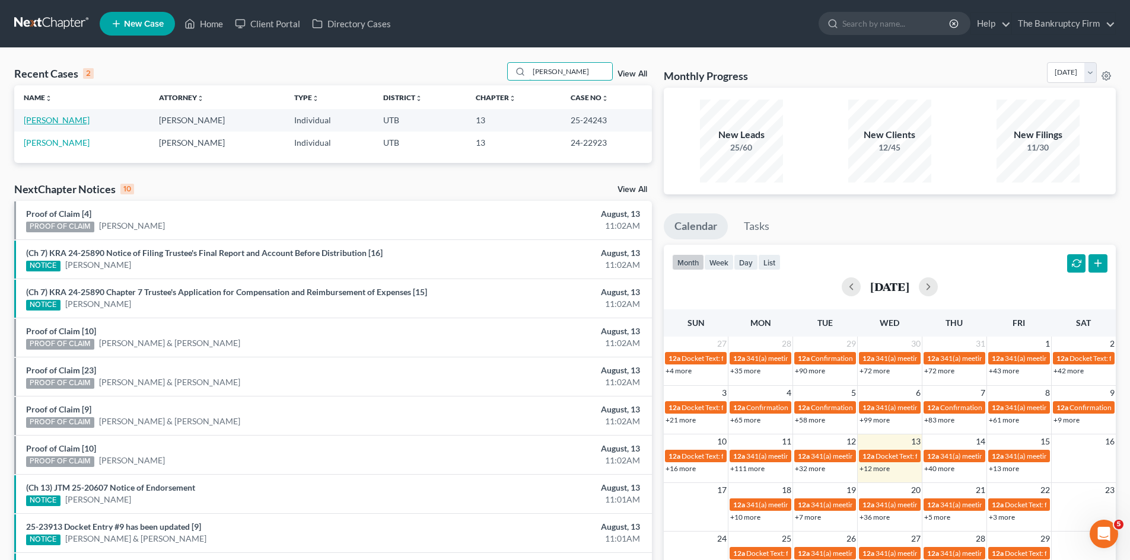
type input "castillo"
click at [49, 119] on link "Castillo, Sandra" at bounding box center [57, 120] width 66 height 10
select select "3"
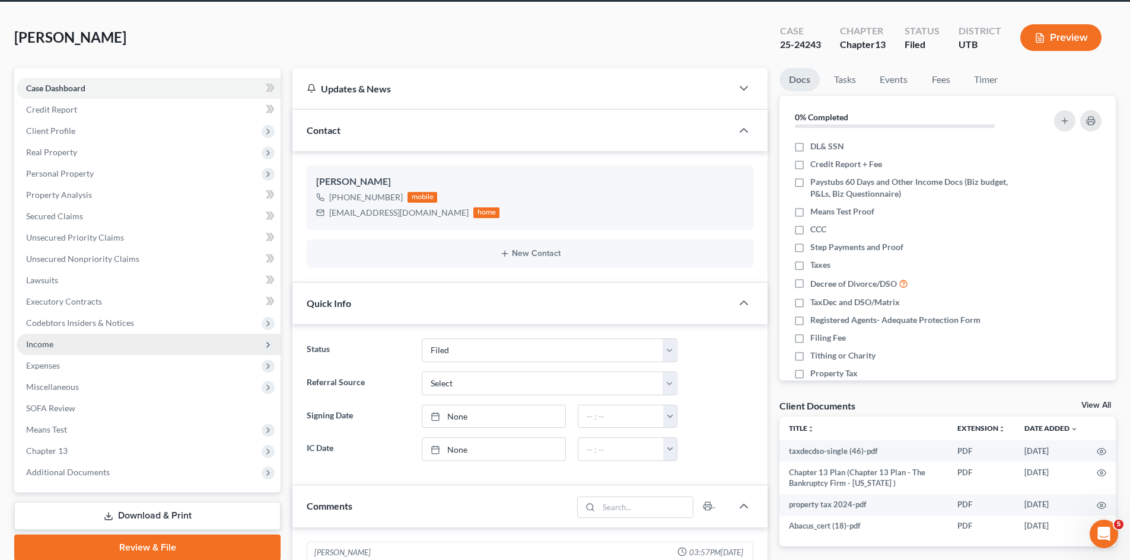
scroll to position [59, 0]
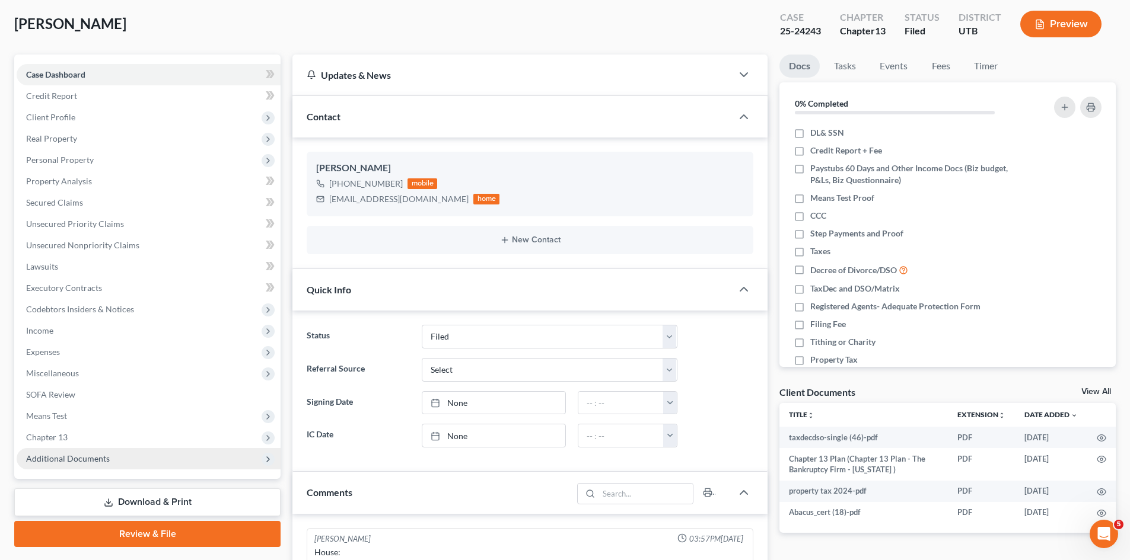
click at [105, 453] on span "Additional Documents" at bounding box center [149, 458] width 264 height 21
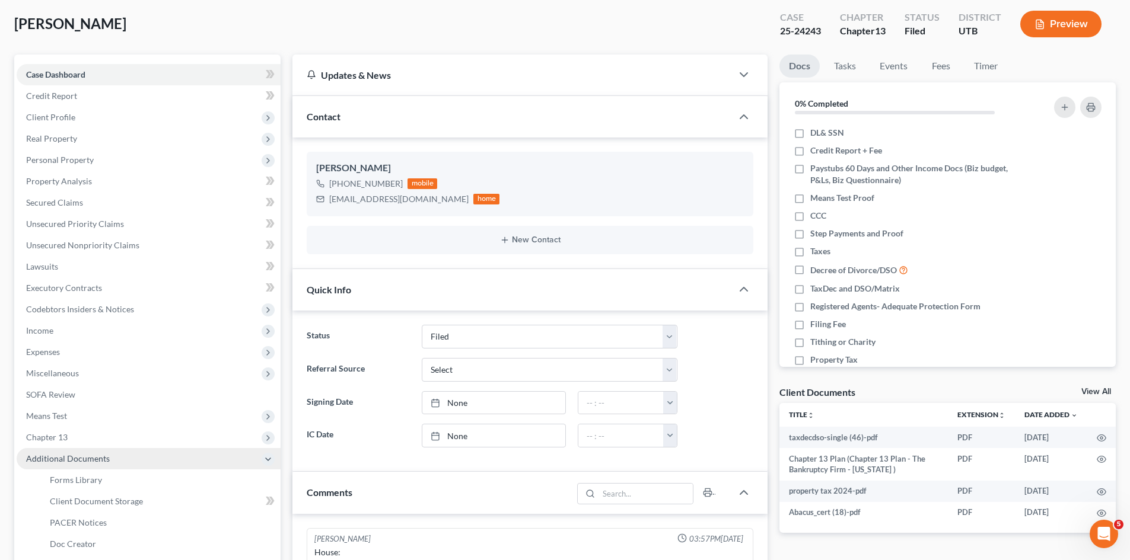
scroll to position [178, 0]
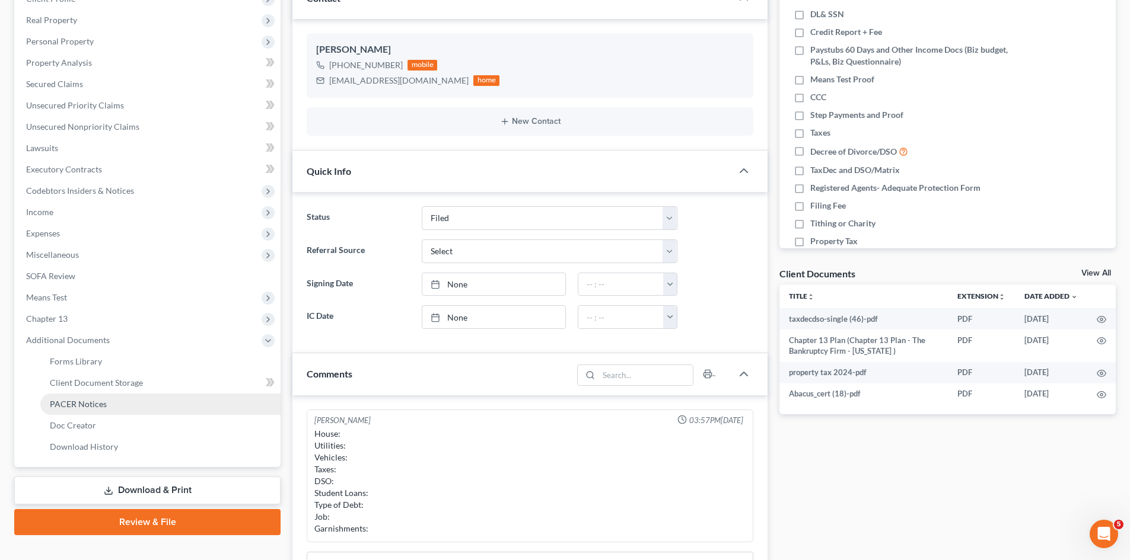
click at [111, 404] on link "PACER Notices" at bounding box center [160, 404] width 240 height 21
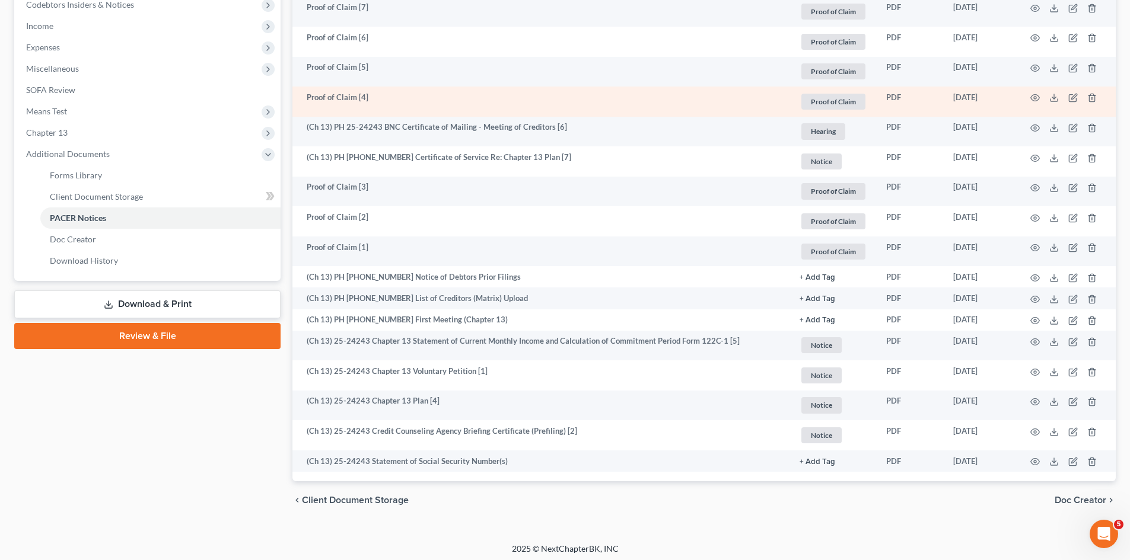
scroll to position [368, 0]
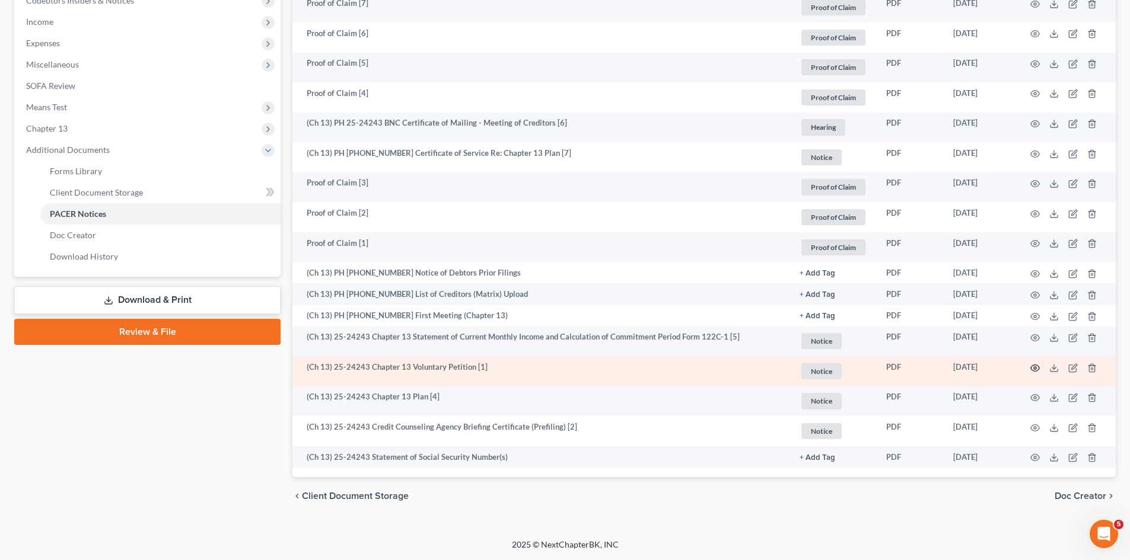
click at [1034, 365] on icon "button" at bounding box center [1035, 368] width 9 height 7
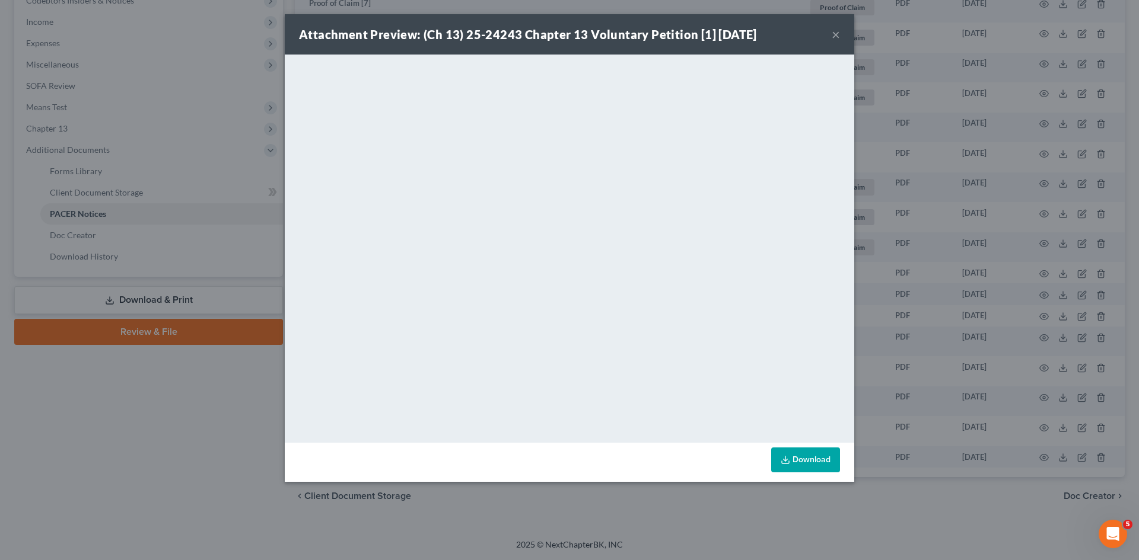
drag, startPoint x: 836, startPoint y: 40, endPoint x: 782, endPoint y: 458, distance: 422.2
click at [836, 40] on button "×" at bounding box center [836, 34] width 8 height 14
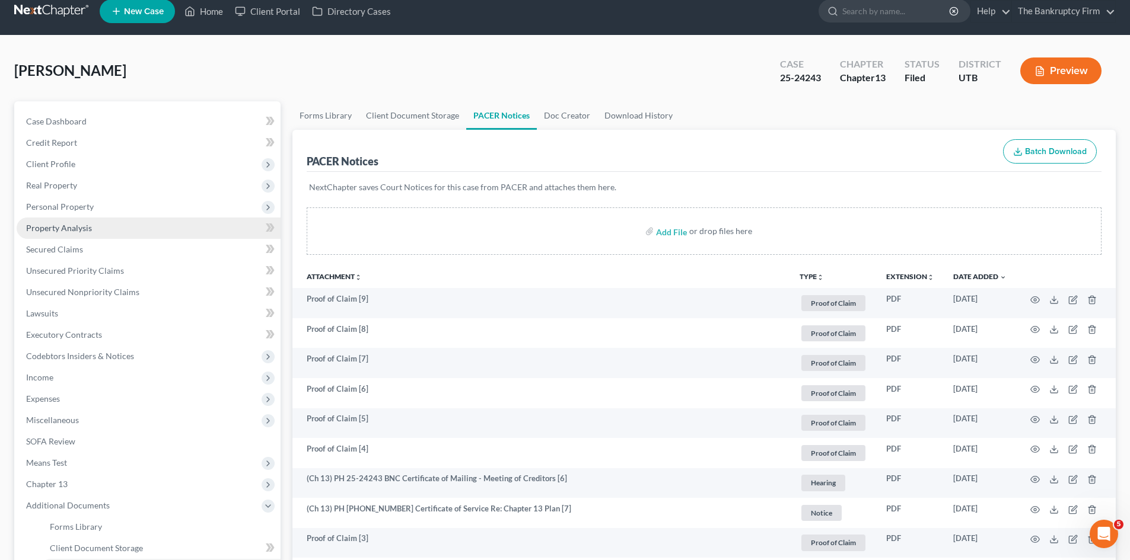
scroll to position [0, 0]
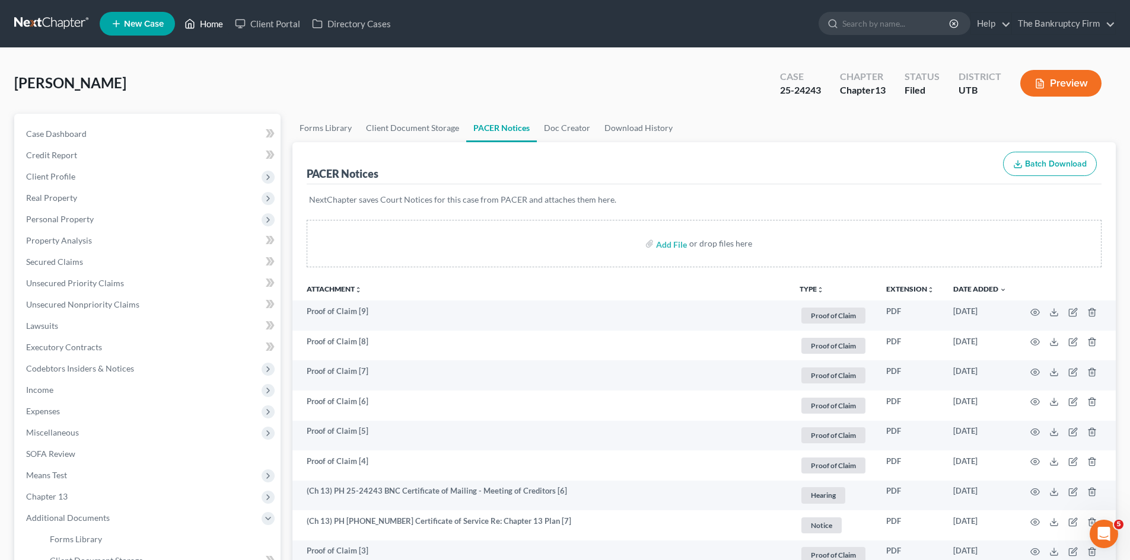
click at [200, 27] on link "Home" at bounding box center [204, 23] width 50 height 21
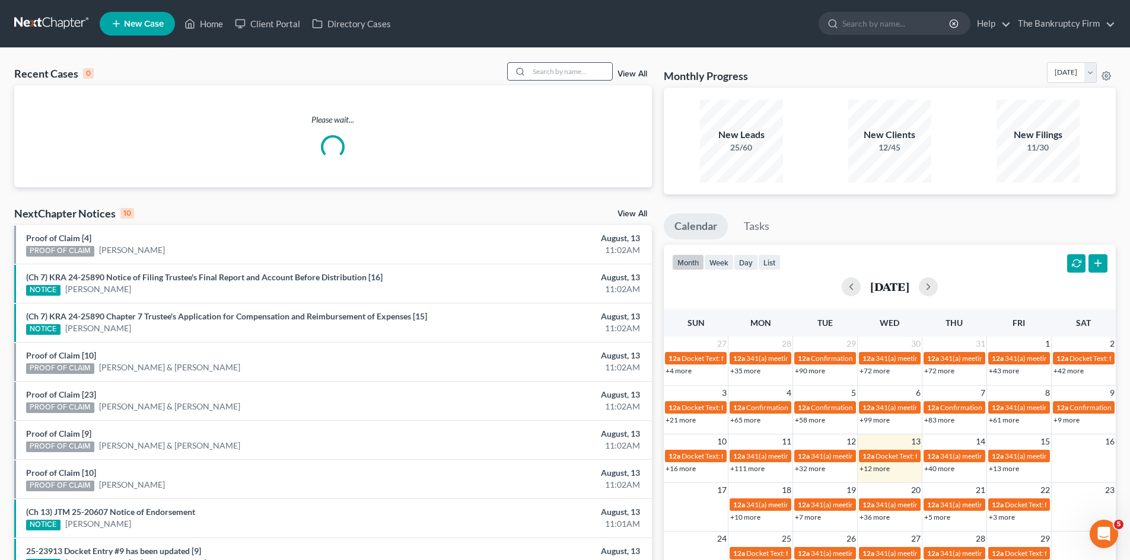
click at [556, 74] on input "search" at bounding box center [570, 71] width 83 height 17
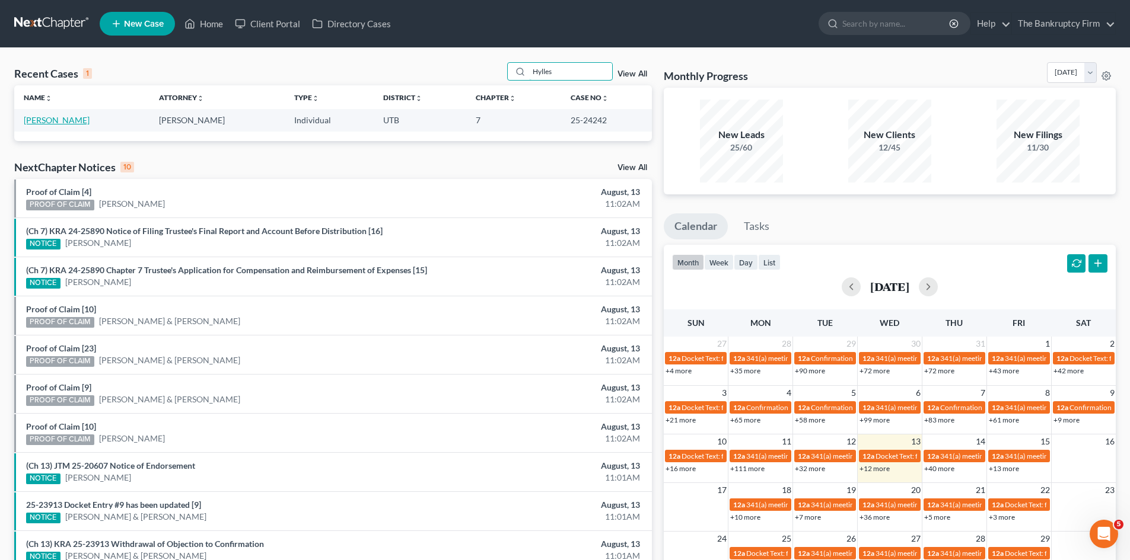
type input "Hylles"
click at [55, 122] on link "Hyllested, Erik" at bounding box center [57, 120] width 66 height 10
select select "3"
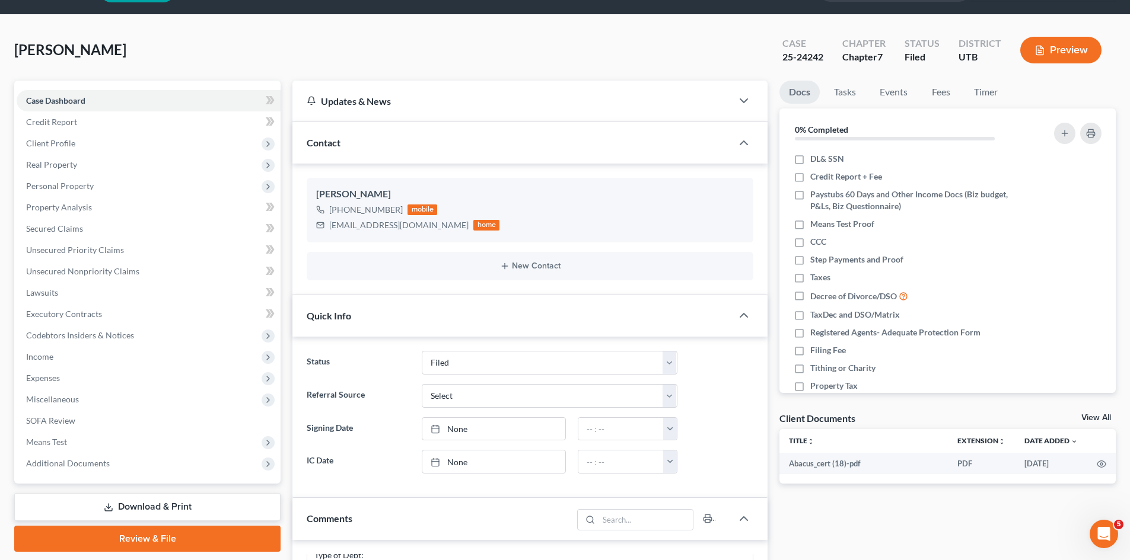
scroll to position [59, 0]
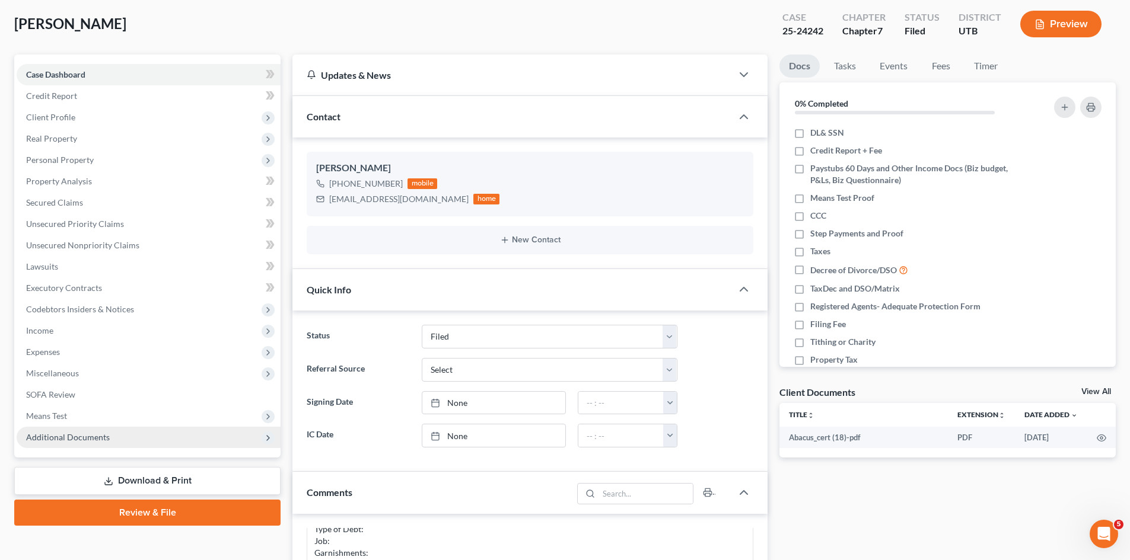
click at [116, 438] on span "Additional Documents" at bounding box center [149, 437] width 264 height 21
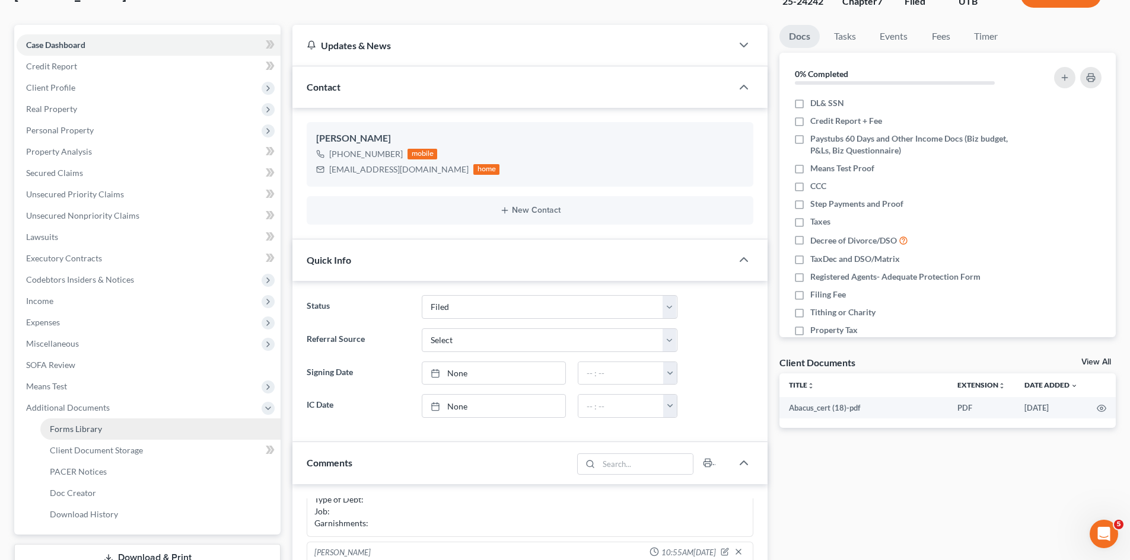
scroll to position [119, 0]
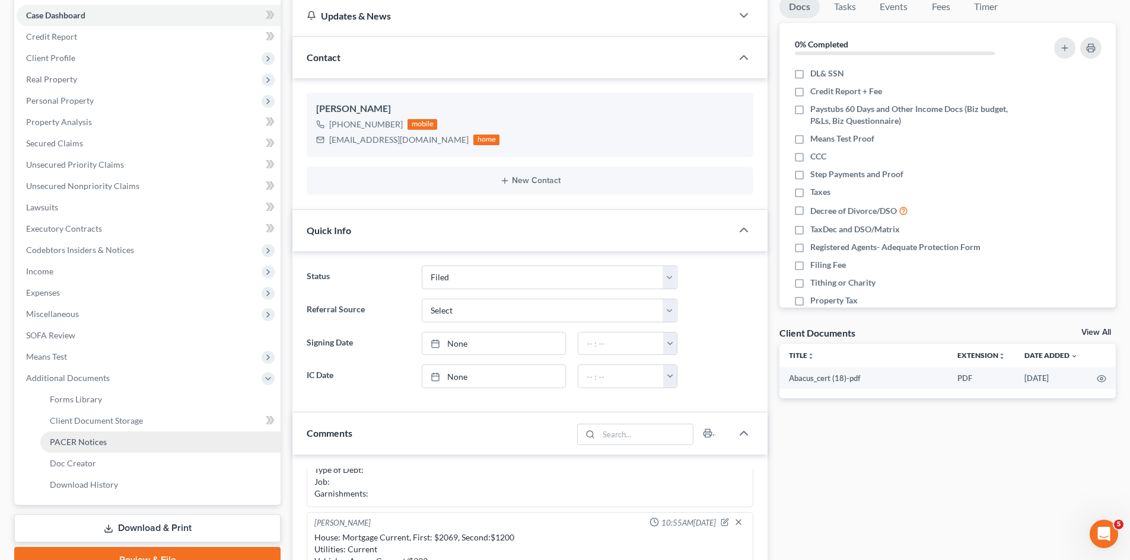
click at [69, 436] on link "PACER Notices" at bounding box center [160, 442] width 240 height 21
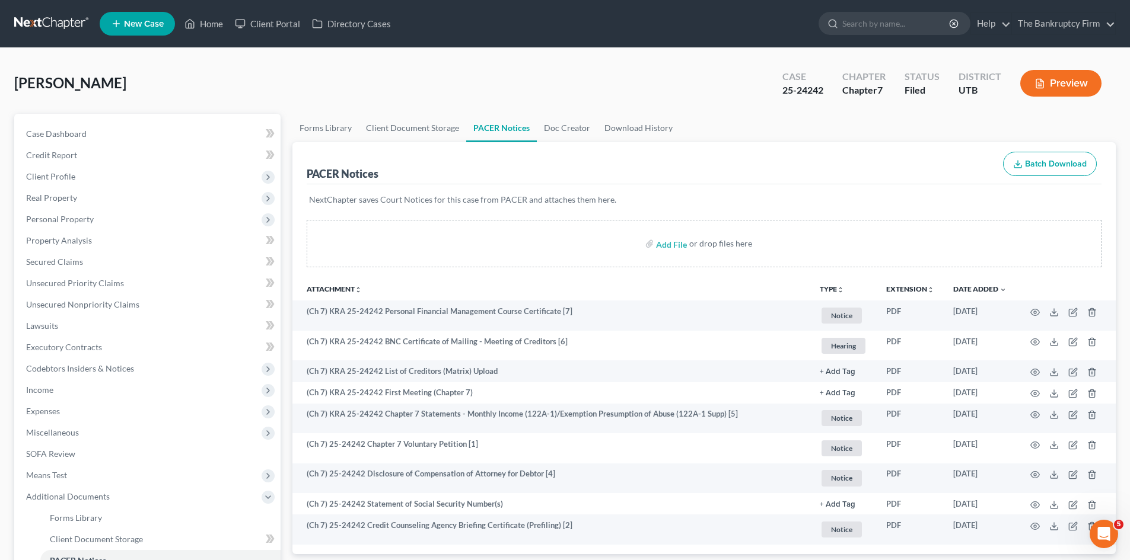
scroll to position [177, 0]
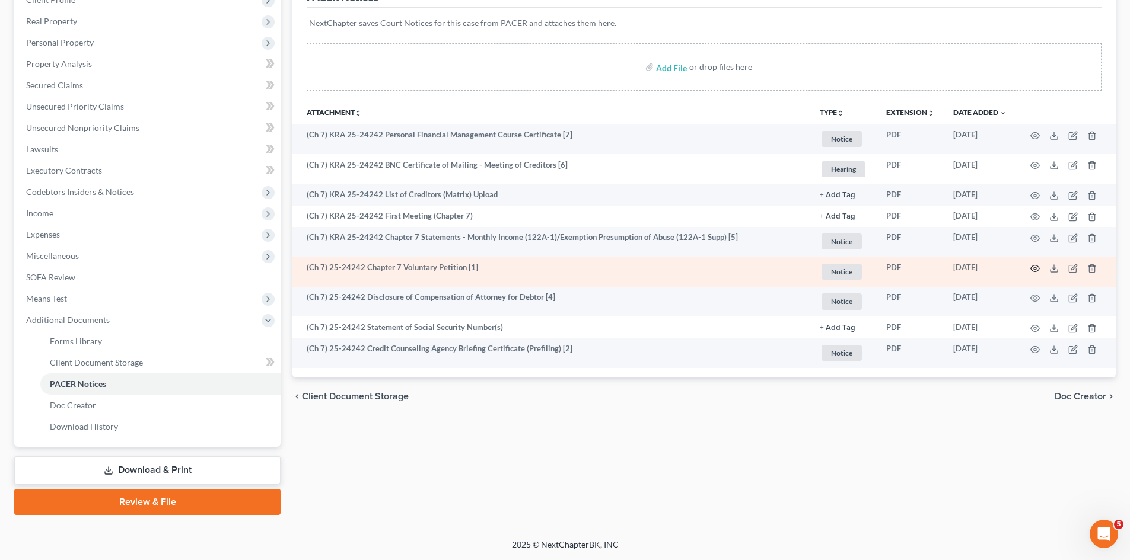
click at [1036, 271] on icon "button" at bounding box center [1034, 268] width 9 height 9
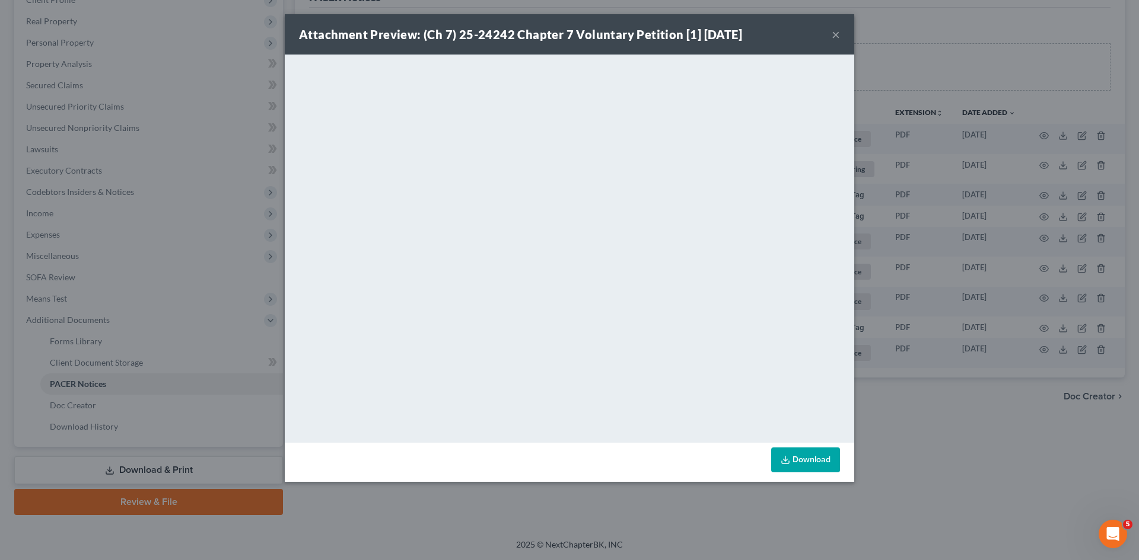
drag, startPoint x: 832, startPoint y: 32, endPoint x: 453, endPoint y: 1, distance: 380.3
click at [832, 32] on button "×" at bounding box center [836, 34] width 8 height 14
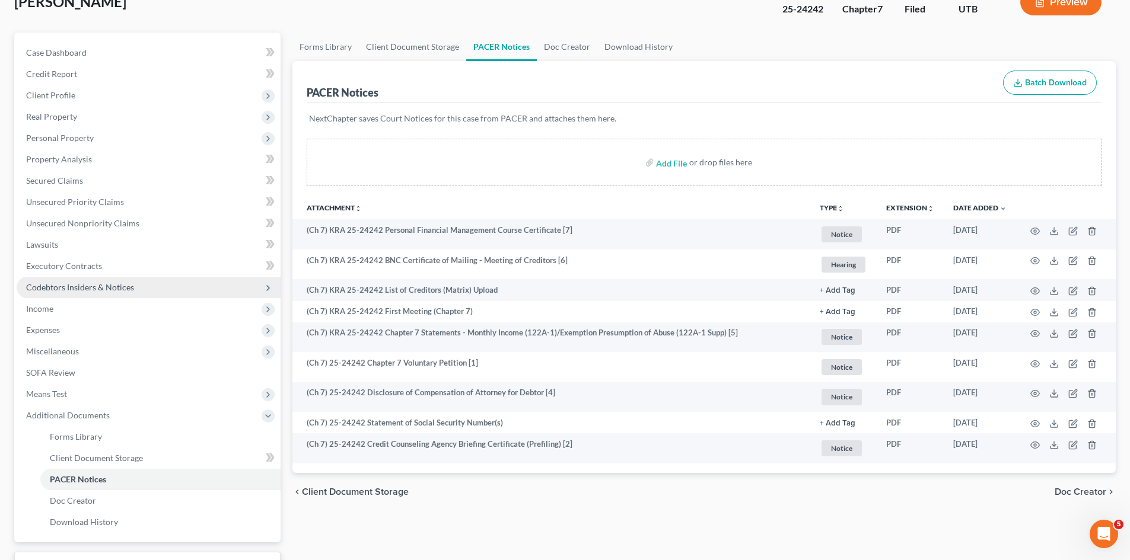
scroll to position [0, 0]
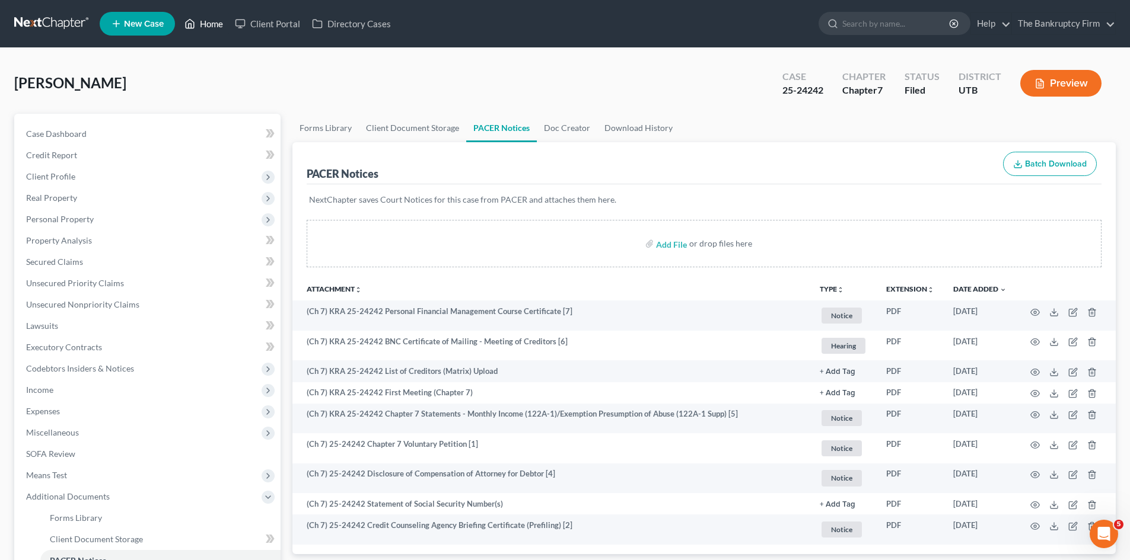
click at [206, 27] on link "Home" at bounding box center [204, 23] width 50 height 21
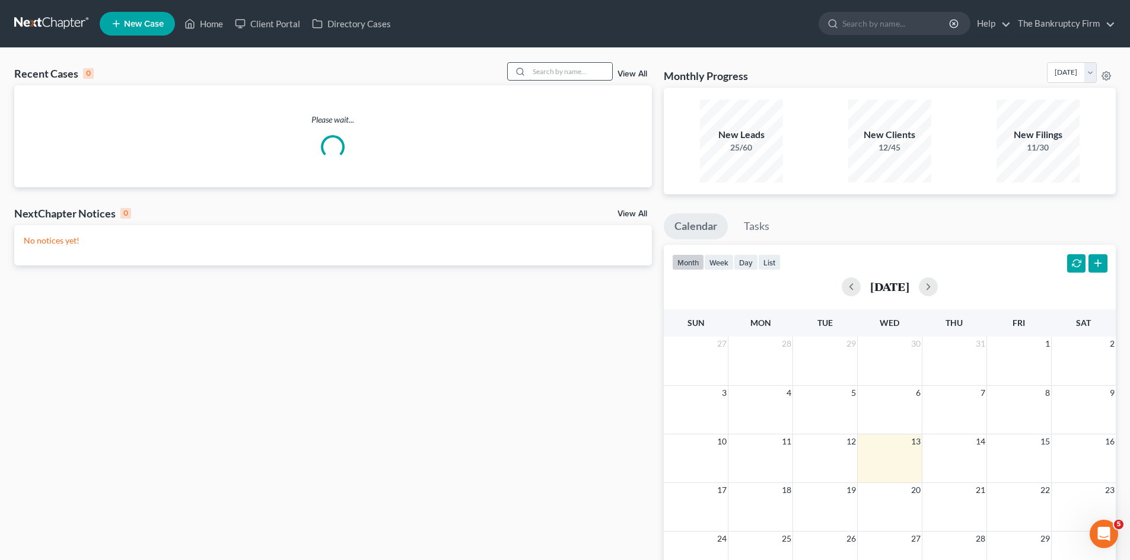
click at [580, 75] on input "search" at bounding box center [570, 71] width 83 height 17
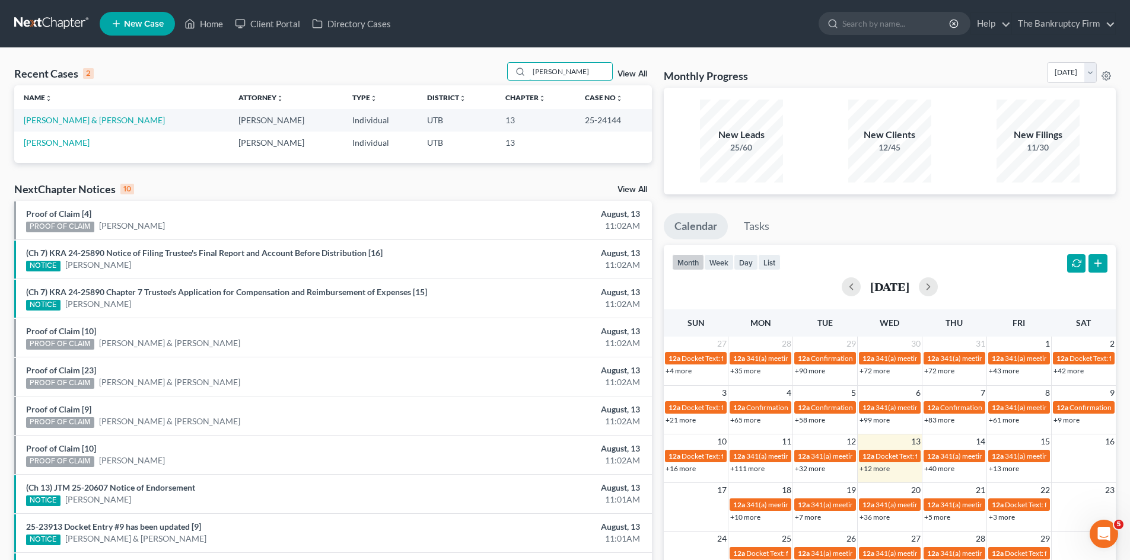
type input "Bangert"
click at [111, 121] on link "Bangert, Chris & Breanna" at bounding box center [94, 120] width 141 height 10
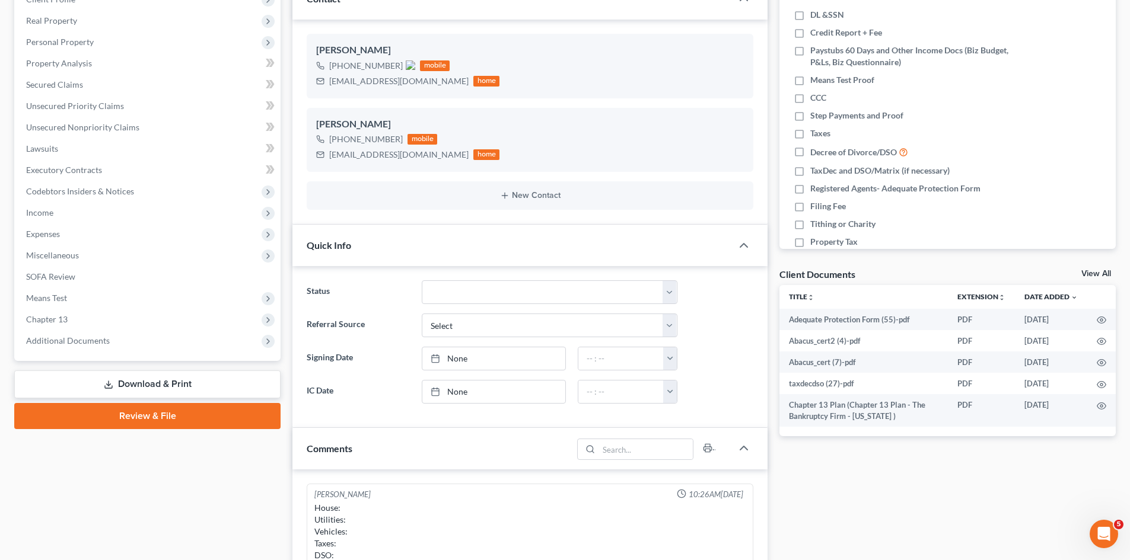
scroll to position [178, 0]
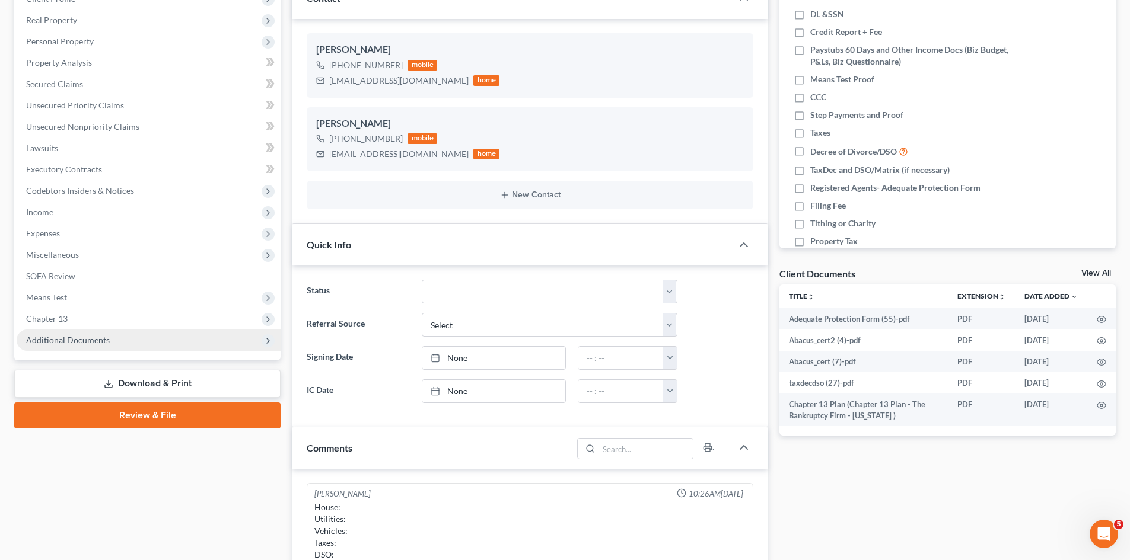
click at [158, 334] on span "Additional Documents" at bounding box center [149, 340] width 264 height 21
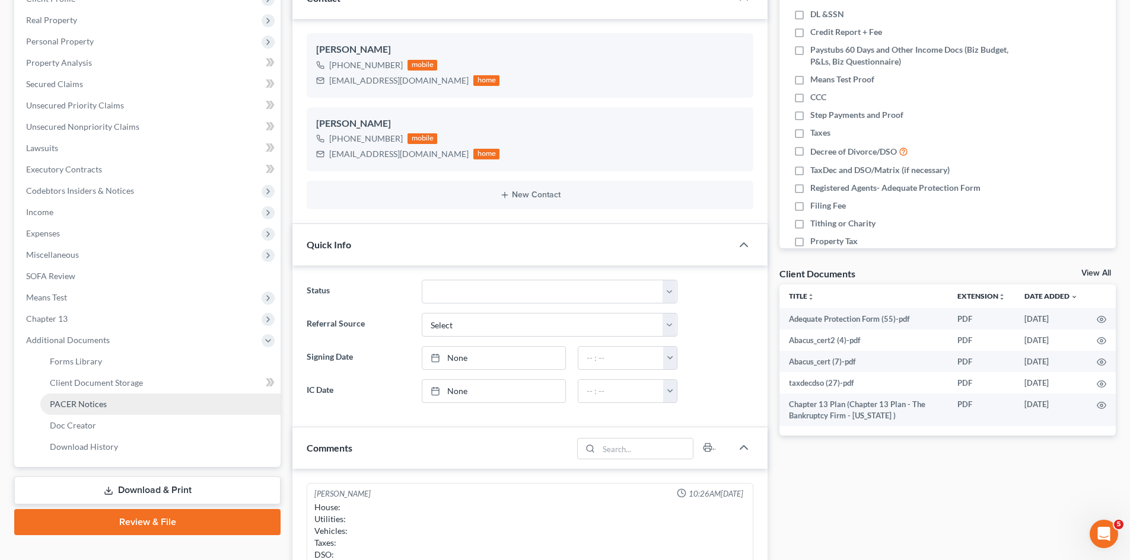
click at [142, 410] on link "PACER Notices" at bounding box center [160, 404] width 240 height 21
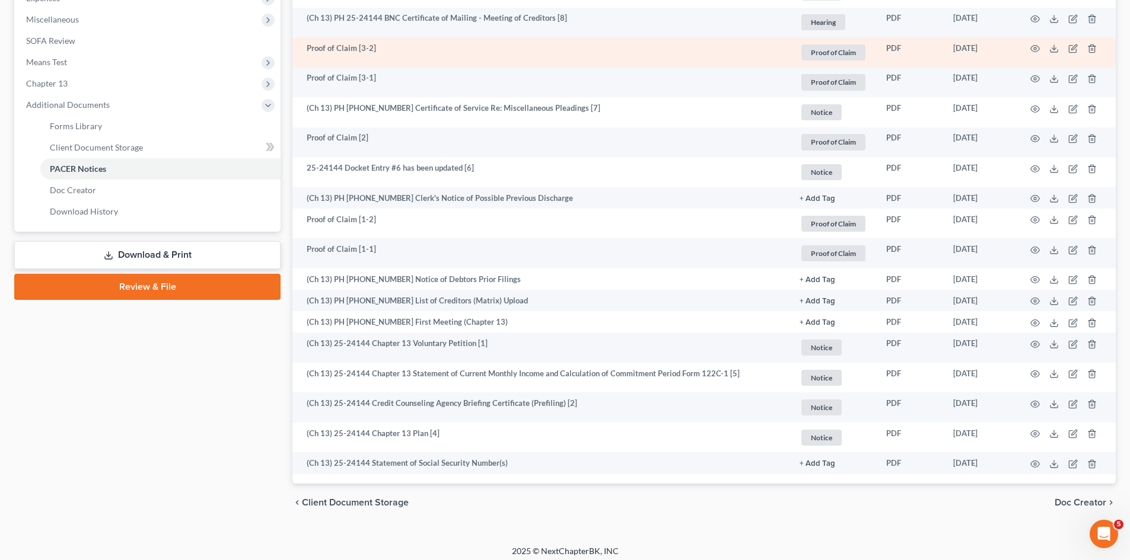
scroll to position [415, 0]
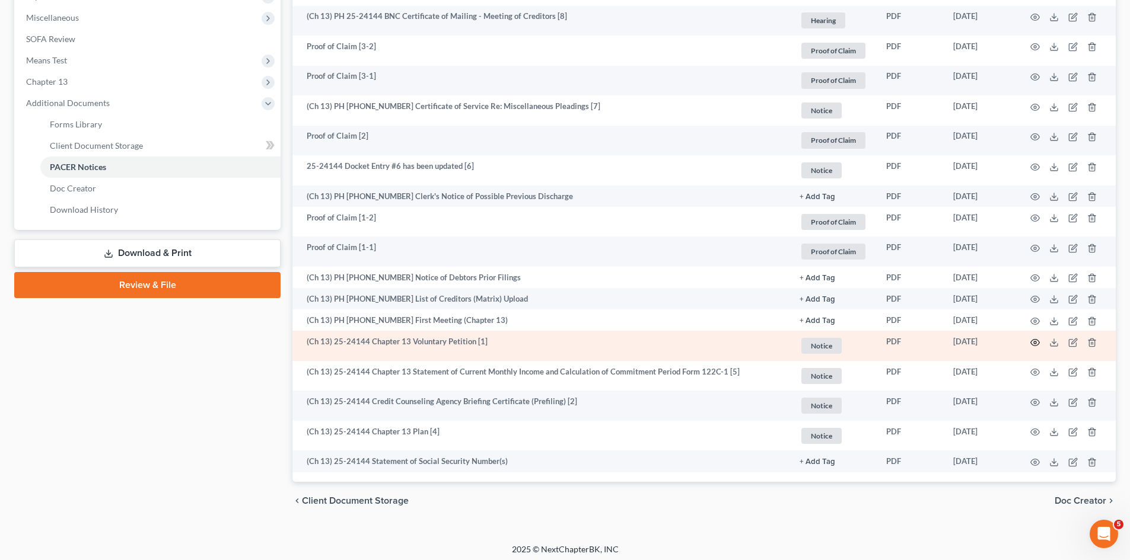
click at [1037, 346] on icon "button" at bounding box center [1034, 342] width 9 height 9
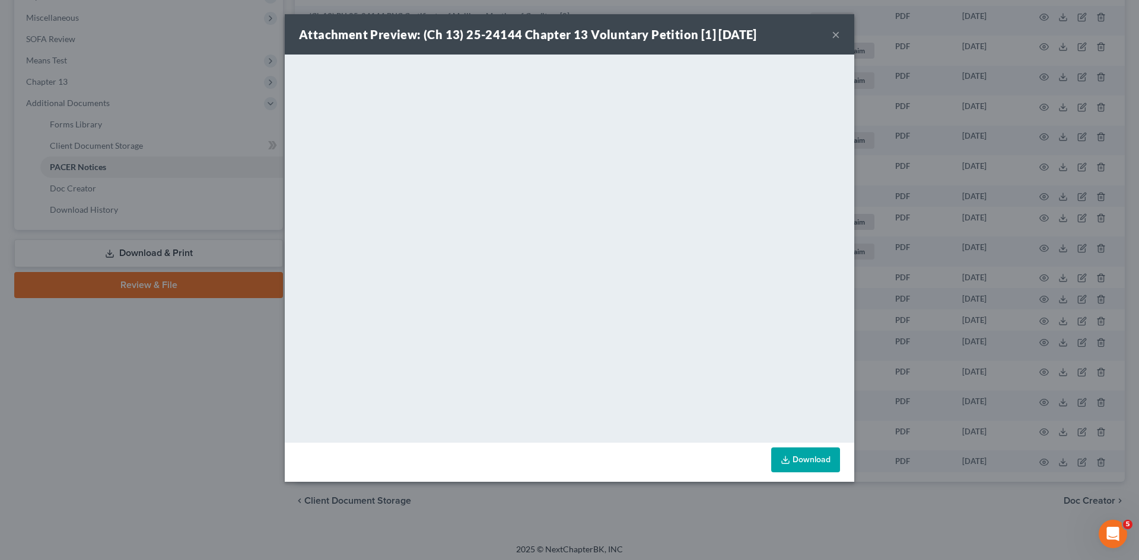
click at [839, 29] on button "×" at bounding box center [836, 34] width 8 height 14
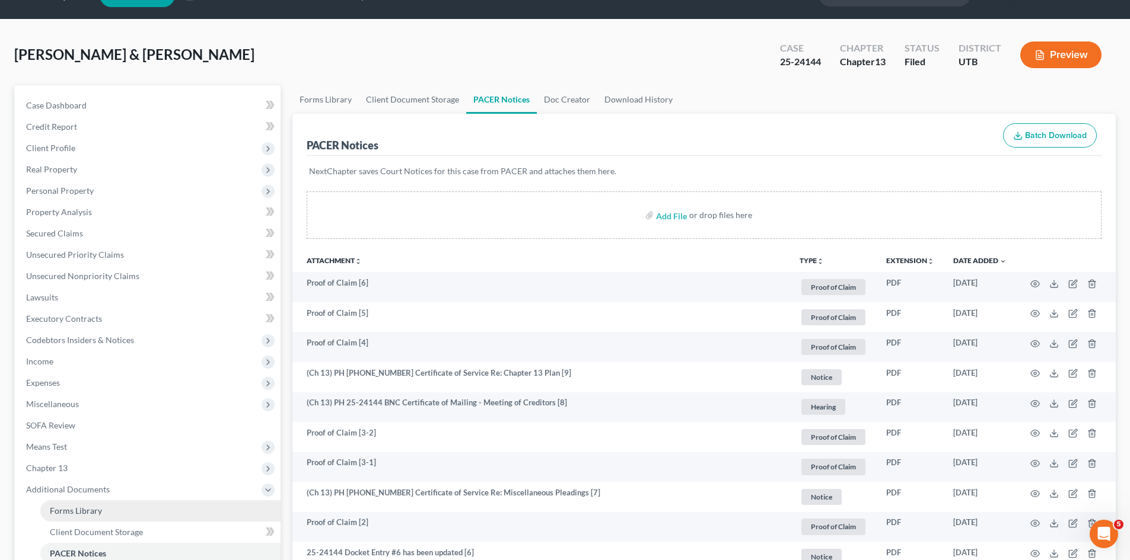
scroll to position [0, 0]
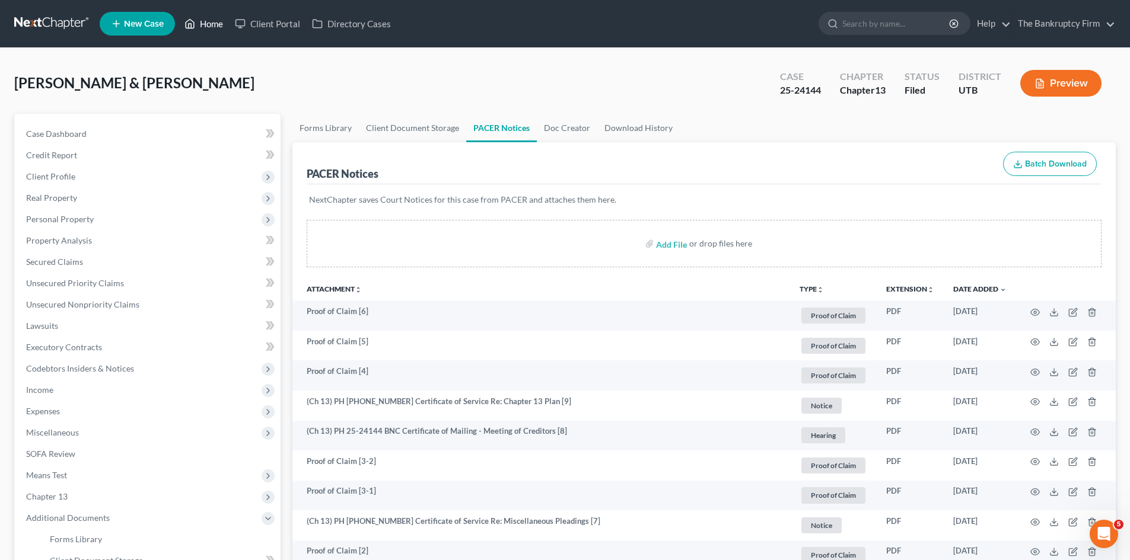
click at [204, 21] on link "Home" at bounding box center [204, 23] width 50 height 21
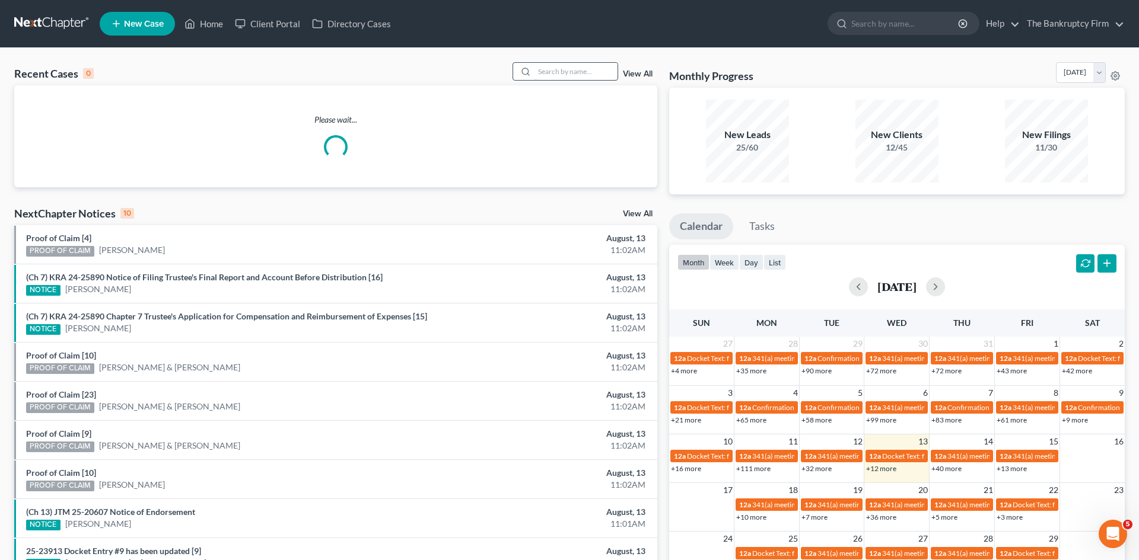
click at [561, 68] on input "search" at bounding box center [575, 71] width 83 height 17
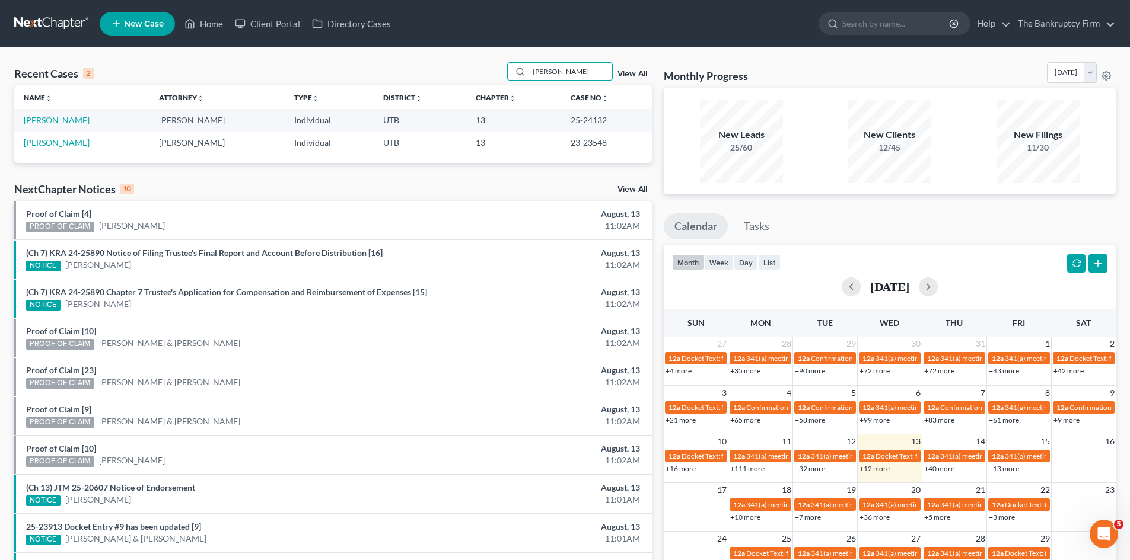
type input "leopoldo"
click at [74, 121] on link "Campos, Leopoldo" at bounding box center [57, 120] width 66 height 10
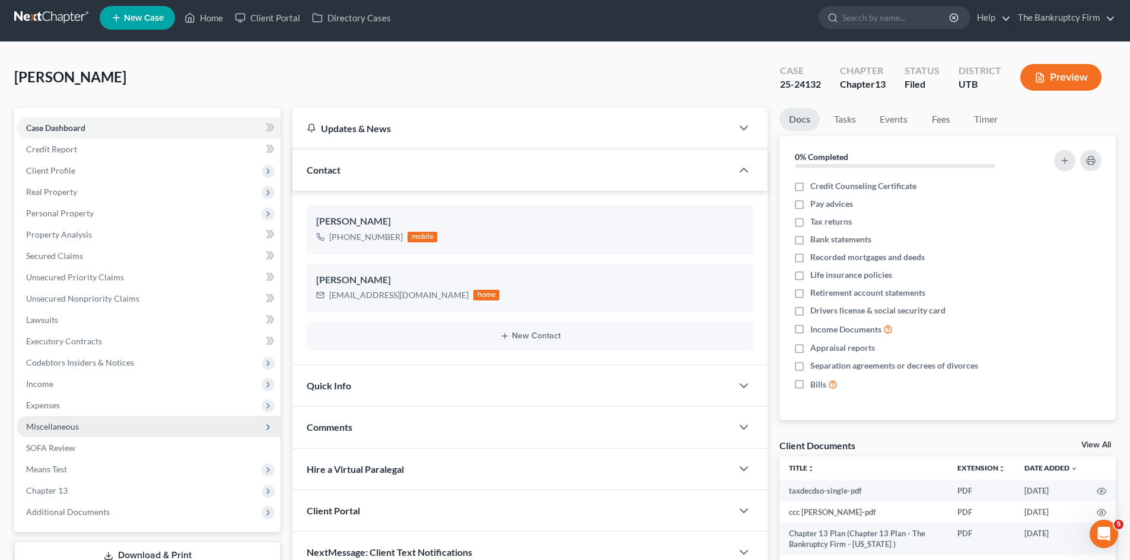
scroll to position [91, 0]
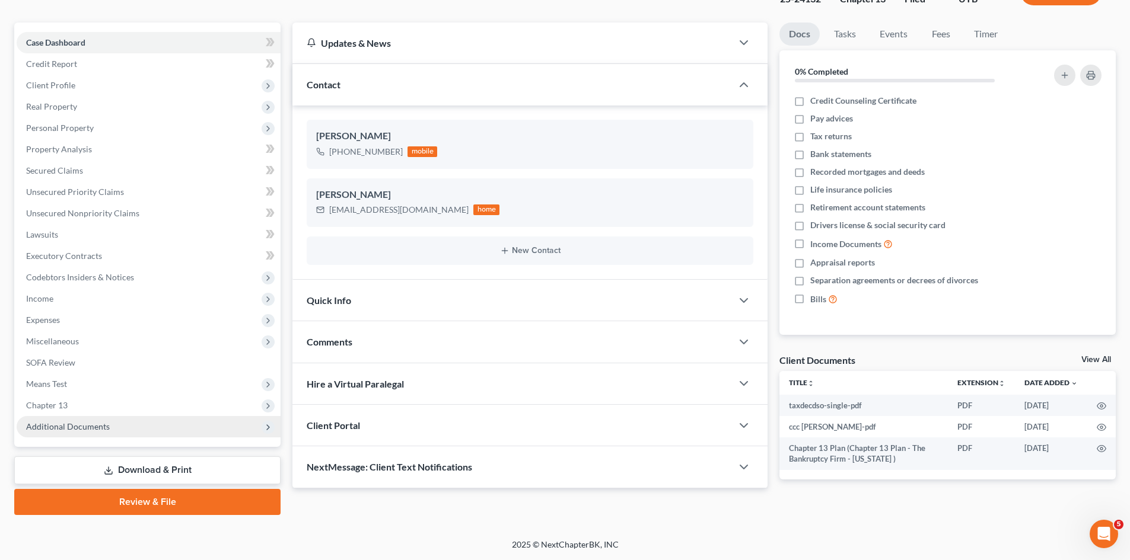
click at [132, 421] on span "Additional Documents" at bounding box center [149, 426] width 264 height 21
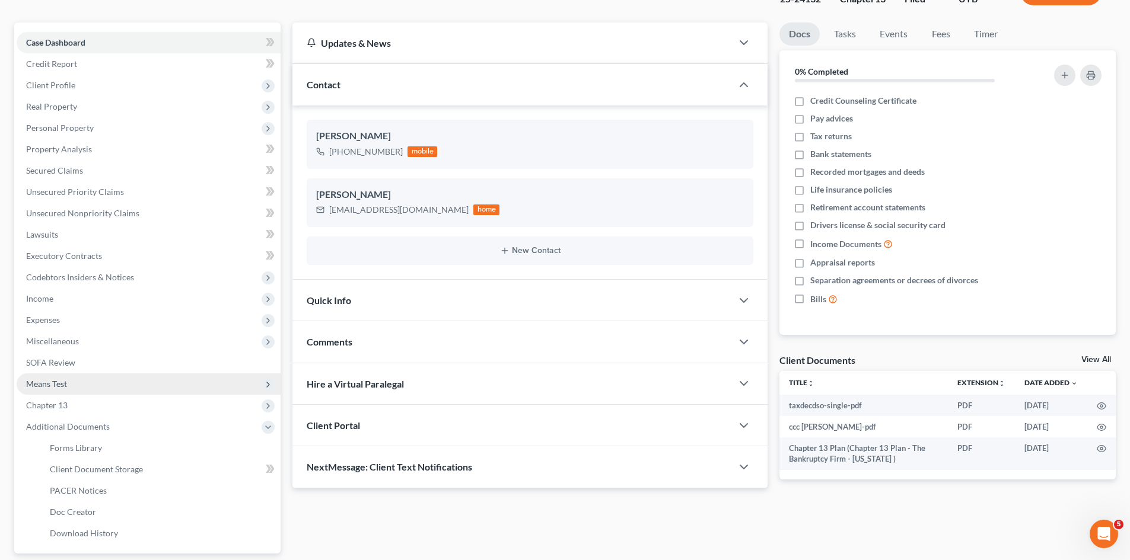
scroll to position [198, 0]
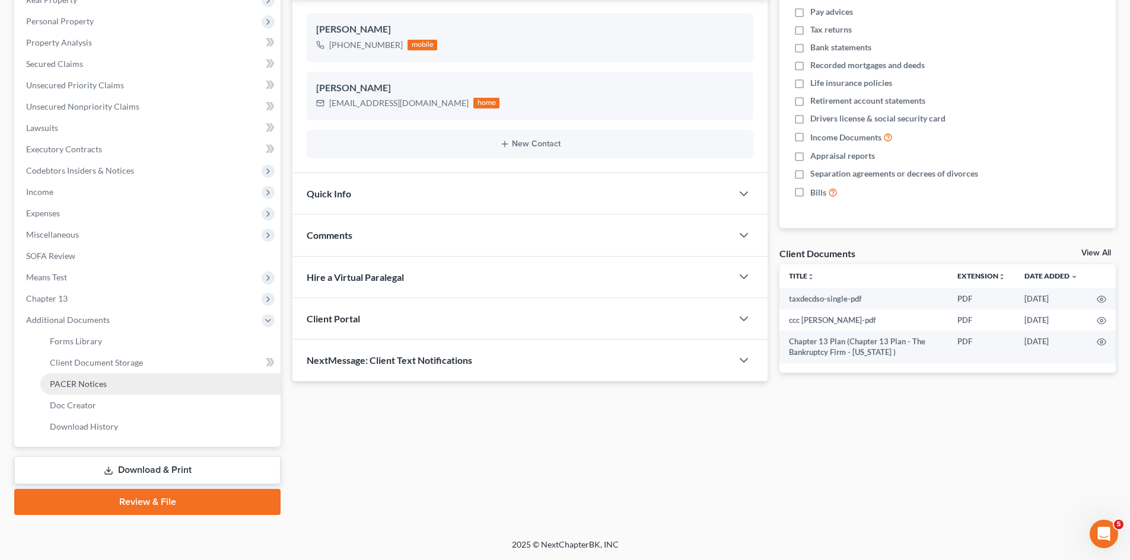
click at [104, 387] on span "PACER Notices" at bounding box center [78, 384] width 57 height 10
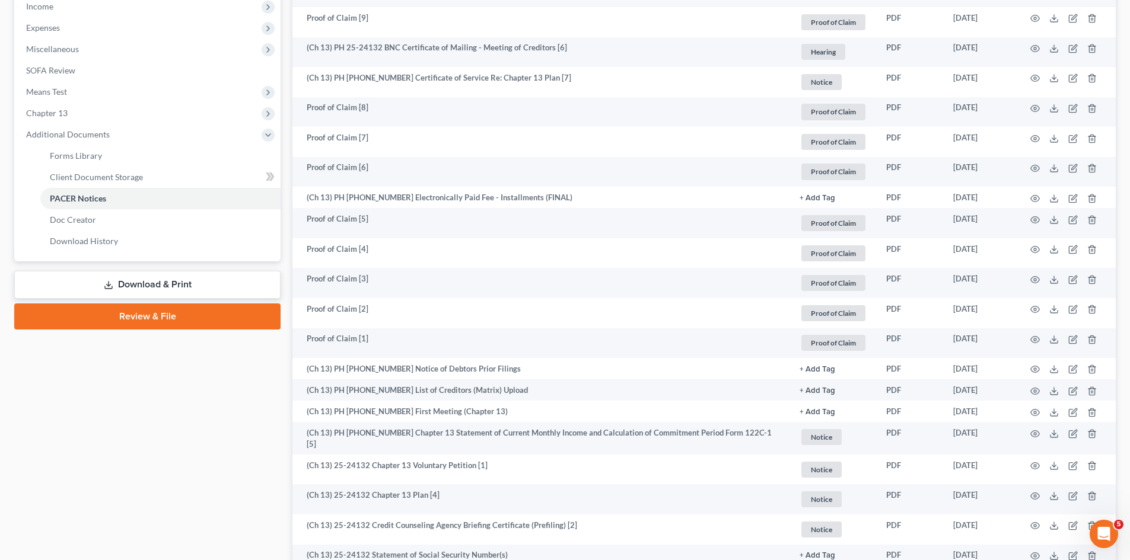
scroll to position [480, 0]
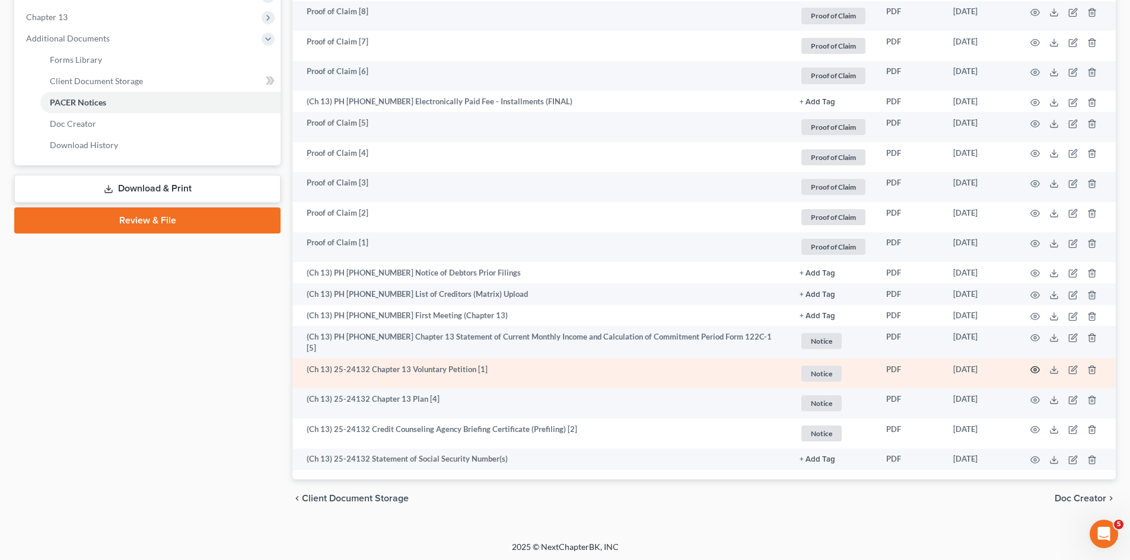
click at [1036, 369] on icon "button" at bounding box center [1034, 369] width 9 height 9
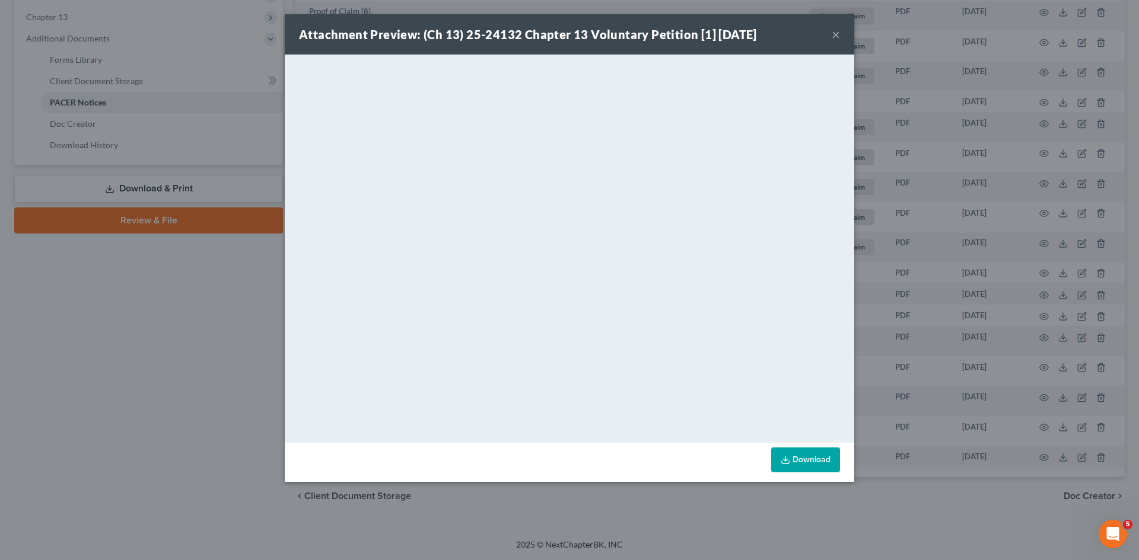
click at [836, 36] on button "×" at bounding box center [836, 34] width 8 height 14
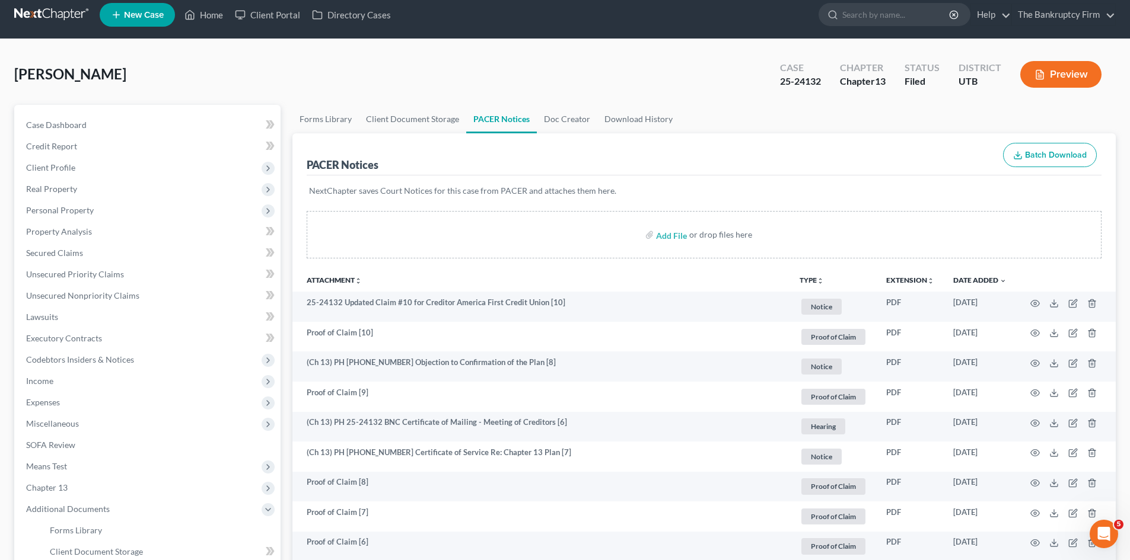
scroll to position [0, 0]
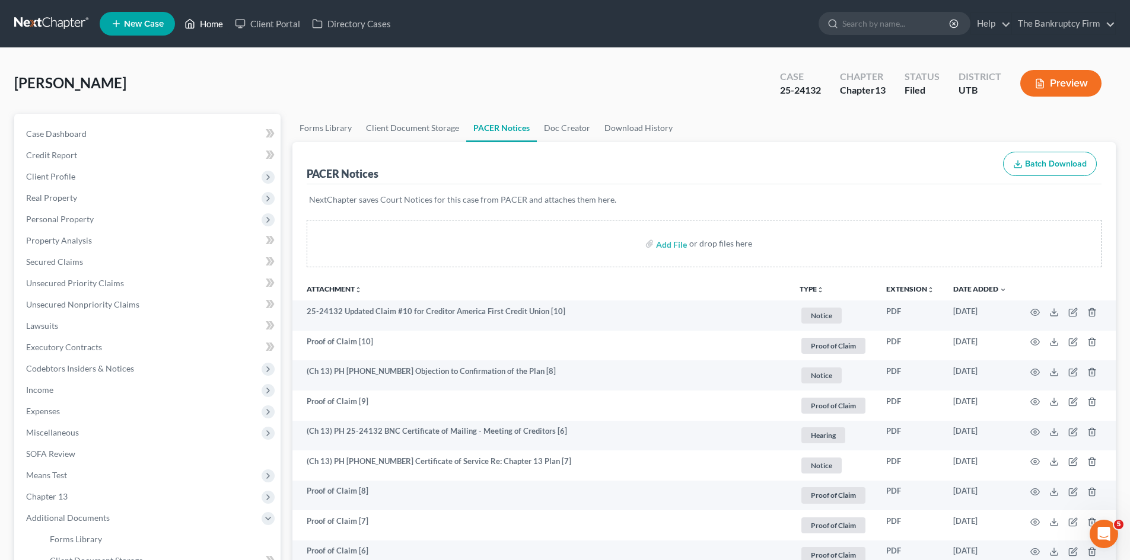
click at [221, 30] on link "Home" at bounding box center [204, 23] width 50 height 21
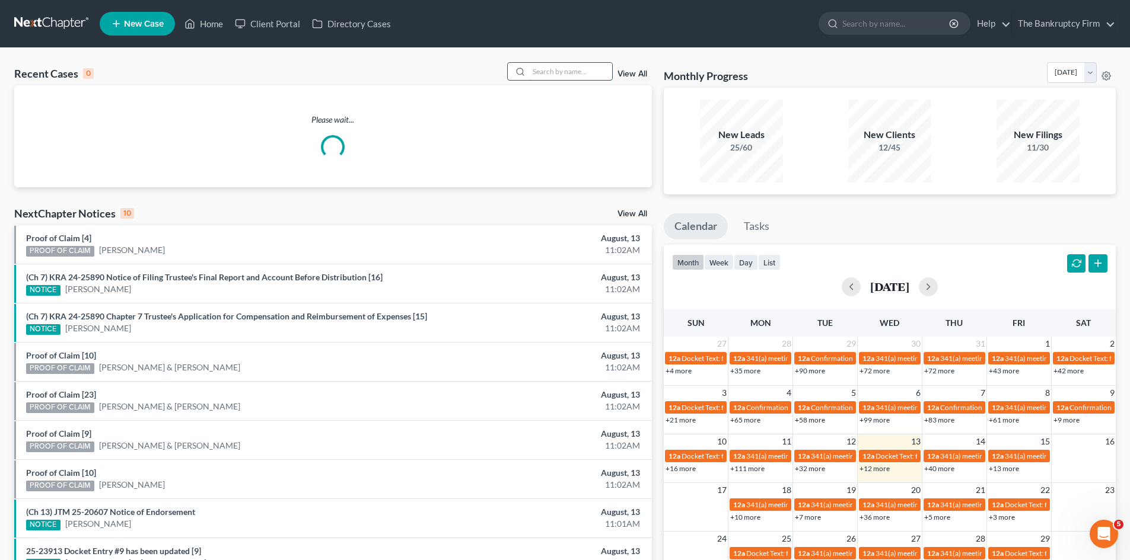
click at [569, 71] on input "search" at bounding box center [570, 71] width 83 height 17
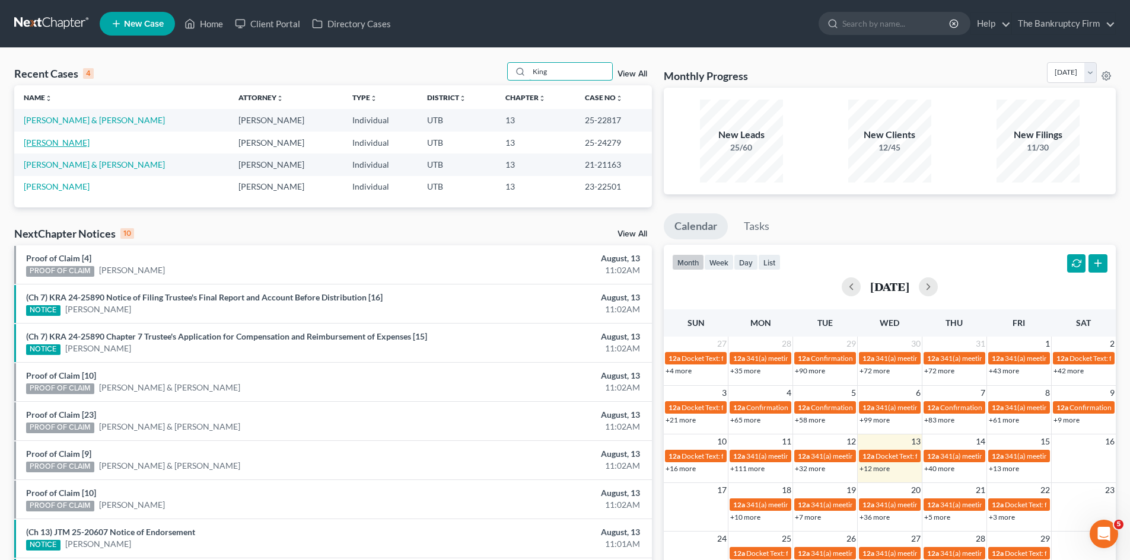
type input "King"
click at [38, 145] on link "King, Tyler" at bounding box center [57, 143] width 66 height 10
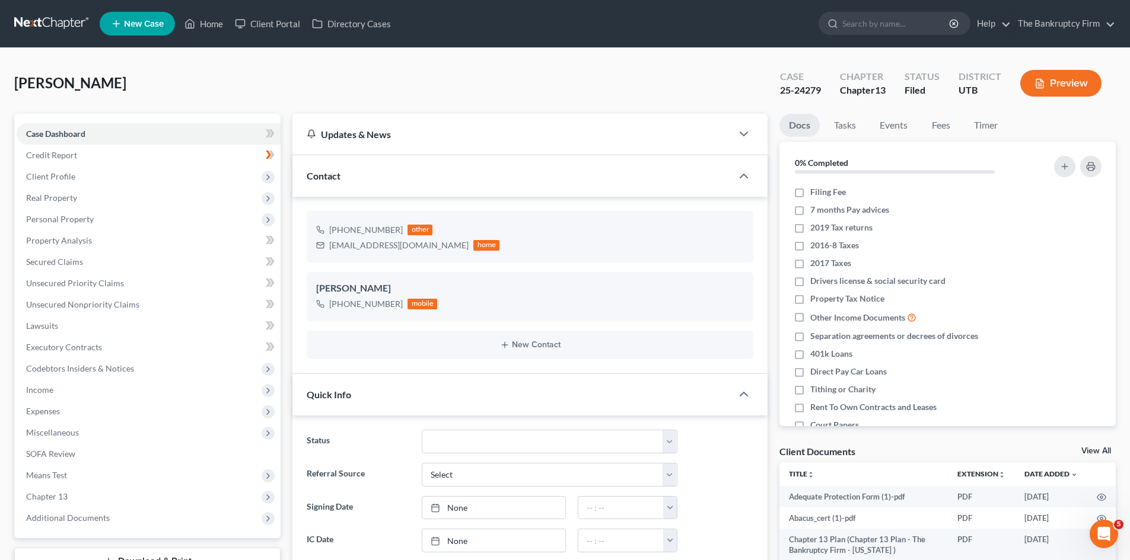
scroll to position [113, 0]
click at [101, 513] on span "Additional Documents" at bounding box center [68, 518] width 84 height 10
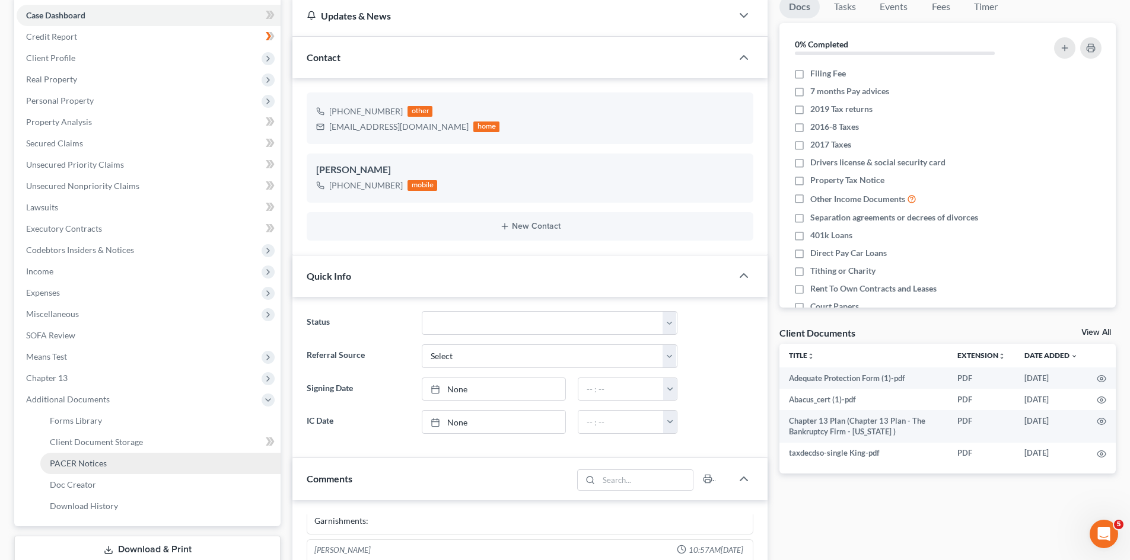
click at [108, 465] on link "PACER Notices" at bounding box center [160, 463] width 240 height 21
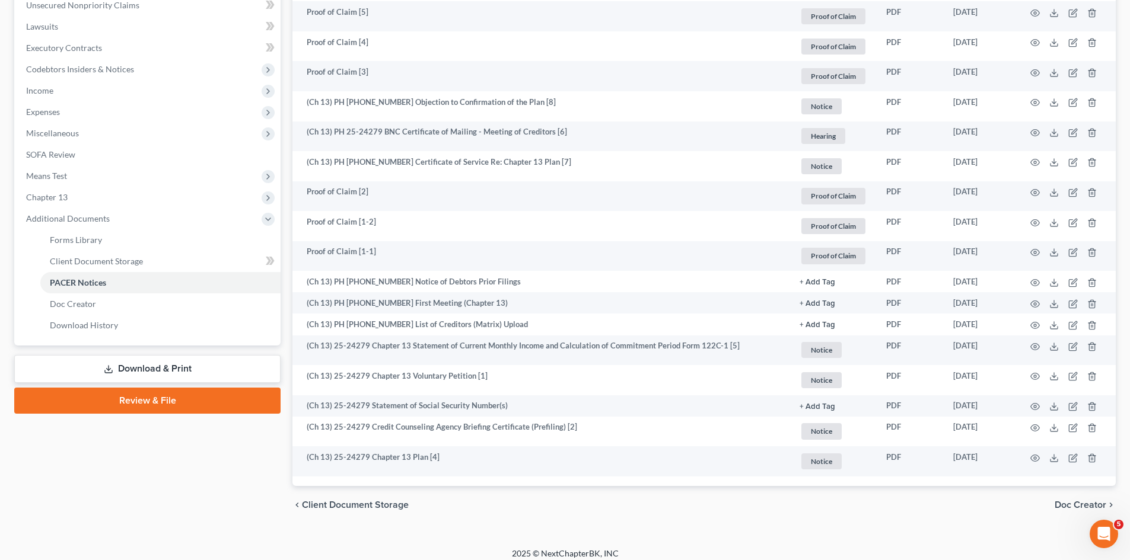
scroll to position [308, 0]
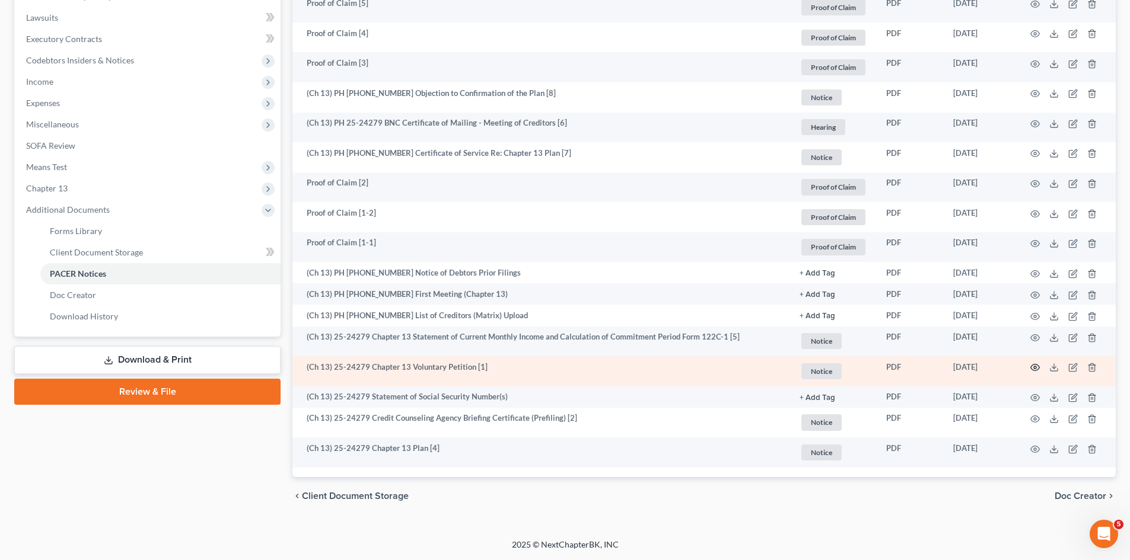
click at [1034, 368] on circle "button" at bounding box center [1035, 368] width 2 height 2
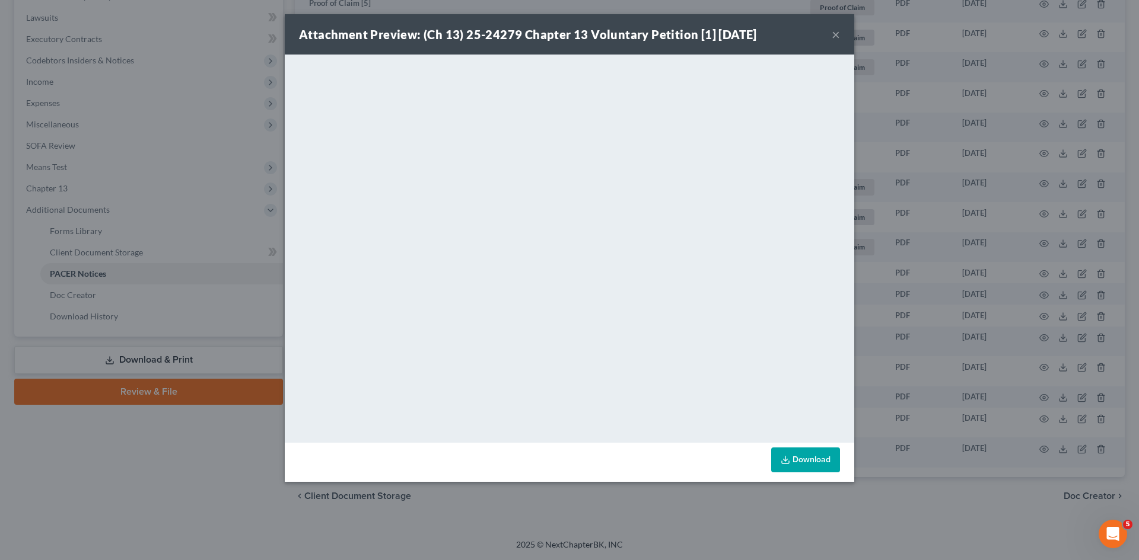
click at [833, 39] on button "×" at bounding box center [836, 34] width 8 height 14
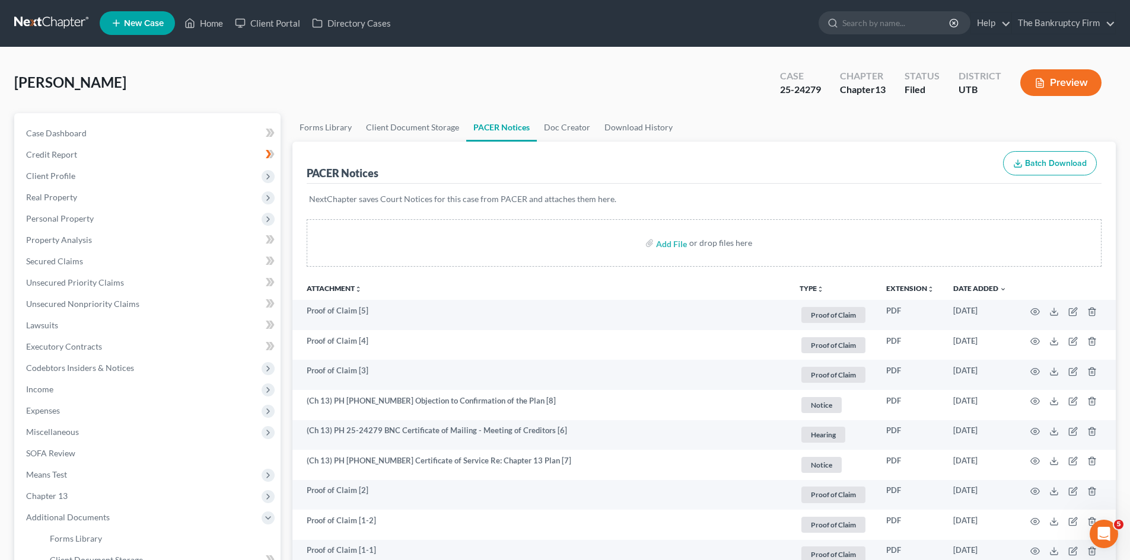
scroll to position [0, 0]
click at [203, 28] on link "Home" at bounding box center [204, 23] width 50 height 21
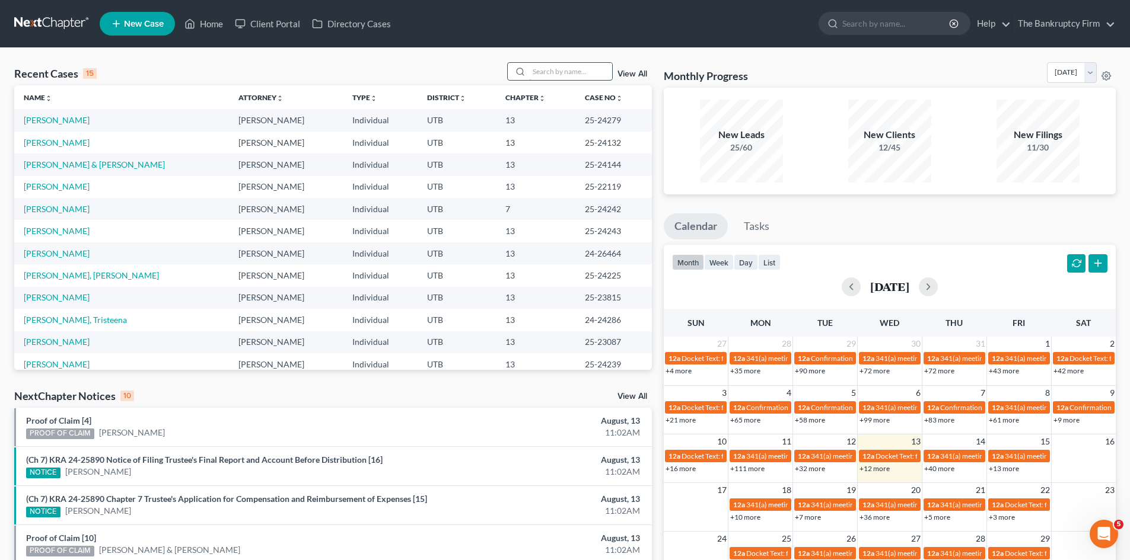
click at [547, 64] on input "search" at bounding box center [570, 71] width 83 height 17
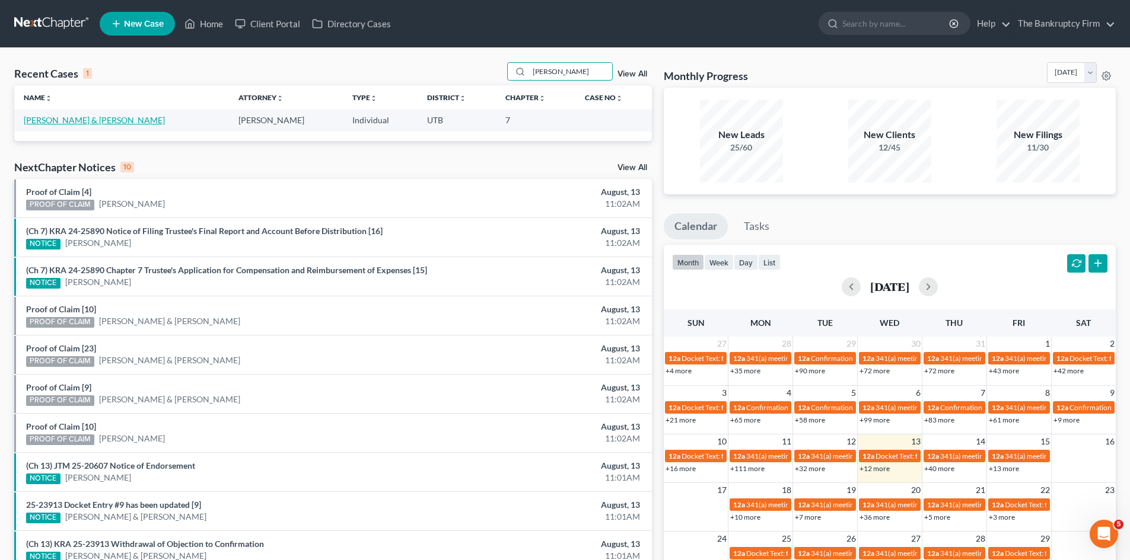
type input "Velez"
click at [85, 119] on link "Velez, Daniel & Tiffany" at bounding box center [94, 120] width 141 height 10
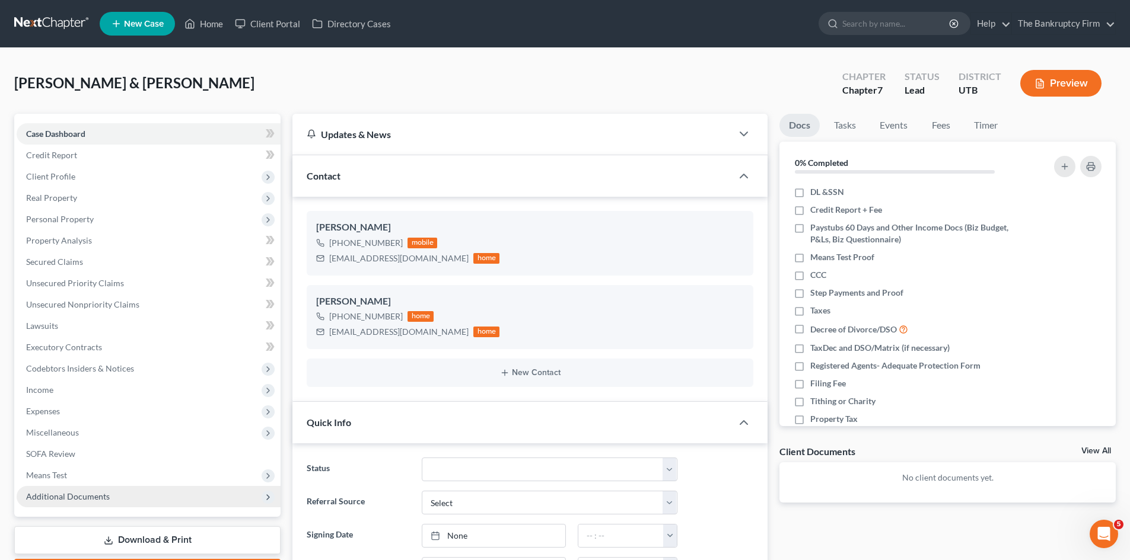
click at [114, 496] on span "Additional Documents" at bounding box center [149, 496] width 264 height 21
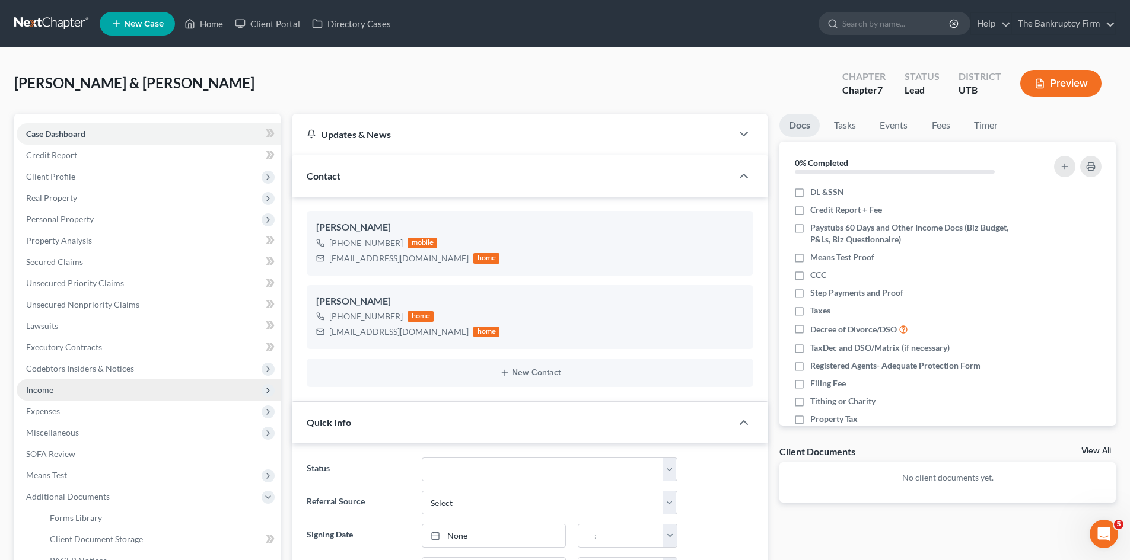
scroll to position [237, 0]
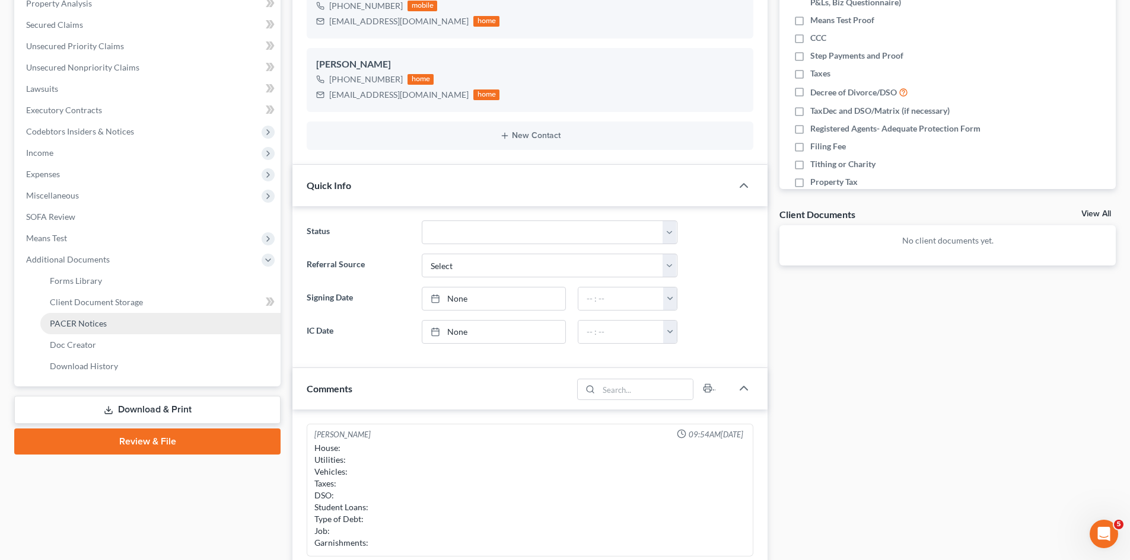
click at [92, 329] on link "PACER Notices" at bounding box center [160, 323] width 240 height 21
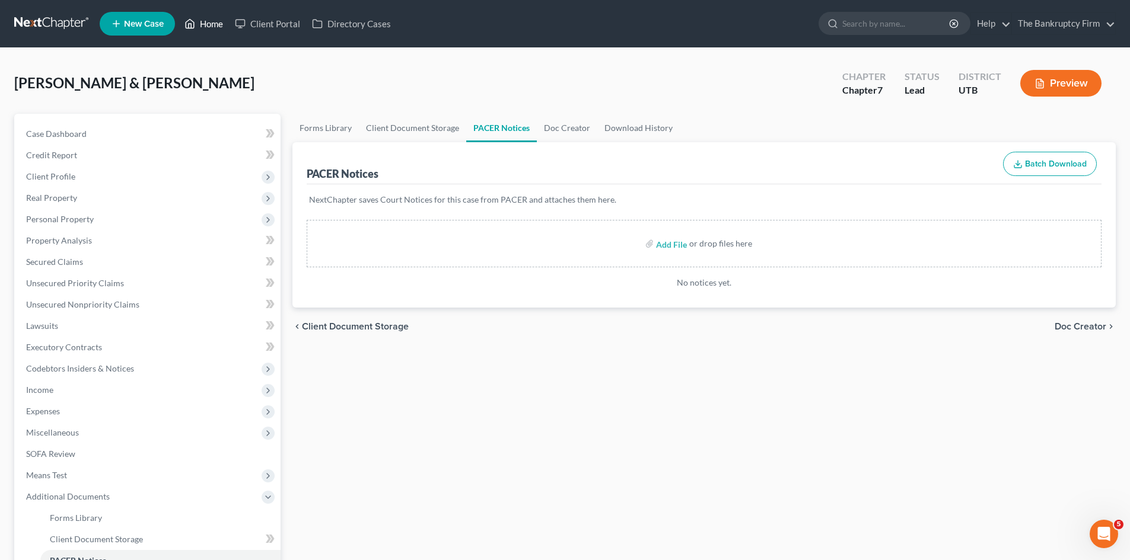
click at [192, 23] on icon at bounding box center [189, 24] width 11 height 14
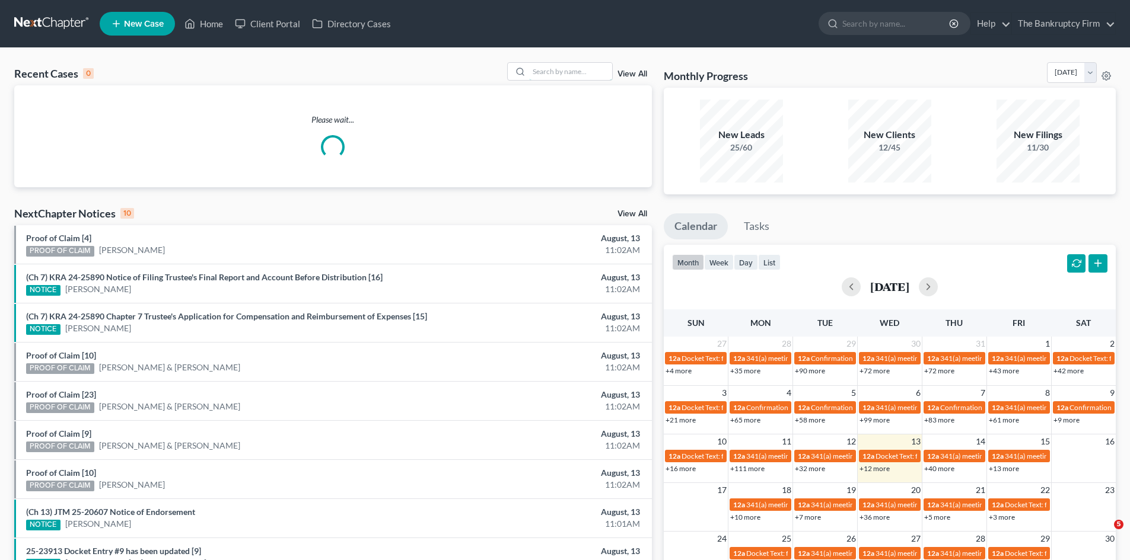
click at [573, 71] on input "search" at bounding box center [570, 71] width 83 height 17
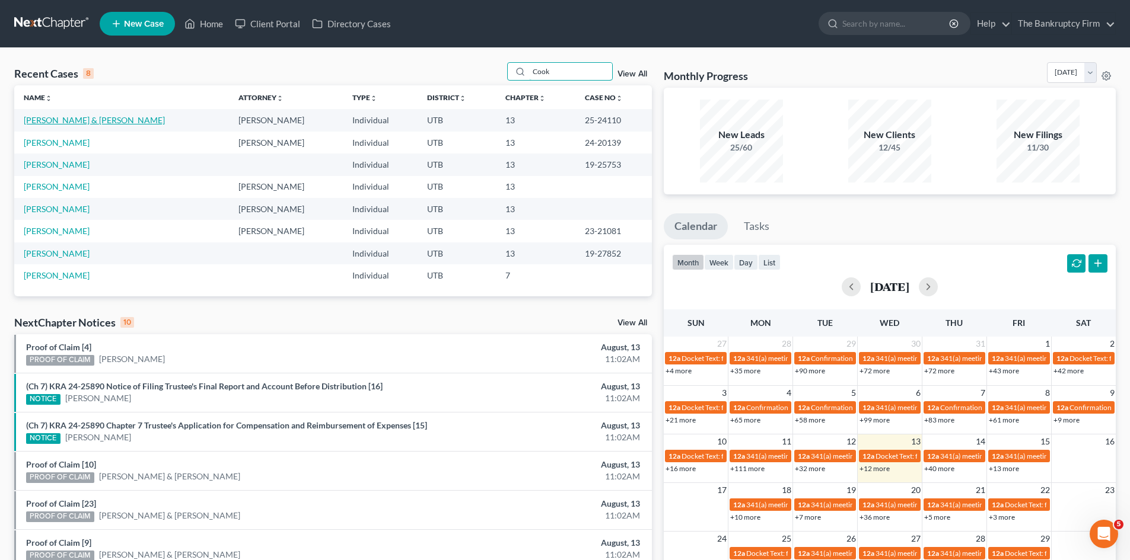
type input "Cook"
click at [95, 117] on link "Cook, Howard & Jessica" at bounding box center [94, 120] width 141 height 10
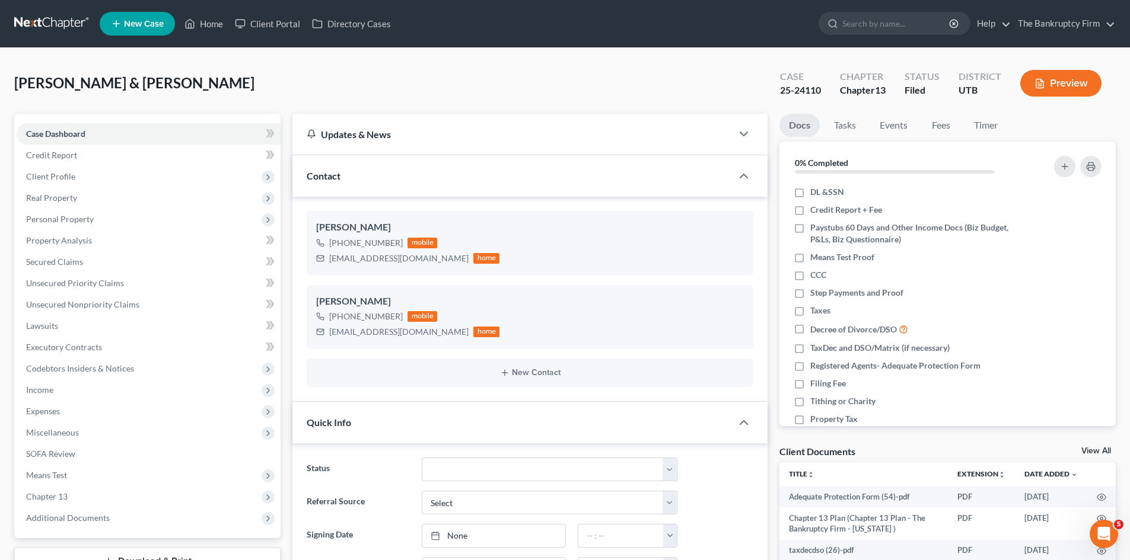
scroll to position [22, 0]
click at [108, 513] on span "Additional Documents" at bounding box center [149, 518] width 264 height 21
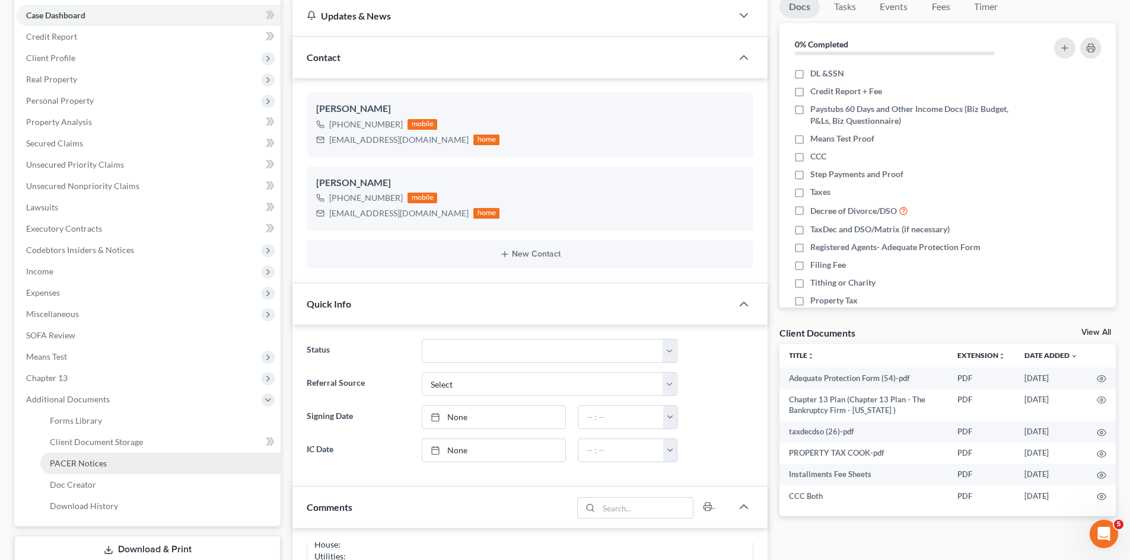
click at [108, 462] on link "PACER Notices" at bounding box center [160, 463] width 240 height 21
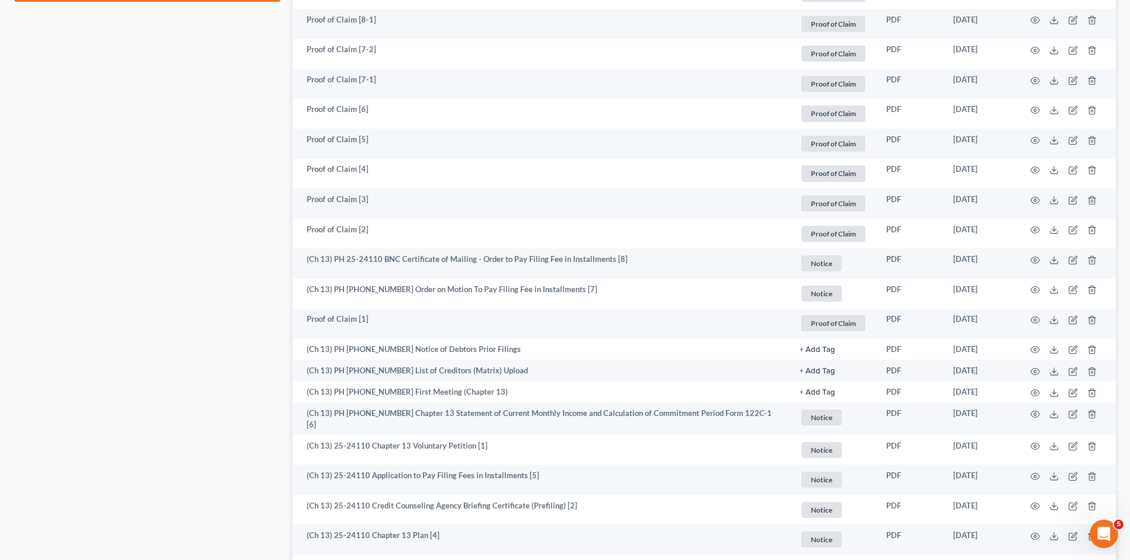
scroll to position [818, 0]
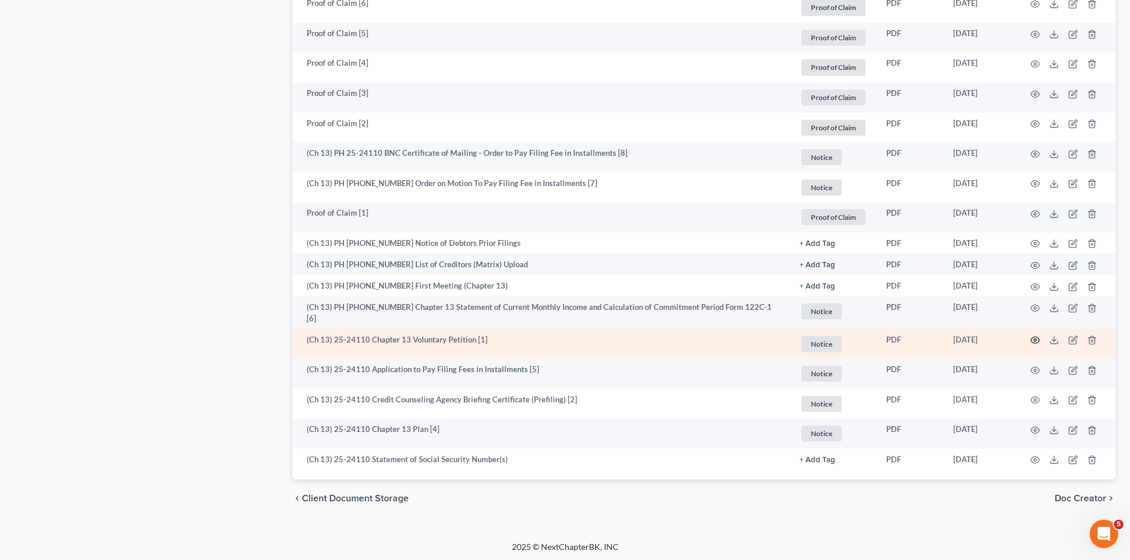
click at [1037, 340] on icon "button" at bounding box center [1035, 340] width 9 height 7
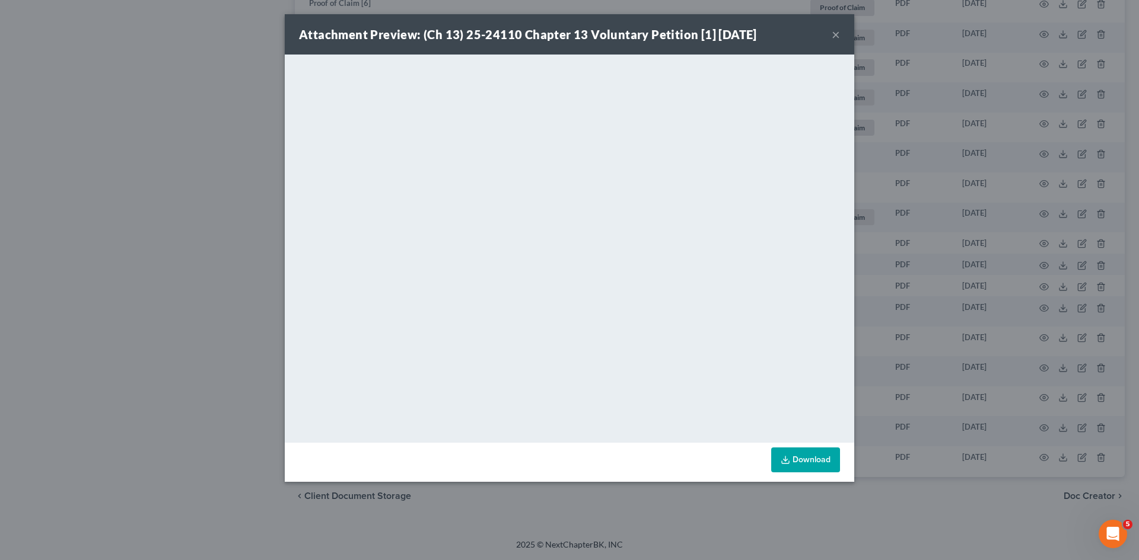
drag, startPoint x: 837, startPoint y: 33, endPoint x: 453, endPoint y: 8, distance: 385.1
click at [837, 33] on button "×" at bounding box center [836, 34] width 8 height 14
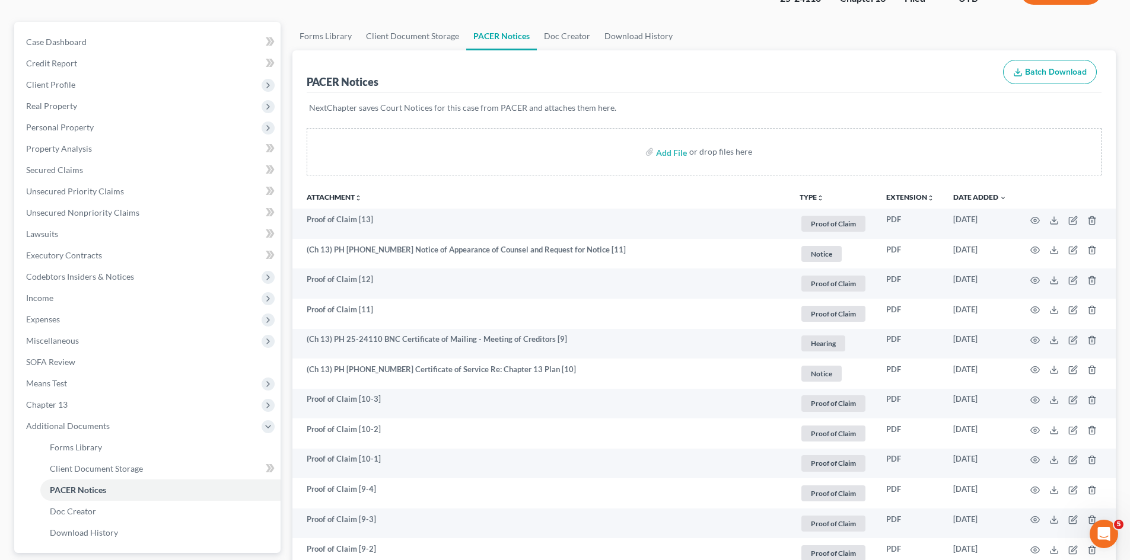
scroll to position [0, 0]
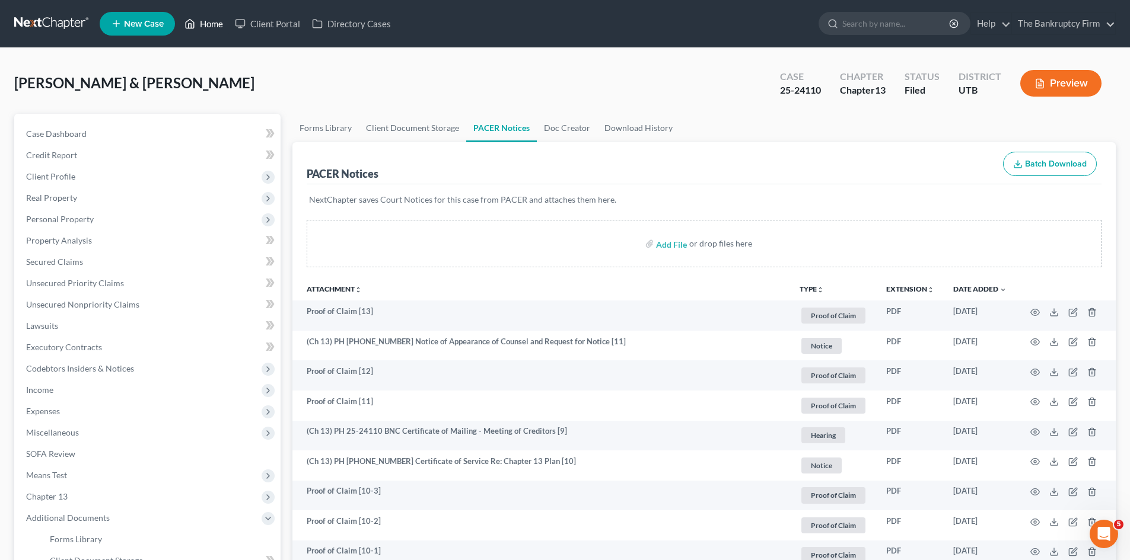
click at [206, 26] on link "Home" at bounding box center [204, 23] width 50 height 21
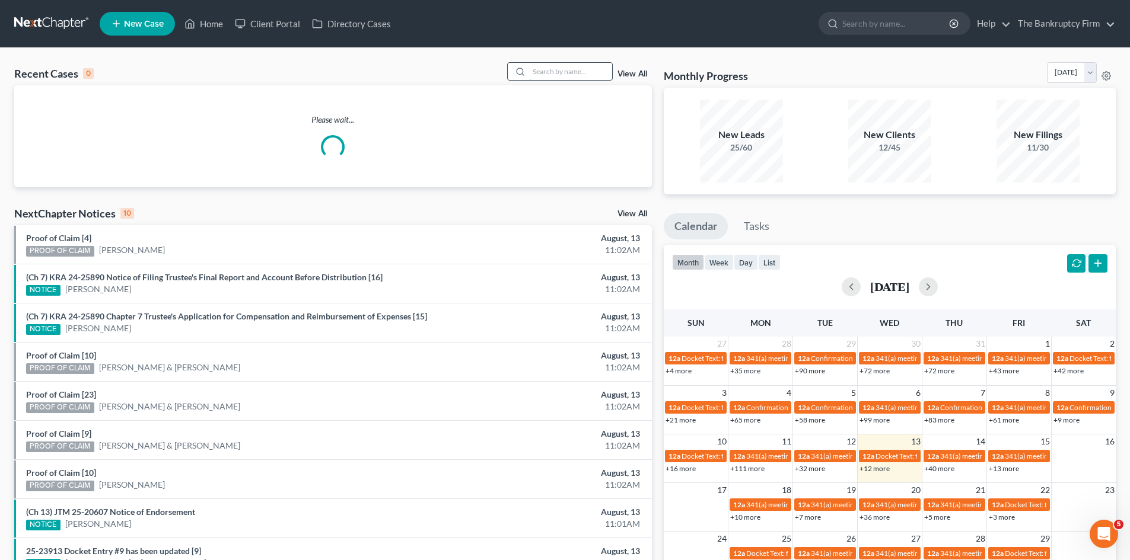
click at [572, 73] on input "search" at bounding box center [570, 71] width 83 height 17
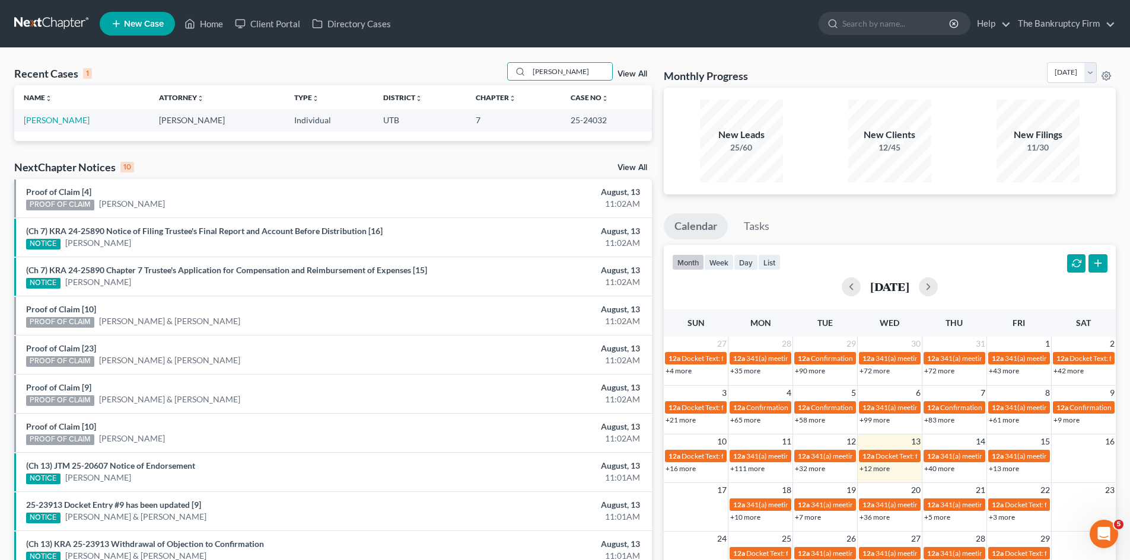
type input "Morales"
click at [59, 112] on td "Morales, Freddie" at bounding box center [81, 120] width 135 height 22
click at [57, 119] on link "Morales, Freddie" at bounding box center [57, 120] width 66 height 10
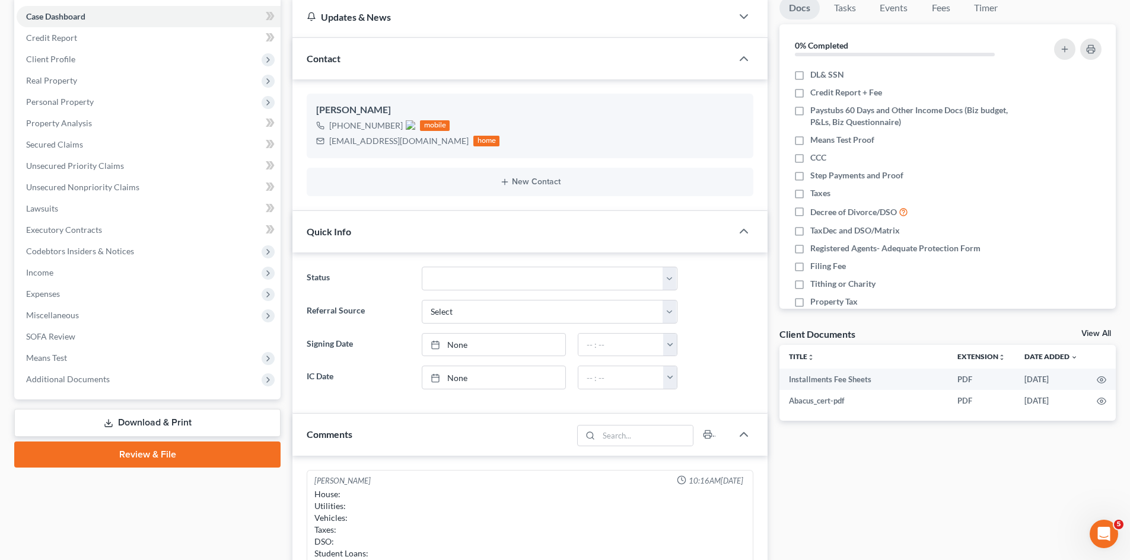
scroll to position [119, 0]
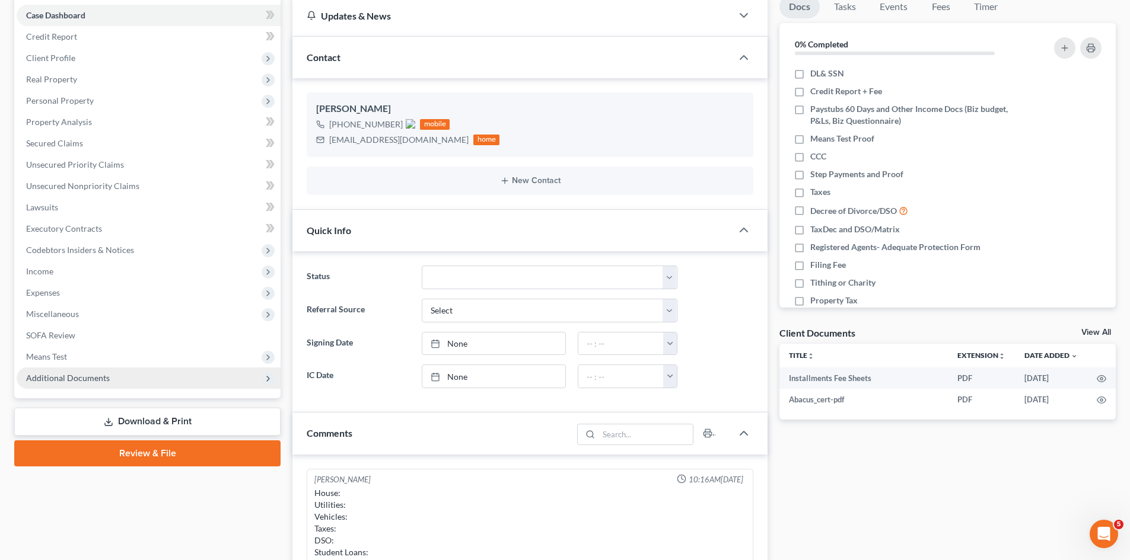
click at [136, 371] on span "Additional Documents" at bounding box center [149, 378] width 264 height 21
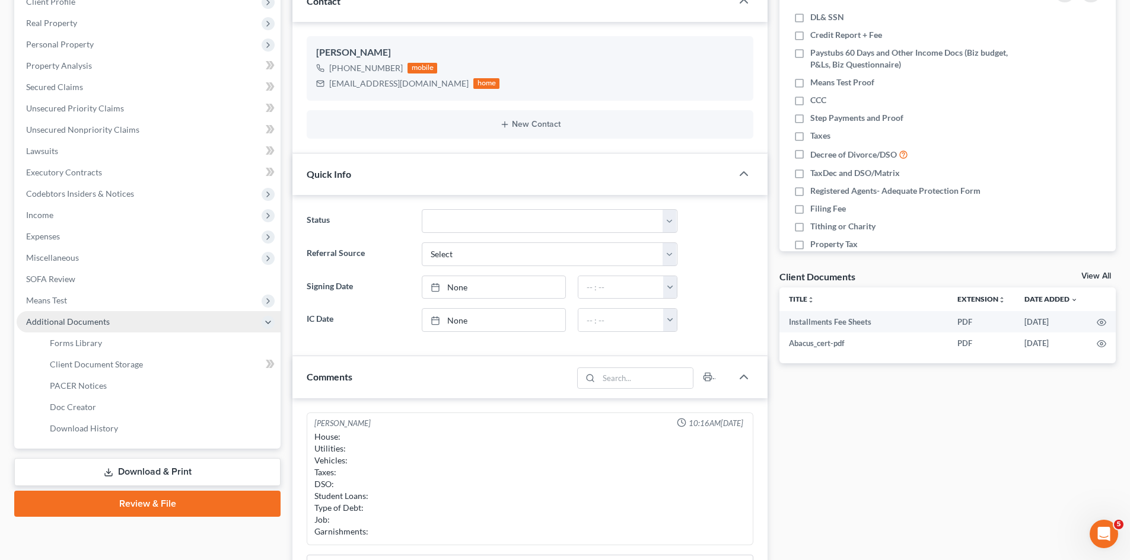
scroll to position [178, 0]
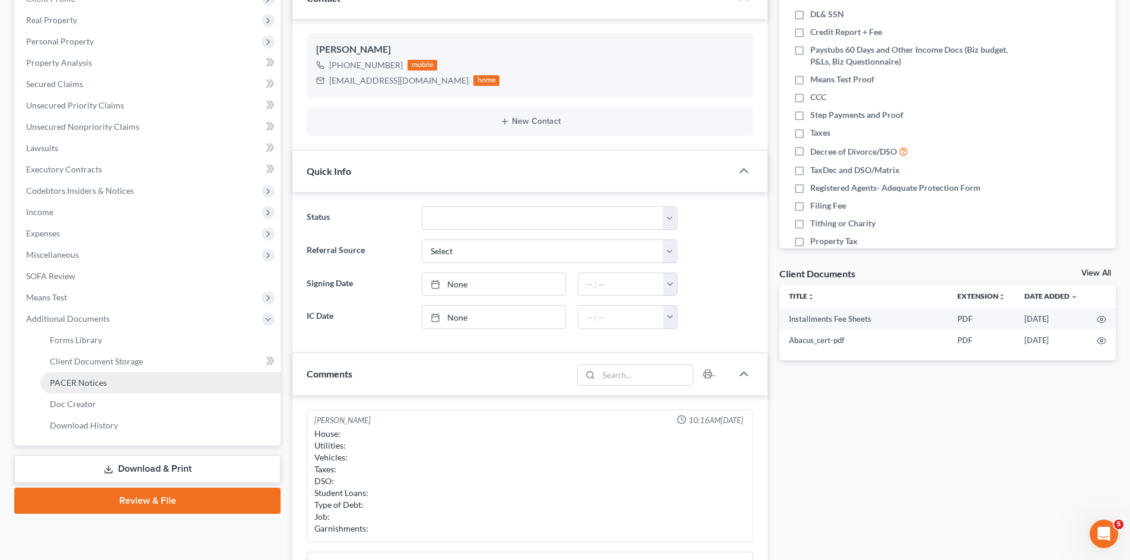
click at [133, 391] on link "PACER Notices" at bounding box center [160, 382] width 240 height 21
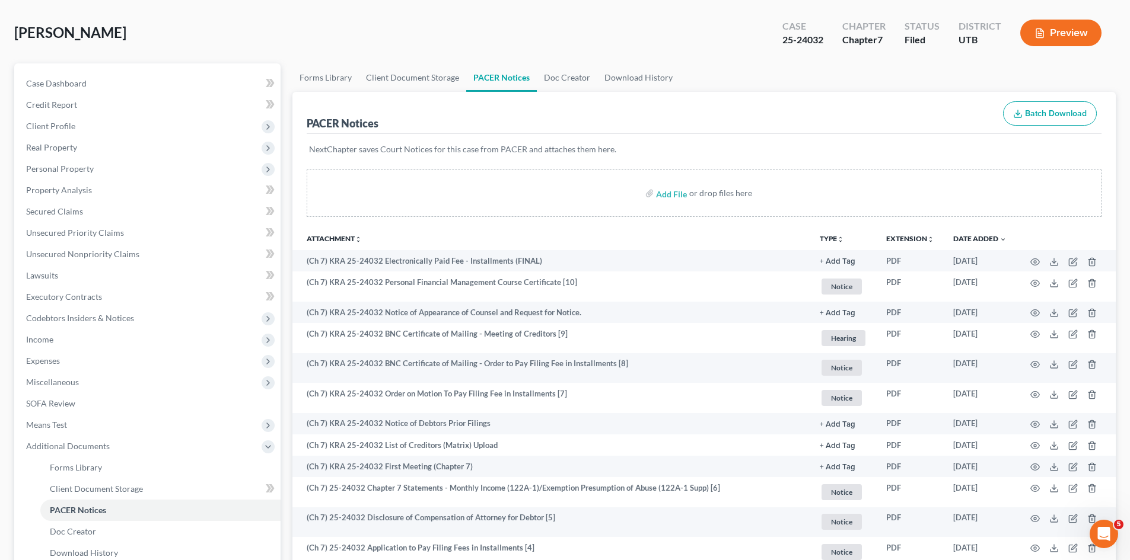
scroll to position [231, 0]
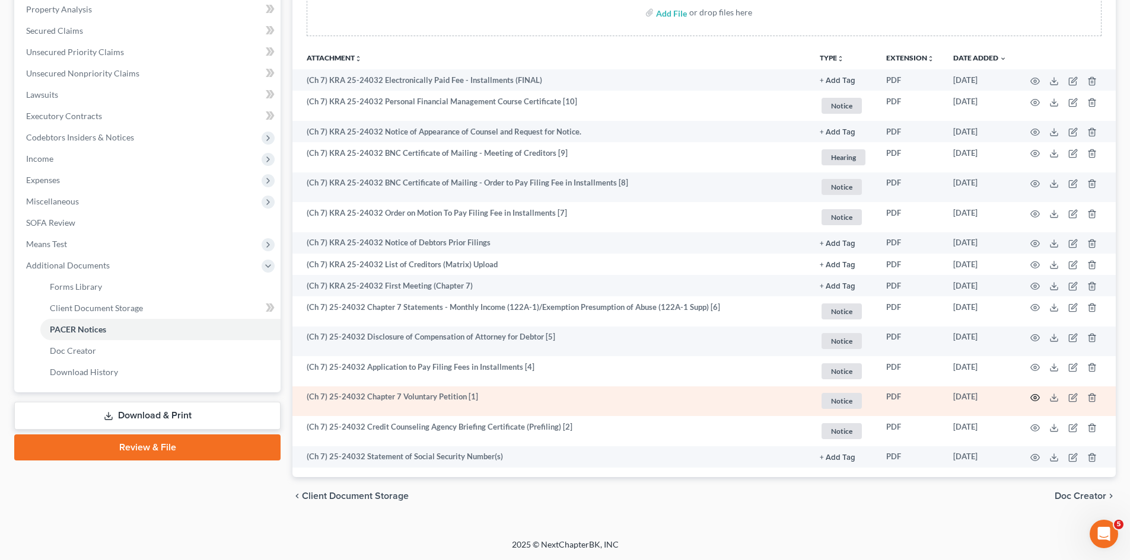
click at [1033, 395] on icon "button" at bounding box center [1034, 397] width 9 height 9
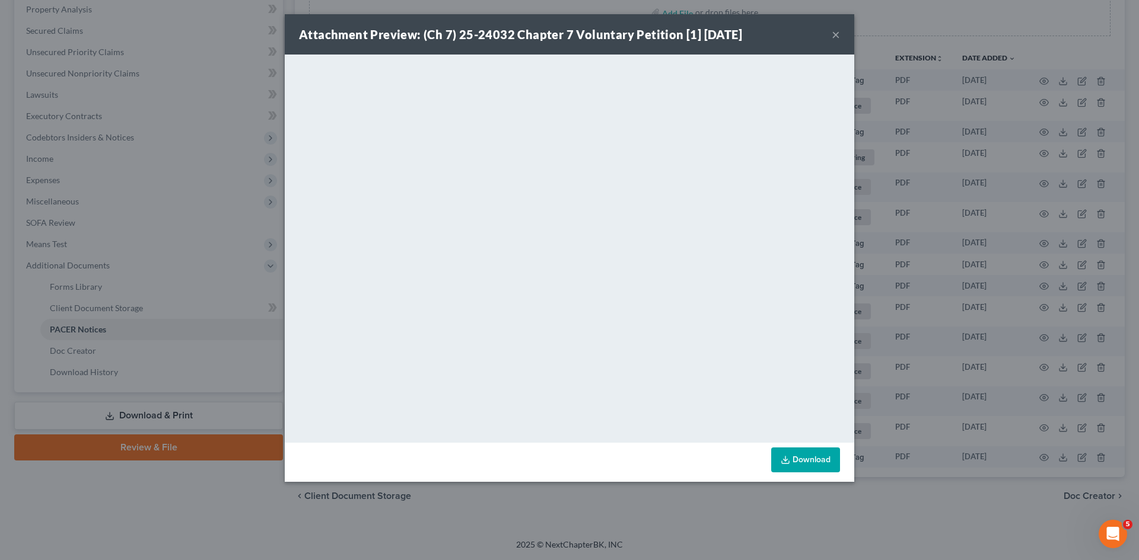
click at [832, 31] on button "×" at bounding box center [836, 34] width 8 height 14
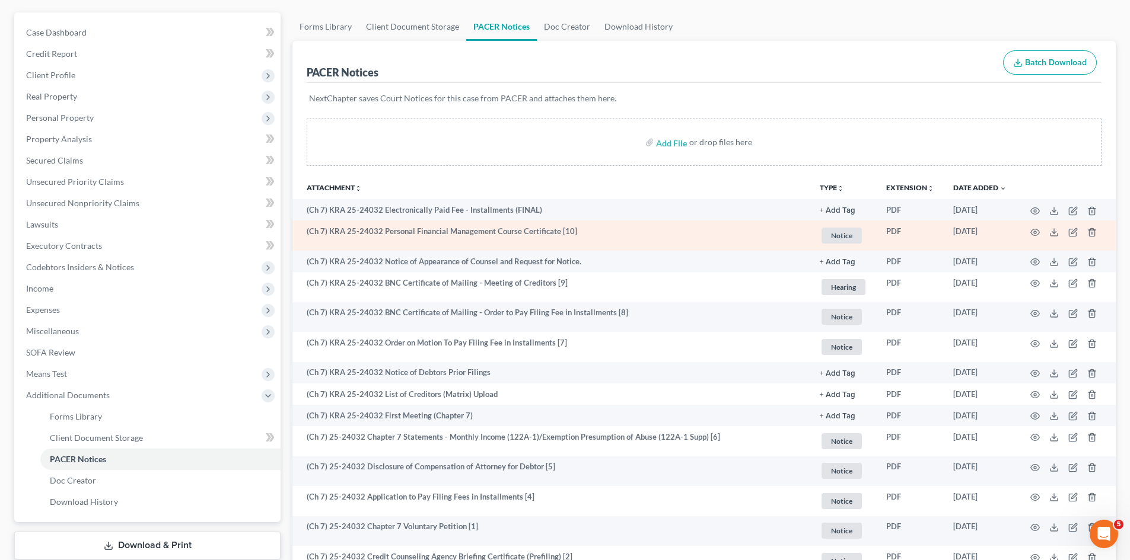
scroll to position [0, 0]
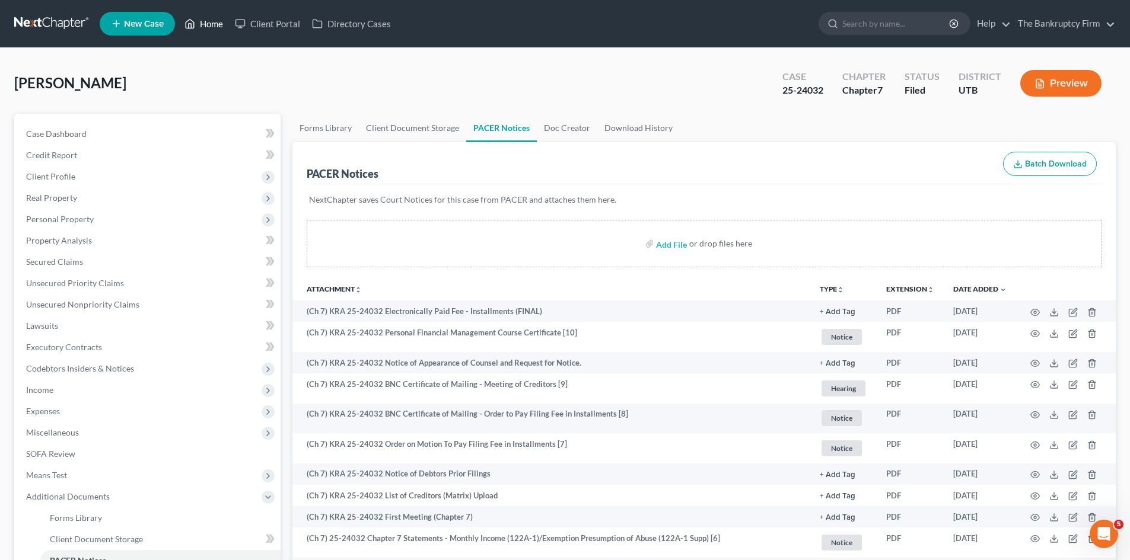
click at [206, 26] on link "Home" at bounding box center [204, 23] width 50 height 21
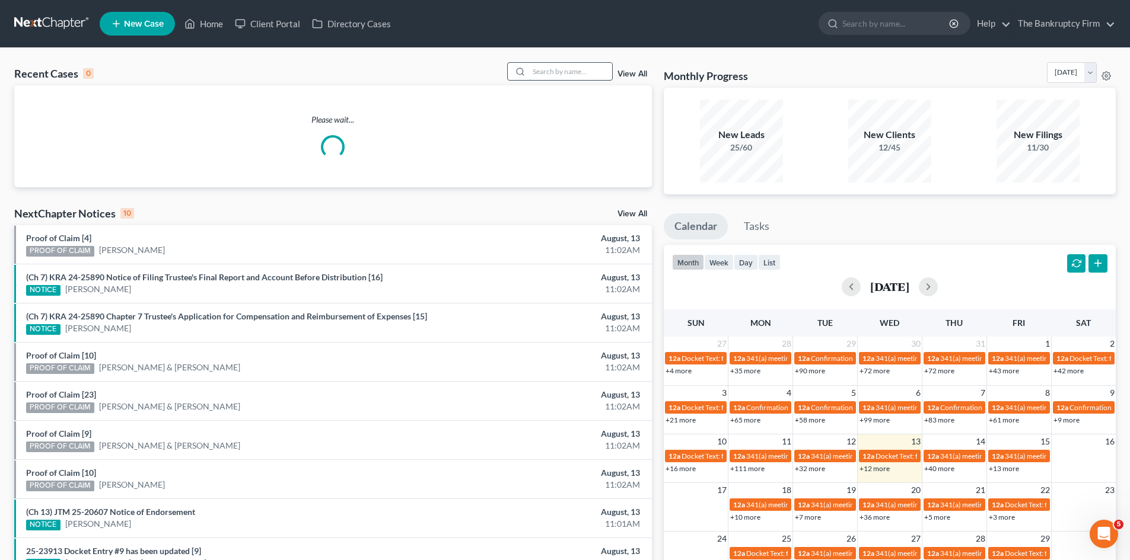
click at [559, 74] on input "search" at bounding box center [570, 71] width 83 height 17
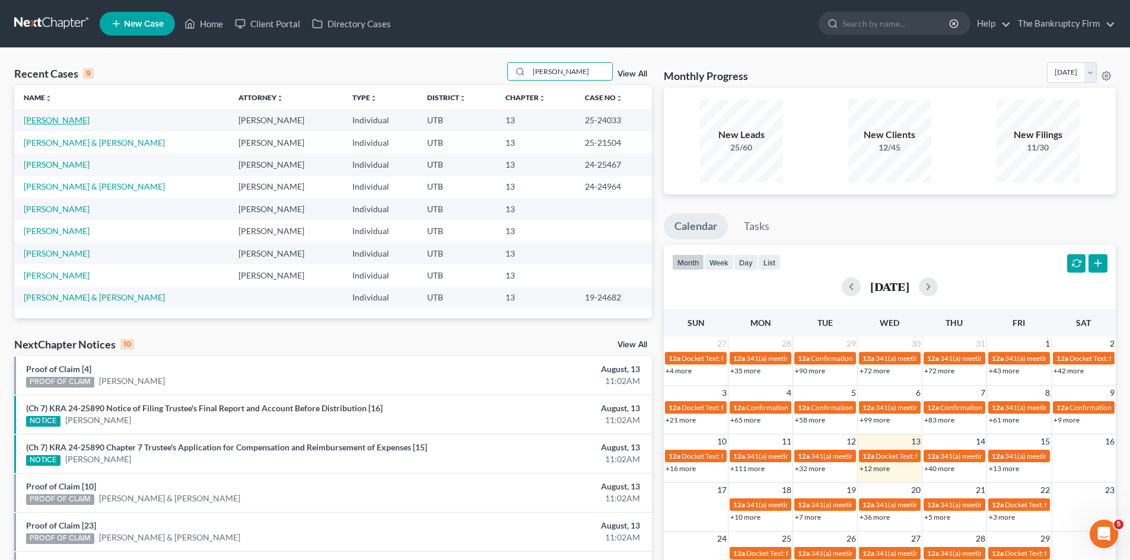
type input "Perez"
click at [34, 119] on link "Perez, Gina" at bounding box center [57, 120] width 66 height 10
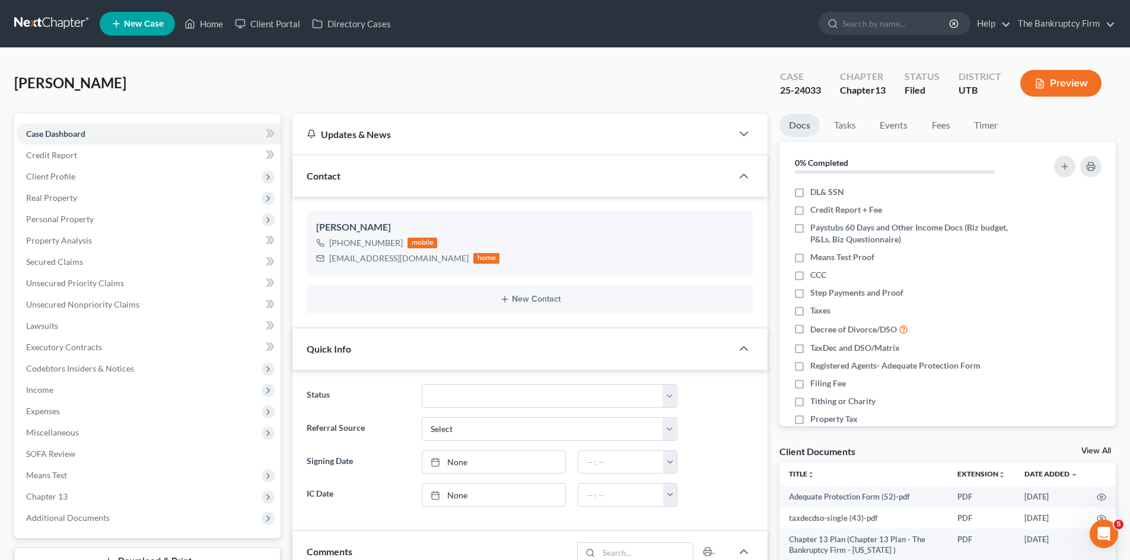
scroll to position [10, 0]
click at [139, 514] on span "Additional Documents" at bounding box center [149, 518] width 264 height 21
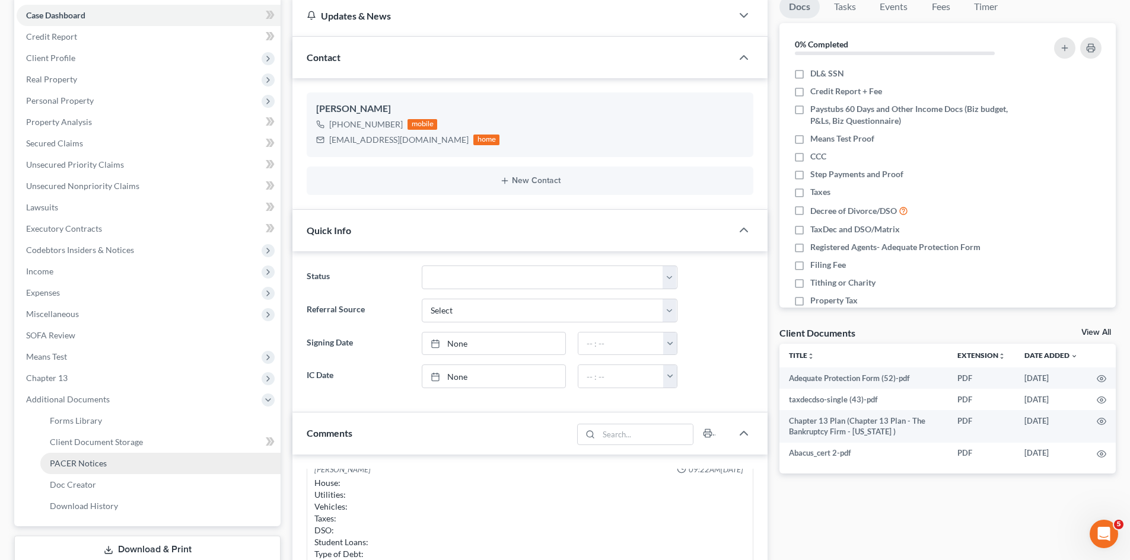
click at [133, 462] on link "PACER Notices" at bounding box center [160, 463] width 240 height 21
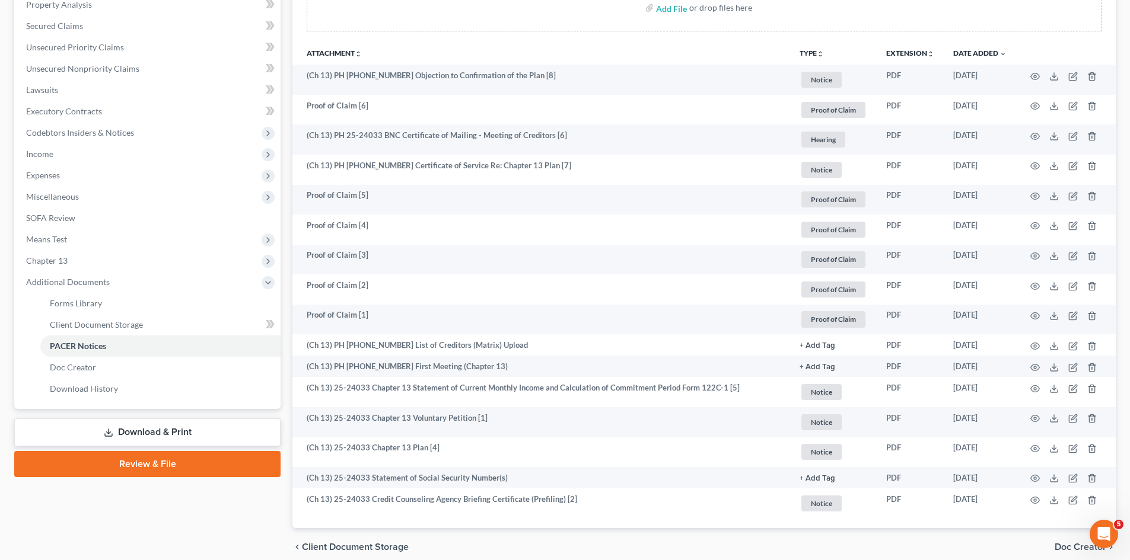
scroll to position [237, 0]
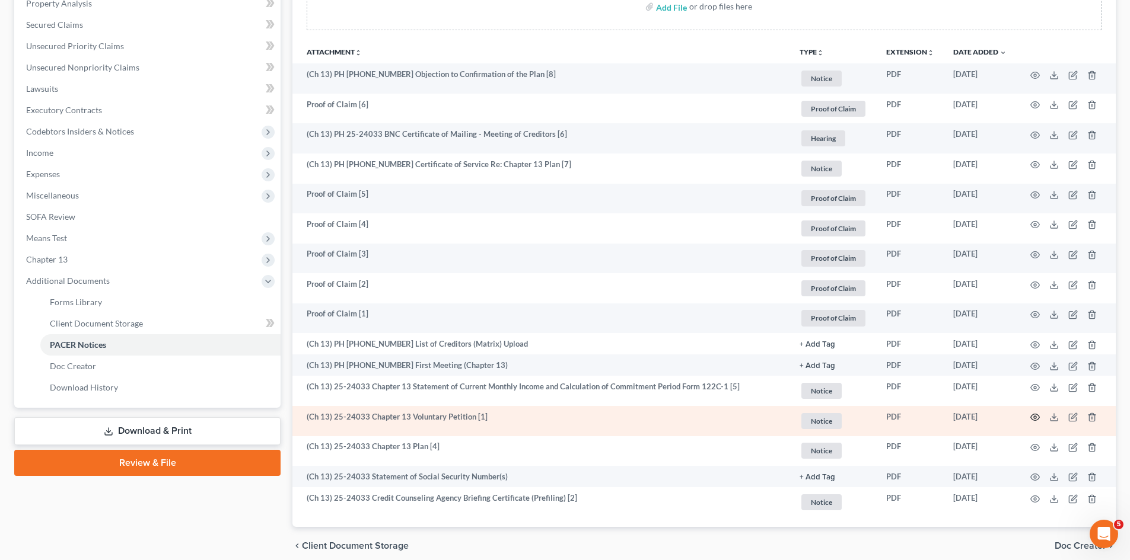
click at [1030, 416] on icon "button" at bounding box center [1034, 417] width 9 height 9
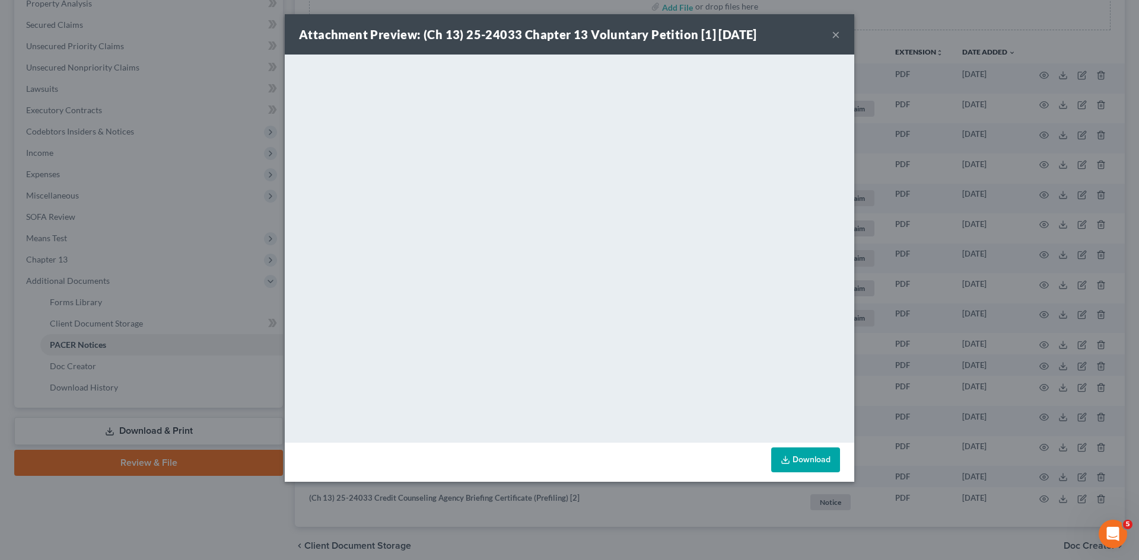
click at [837, 36] on button "×" at bounding box center [836, 34] width 8 height 14
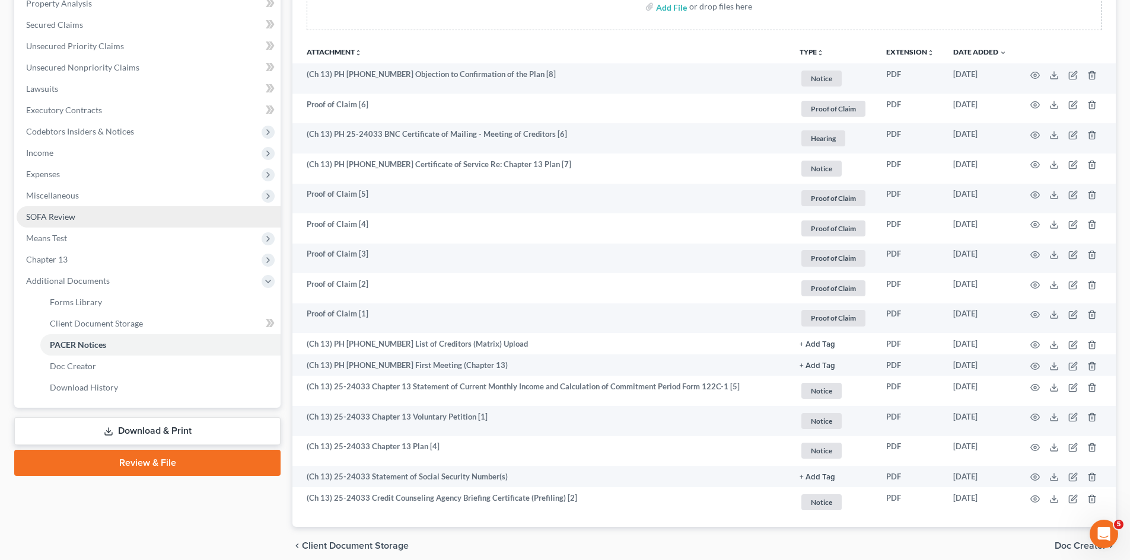
scroll to position [0, 0]
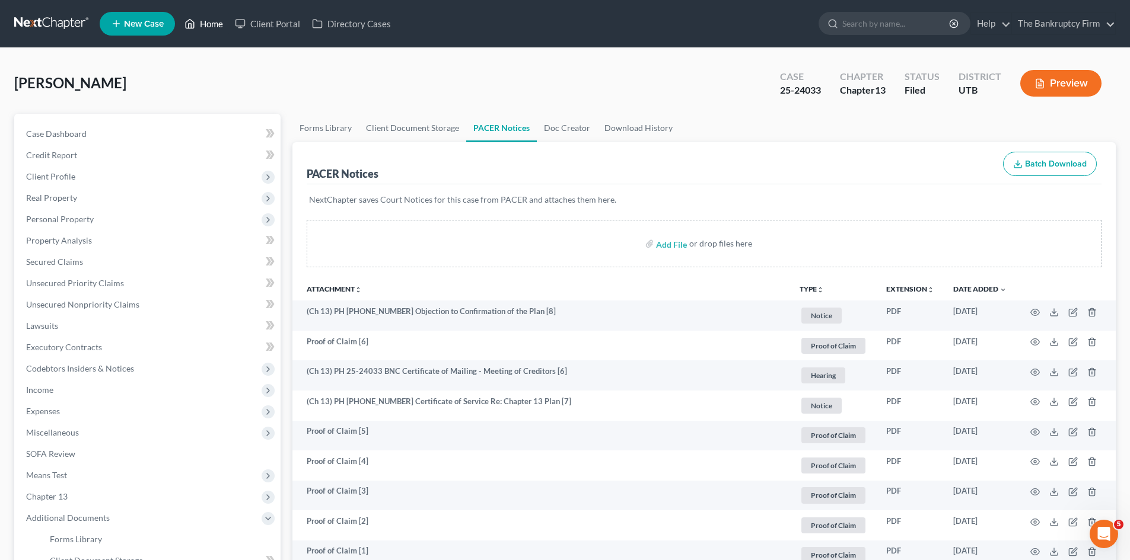
click at [216, 30] on link "Home" at bounding box center [204, 23] width 50 height 21
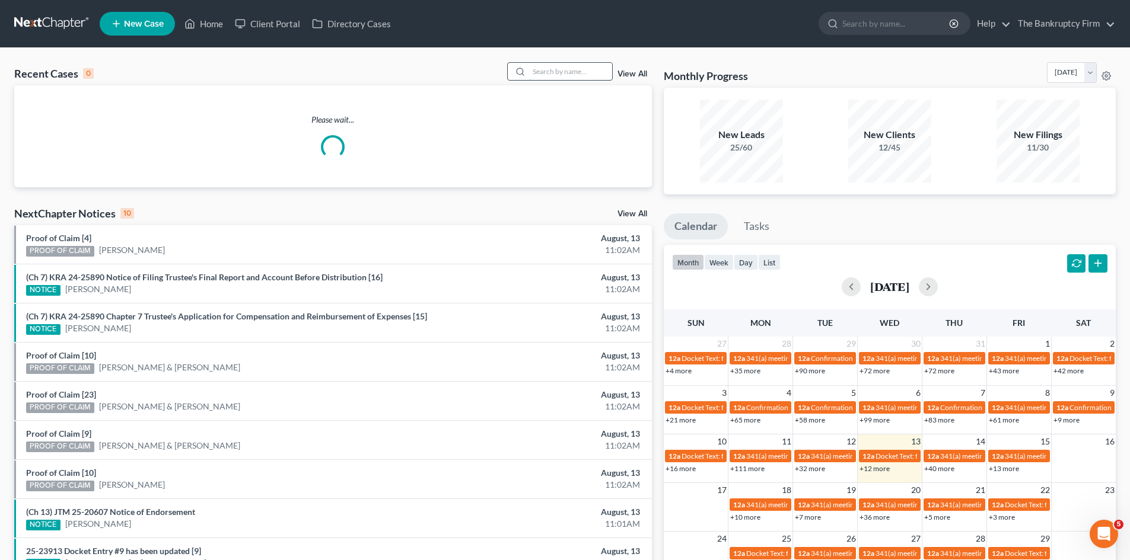
click at [553, 72] on input "search" at bounding box center [570, 71] width 83 height 17
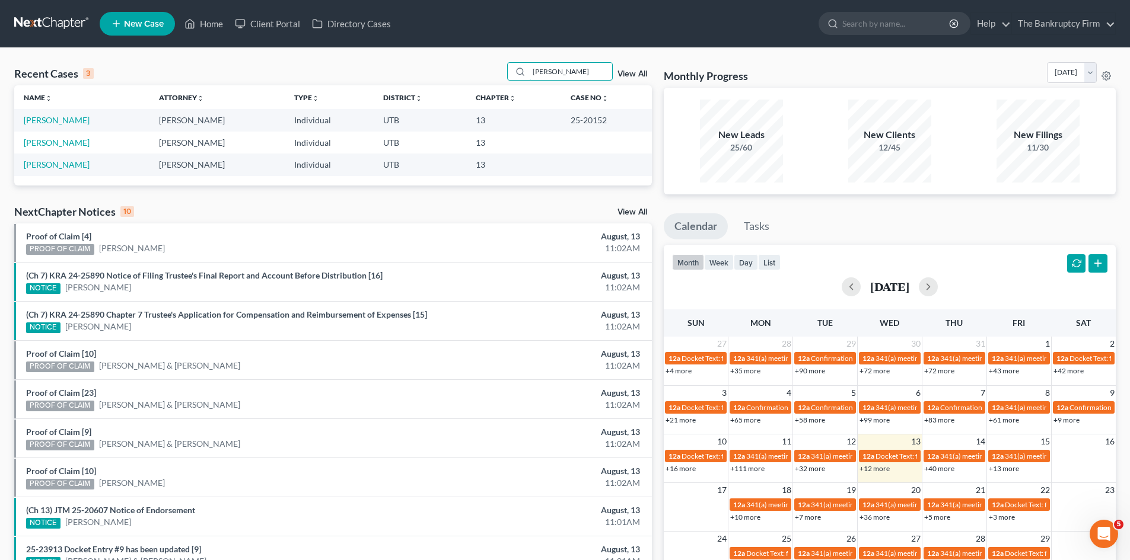
type input "Holquin"
click at [69, 125] on link "Holquin, Ashley" at bounding box center [57, 120] width 66 height 10
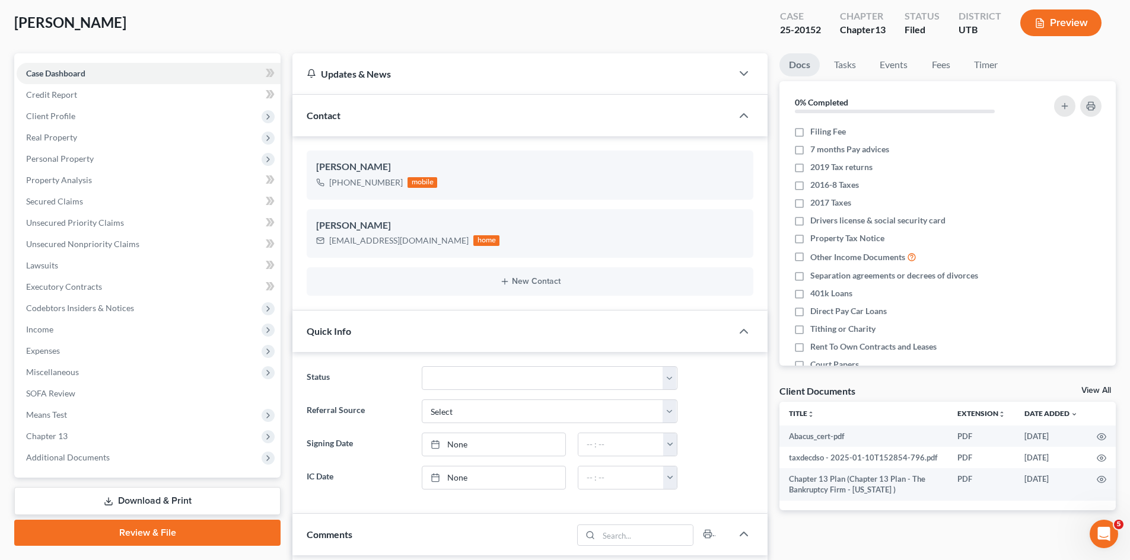
scroll to position [119, 0]
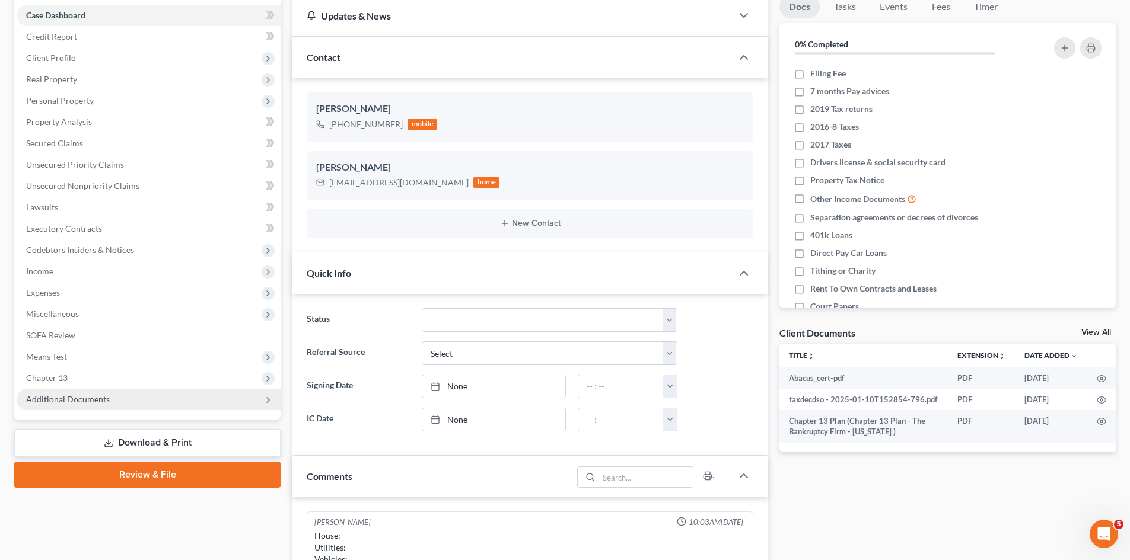
click at [88, 405] on span "Additional Documents" at bounding box center [149, 399] width 264 height 21
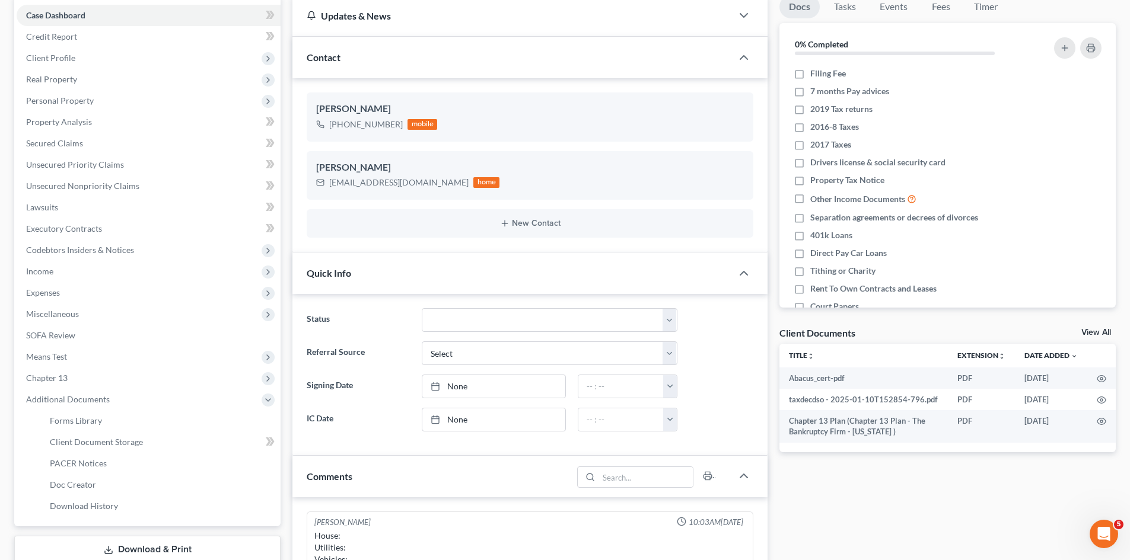
scroll to position [178, 0]
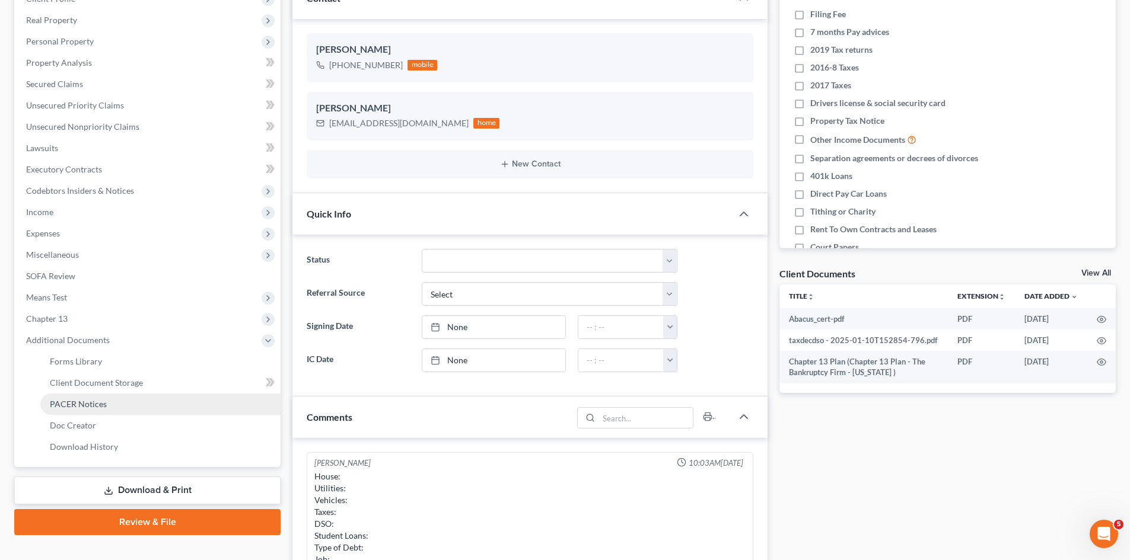
click at [106, 402] on link "PACER Notices" at bounding box center [160, 404] width 240 height 21
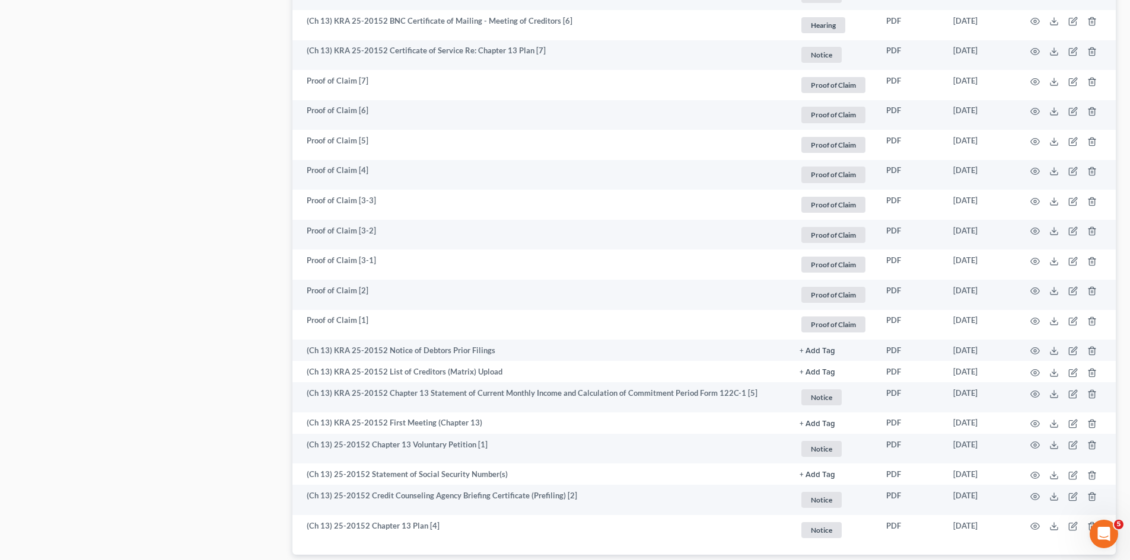
scroll to position [1470, 0]
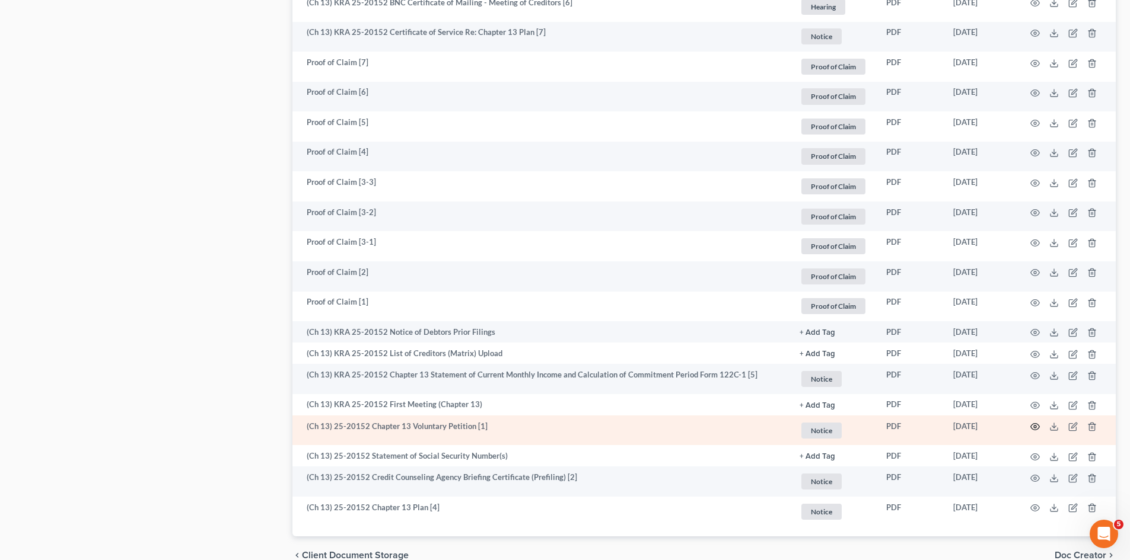
click at [1031, 424] on icon "button" at bounding box center [1034, 426] width 9 height 9
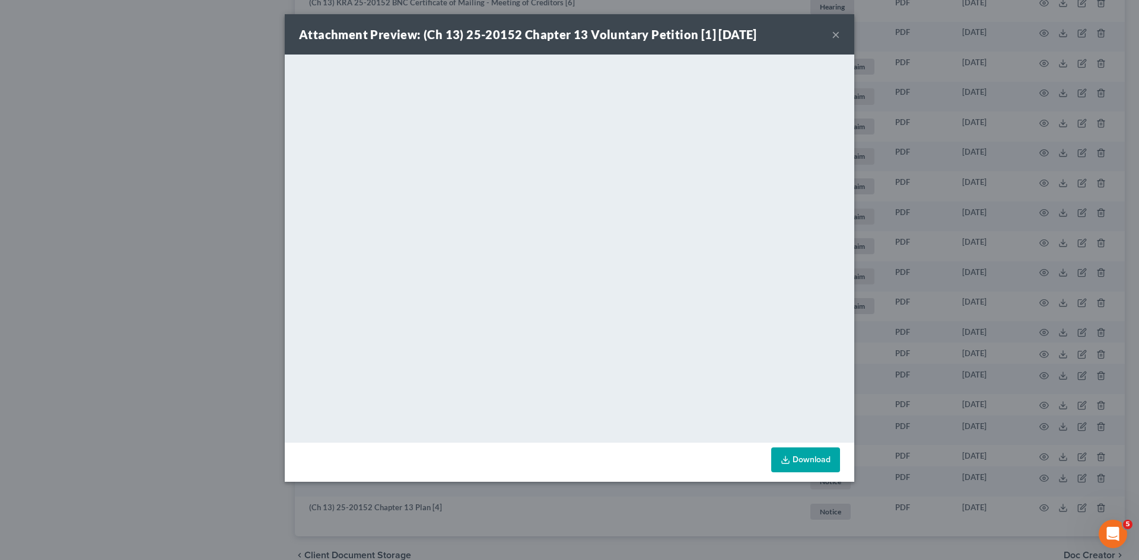
drag, startPoint x: 833, startPoint y: 34, endPoint x: 476, endPoint y: 0, distance: 358.6
click at [833, 34] on button "×" at bounding box center [836, 34] width 8 height 14
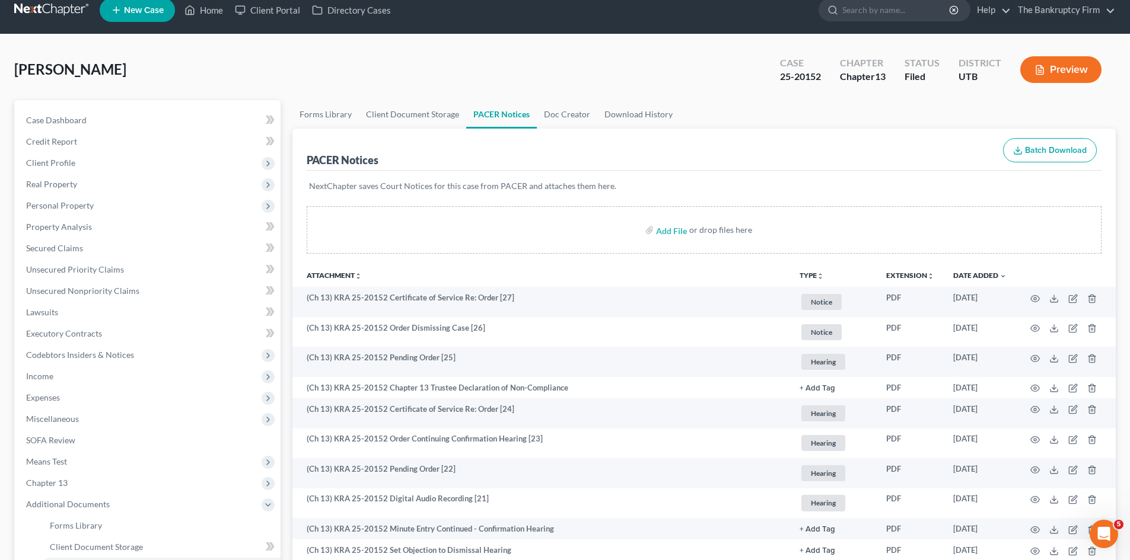
scroll to position [0, 0]
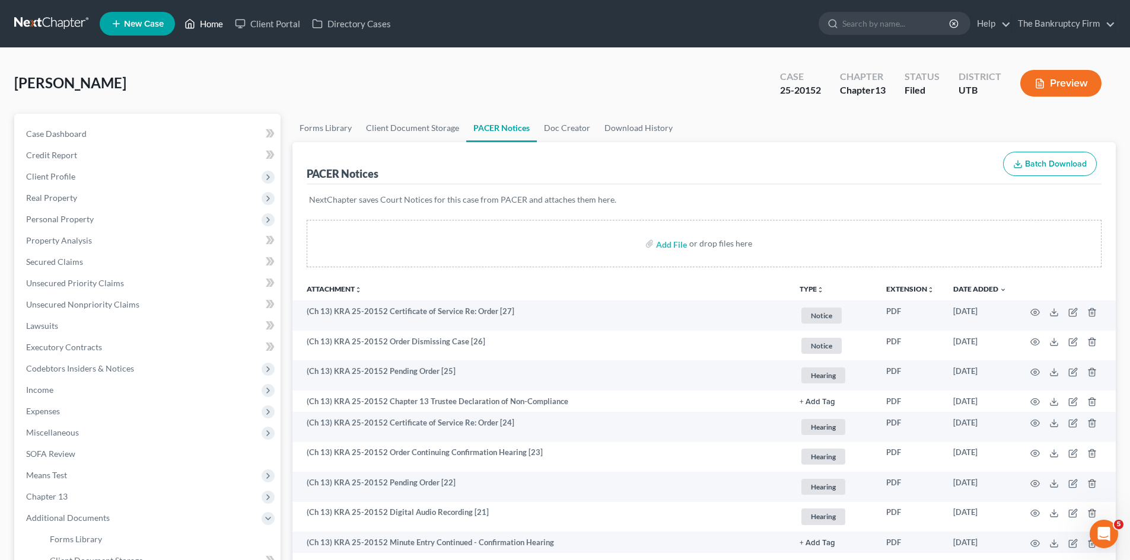
click at [206, 30] on link "Home" at bounding box center [204, 23] width 50 height 21
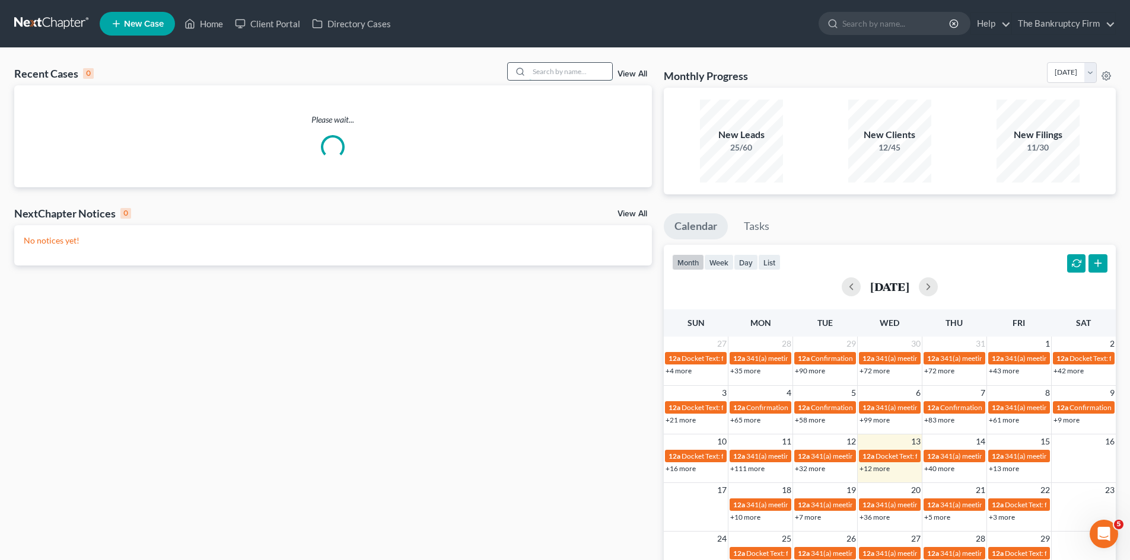
click at [574, 72] on input "search" at bounding box center [570, 71] width 83 height 17
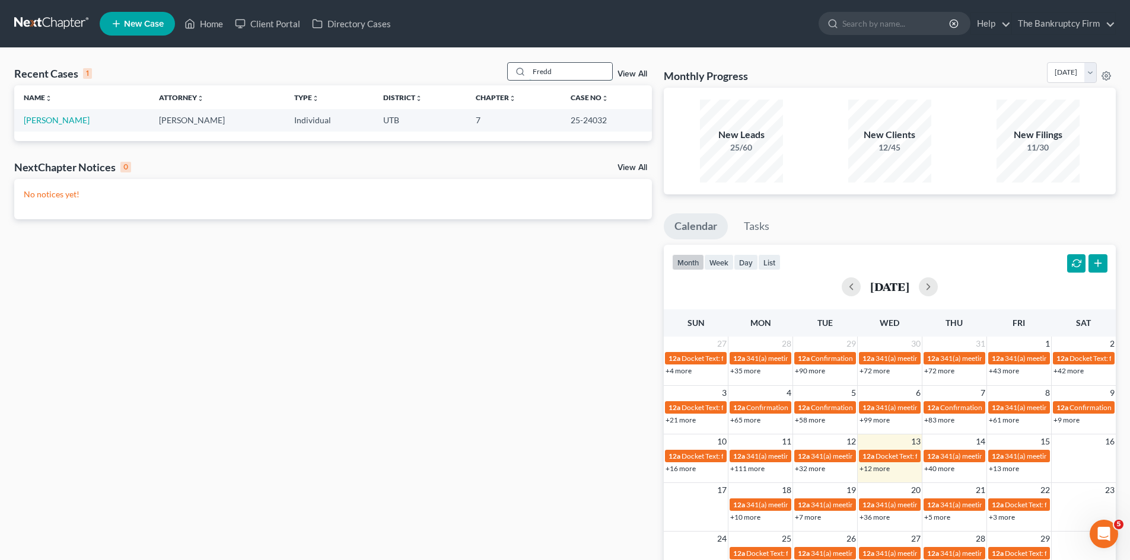
click at [557, 78] on input "Fredd" at bounding box center [570, 71] width 83 height 17
type input "stinson"
click at [116, 119] on link "Stinson, Houston & Ashley" at bounding box center [112, 120] width 177 height 10
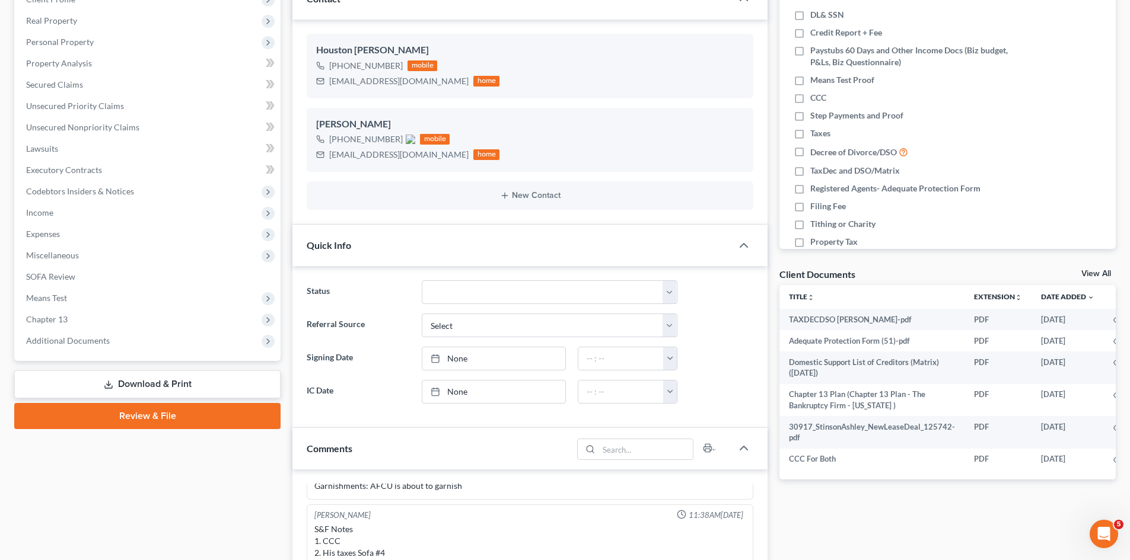
scroll to position [178, 0]
click at [146, 344] on span "Additional Documents" at bounding box center [149, 340] width 264 height 21
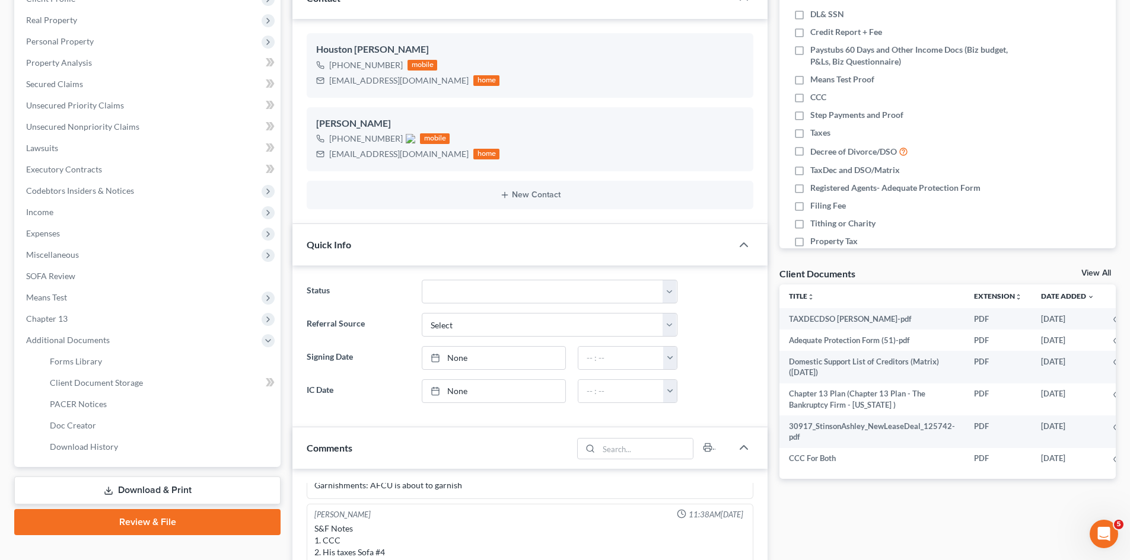
scroll to position [237, 0]
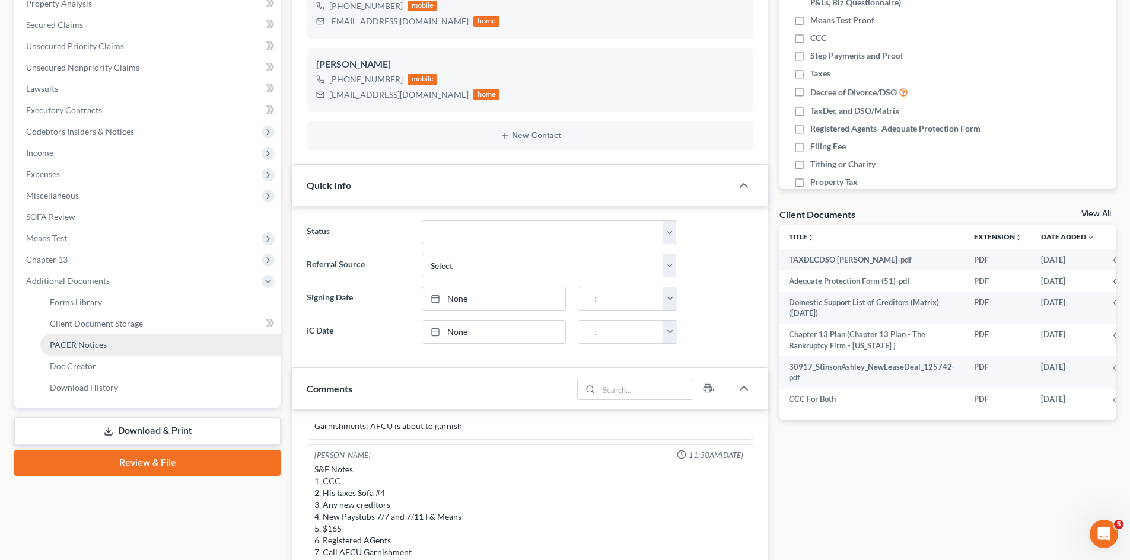
click at [129, 347] on link "PACER Notices" at bounding box center [160, 345] width 240 height 21
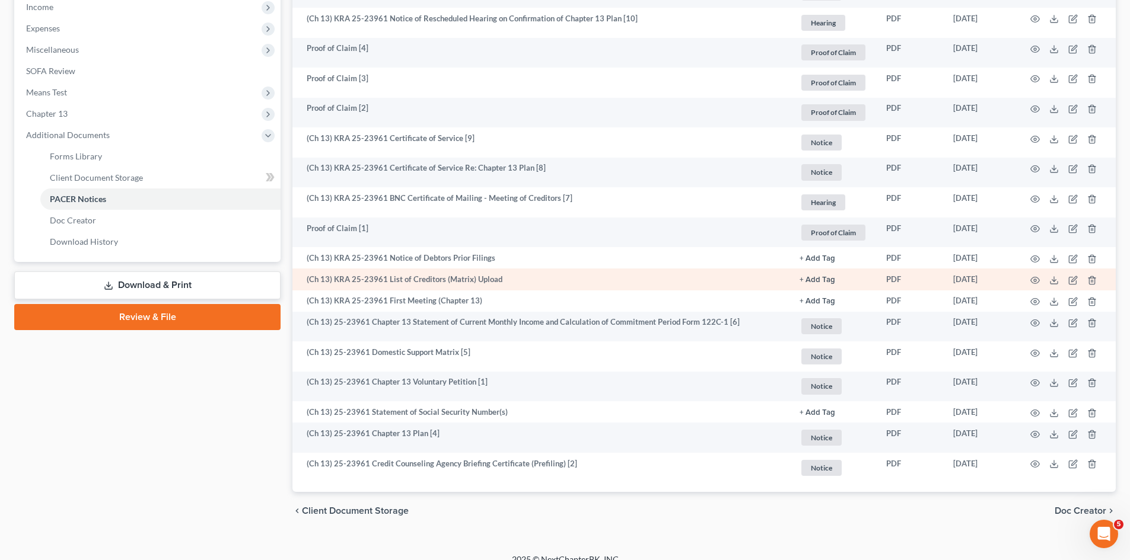
scroll to position [398, 0]
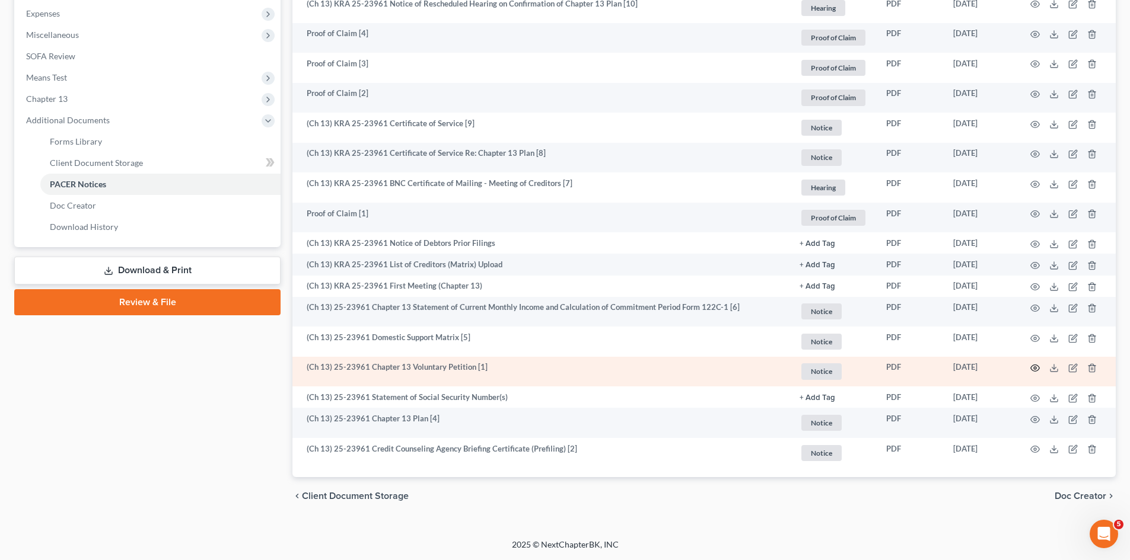
click at [1031, 368] on icon "button" at bounding box center [1034, 368] width 9 height 9
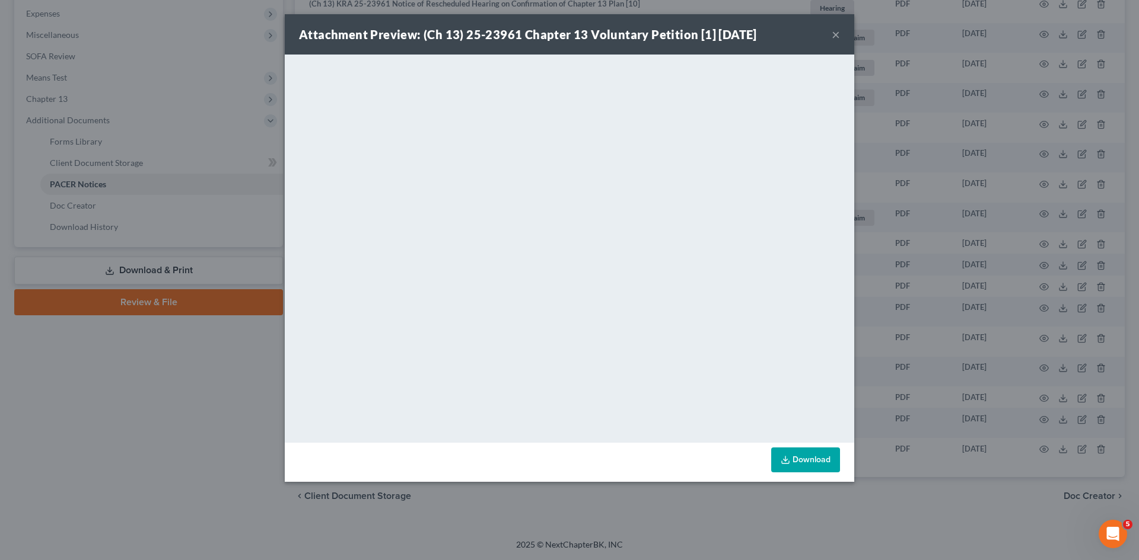
click at [837, 27] on button "×" at bounding box center [836, 34] width 8 height 14
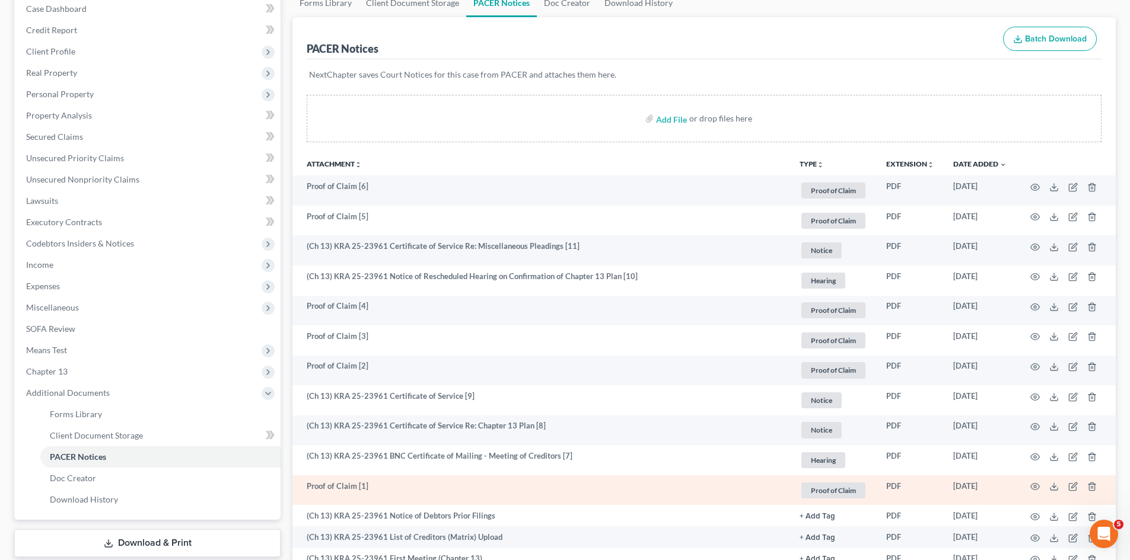
scroll to position [0, 0]
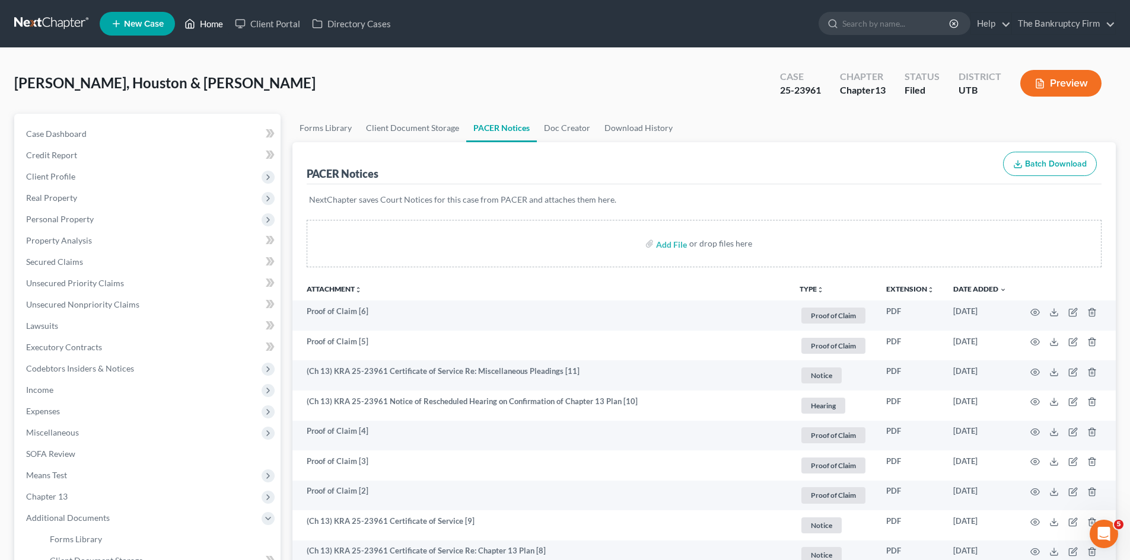
click at [225, 28] on link "Home" at bounding box center [204, 23] width 50 height 21
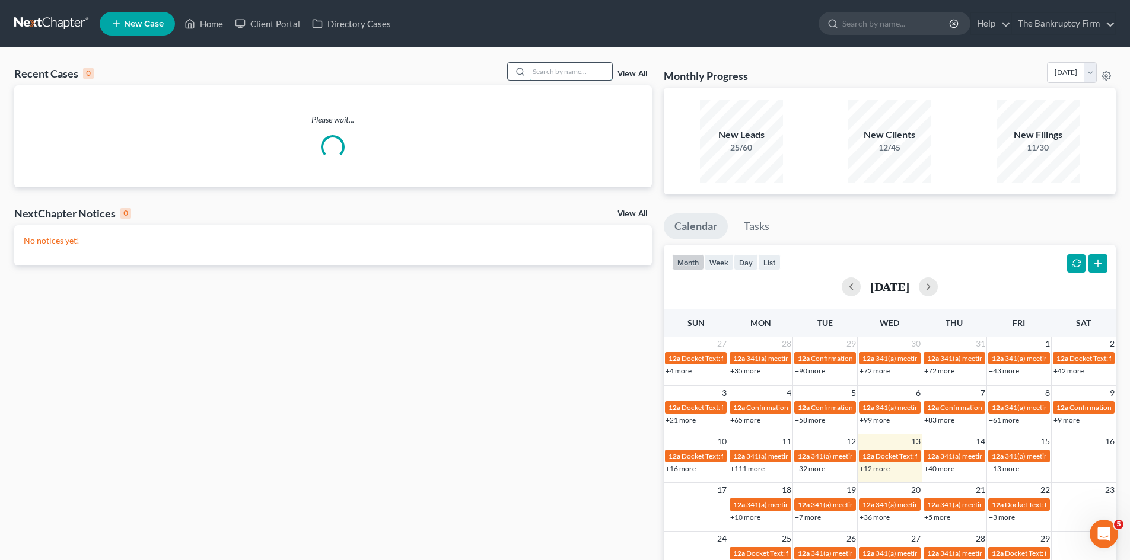
click at [547, 72] on input "search" at bounding box center [570, 71] width 83 height 17
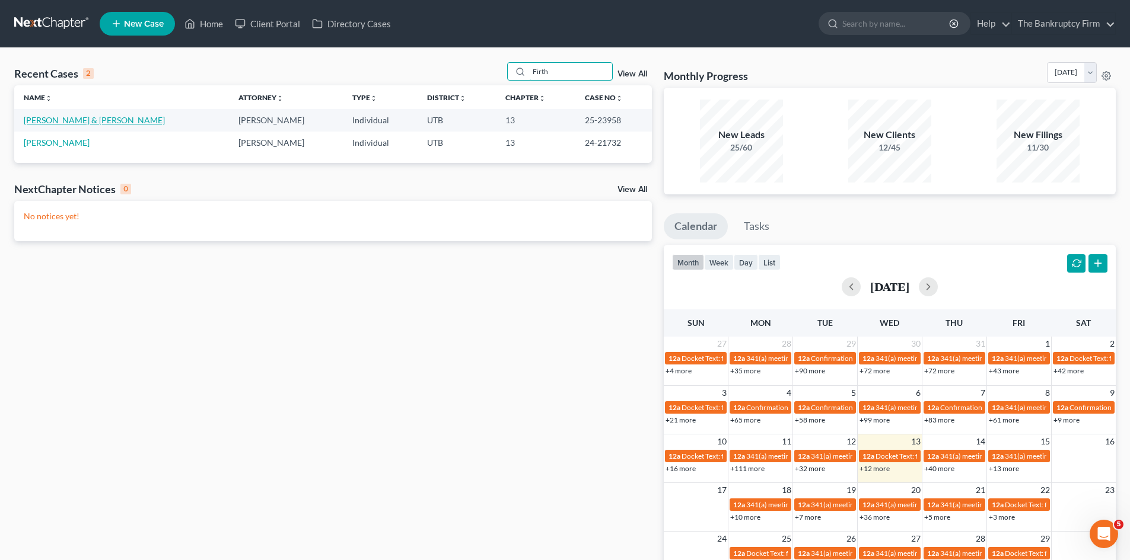
type input "Firth"
click at [53, 118] on link "Firth, Megan & Connor" at bounding box center [94, 120] width 141 height 10
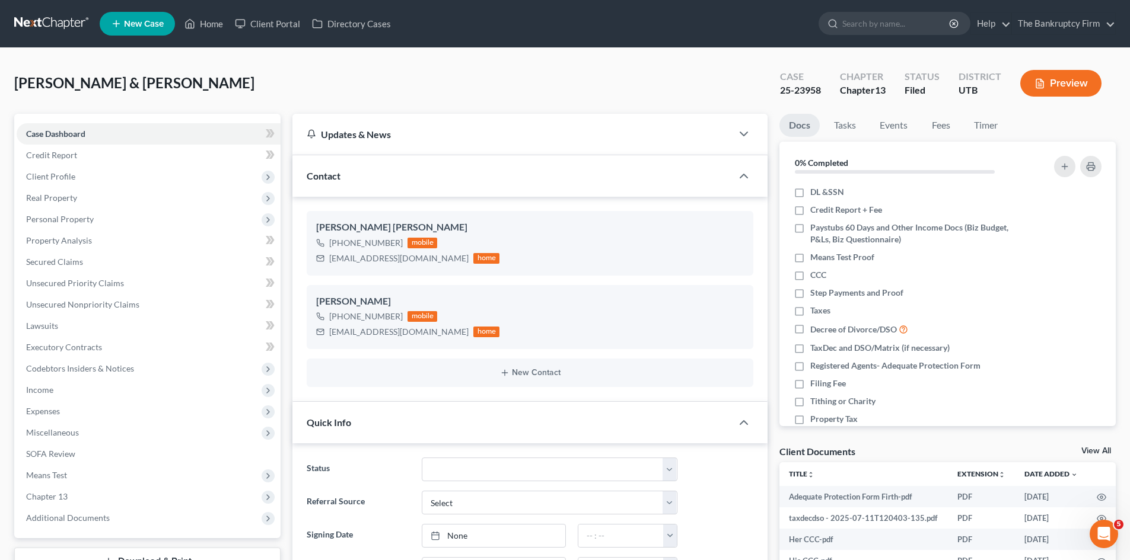
scroll to position [105, 0]
click at [118, 513] on span "Additional Documents" at bounding box center [149, 518] width 264 height 21
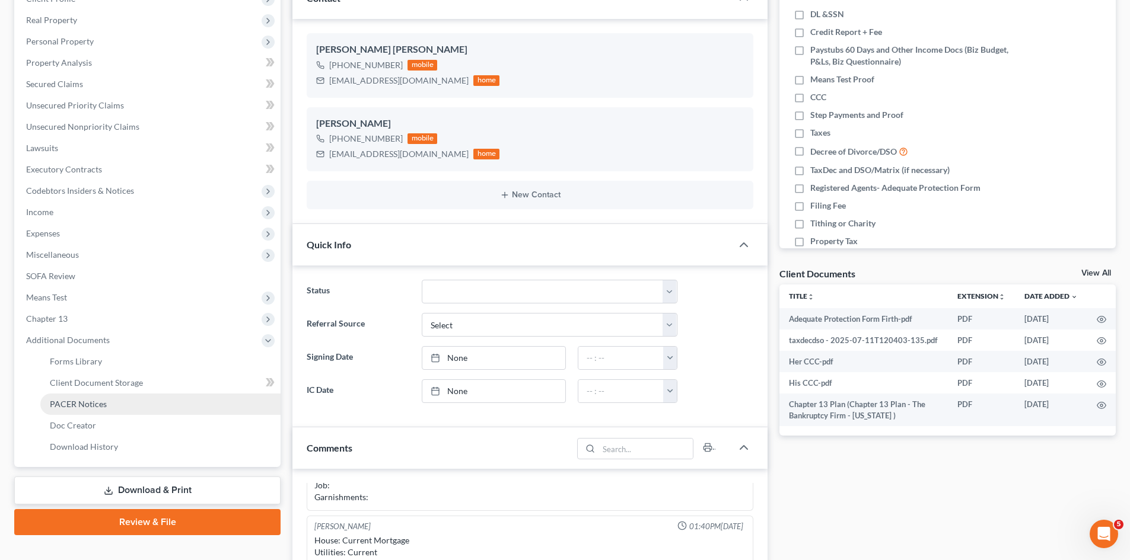
click at [107, 400] on link "PACER Notices" at bounding box center [160, 404] width 240 height 21
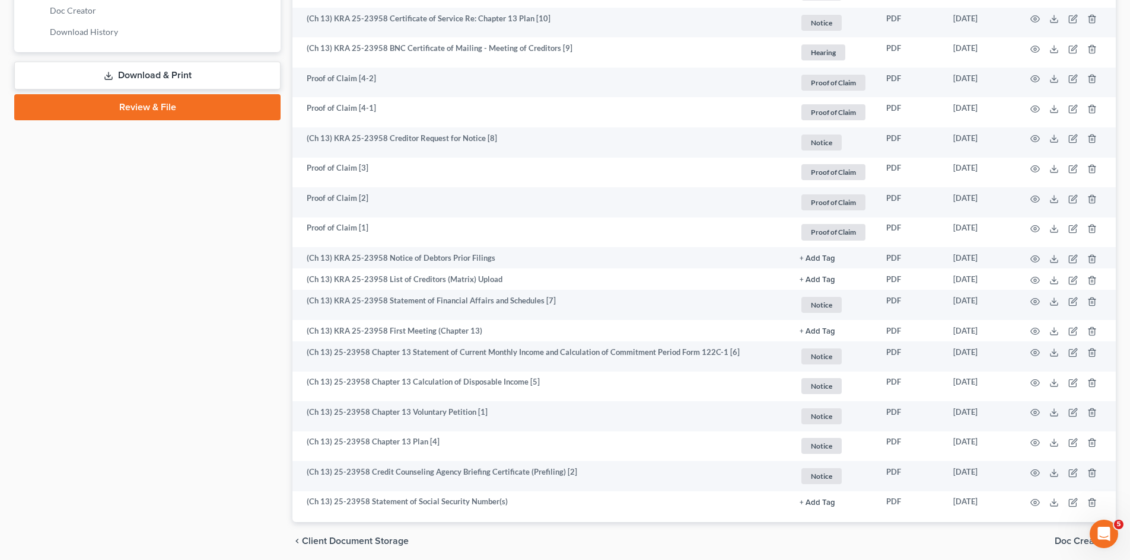
scroll to position [638, 0]
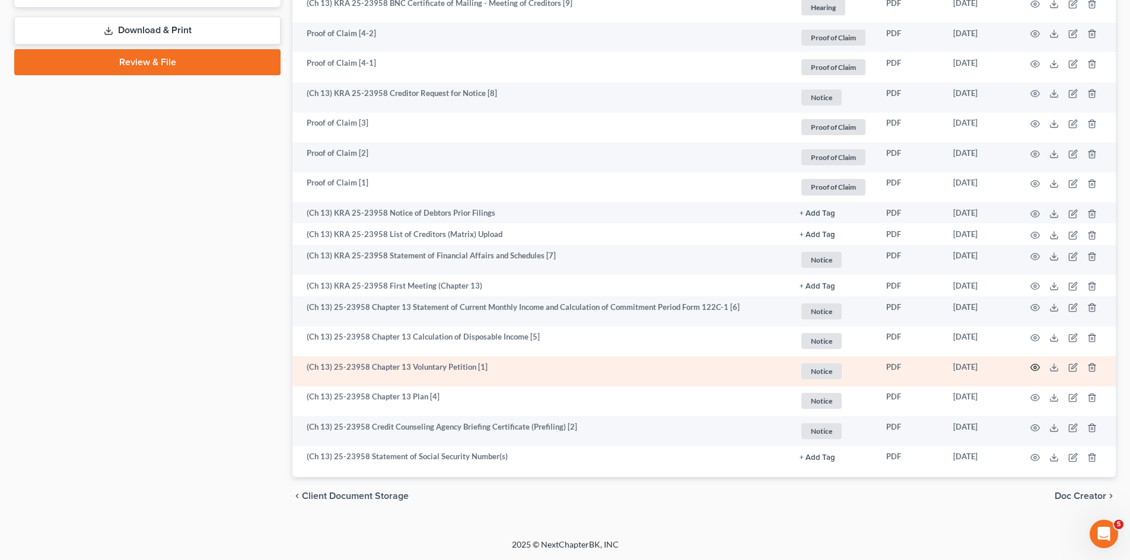
click at [1037, 367] on icon "button" at bounding box center [1034, 367] width 9 height 9
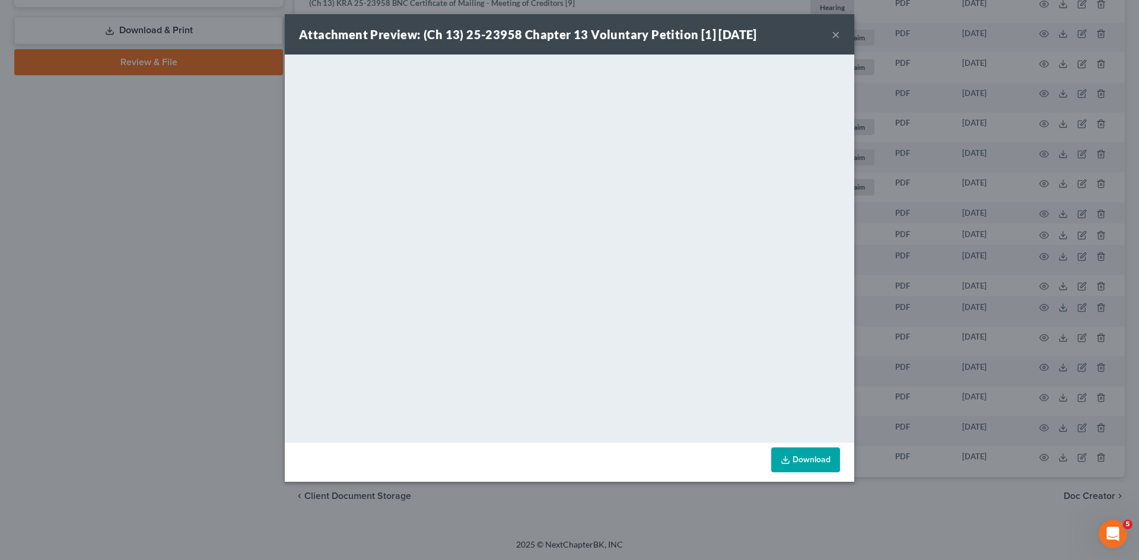
click at [839, 30] on button "×" at bounding box center [836, 34] width 8 height 14
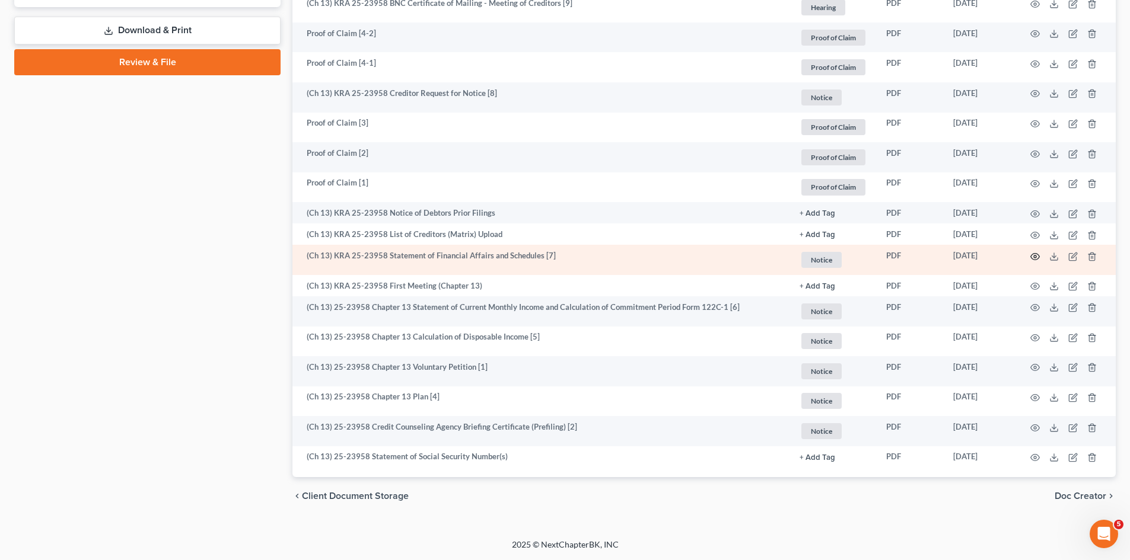
click at [1033, 257] on icon "button" at bounding box center [1034, 256] width 9 height 9
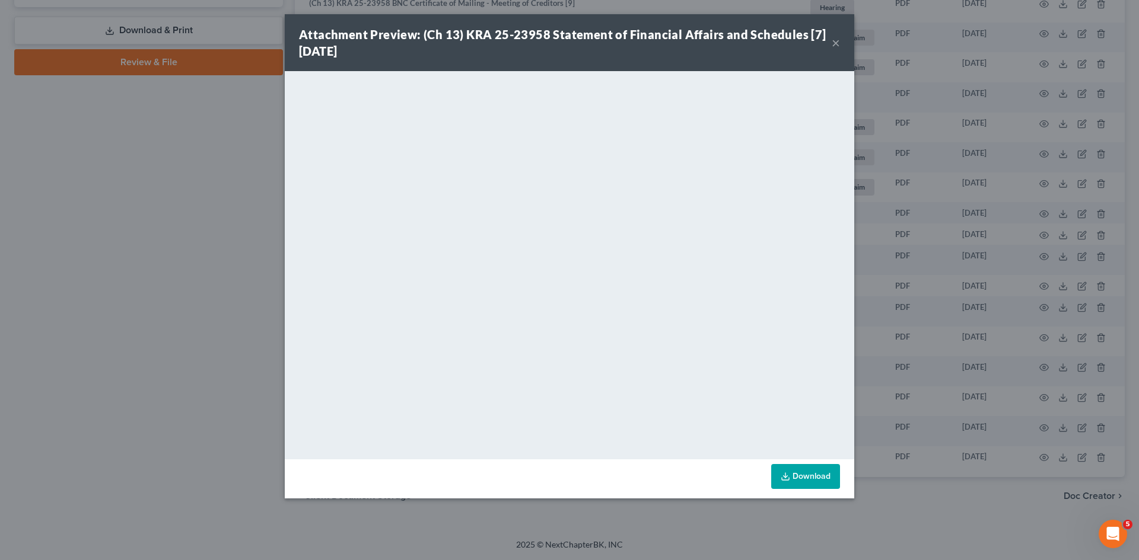
click at [839, 45] on button "×" at bounding box center [836, 43] width 8 height 14
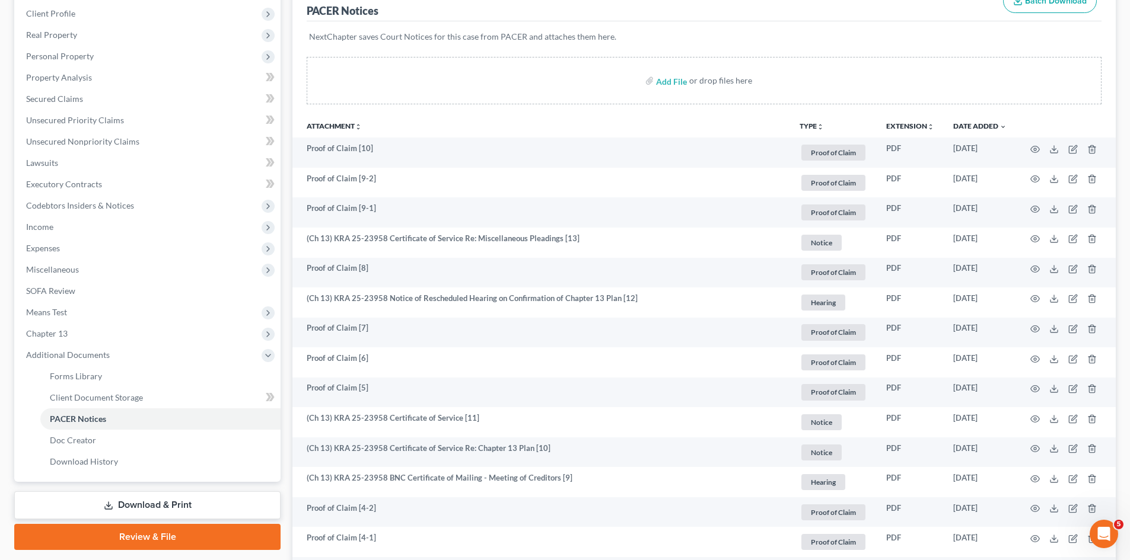
scroll to position [0, 0]
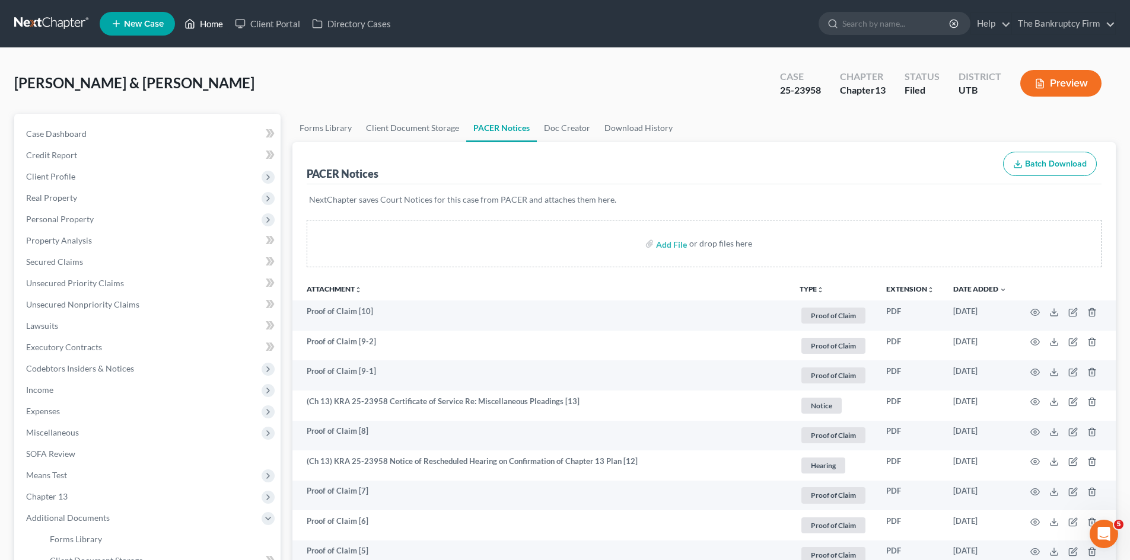
click at [221, 23] on link "Home" at bounding box center [204, 23] width 50 height 21
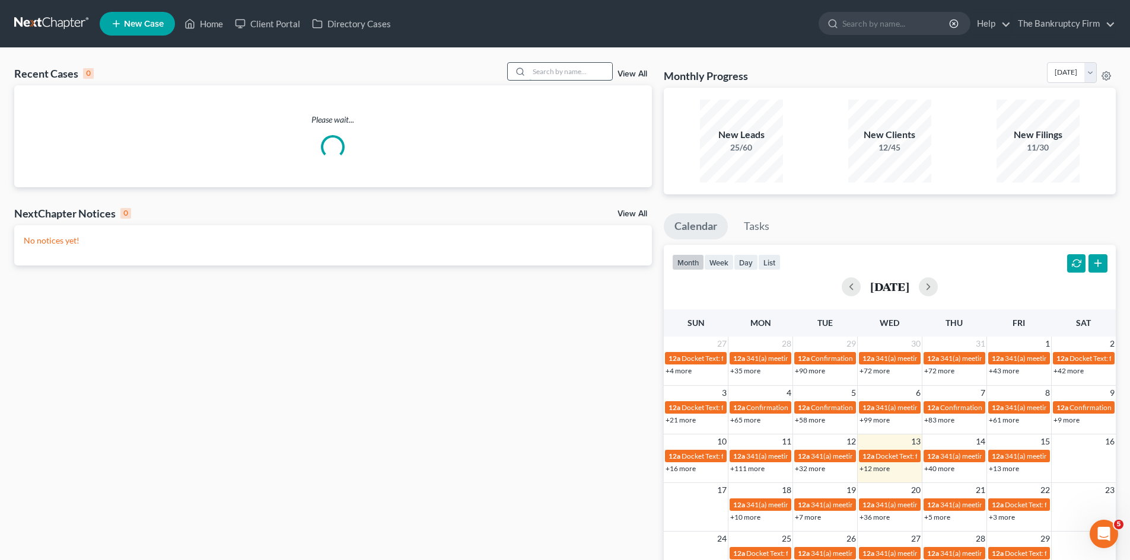
click at [547, 68] on input "search" at bounding box center [570, 71] width 83 height 17
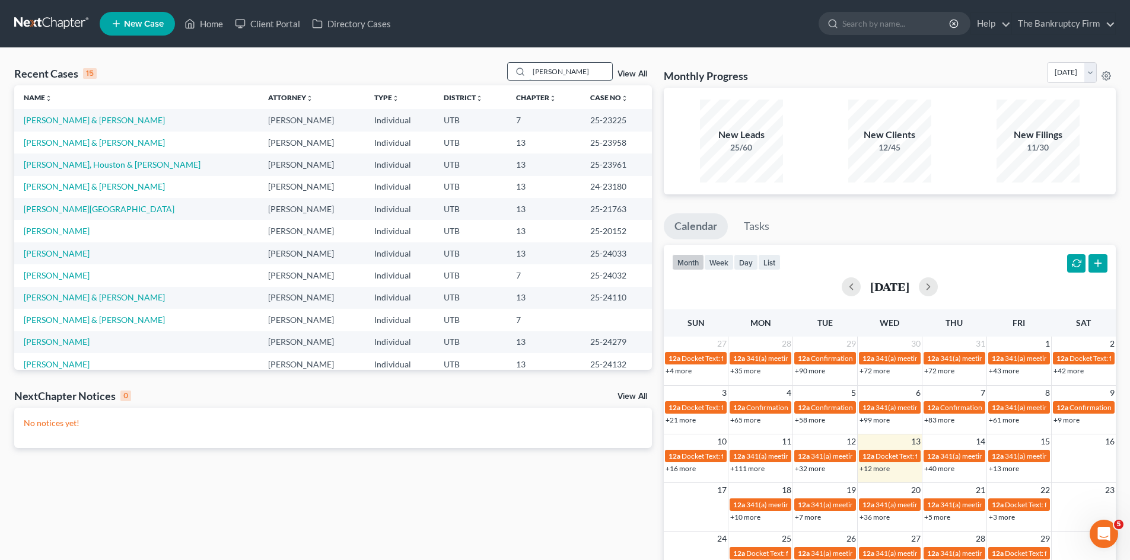
type input "Buffington"
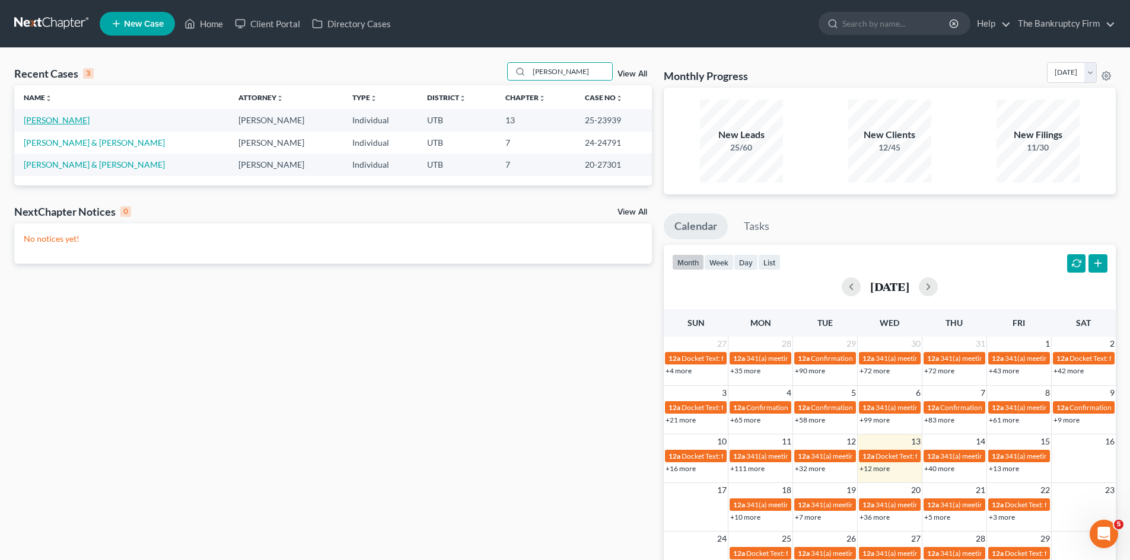
click at [39, 124] on link "Buffington, Michelle" at bounding box center [57, 120] width 66 height 10
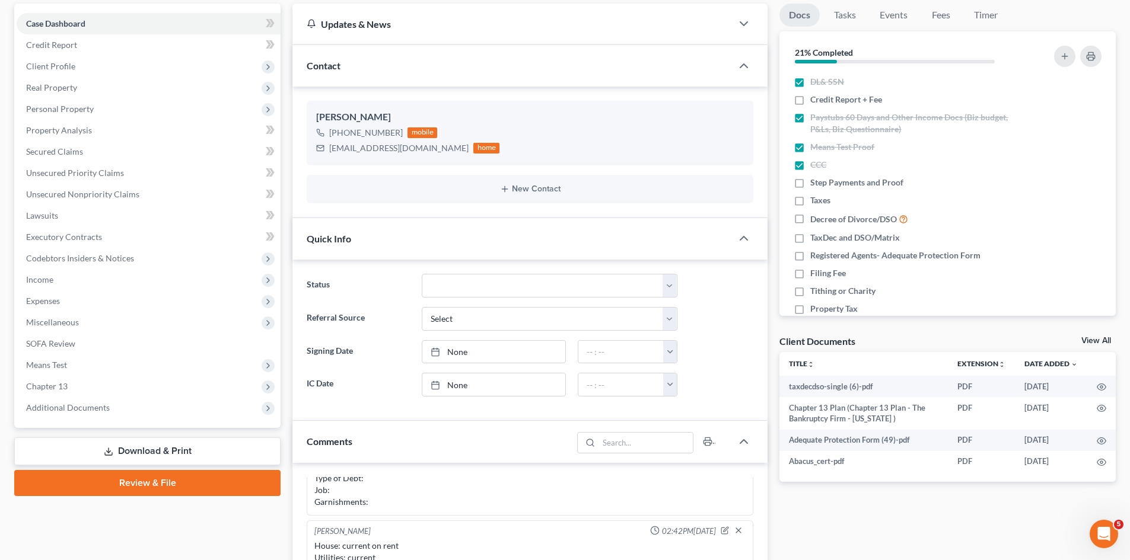
scroll to position [119, 0]
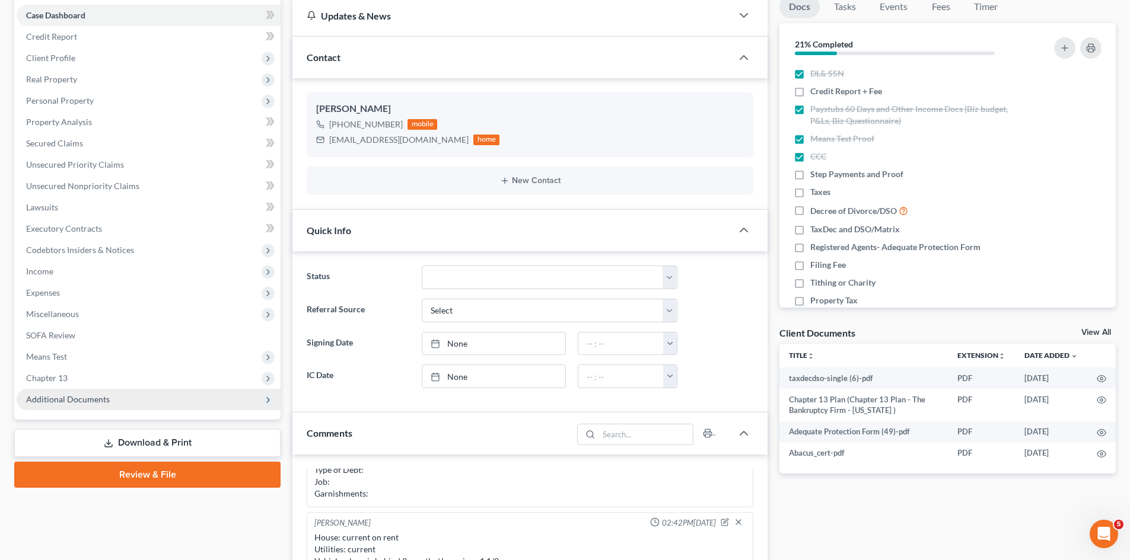
click at [158, 407] on span "Additional Documents" at bounding box center [149, 399] width 264 height 21
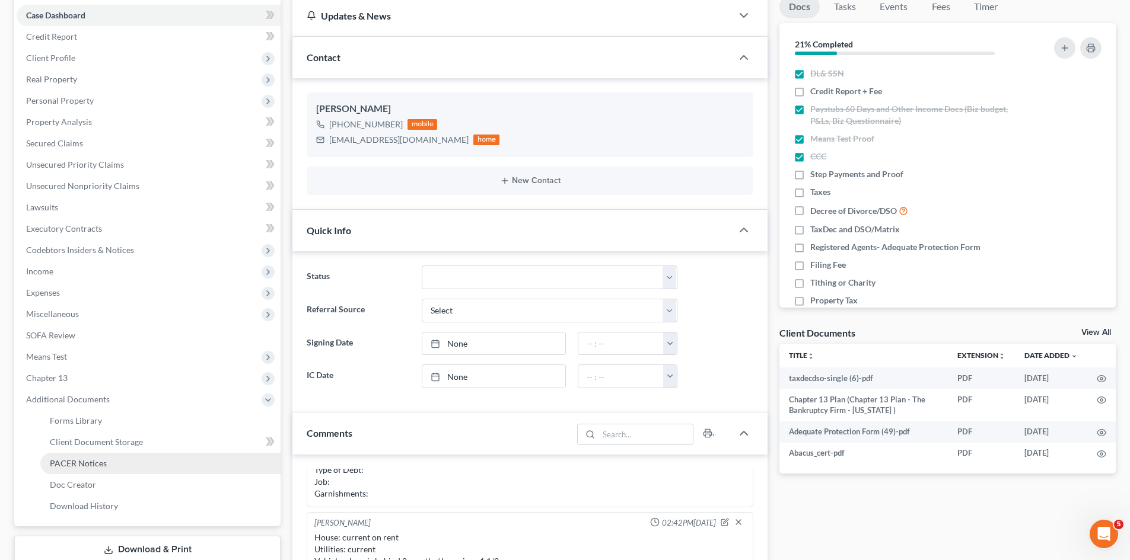
click at [129, 472] on link "PACER Notices" at bounding box center [160, 463] width 240 height 21
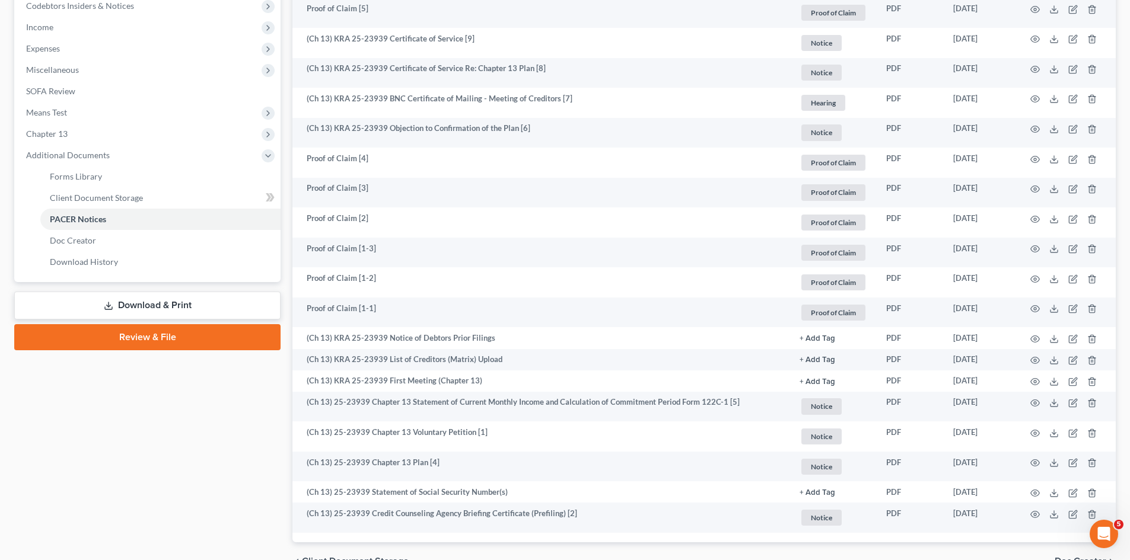
scroll to position [428, 0]
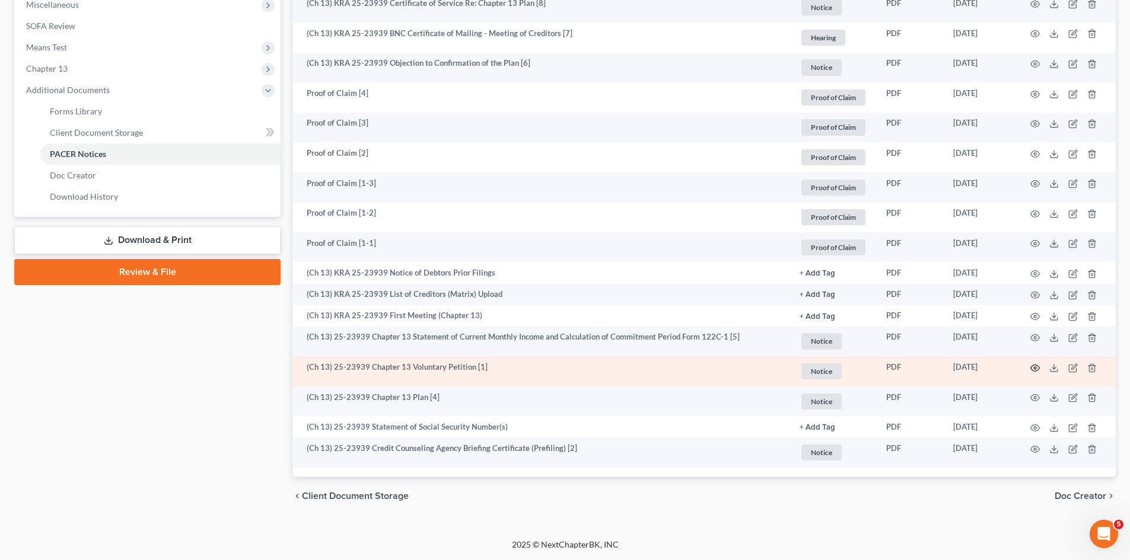
click at [1036, 369] on icon "button" at bounding box center [1034, 368] width 9 height 9
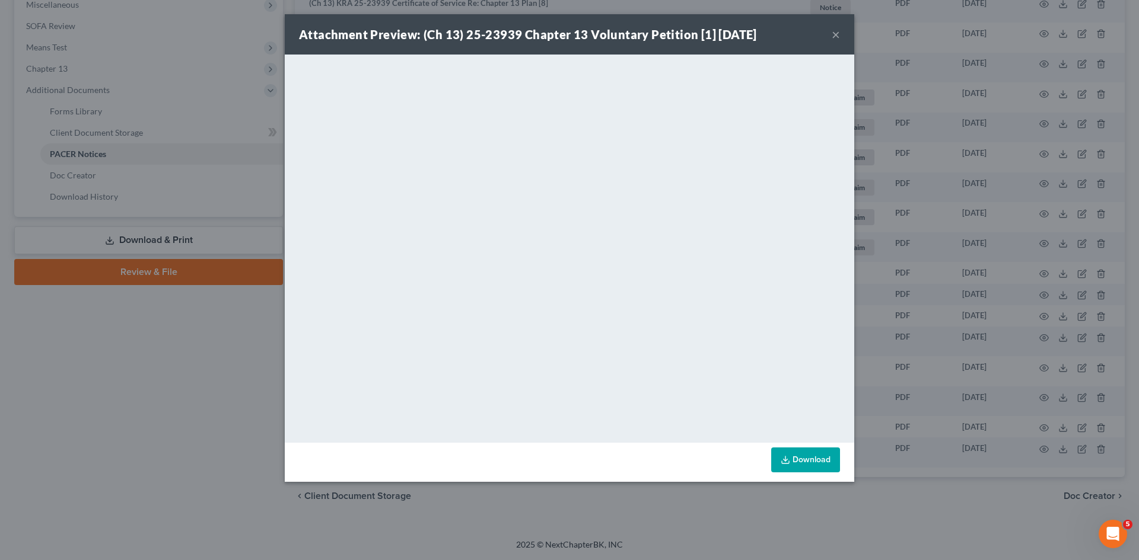
drag, startPoint x: 840, startPoint y: 37, endPoint x: 766, endPoint y: 15, distance: 77.9
click at [840, 37] on div "Attachment Preview: (Ch 13) 25-23939 Chapter 13 Voluntary Petition [1] 07/10/20…" at bounding box center [569, 34] width 569 height 40
click at [833, 34] on button "×" at bounding box center [836, 34] width 8 height 14
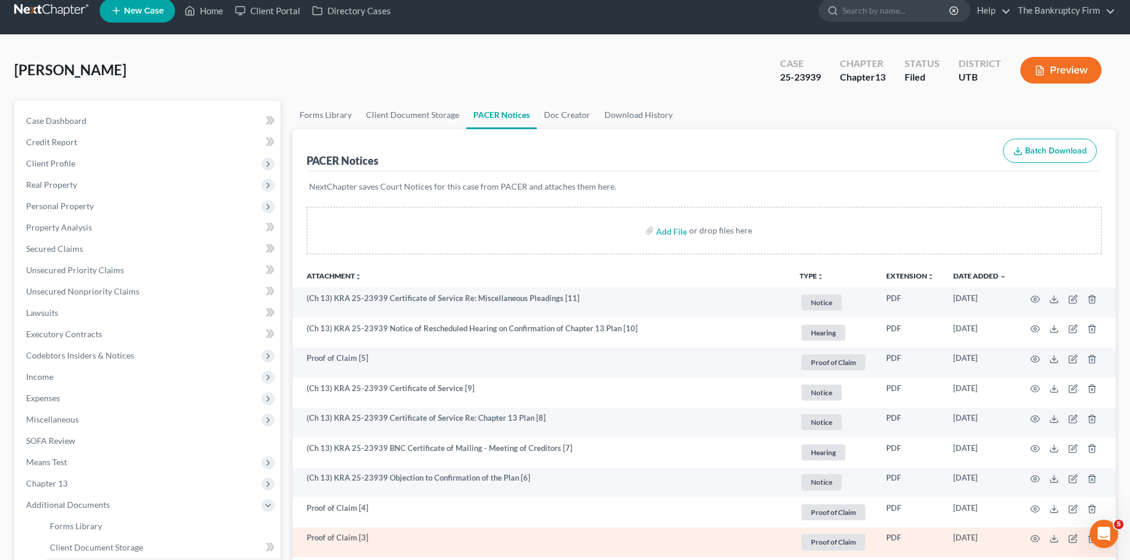
scroll to position [0, 0]
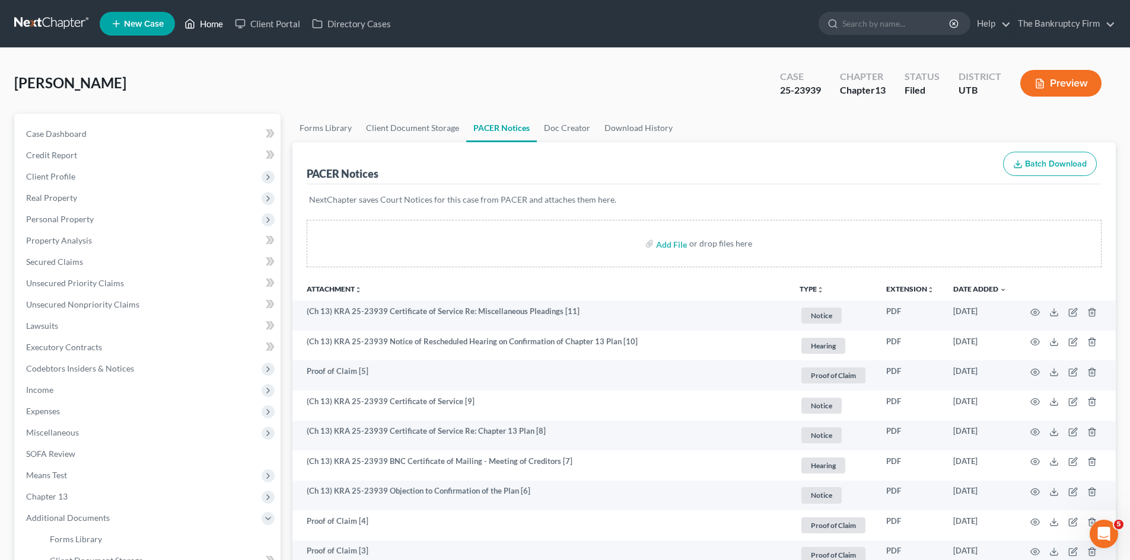
click at [209, 26] on link "Home" at bounding box center [204, 23] width 50 height 21
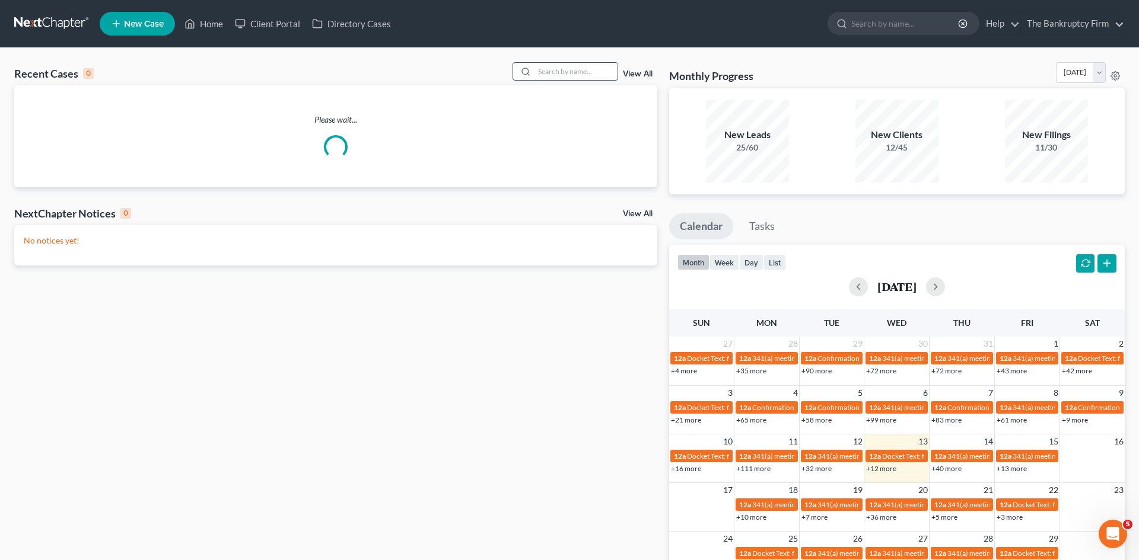
click at [560, 76] on input "search" at bounding box center [575, 71] width 83 height 17
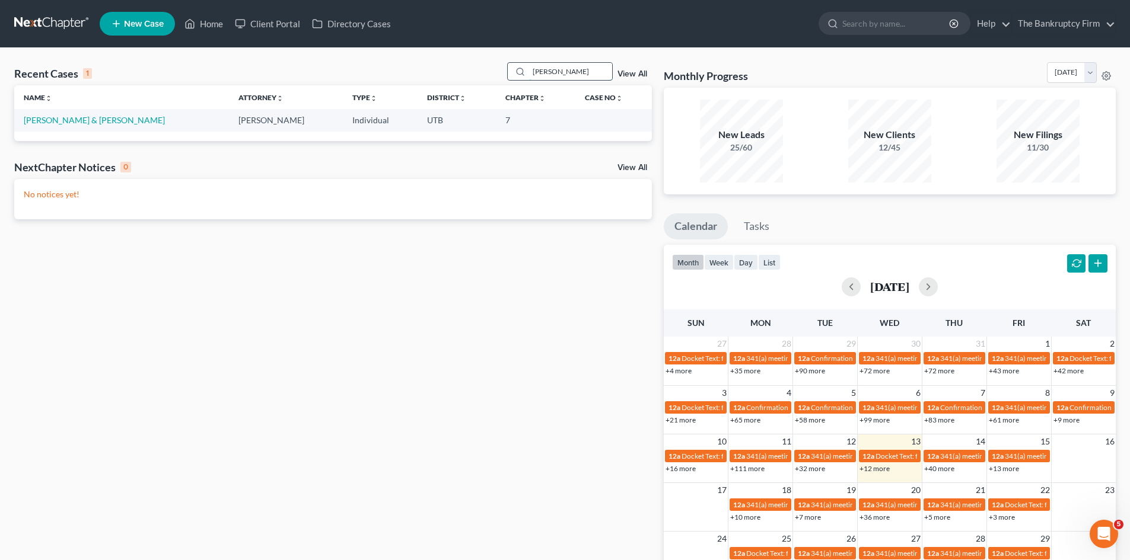
click at [572, 75] on input "Fullmer" at bounding box center [570, 71] width 83 height 17
type input "F"
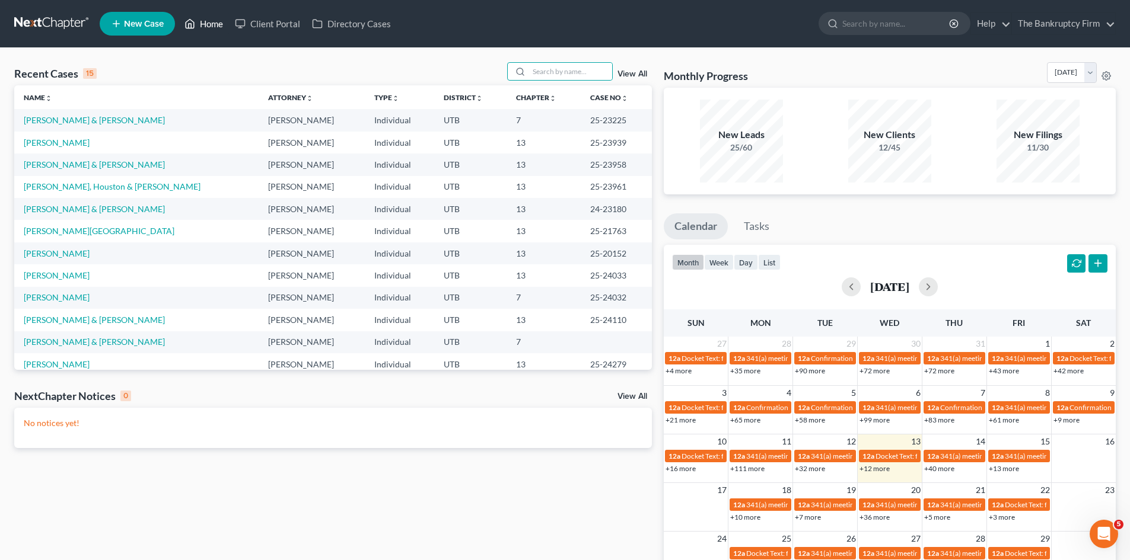
click at [198, 31] on link "Home" at bounding box center [204, 23] width 50 height 21
